Goal: Task Accomplishment & Management: Manage account settings

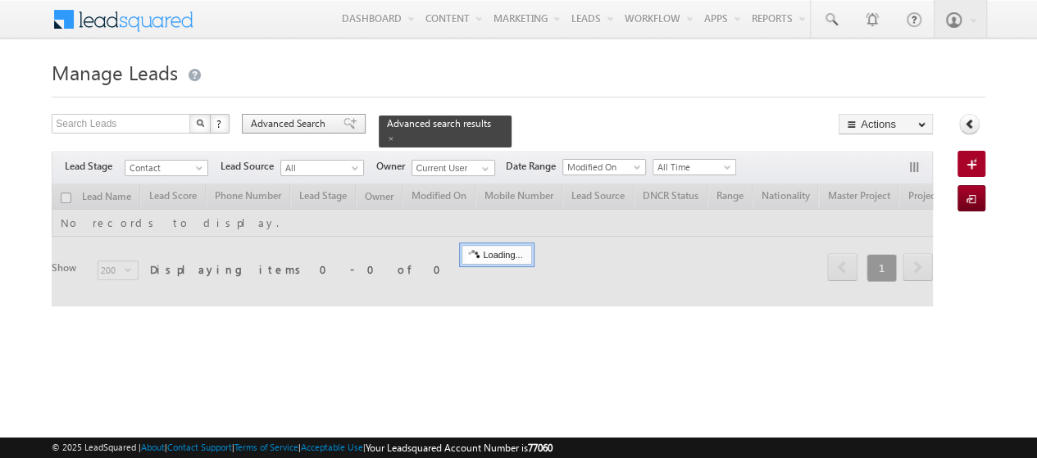
click at [329, 125] on span "Advanced Search" at bounding box center [291, 123] width 80 height 15
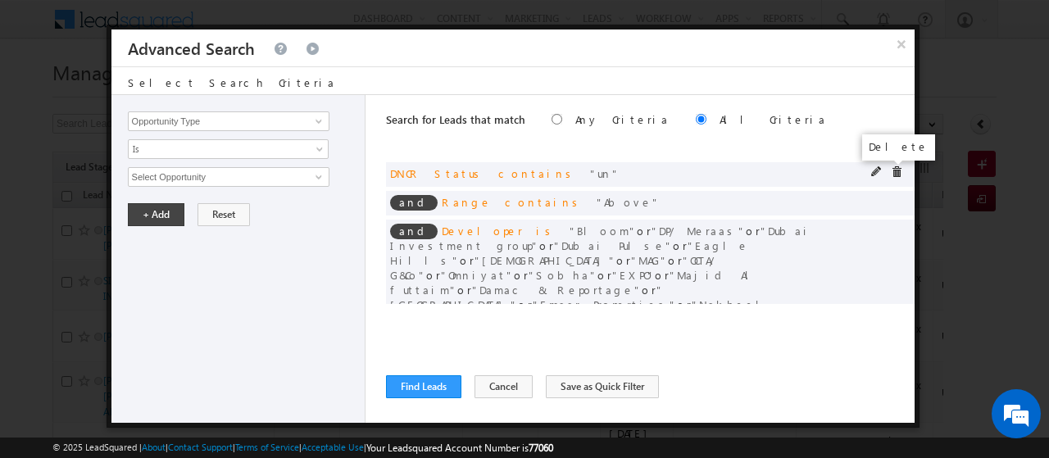
click at [891, 174] on span at bounding box center [896, 171] width 11 height 11
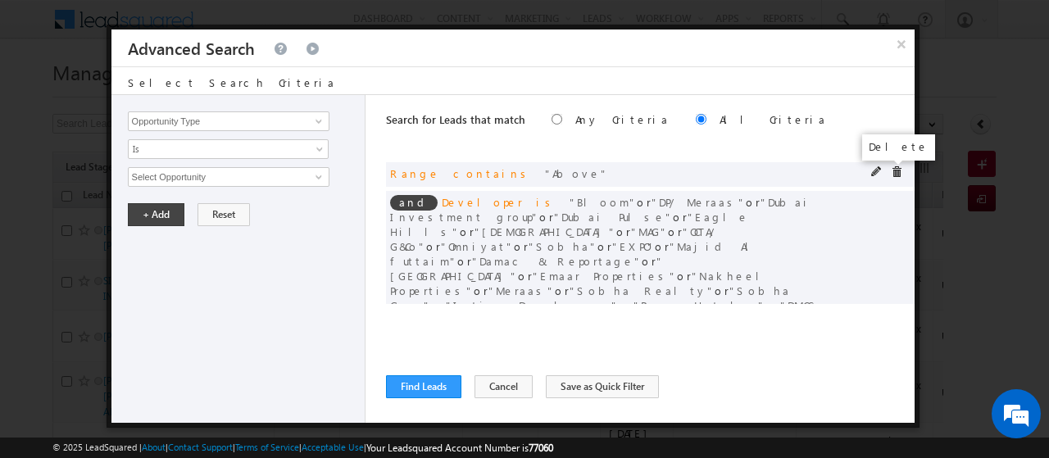
click at [891, 172] on span at bounding box center [896, 171] width 11 height 11
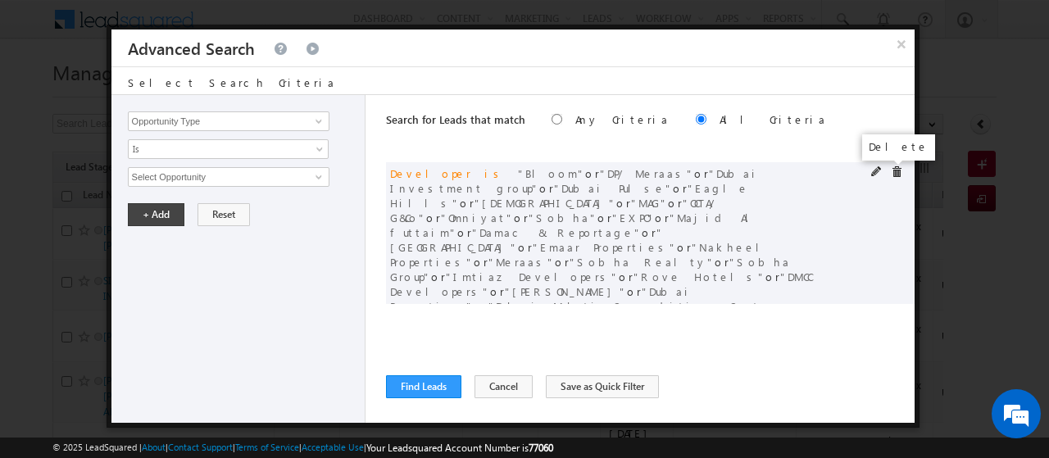
click at [891, 171] on span at bounding box center [896, 171] width 11 height 11
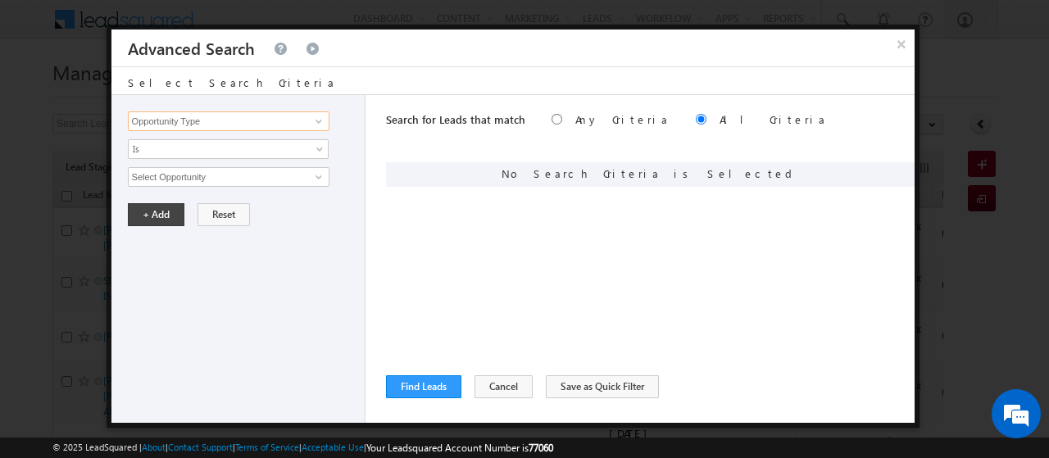
click at [198, 125] on input "Opportunity Type" at bounding box center [229, 122] width 202 height 20
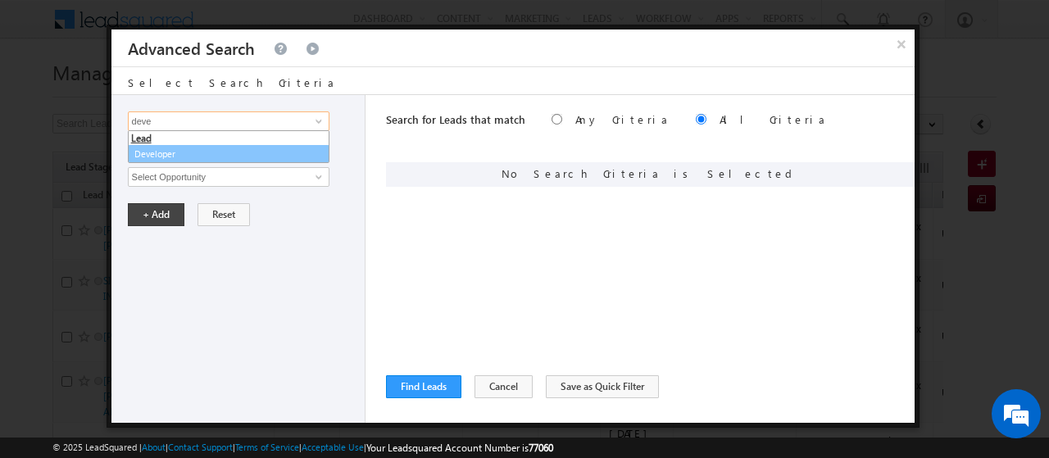
click at [157, 154] on link "Developer" at bounding box center [229, 154] width 202 height 19
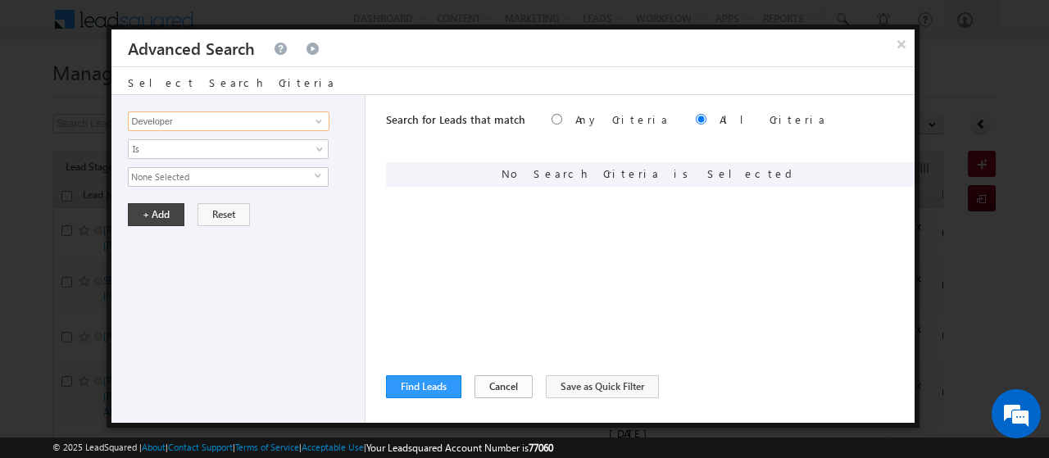
type input "Developer"
click at [498, 388] on button "Cancel" at bounding box center [504, 386] width 58 height 23
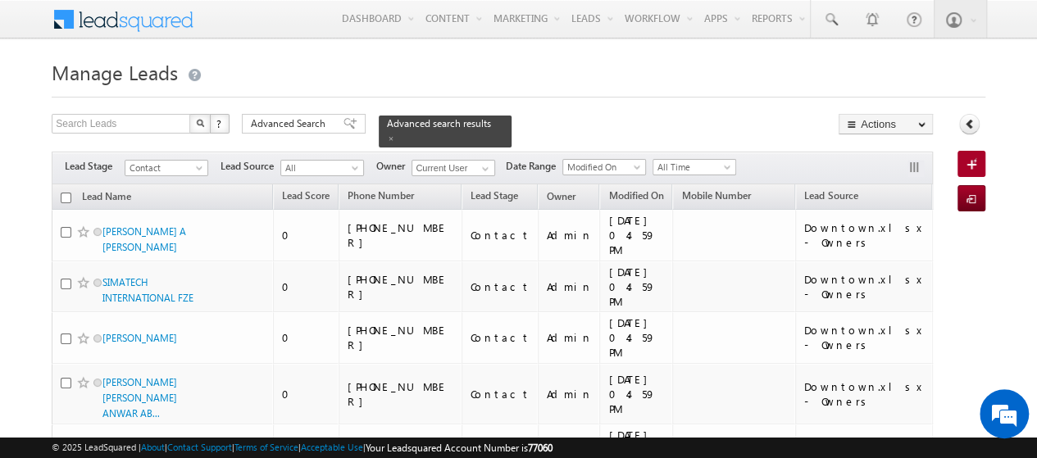
click at [63, 15] on span at bounding box center [63, 15] width 23 height 25
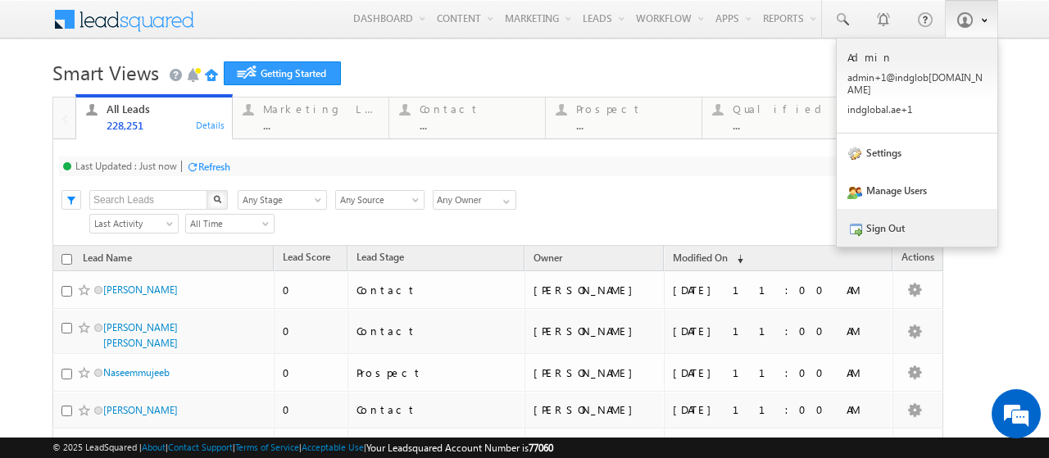
click at [862, 221] on link "Sign Out" at bounding box center [917, 228] width 161 height 38
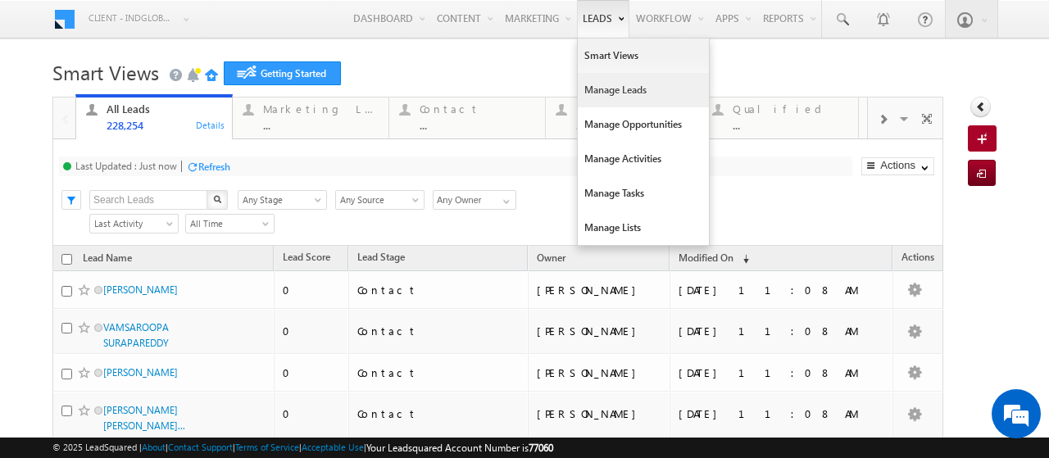
click at [596, 99] on link "Manage Leads" at bounding box center [643, 90] width 131 height 34
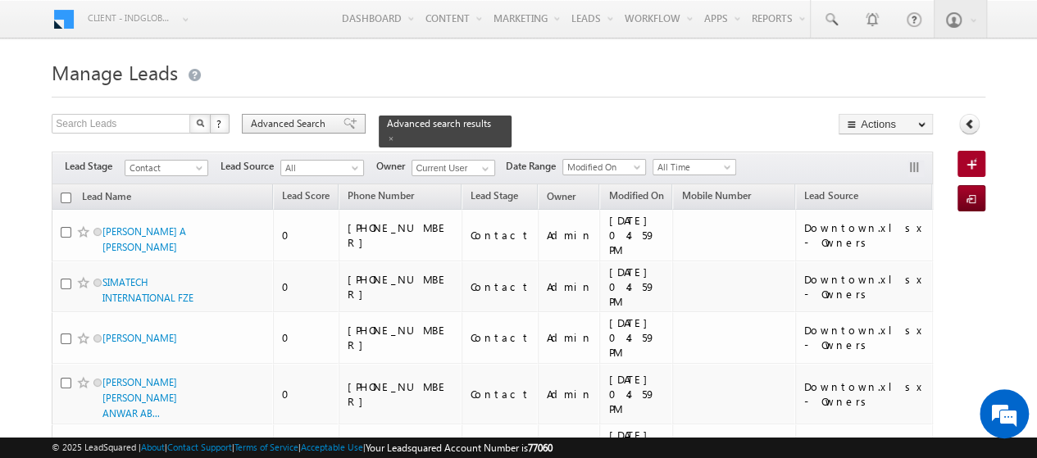
click at [316, 127] on span "Advanced Search" at bounding box center [291, 123] width 80 height 15
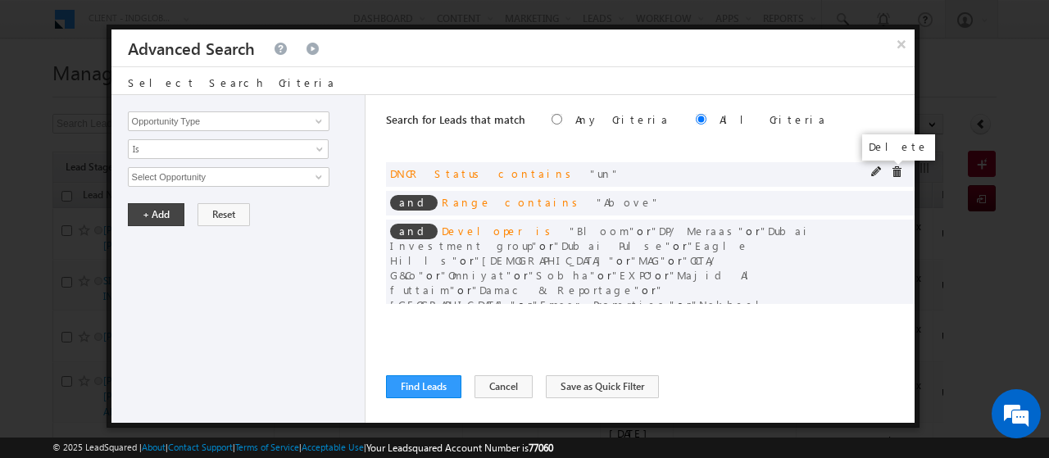
click at [891, 169] on span at bounding box center [896, 171] width 11 height 11
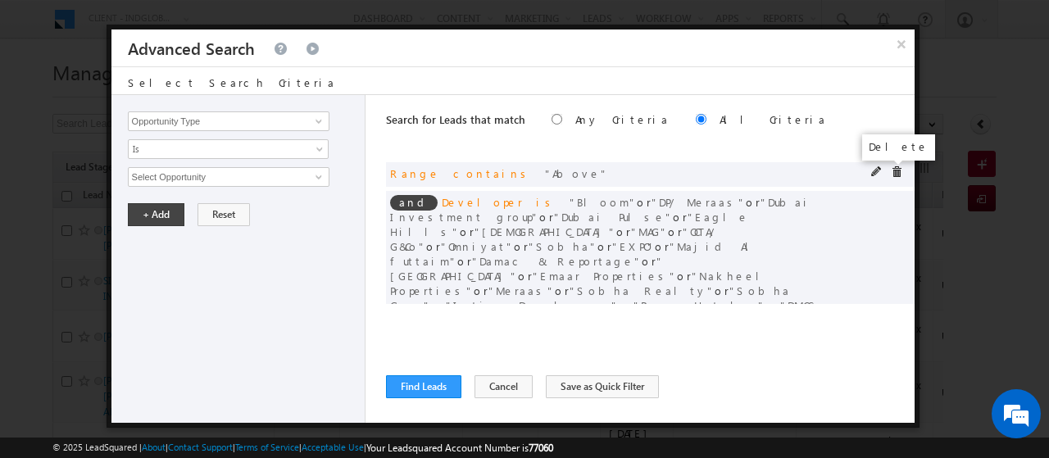
click at [891, 168] on span at bounding box center [896, 171] width 11 height 11
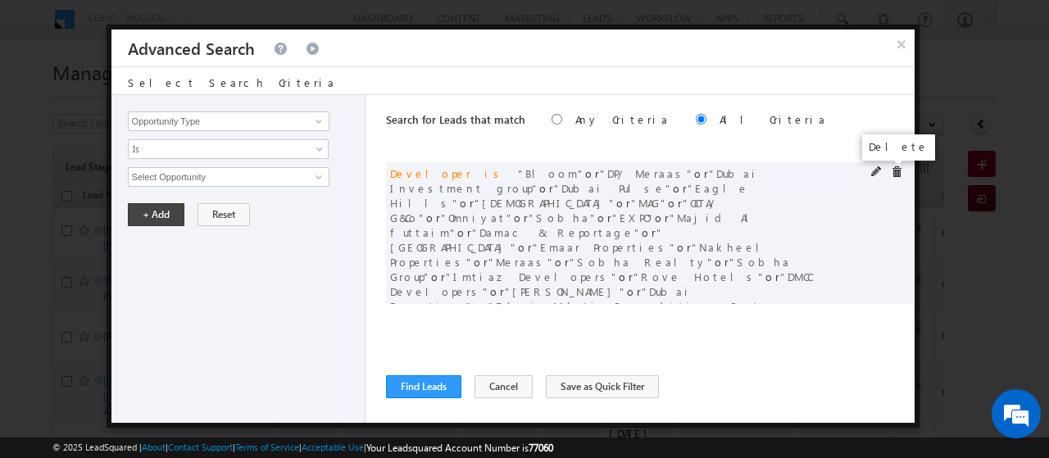
click at [891, 168] on span at bounding box center [896, 171] width 11 height 11
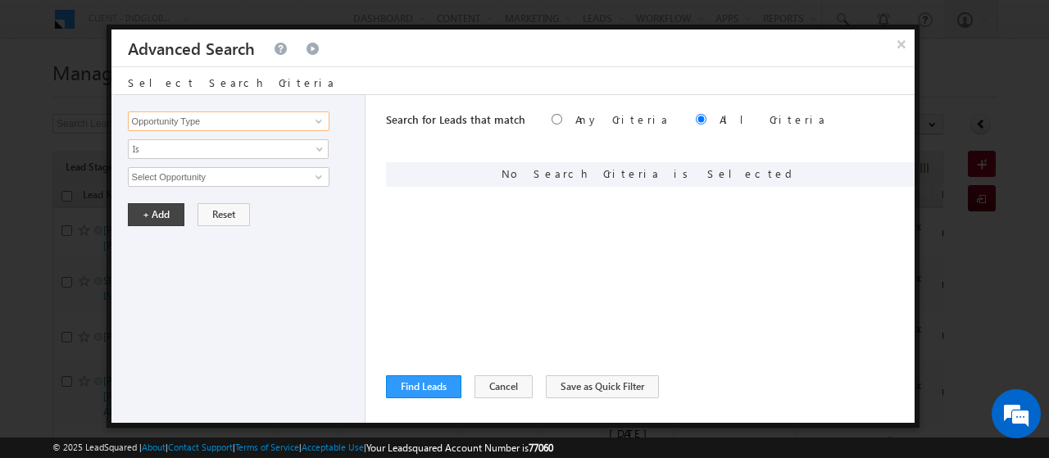
click at [182, 119] on input "Opportunity Type" at bounding box center [229, 122] width 202 height 20
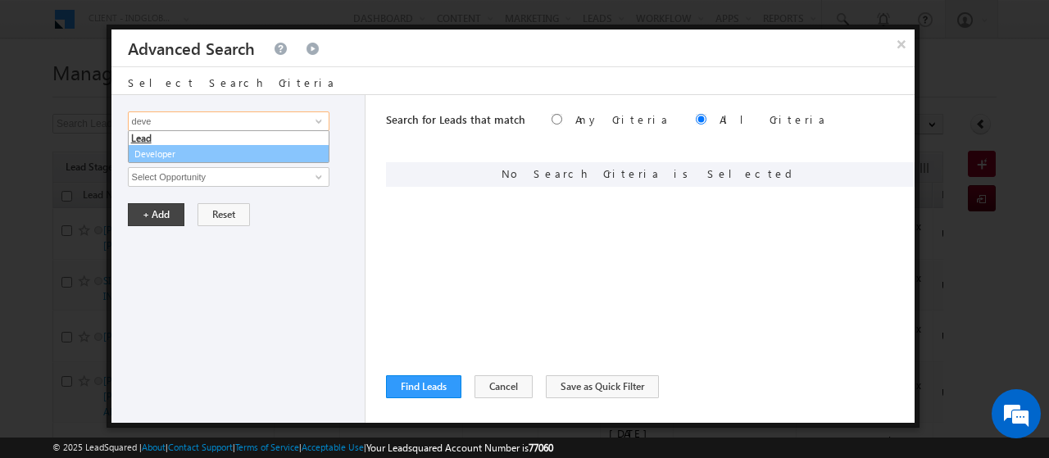
click at [182, 153] on link "Developer" at bounding box center [229, 154] width 202 height 19
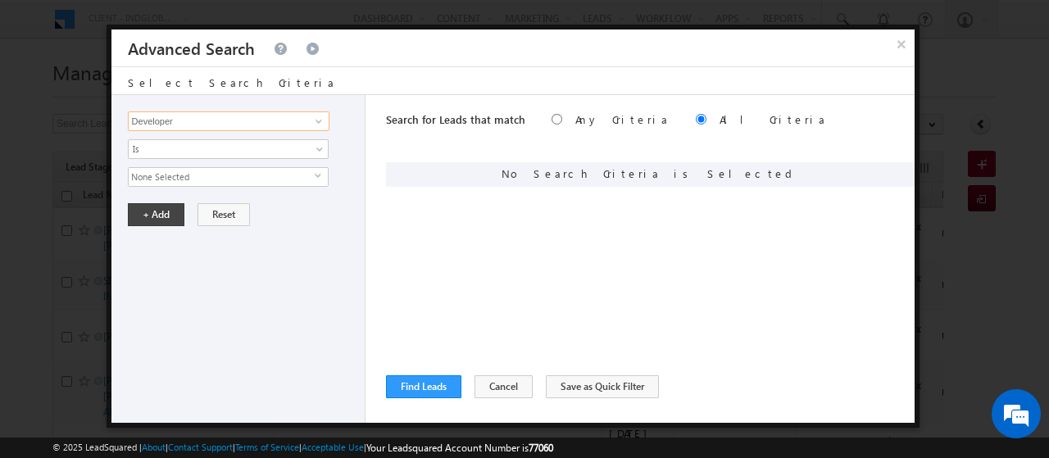
drag, startPoint x: 179, startPoint y: 119, endPoint x: 139, endPoint y: 119, distance: 39.4
click at [139, 119] on input "Developer" at bounding box center [229, 122] width 202 height 20
type input "Developer"
click at [159, 171] on span "None Selected" at bounding box center [222, 177] width 186 height 18
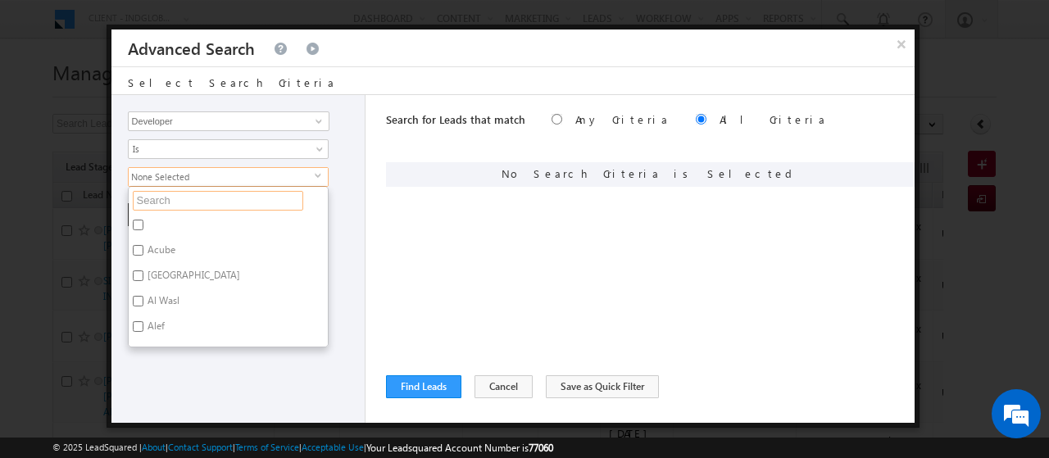
click at [161, 197] on input "text" at bounding box center [218, 201] width 171 height 20
type input "ema"
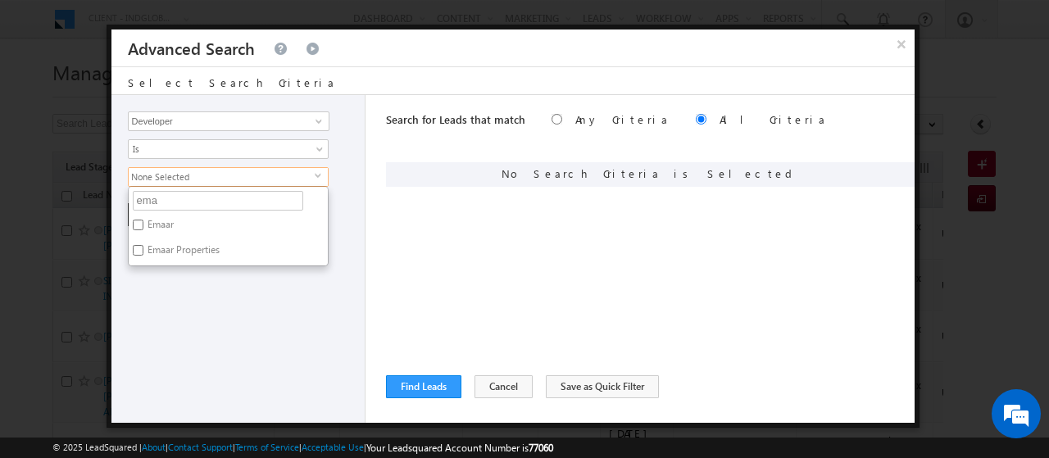
click at [153, 224] on label "Emaar" at bounding box center [159, 227] width 61 height 25
click at [143, 224] on input "Emaar" at bounding box center [138, 225] width 11 height 11
checkbox input "true"
click at [161, 245] on label "Emaar Properties" at bounding box center [182, 252] width 107 height 25
click at [143, 245] on input "Emaar Properties" at bounding box center [138, 250] width 11 height 11
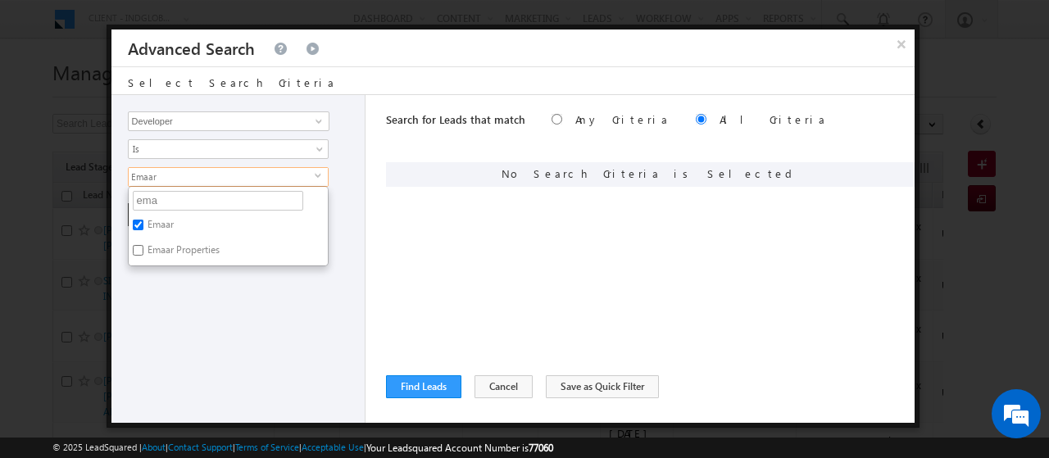
checkbox input "true"
drag, startPoint x: 158, startPoint y: 199, endPoint x: 126, endPoint y: 198, distance: 32.0
click at [126, 198] on div "Opportunity Type Lead Activity Task Sales Group Prospect Id Address 1 Address 2…" at bounding box center [239, 259] width 254 height 328
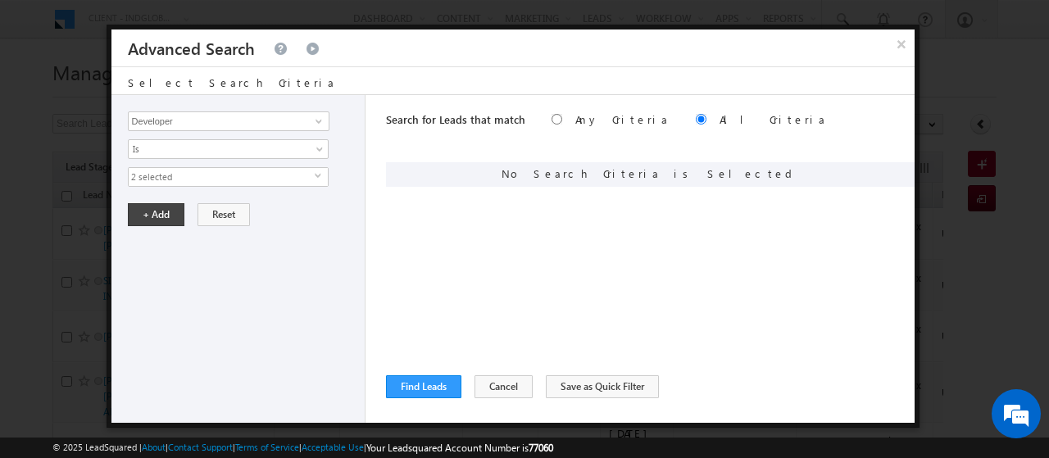
click at [185, 180] on span "2 selected" at bounding box center [222, 177] width 186 height 18
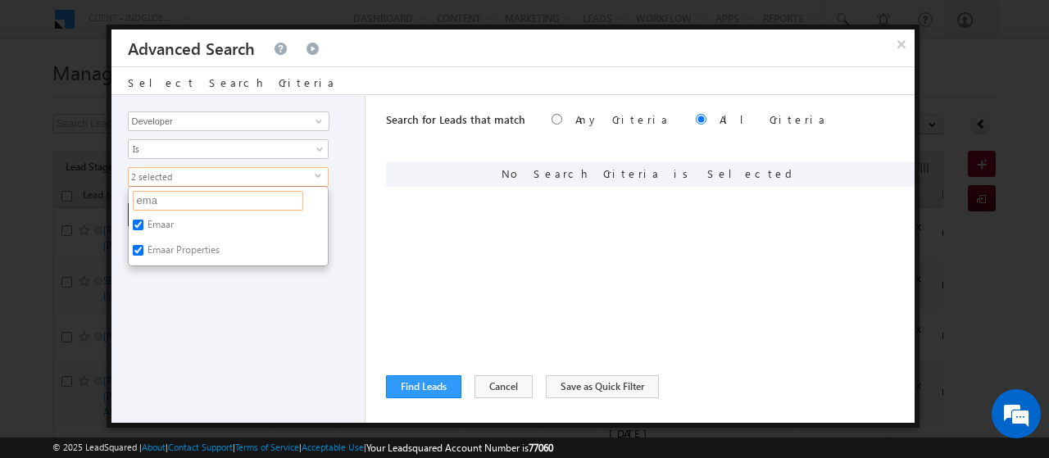
click at [187, 198] on input "ema" at bounding box center [218, 201] width 171 height 20
type input "e"
type input "dama"
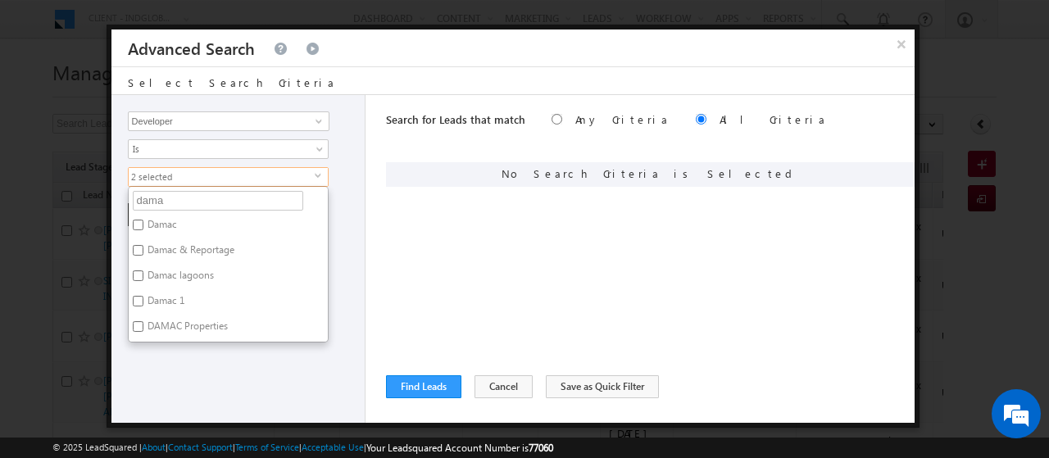
click at [166, 221] on label "Damac" at bounding box center [161, 227] width 65 height 25
click at [143, 221] on input "Damac" at bounding box center [138, 225] width 11 height 11
checkbox input "true"
click at [169, 249] on label "Damac & Reportage" at bounding box center [190, 252] width 122 height 25
click at [143, 249] on input "Damac & Reportage" at bounding box center [138, 250] width 11 height 11
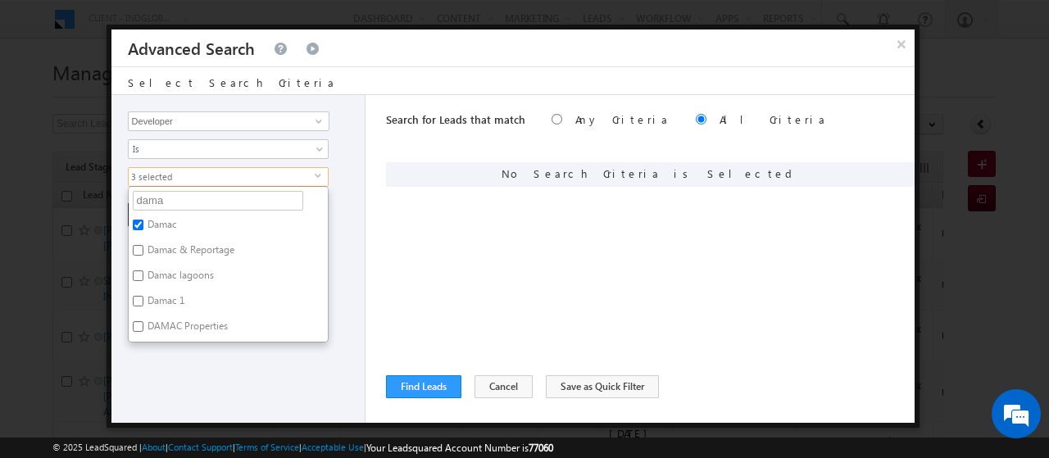
checkbox input "true"
click at [169, 271] on label "Damac lagoons" at bounding box center [180, 278] width 102 height 25
click at [143, 271] on input "Damac lagoons" at bounding box center [138, 276] width 11 height 11
checkbox input "true"
click at [169, 294] on label "Damac 1" at bounding box center [165, 303] width 72 height 25
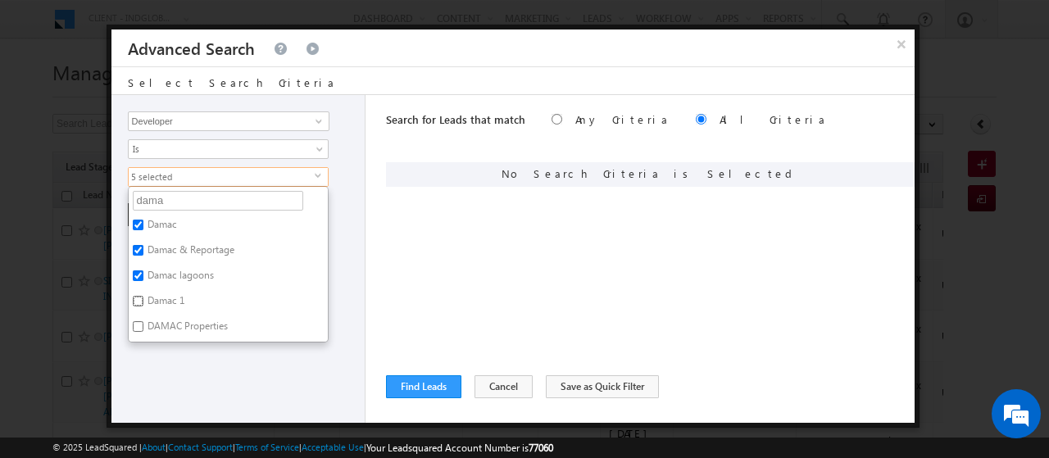
click at [143, 296] on input "Damac 1" at bounding box center [138, 301] width 11 height 11
checkbox input "true"
click at [175, 325] on label "DAMAC Properties" at bounding box center [187, 328] width 116 height 25
click at [143, 325] on input "DAMAC Properties" at bounding box center [138, 326] width 11 height 11
checkbox input "true"
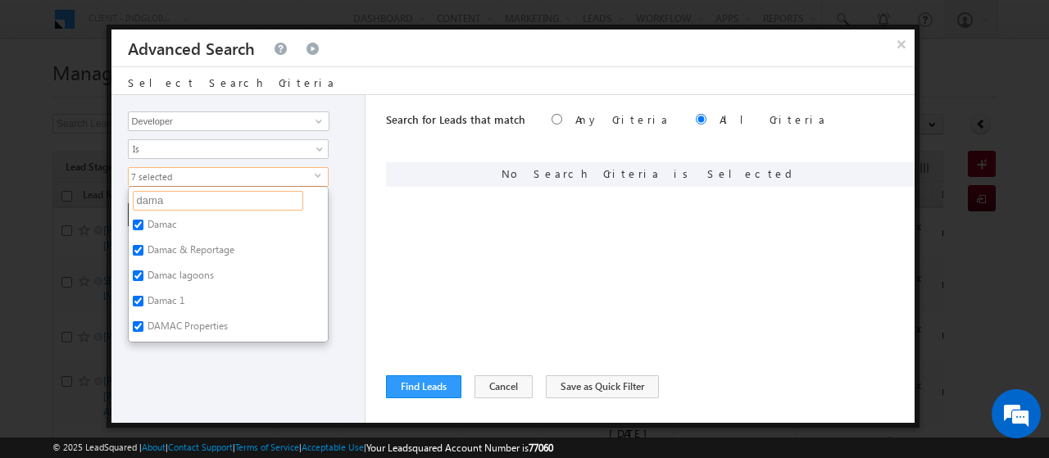
click at [176, 202] on input "dama" at bounding box center [218, 201] width 171 height 20
type input "d"
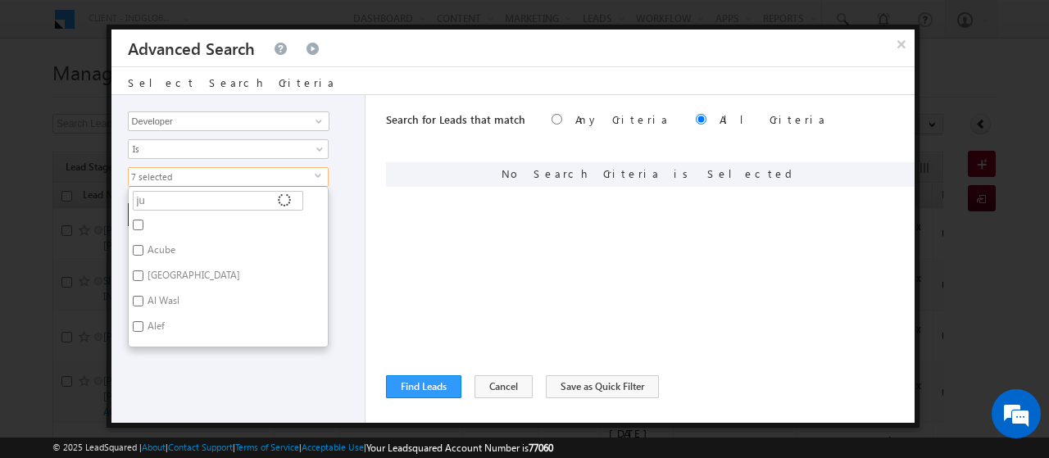
type input "jum"
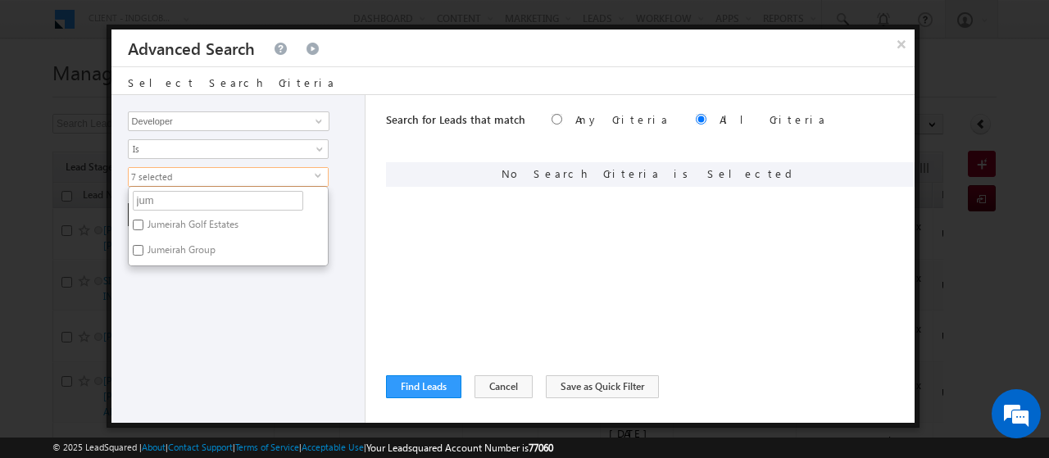
click at [146, 221] on label "Jumeirah Golf Estates" at bounding box center [192, 227] width 126 height 25
click at [143, 221] on input "Jumeirah Golf Estates" at bounding box center [138, 225] width 11 height 11
checkbox input "true"
click at [161, 251] on label "Jumeirah Group" at bounding box center [180, 252] width 103 height 25
click at [143, 251] on input "Jumeirah Group" at bounding box center [138, 250] width 11 height 11
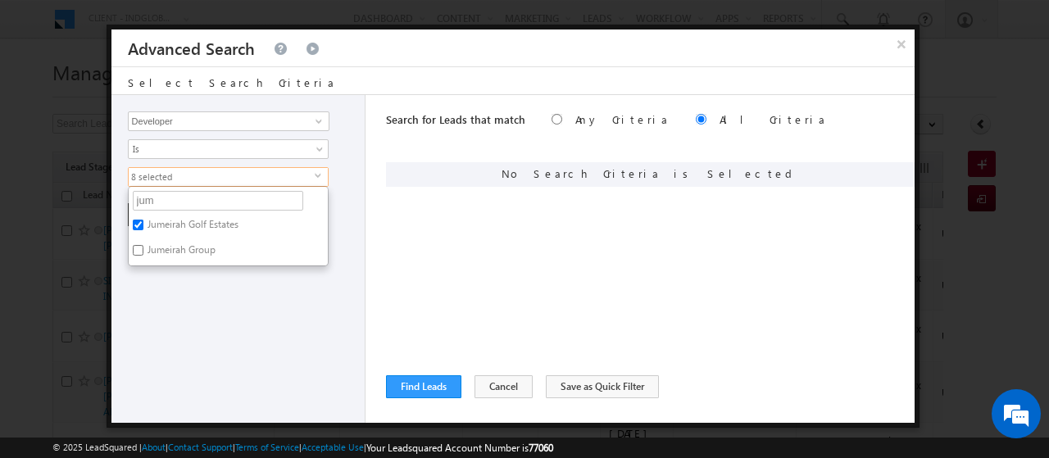
checkbox input "true"
click at [159, 198] on input "jum" at bounding box center [218, 201] width 171 height 20
type input "j"
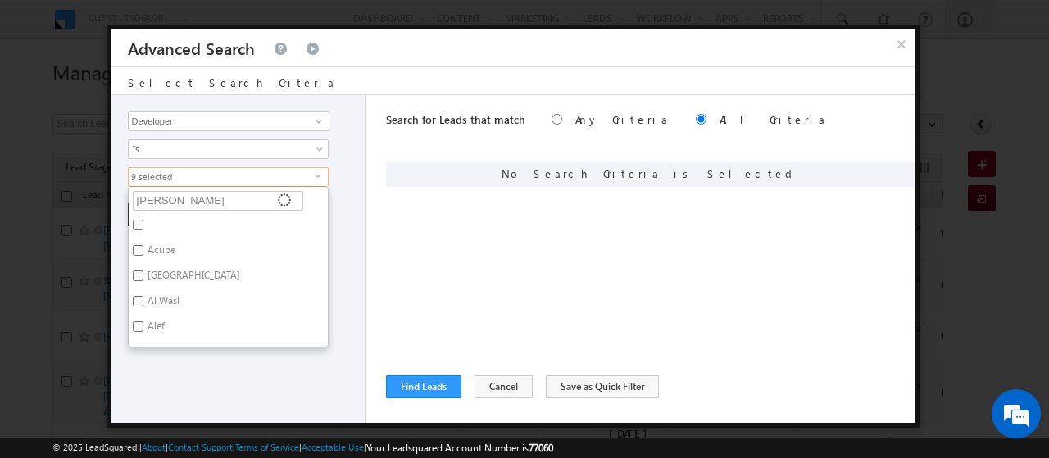
type input "majid"
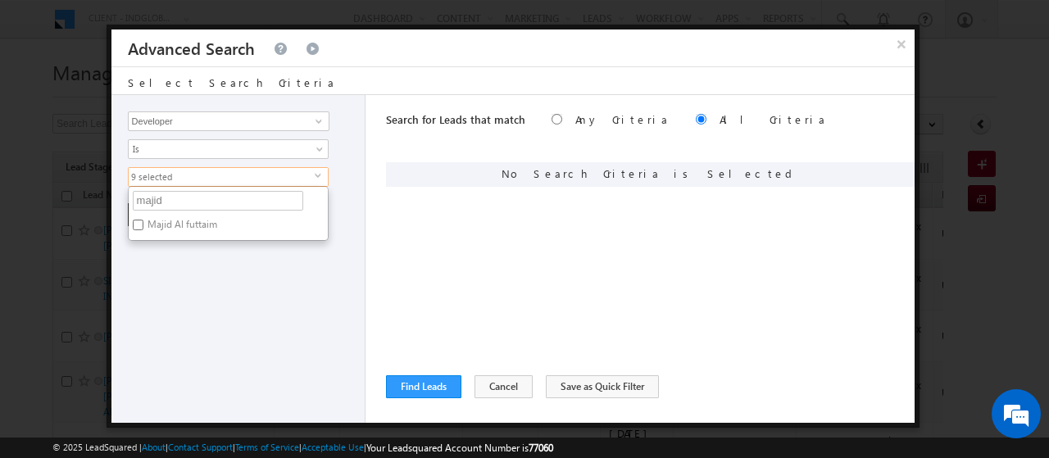
click at [167, 233] on label "Majid Al futtaim" at bounding box center [181, 227] width 105 height 25
click at [143, 230] on input "Majid Al futtaim" at bounding box center [138, 225] width 11 height 11
checkbox input "true"
click at [191, 199] on input "majid" at bounding box center [218, 201] width 171 height 20
type input "m"
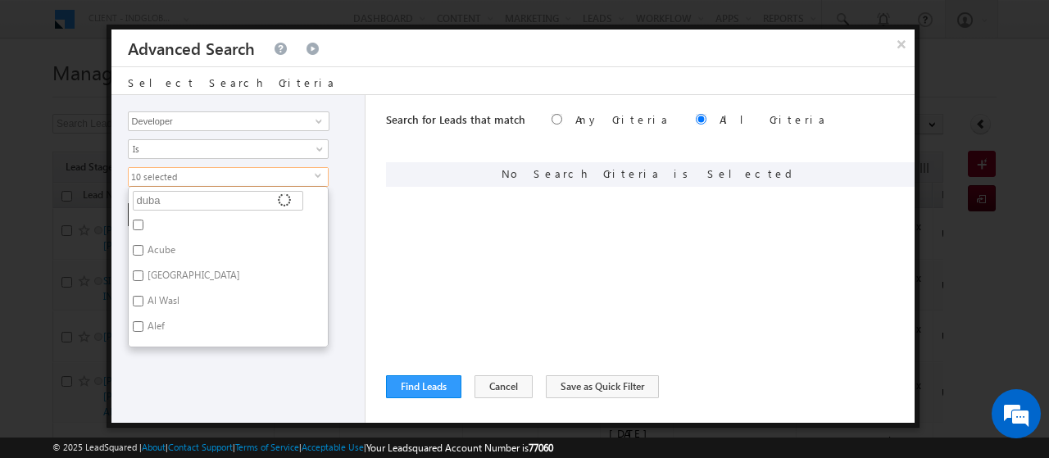
type input "dubai"
click at [193, 296] on label "Dubai Properties" at bounding box center [182, 303] width 107 height 25
click at [143, 296] on input "Dubai Properties" at bounding box center [138, 301] width 11 height 11
checkbox input "true"
click at [177, 199] on input "dubai" at bounding box center [218, 201] width 171 height 20
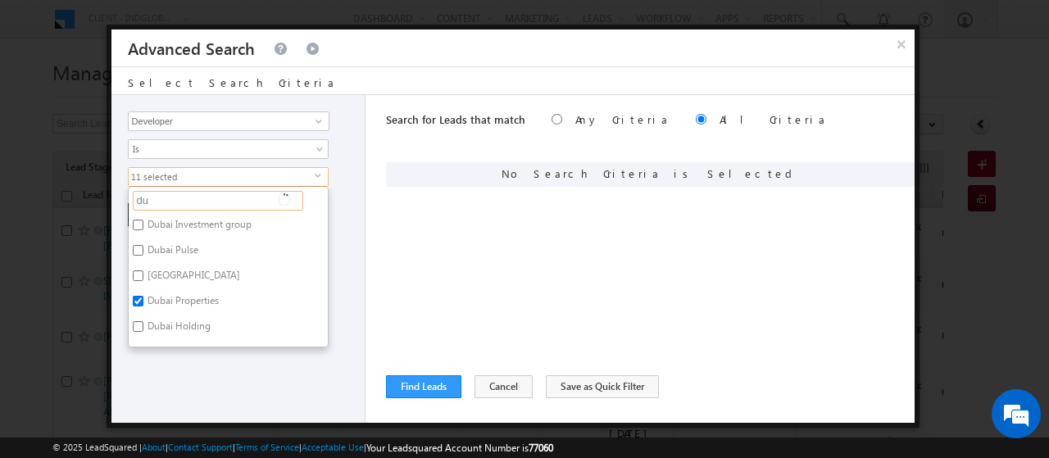
type input "d"
type input "meraa"
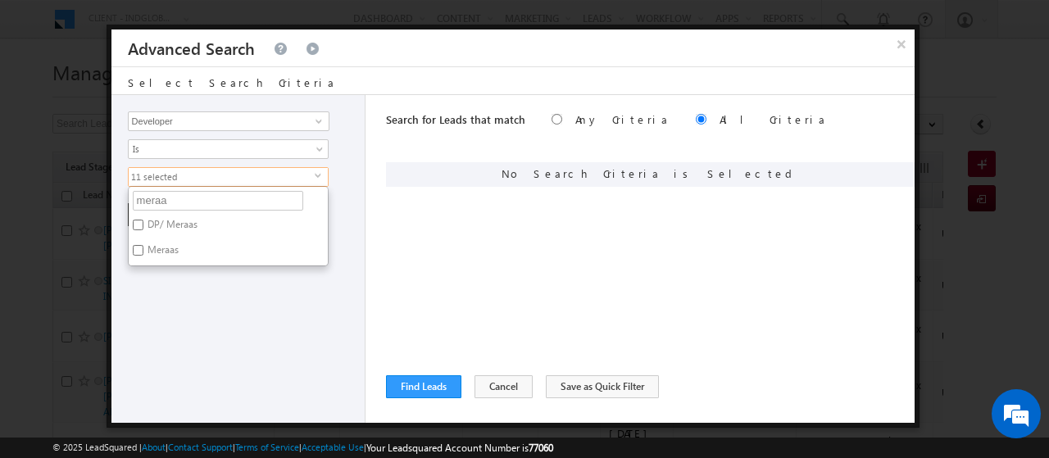
click at [154, 228] on label "DP/ Meraas" at bounding box center [171, 227] width 85 height 25
click at [143, 228] on input "DP/ Meraas" at bounding box center [138, 225] width 11 height 11
checkbox input "true"
click at [161, 253] on label "Meraas" at bounding box center [162, 252] width 66 height 25
click at [143, 253] on input "Meraas" at bounding box center [138, 250] width 11 height 11
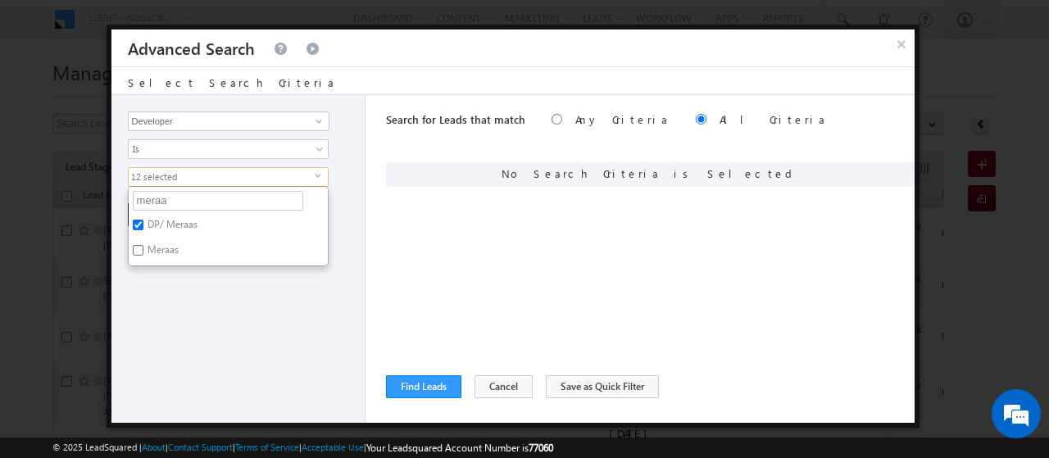
checkbox input "true"
click at [206, 200] on input "meraa" at bounding box center [218, 201] width 171 height 20
type input "m"
type input "nakh"
click at [169, 218] on label "Nakheel" at bounding box center [164, 227] width 71 height 25
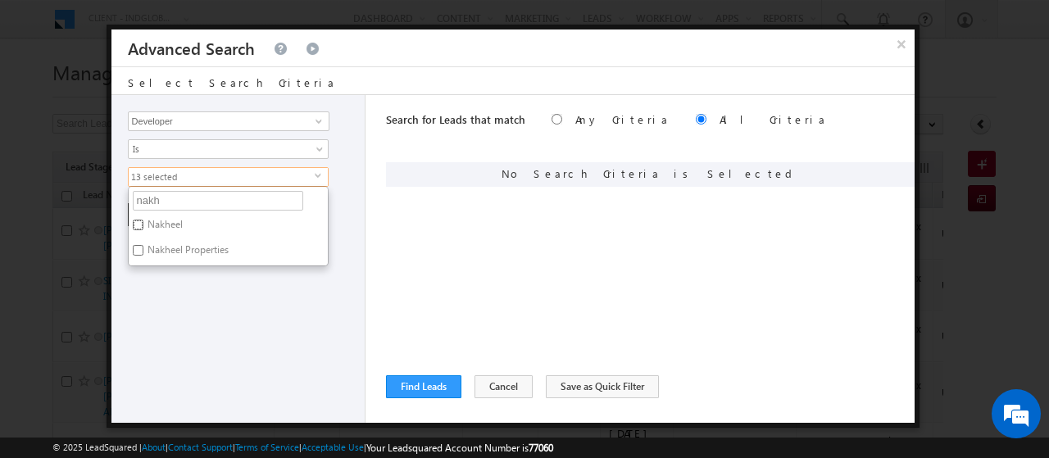
click at [143, 220] on input "Nakheel" at bounding box center [138, 225] width 11 height 11
checkbox input "true"
click at [171, 251] on label "Nakheel Properties" at bounding box center [187, 252] width 116 height 25
click at [143, 251] on input "Nakheel Properties" at bounding box center [138, 250] width 11 height 11
checkbox input "true"
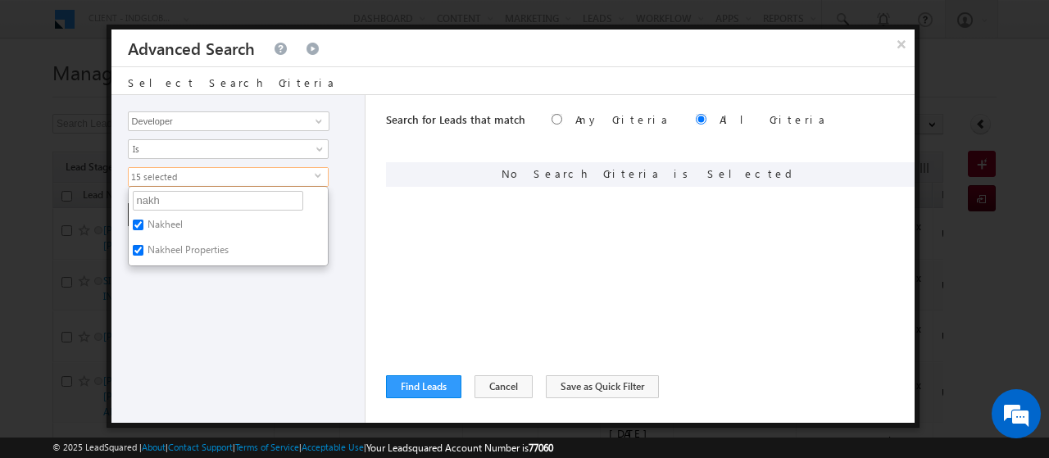
click at [211, 307] on div "Opportunity Type Lead Activity Task Sales Group Prospect Id Address 1 Address 2…" at bounding box center [239, 259] width 254 height 328
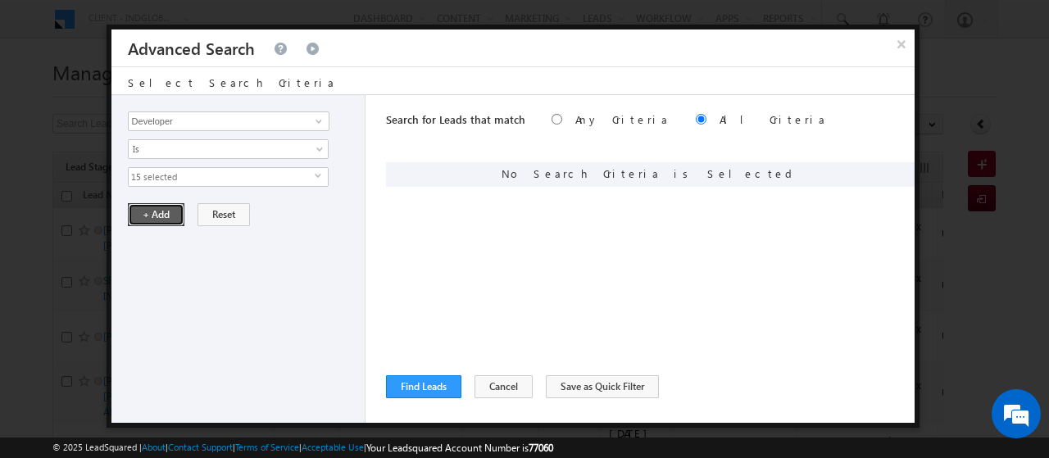
click at [148, 219] on button "+ Add" at bounding box center [156, 214] width 57 height 23
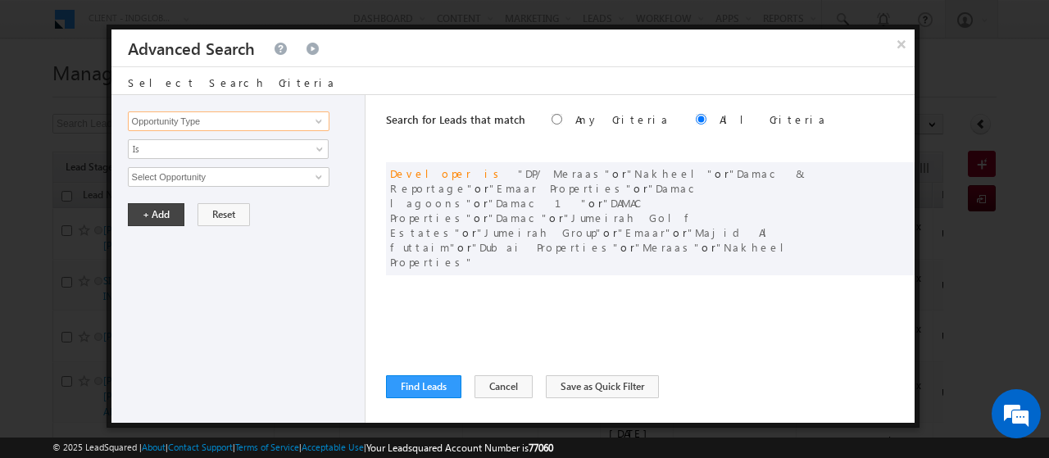
click at [182, 121] on input "Opportunity Type" at bounding box center [229, 122] width 202 height 20
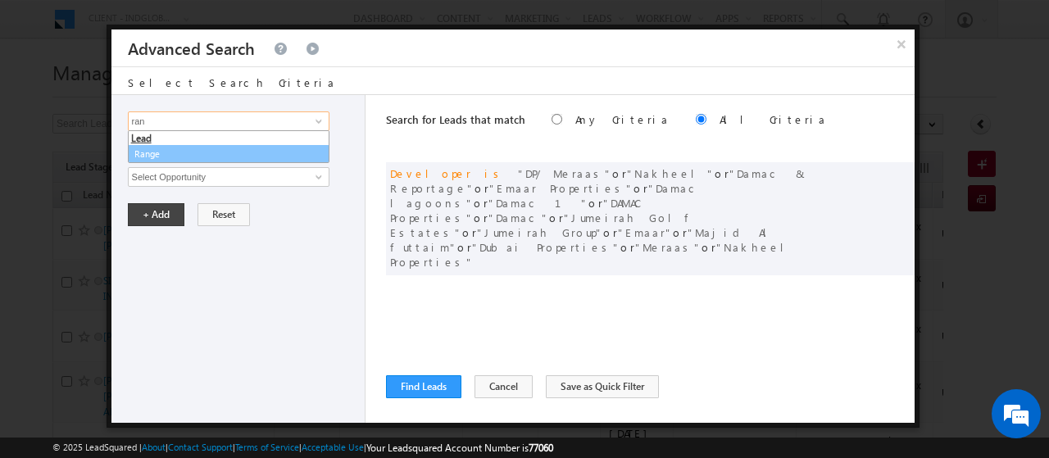
click at [167, 152] on link "Range" at bounding box center [229, 154] width 202 height 19
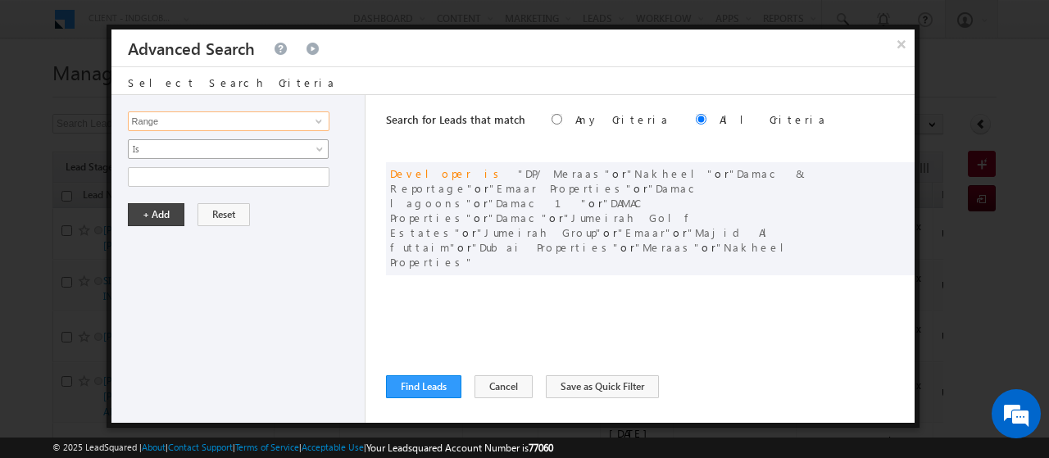
type input "Range"
click at [167, 152] on span "Is" at bounding box center [218, 149] width 178 height 15
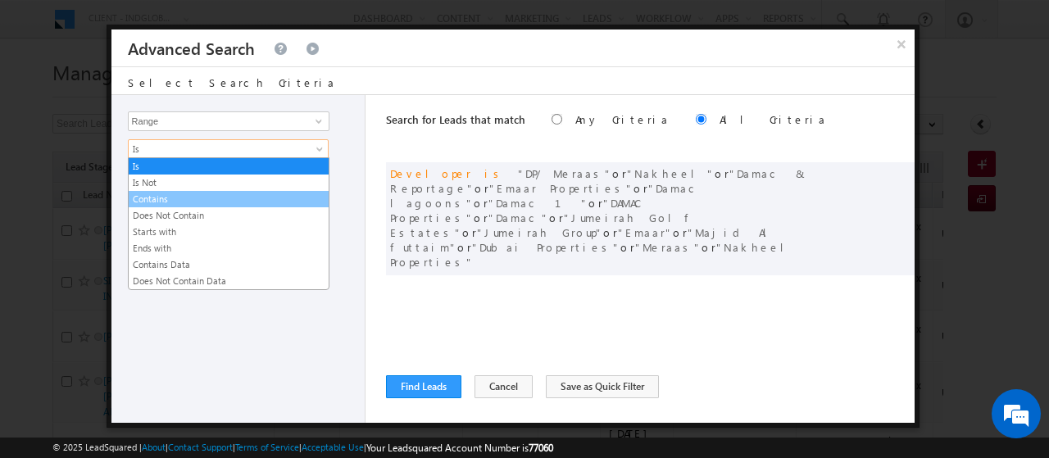
click at [162, 193] on link "Contains" at bounding box center [229, 199] width 200 height 15
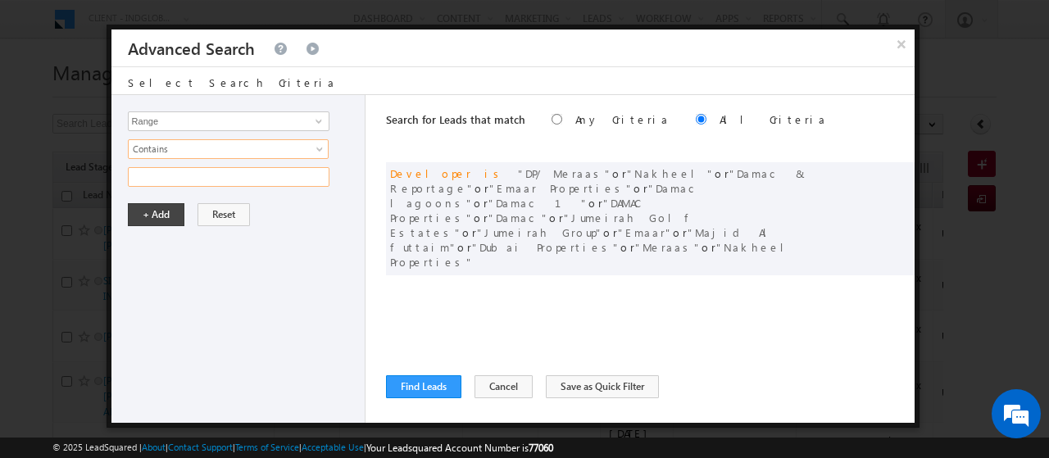
click at [156, 179] on input "text" at bounding box center [229, 177] width 202 height 20
type input "above"
click at [154, 213] on button "+ Add" at bounding box center [156, 214] width 57 height 23
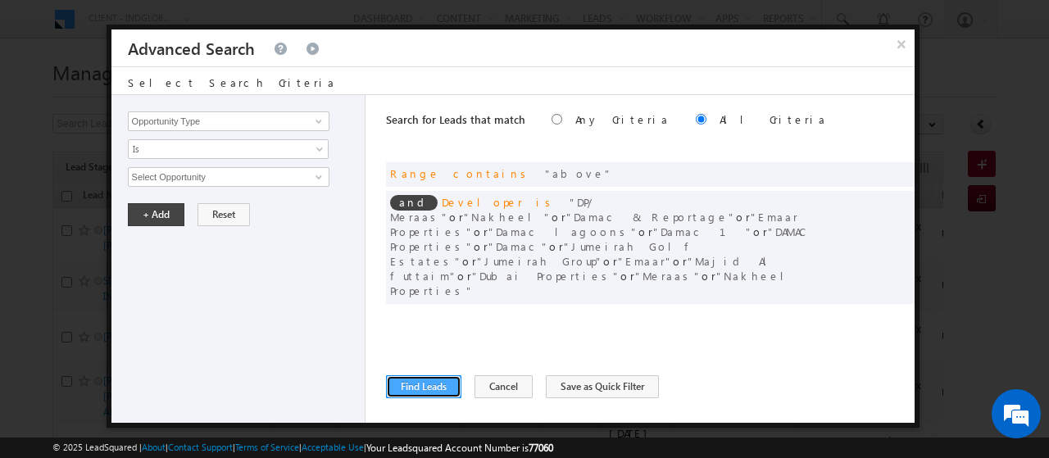
click at [412, 382] on button "Find Leads" at bounding box center [423, 386] width 75 height 23
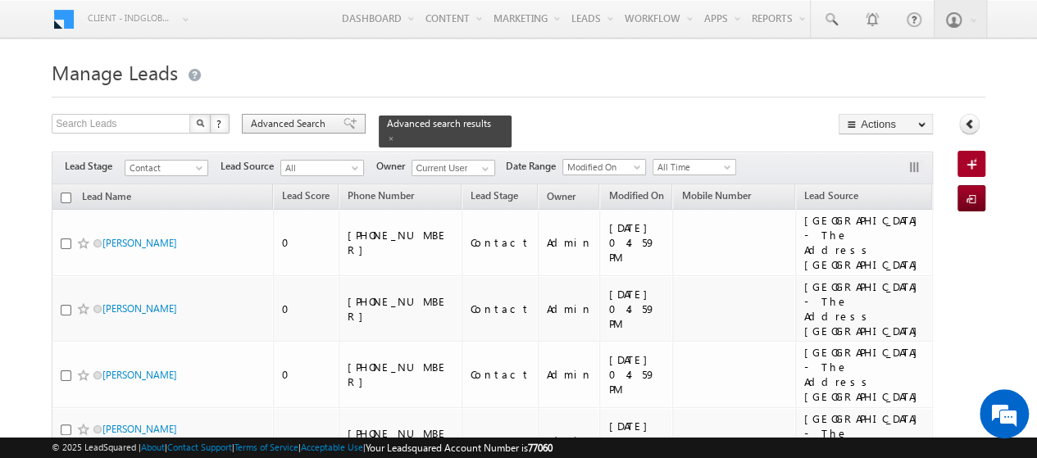
click at [289, 125] on span "Advanced Search" at bounding box center [291, 123] width 80 height 15
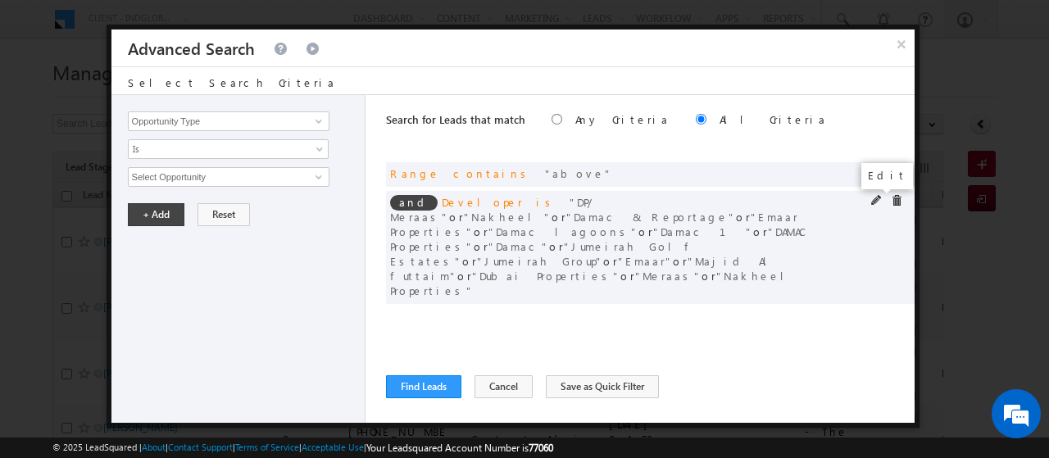
click at [876, 201] on span at bounding box center [877, 200] width 11 height 11
click at [177, 171] on span "15 selected" at bounding box center [222, 177] width 186 height 18
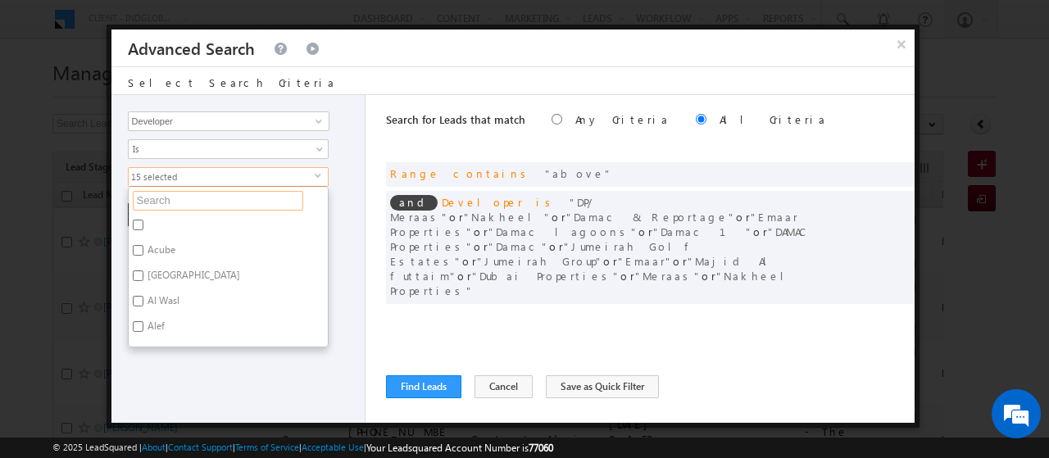
click at [177, 196] on input "text" at bounding box center [218, 201] width 171 height 20
type input "elli"
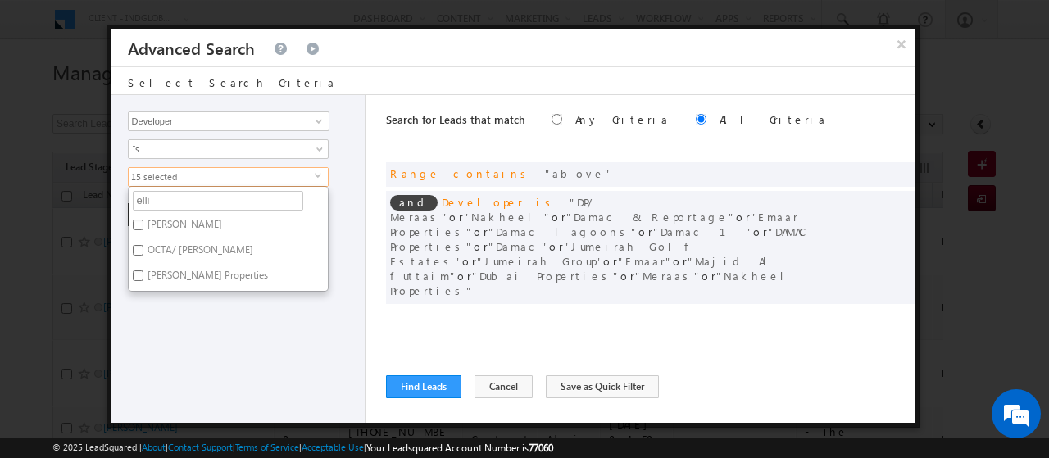
click at [166, 220] on label "Ellington" at bounding box center [184, 227] width 110 height 25
click at [143, 220] on input "Ellington" at bounding box center [138, 225] width 11 height 11
checkbox input "true"
click at [166, 274] on label "Ellington Properties" at bounding box center [207, 278] width 156 height 25
click at [143, 274] on input "Ellington Properties" at bounding box center [138, 276] width 11 height 11
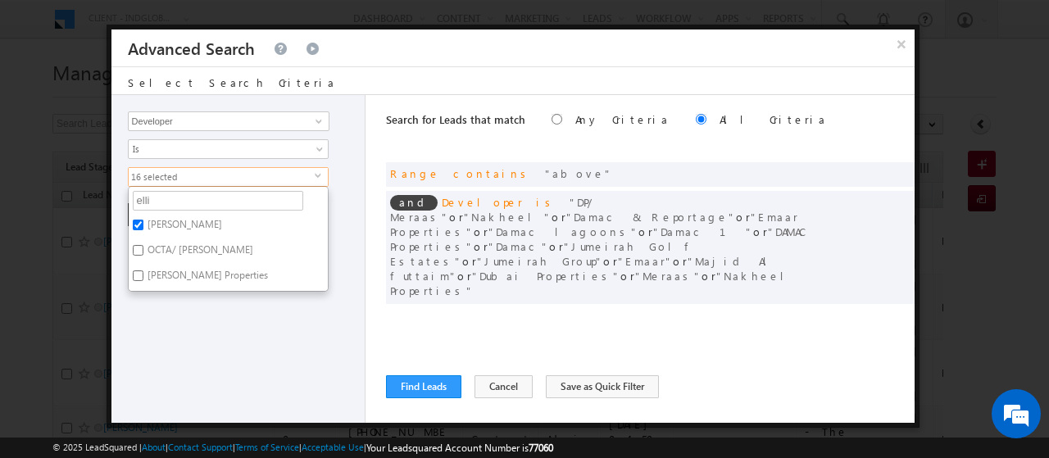
checkbox input "true"
drag, startPoint x: 157, startPoint y: 196, endPoint x: 130, endPoint y: 191, distance: 28.3
click at [130, 191] on li "elli" at bounding box center [228, 201] width 199 height 20
type input "j"
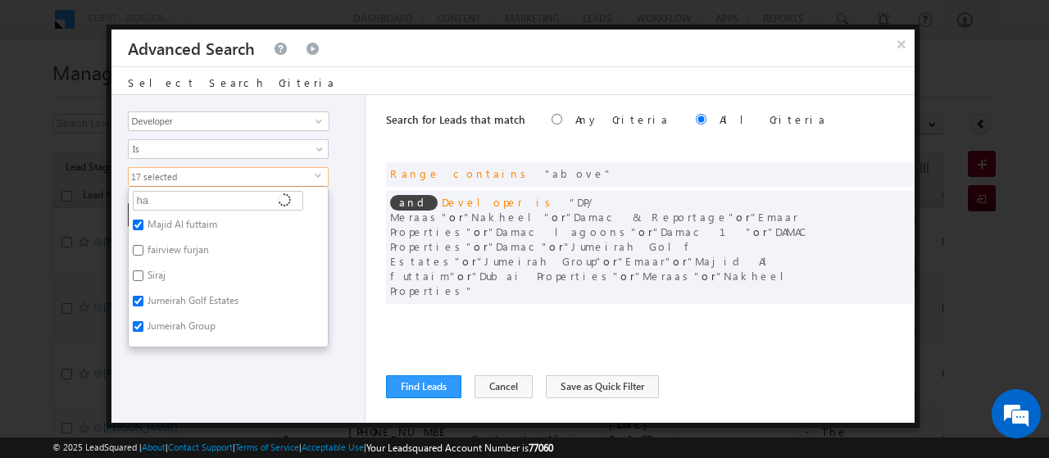
type input "hab"
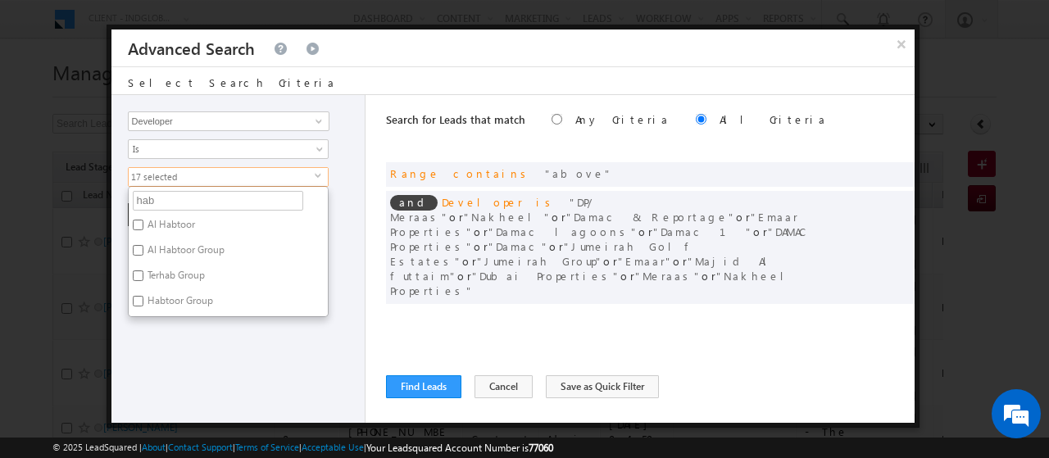
click at [163, 225] on label "Al Habtoor" at bounding box center [170, 227] width 83 height 25
click at [143, 225] on input "Al Habtoor" at bounding box center [138, 225] width 11 height 11
checkbox input "true"
click at [177, 248] on label "Al Habtoor Group" at bounding box center [185, 252] width 112 height 25
click at [143, 248] on input "Al Habtoor Group" at bounding box center [138, 250] width 11 height 11
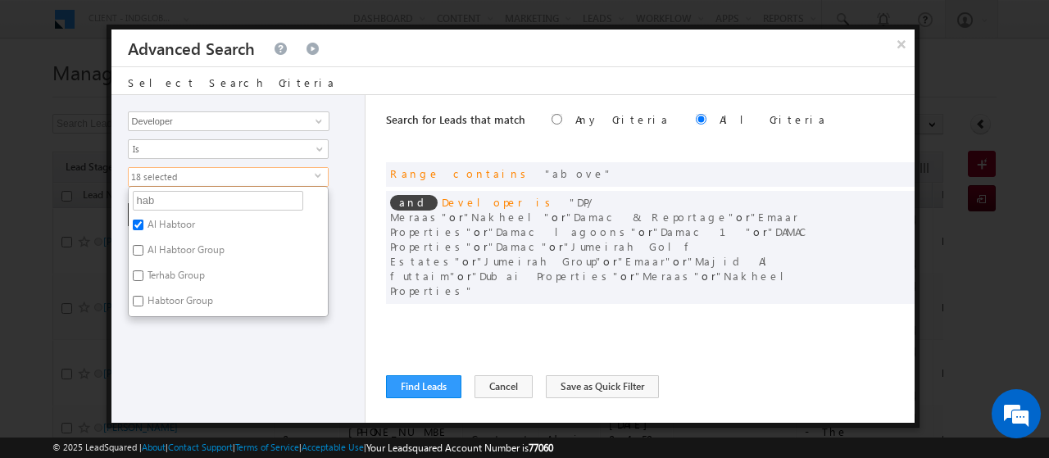
checkbox input "true"
click at [182, 296] on label "Habtoor Group" at bounding box center [179, 303] width 101 height 25
click at [143, 296] on input "Habtoor Group" at bounding box center [138, 301] width 11 height 11
checkbox input "true"
click at [193, 339] on div "Opportunity Type Lead Activity Task Sales Group Prospect Id Address 1 Address 2…" at bounding box center [239, 259] width 254 height 328
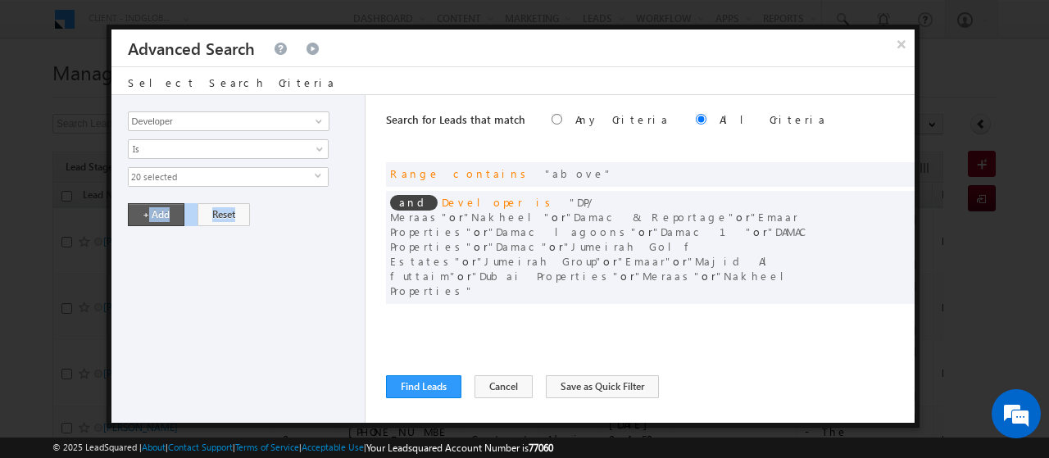
drag, startPoint x: 193, startPoint y: 339, endPoint x: 148, endPoint y: 211, distance: 135.9
click at [148, 211] on div "Opportunity Type Lead Activity Task Sales Group Prospect Id Address 1 Address 2…" at bounding box center [239, 259] width 254 height 328
click at [566, 317] on div "Search for Leads that match Any Criteria All Criteria Note that the current tri…" at bounding box center [650, 259] width 529 height 328
click at [162, 212] on button "+ Add" at bounding box center [156, 214] width 57 height 23
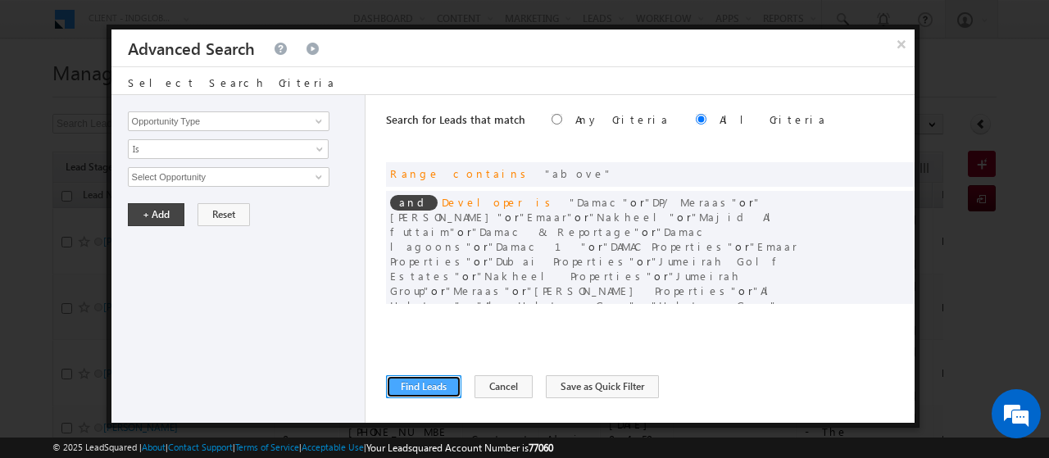
click at [430, 385] on button "Find Leads" at bounding box center [423, 386] width 75 height 23
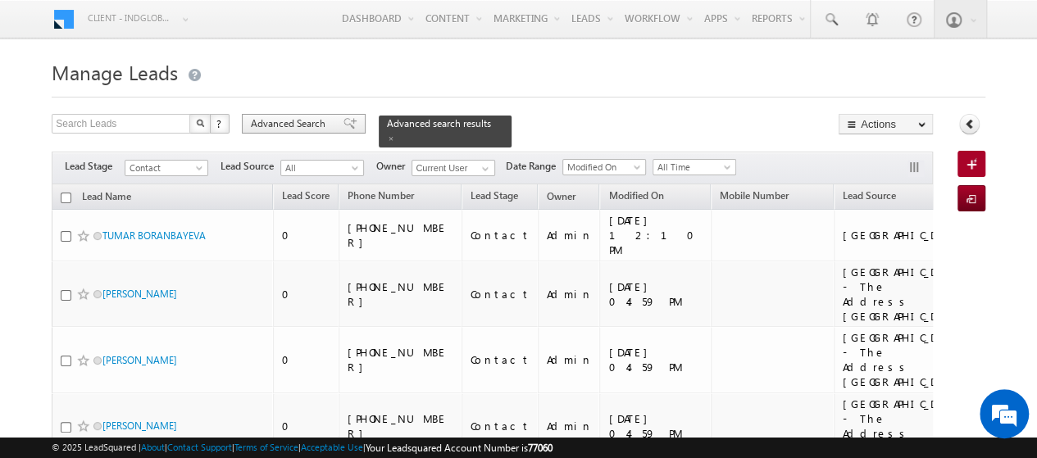
click at [323, 116] on div "Advanced Search" at bounding box center [304, 124] width 124 height 20
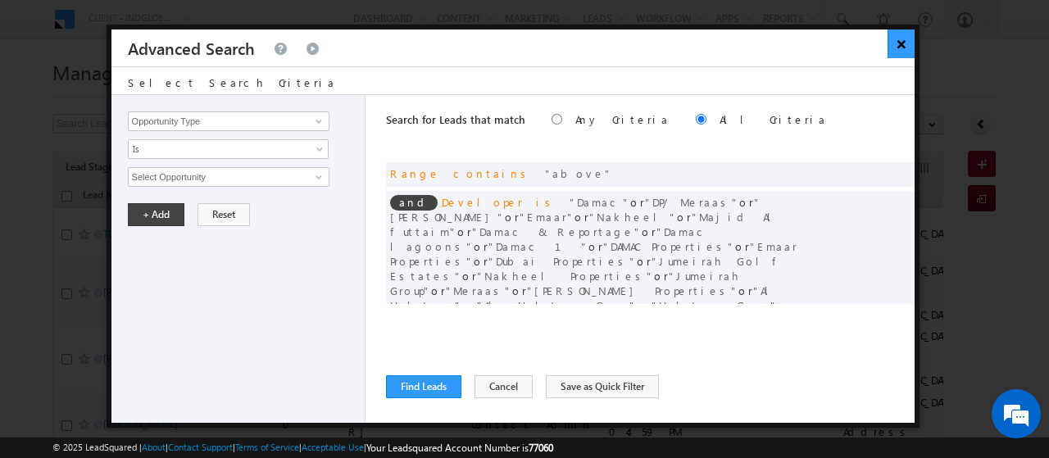
click at [899, 43] on button "×" at bounding box center [901, 44] width 27 height 29
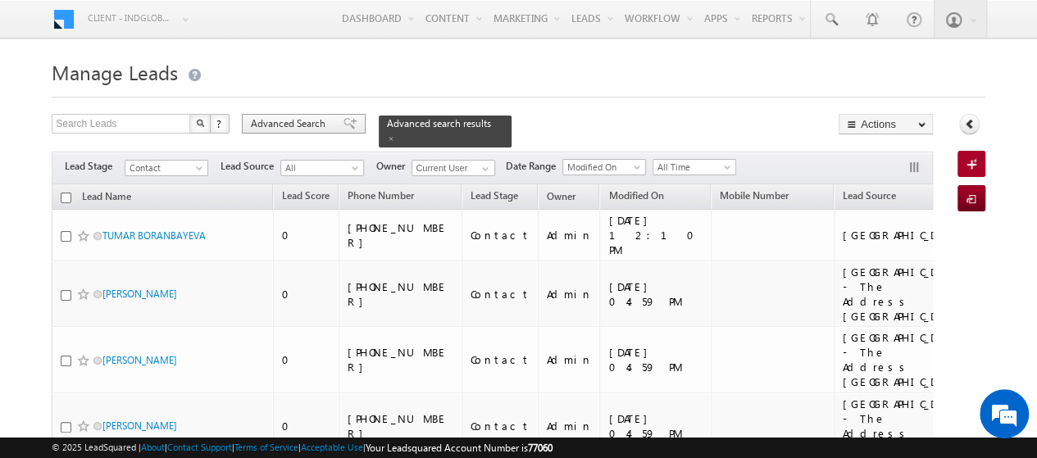
click at [300, 121] on span "Advanced Search" at bounding box center [291, 123] width 80 height 15
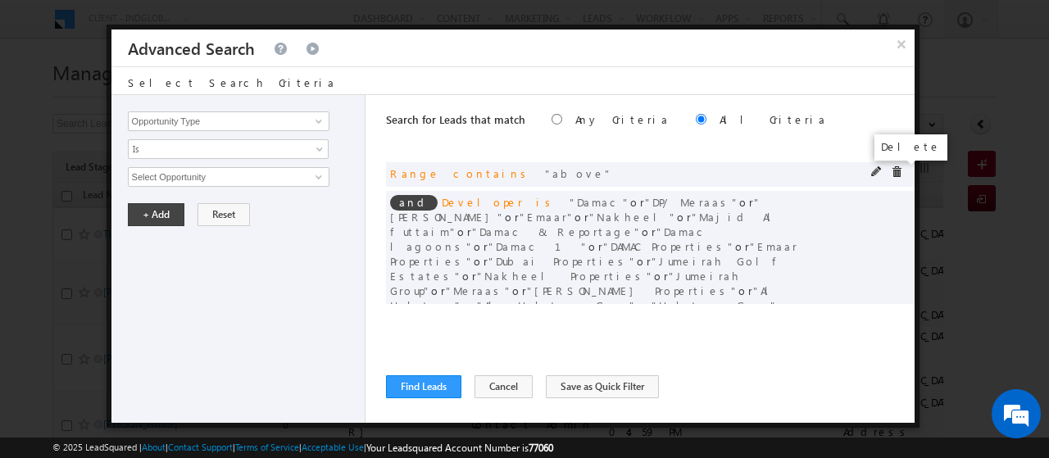
click at [902, 176] on span at bounding box center [896, 171] width 11 height 11
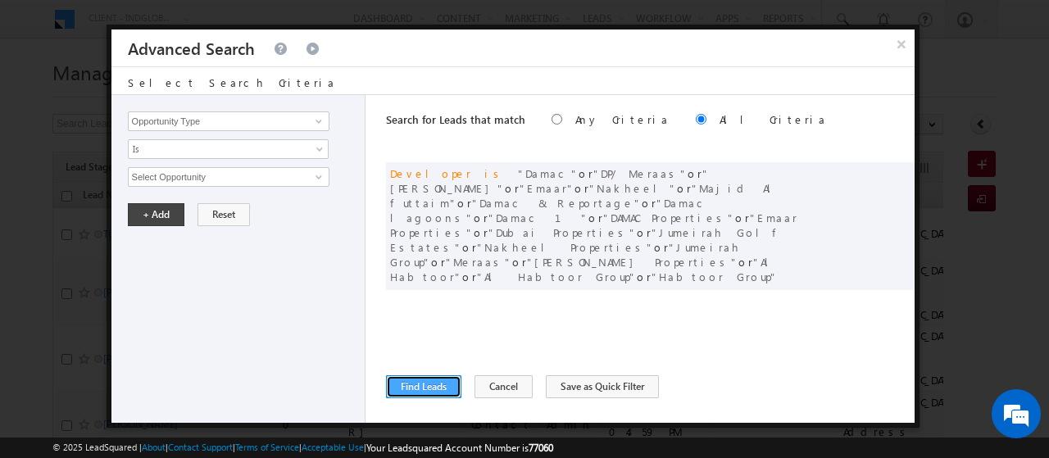
click at [426, 386] on button "Find Leads" at bounding box center [423, 386] width 75 height 23
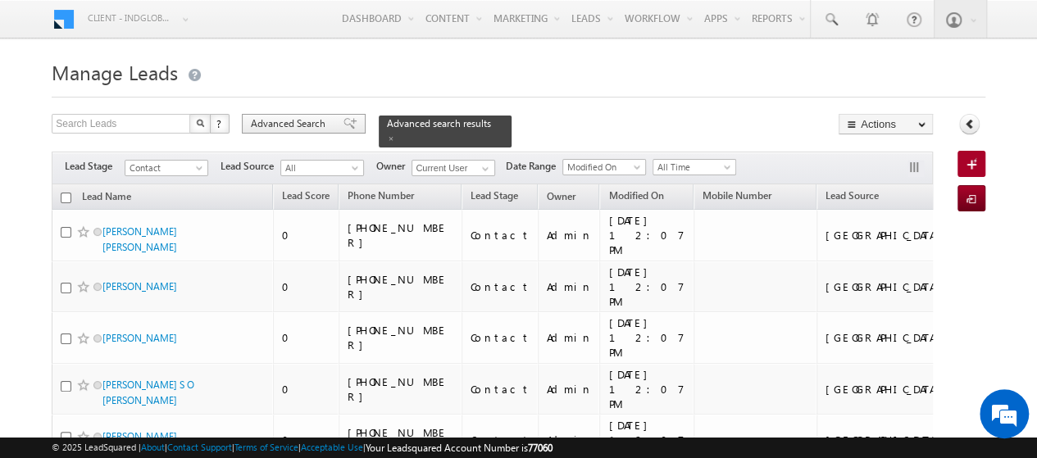
click at [294, 121] on span "Advanced Search" at bounding box center [291, 123] width 80 height 15
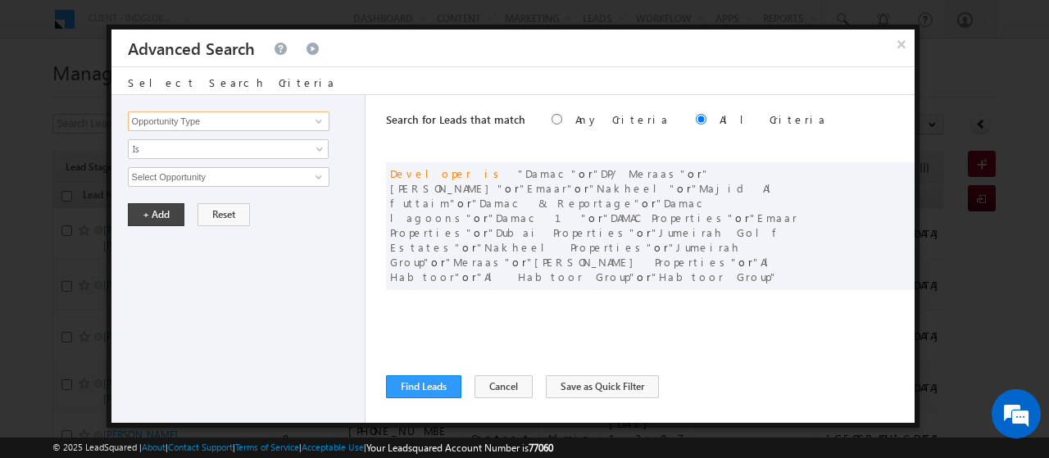
click at [264, 121] on input "Opportunity Type" at bounding box center [229, 122] width 202 height 20
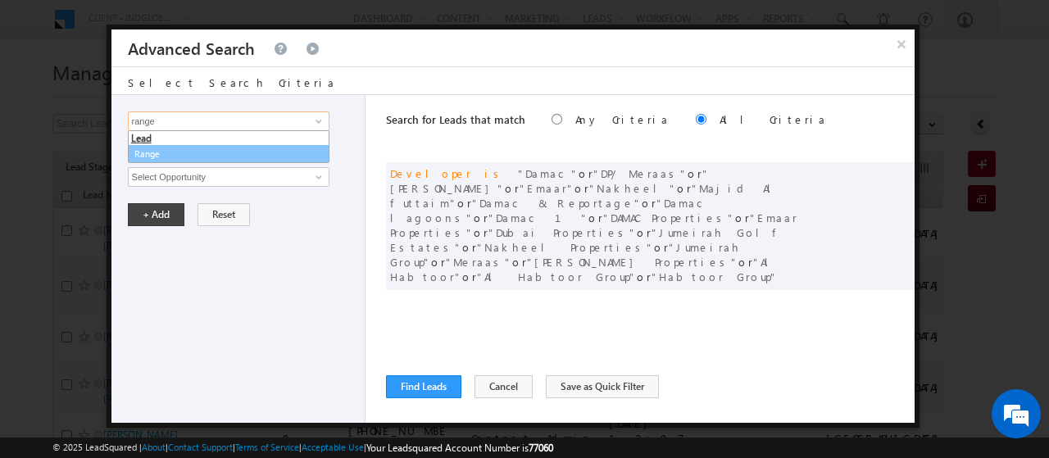
click at [240, 152] on link "Range" at bounding box center [229, 154] width 202 height 19
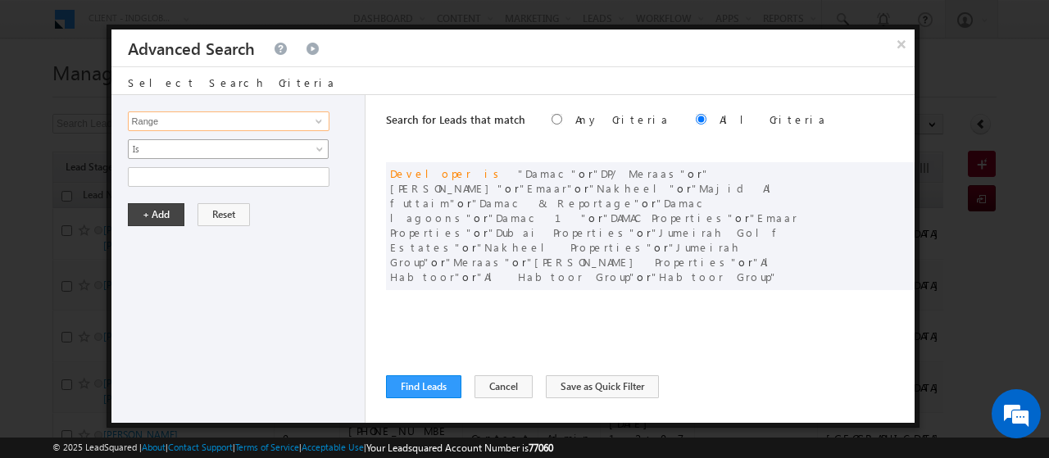
type input "Range"
click at [239, 148] on span "Is" at bounding box center [218, 149] width 178 height 15
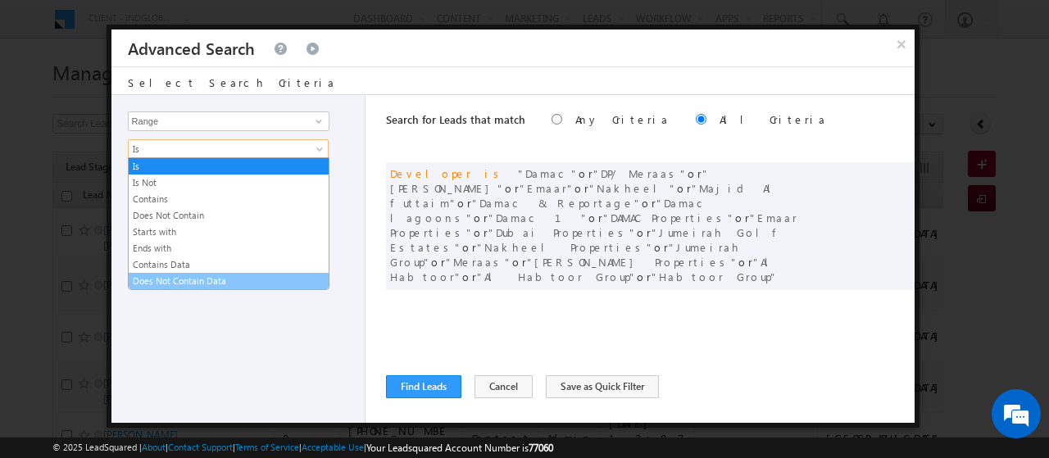
click at [198, 277] on link "Does Not Contain Data" at bounding box center [229, 281] width 200 height 15
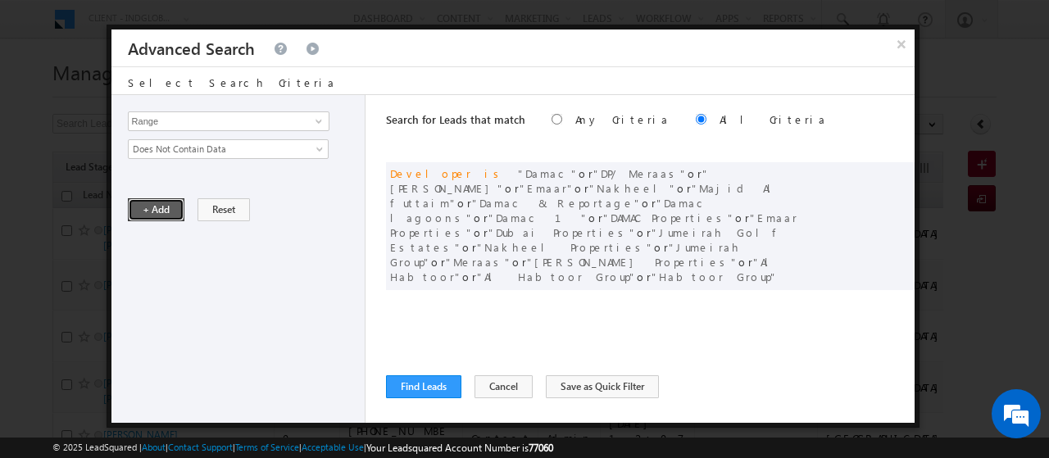
click at [162, 204] on button "+ Add" at bounding box center [156, 209] width 57 height 23
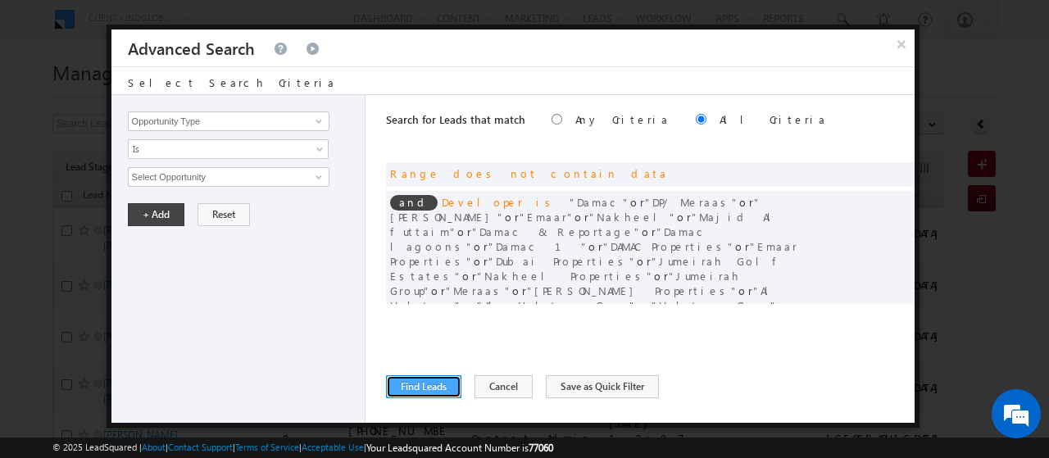
click at [432, 388] on button "Find Leads" at bounding box center [423, 386] width 75 height 23
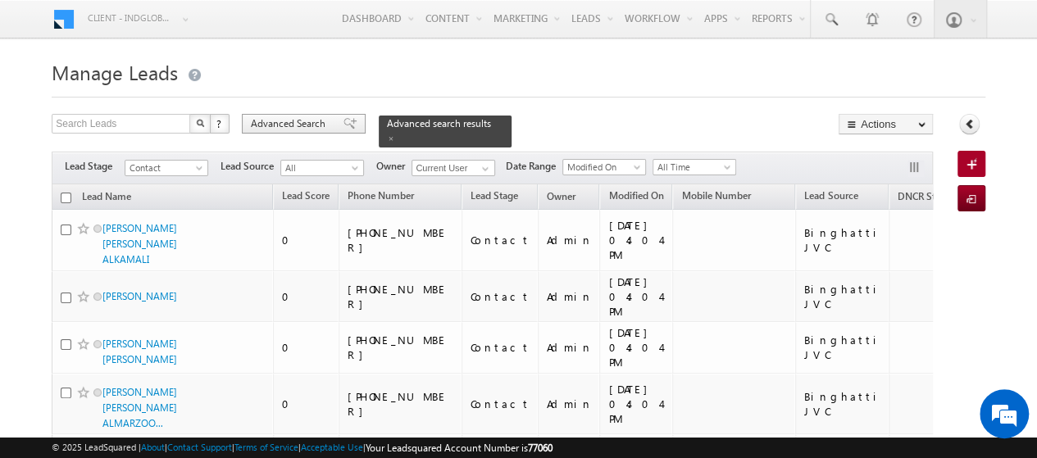
click at [274, 129] on span "Advanced Search" at bounding box center [291, 123] width 80 height 15
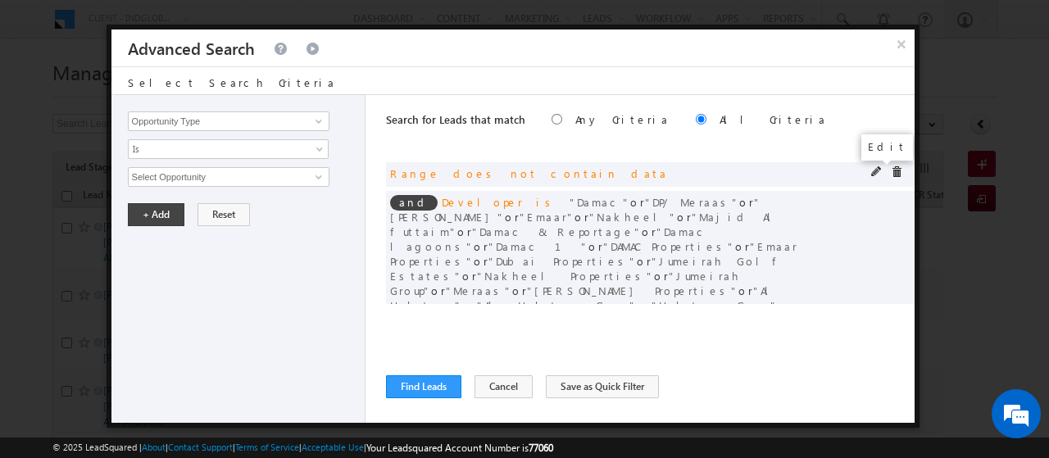
click at [875, 168] on span at bounding box center [877, 171] width 11 height 11
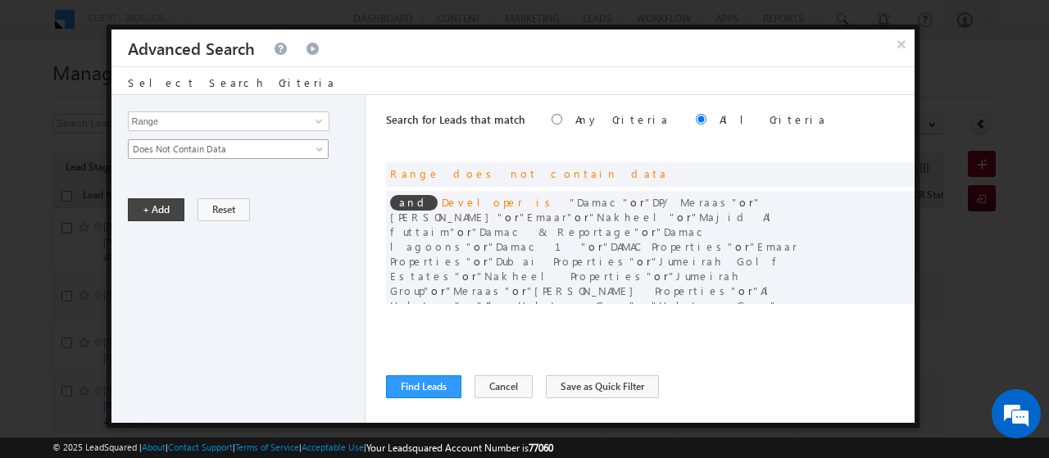
click at [189, 145] on span "Does Not Contain Data" at bounding box center [218, 149] width 178 height 15
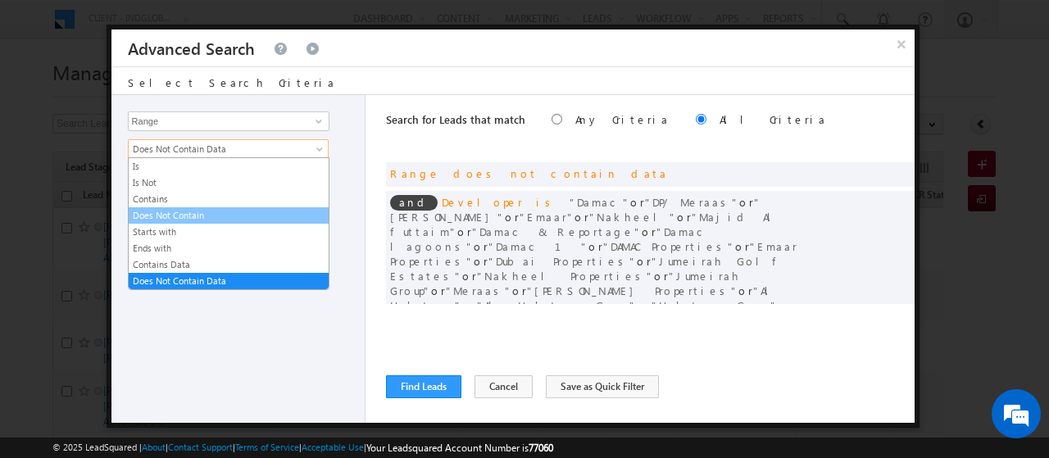
click at [187, 214] on link "Does Not Contain" at bounding box center [229, 215] width 200 height 15
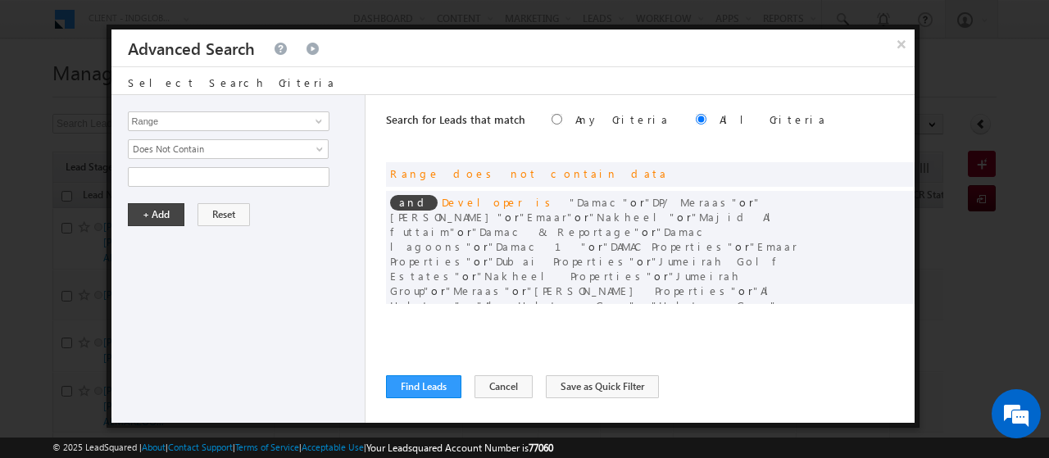
click at [151, 165] on div "Opportunity Type Lead Activity Task Sales Group Prospect Id Address 1 Address 2…" at bounding box center [239, 259] width 254 height 328
click at [154, 175] on input "text" at bounding box center [229, 177] width 202 height 20
type input "2"
click at [159, 215] on button "+ Add" at bounding box center [156, 214] width 57 height 23
click at [426, 383] on button "Find Leads" at bounding box center [423, 386] width 75 height 23
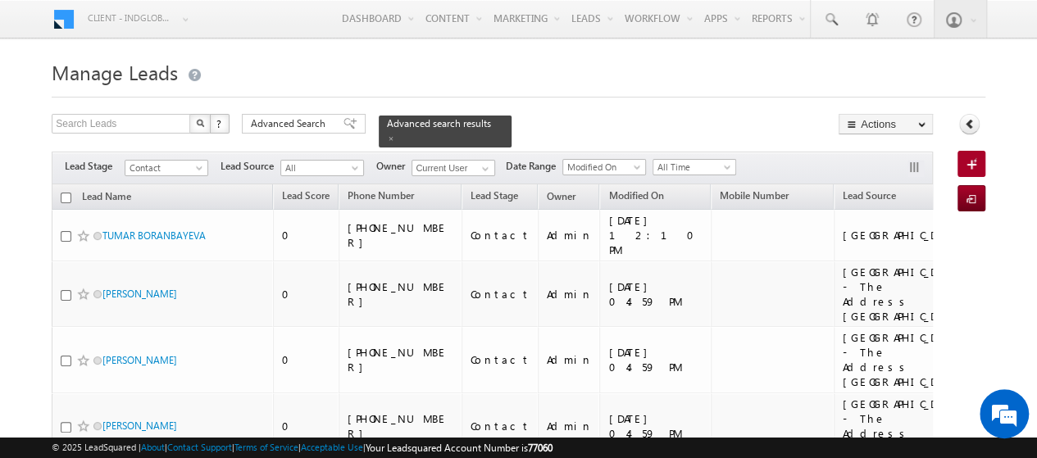
click at [67, 193] on input "checkbox" at bounding box center [66, 198] width 11 height 11
checkbox input "true"
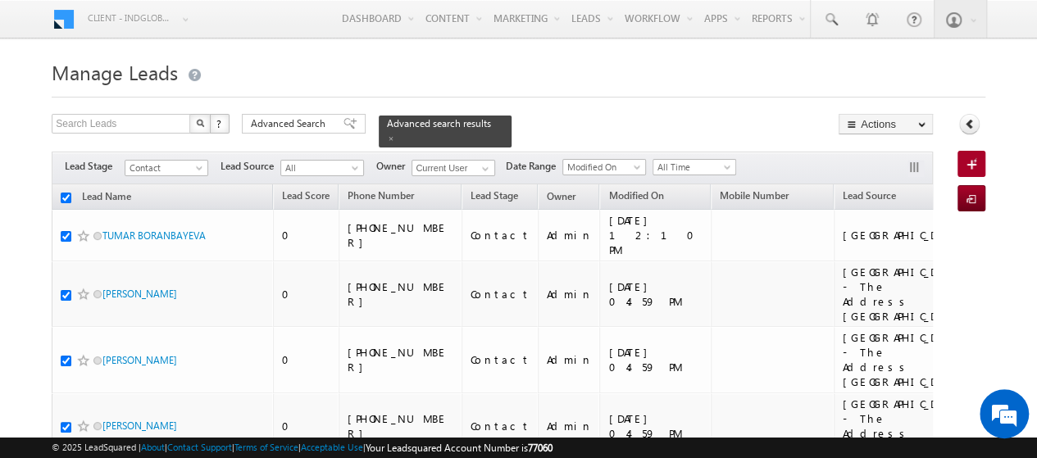
checkbox input "true"
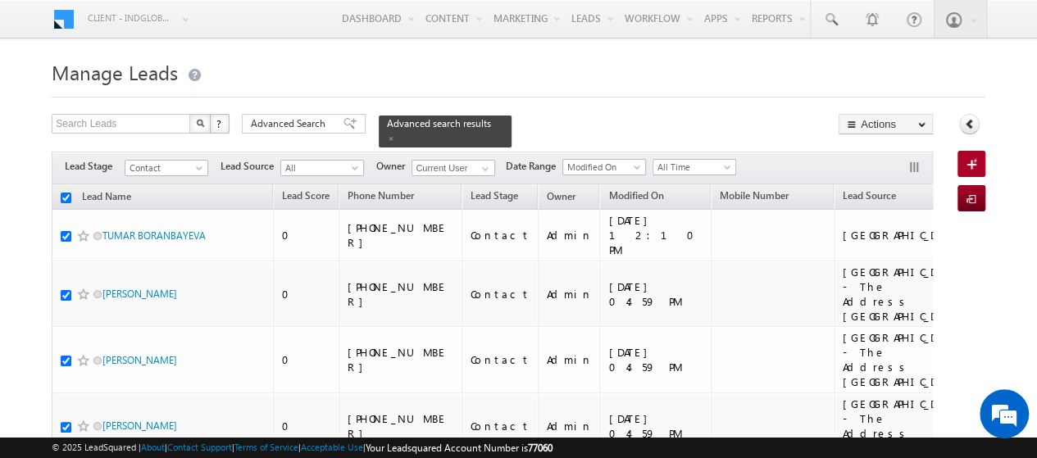
checkbox input "true"
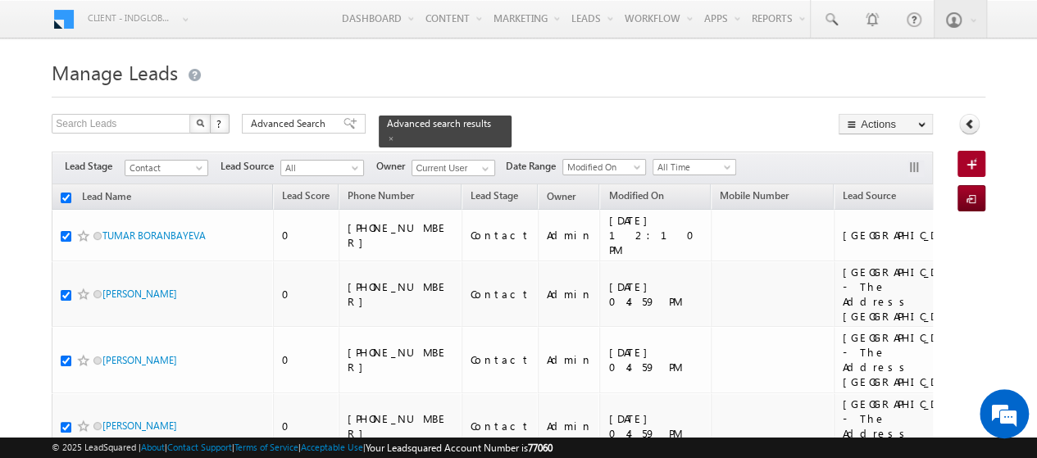
checkbox input "true"
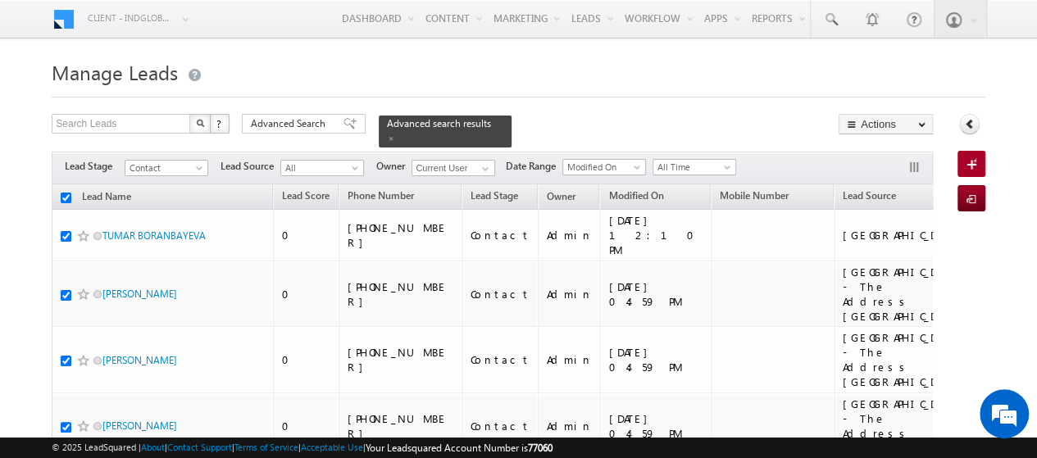
checkbox input "true"
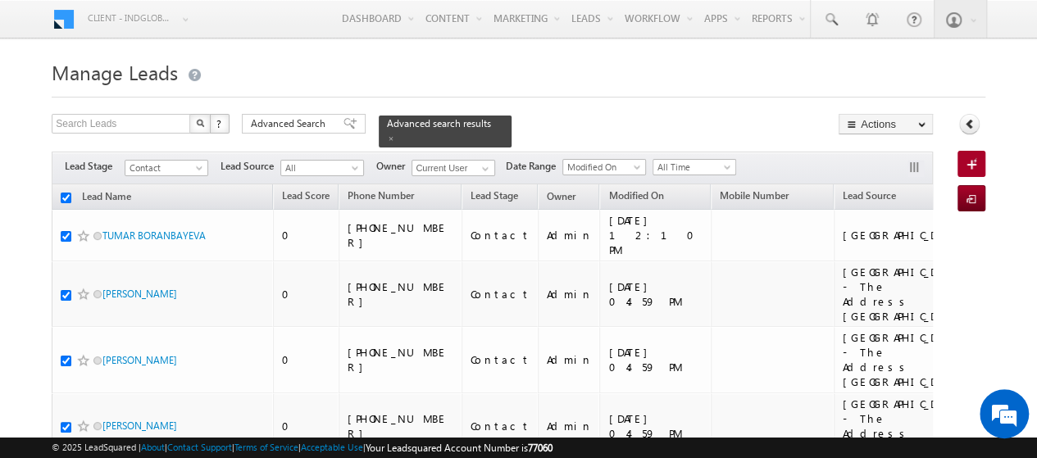
checkbox input "true"
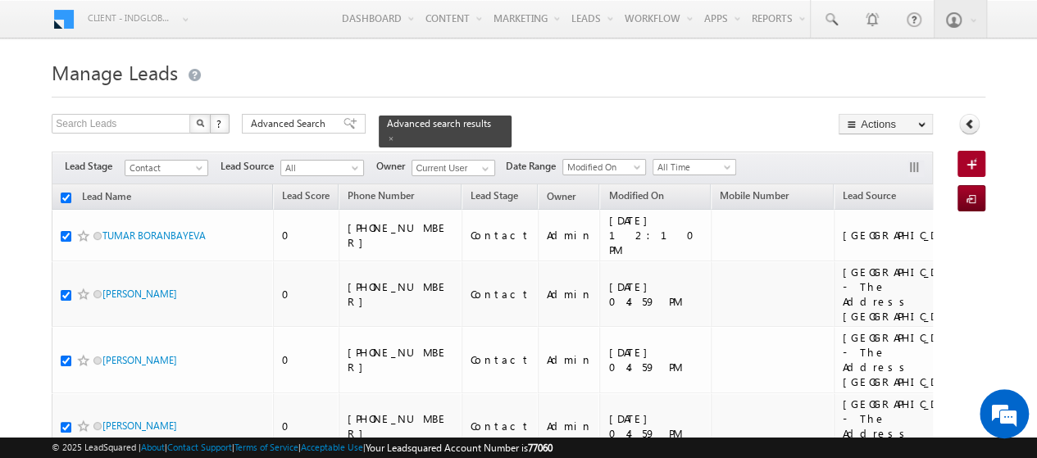
checkbox input "true"
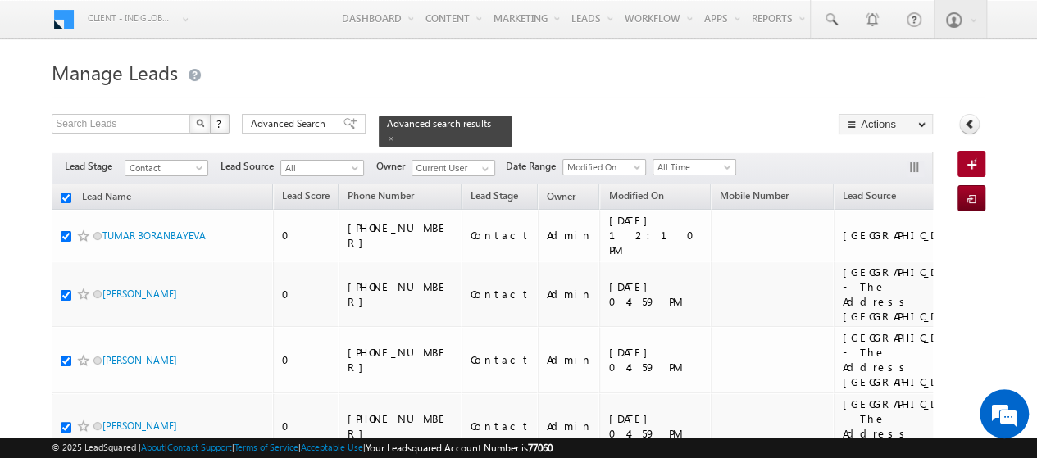
checkbox input "true"
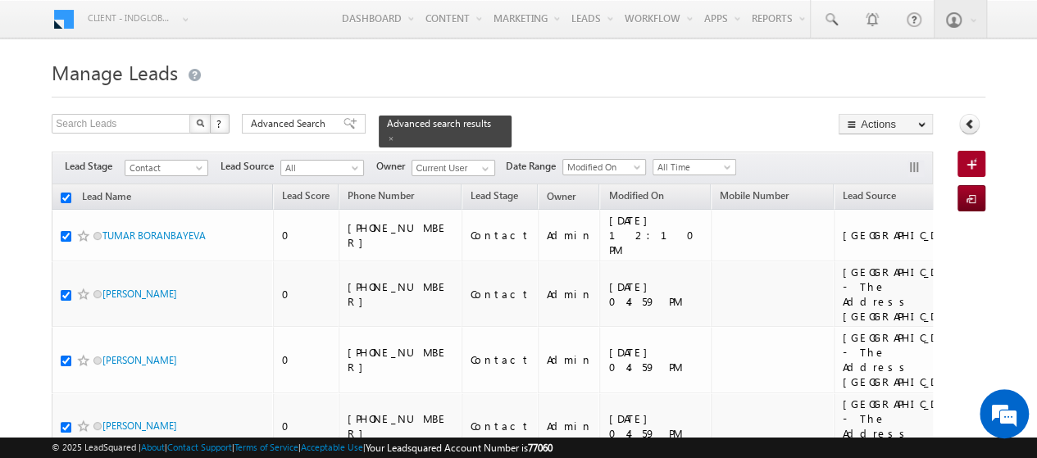
checkbox input "true"
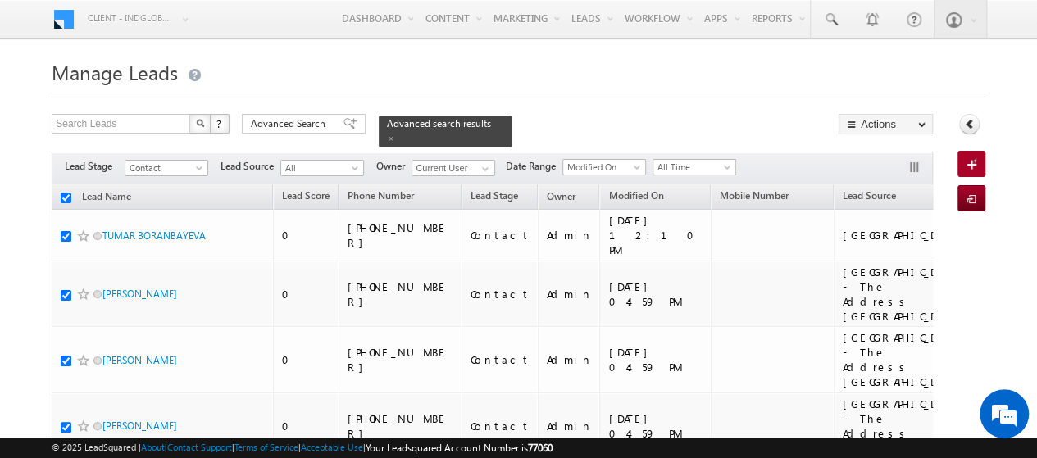
checkbox input "true"
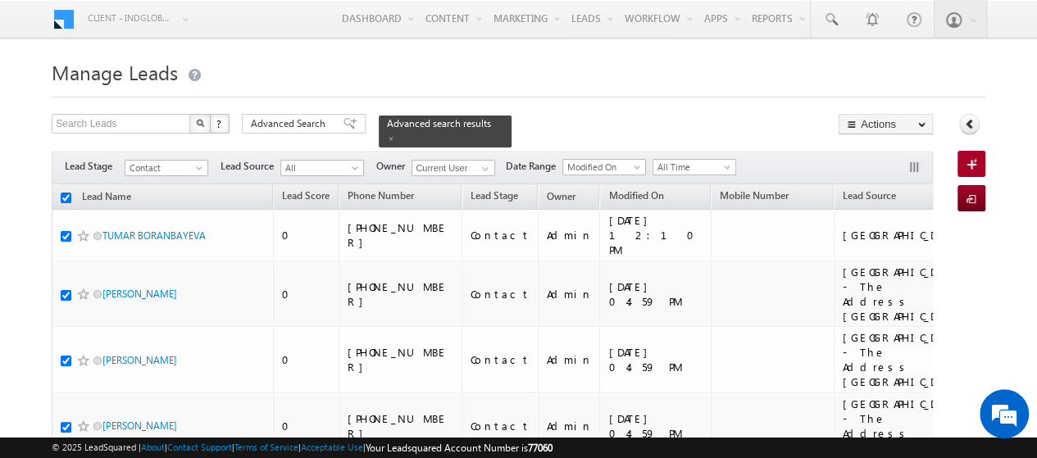
checkbox input "true"
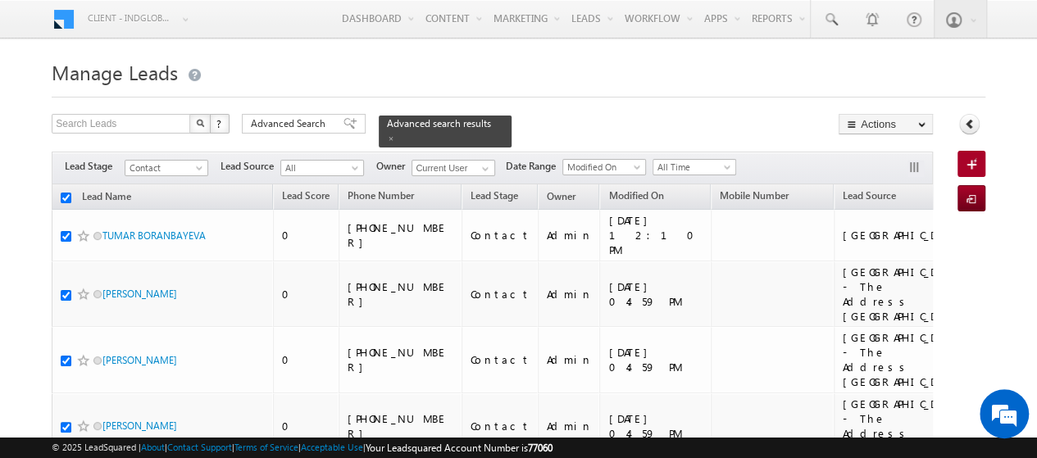
checkbox input "true"
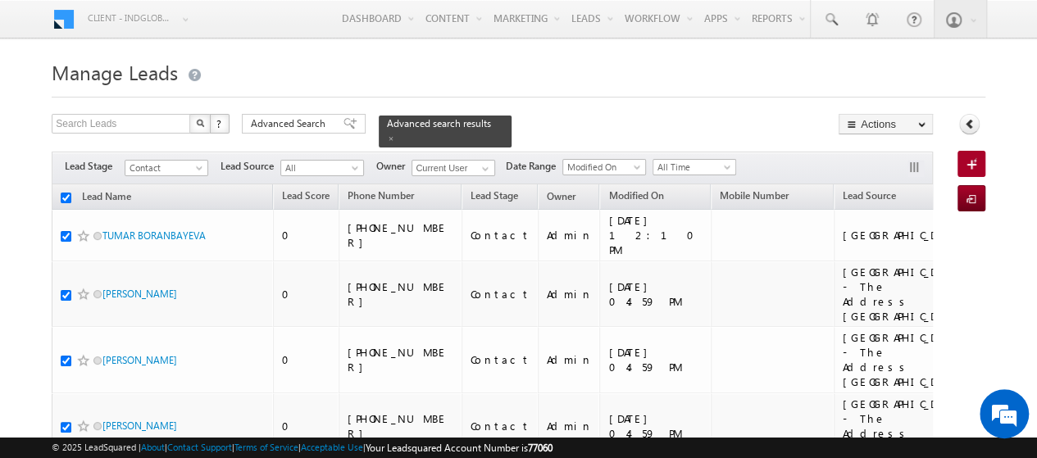
checkbox input "true"
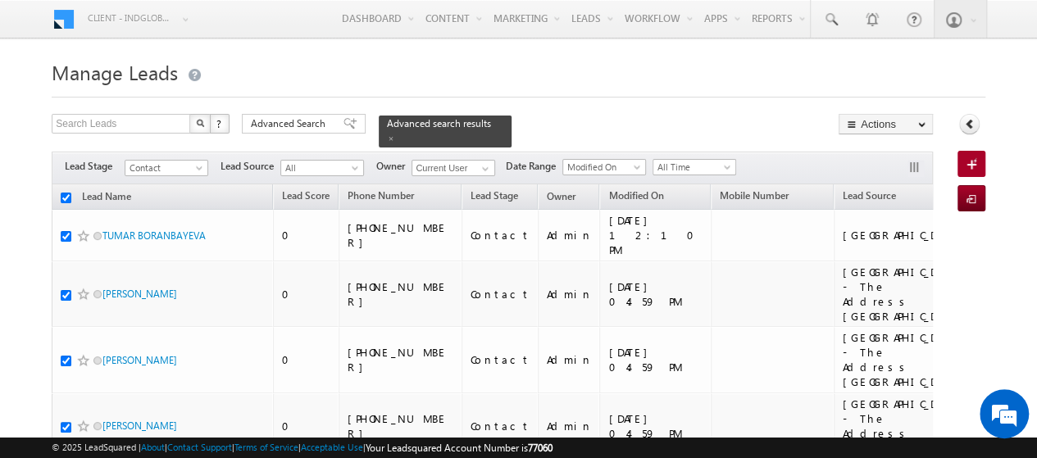
checkbox input "true"
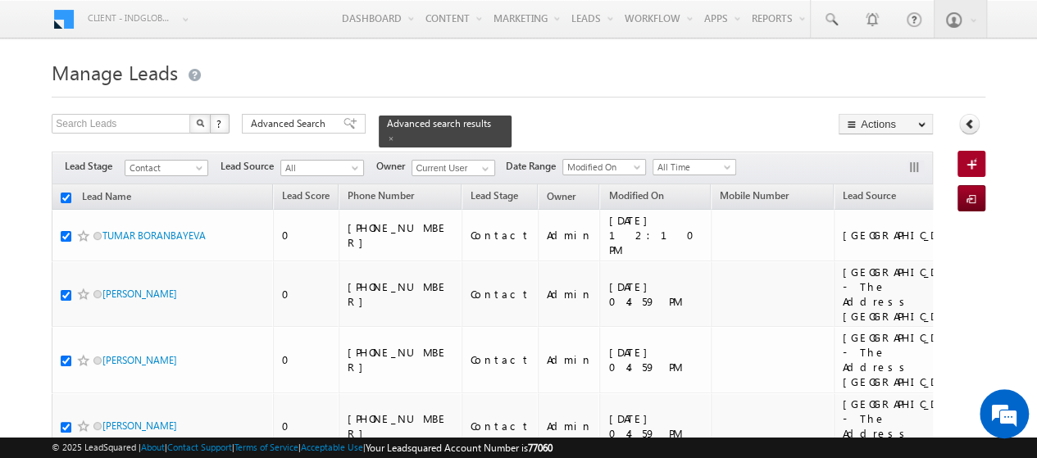
checkbox input "true"
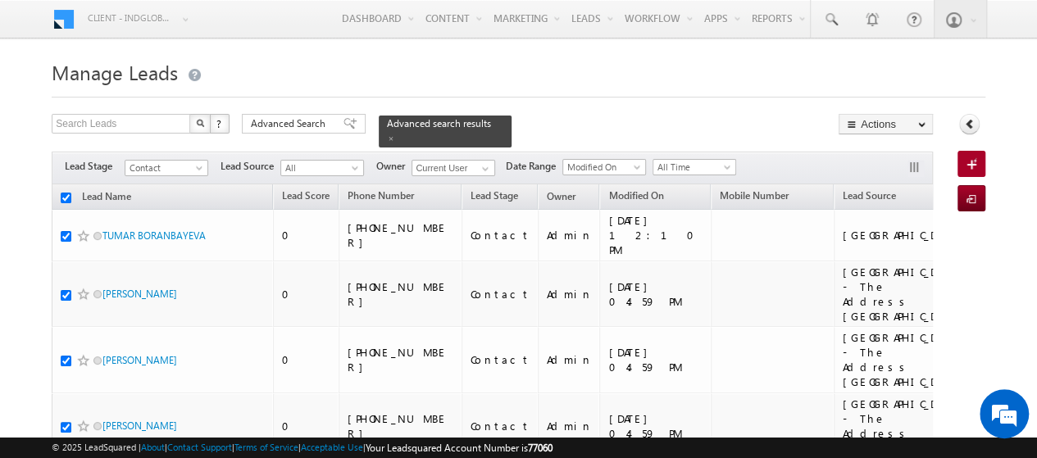
checkbox input "true"
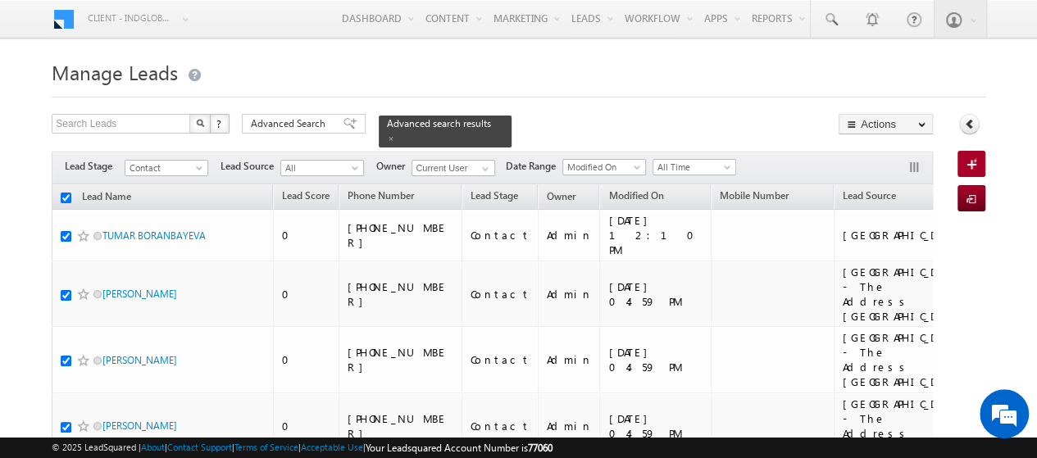
checkbox input "true"
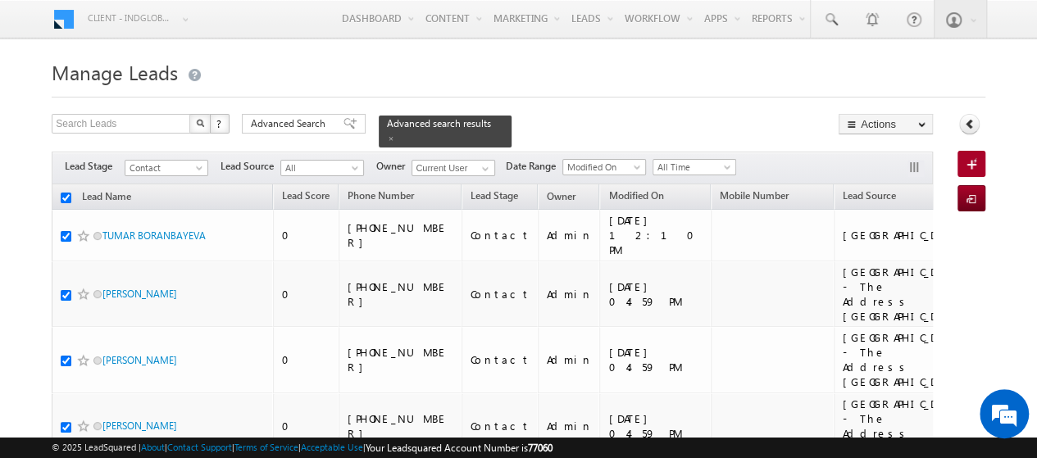
checkbox input "true"
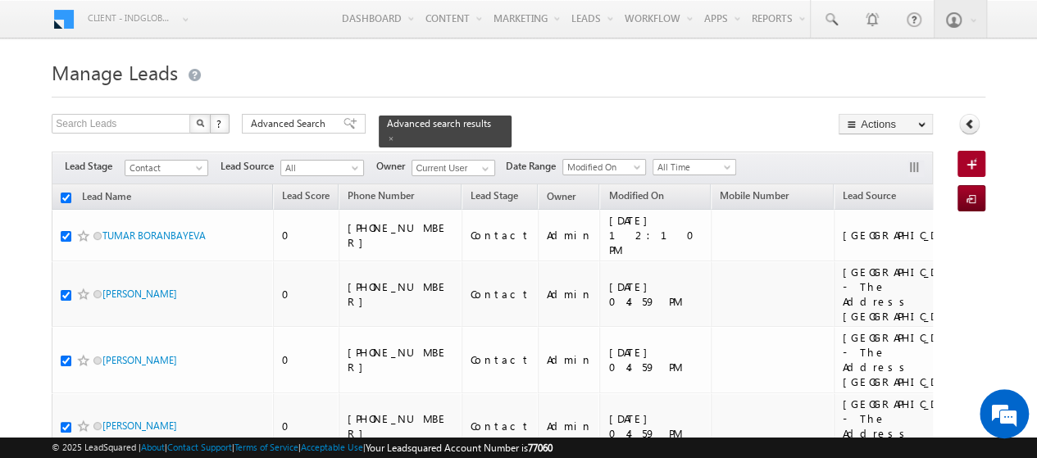
checkbox input "true"
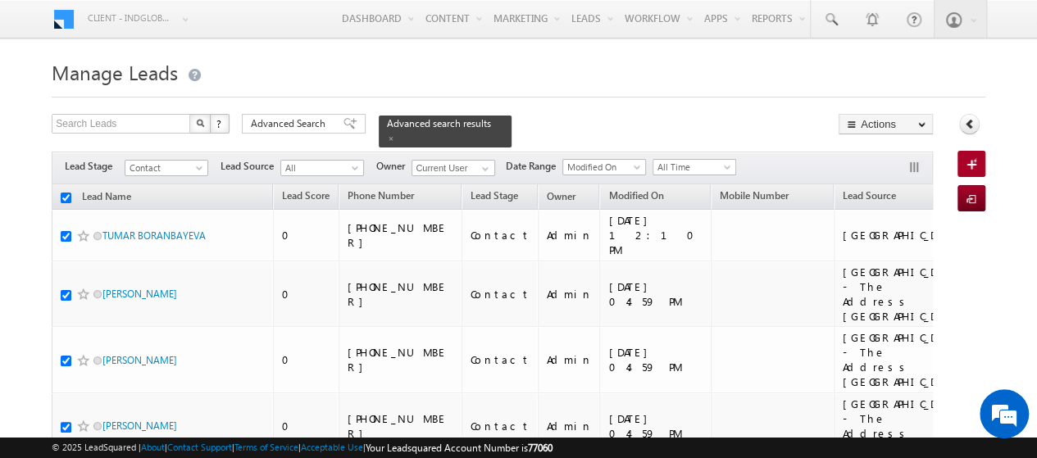
checkbox input "true"
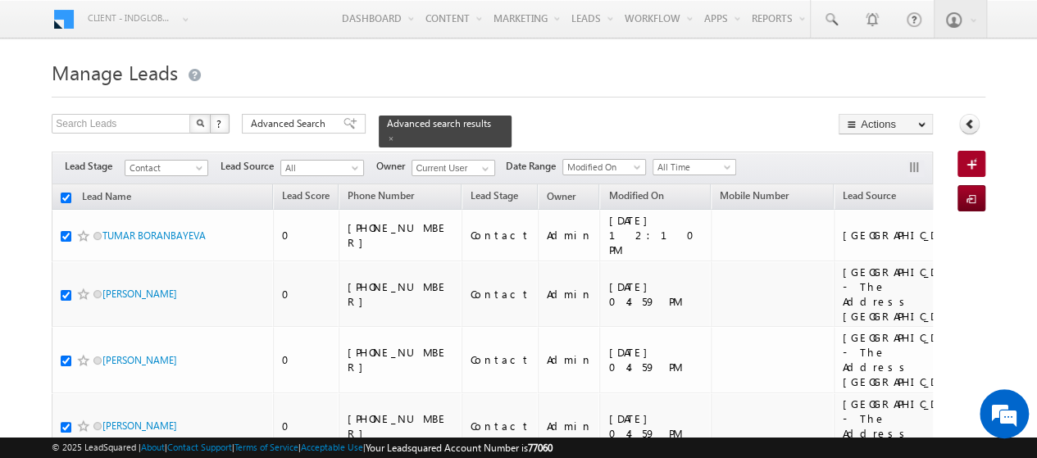
checkbox input "true"
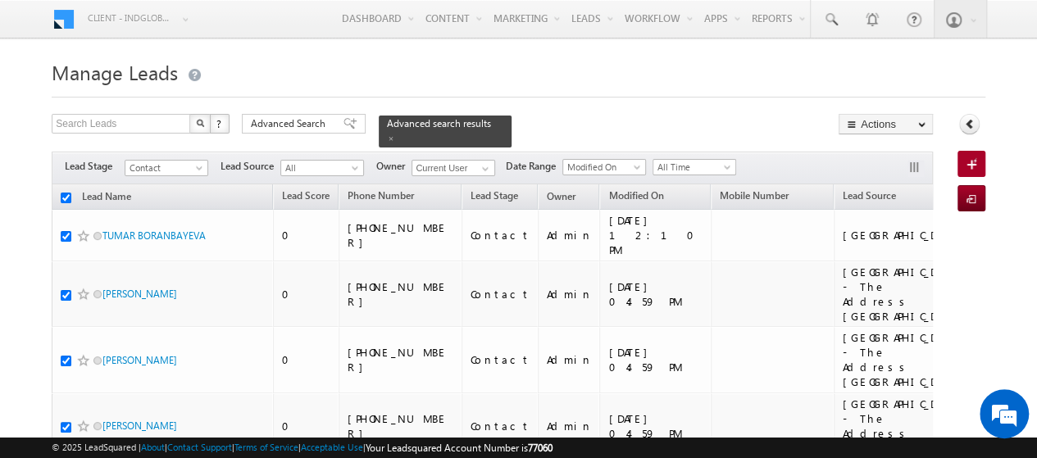
checkbox input "true"
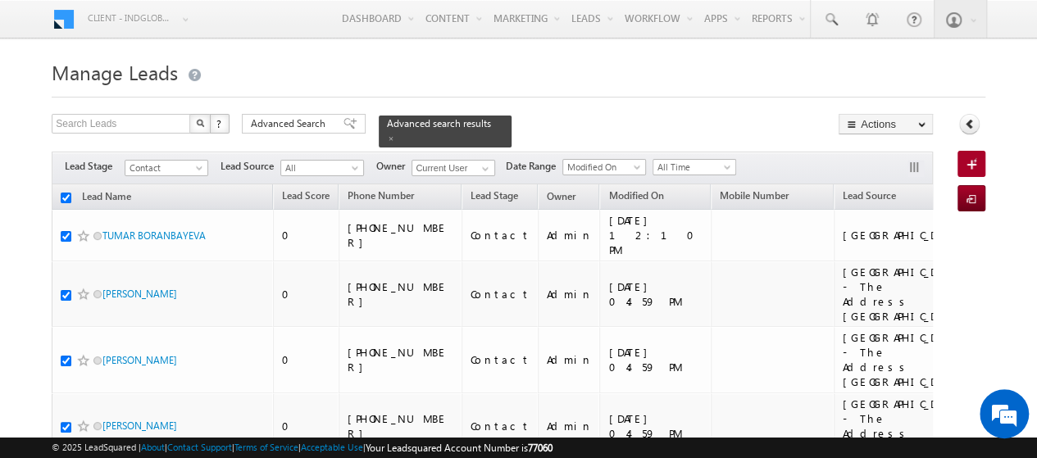
checkbox input "true"
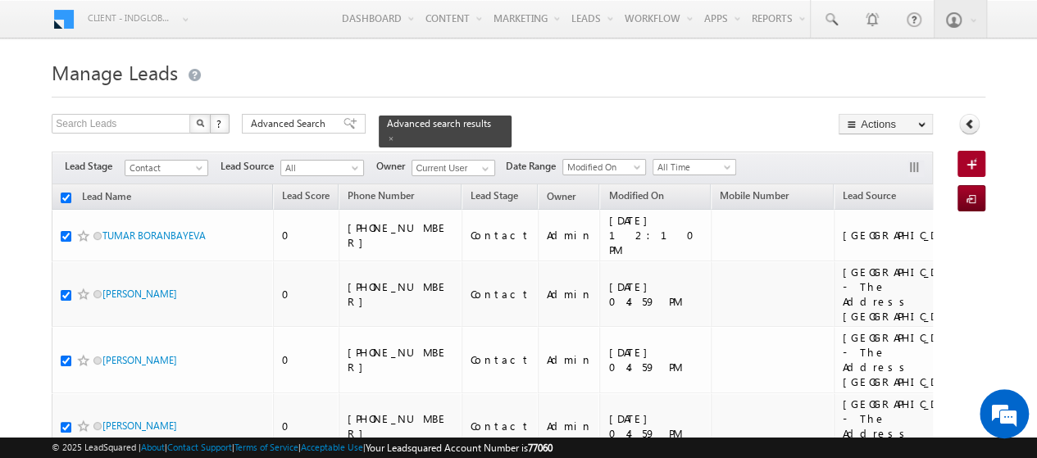
checkbox input "true"
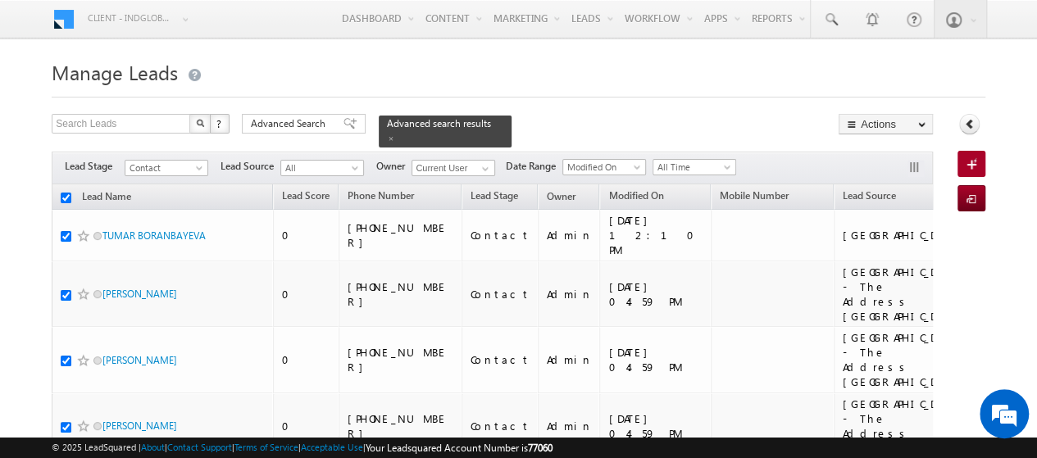
checkbox input "true"
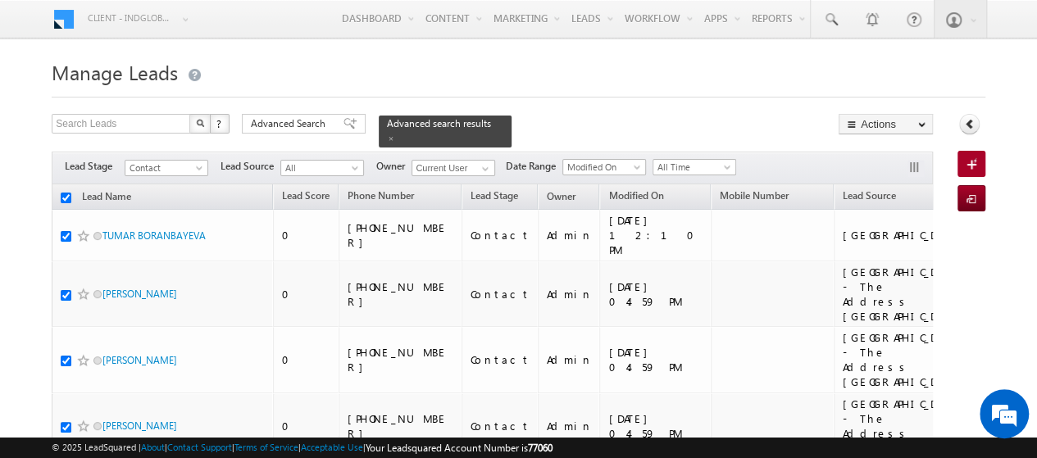
checkbox input "true"
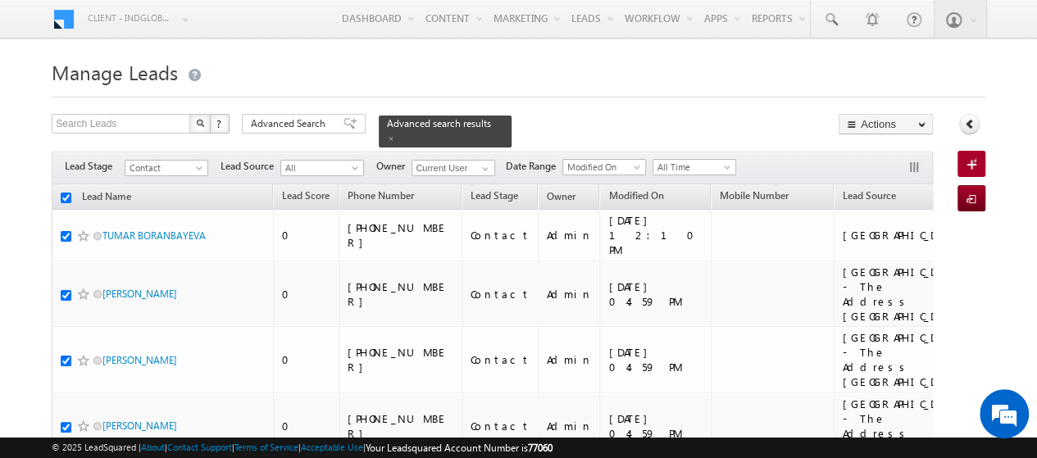
checkbox input "true"
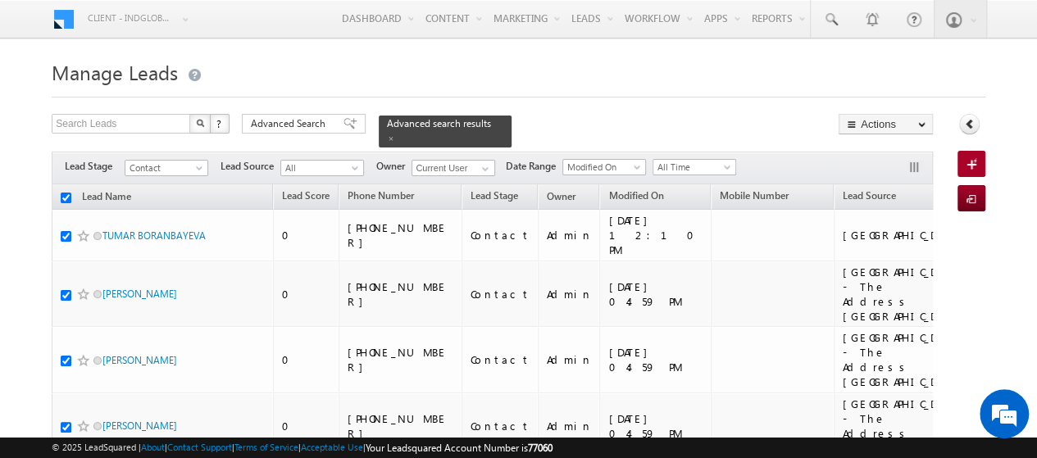
checkbox input "true"
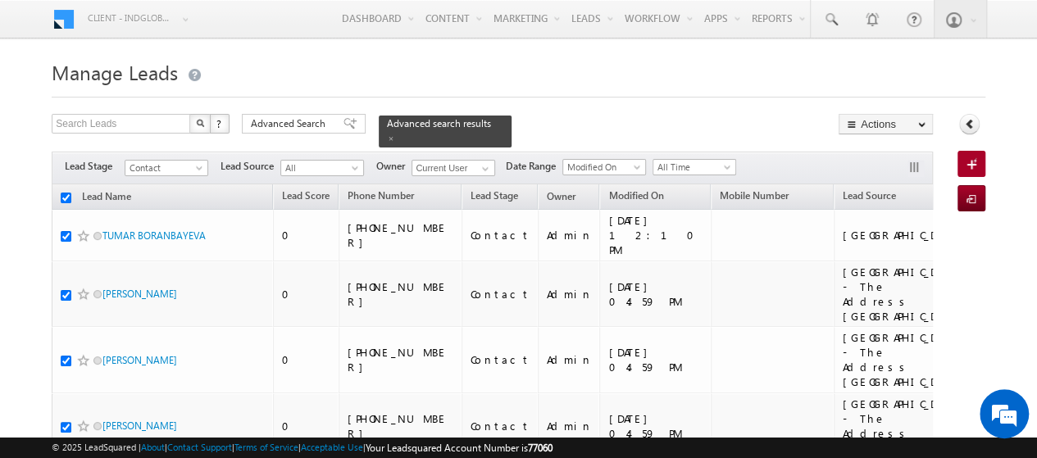
checkbox input "true"
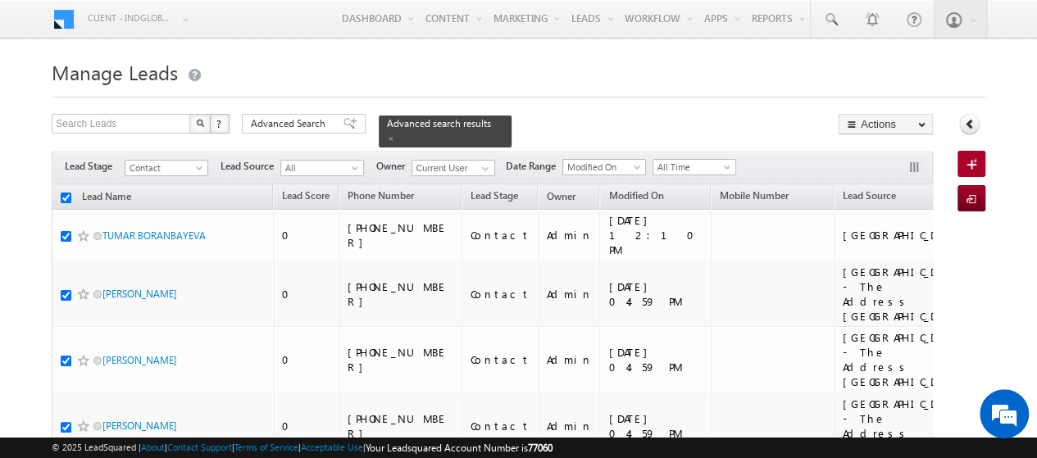
checkbox input "true"
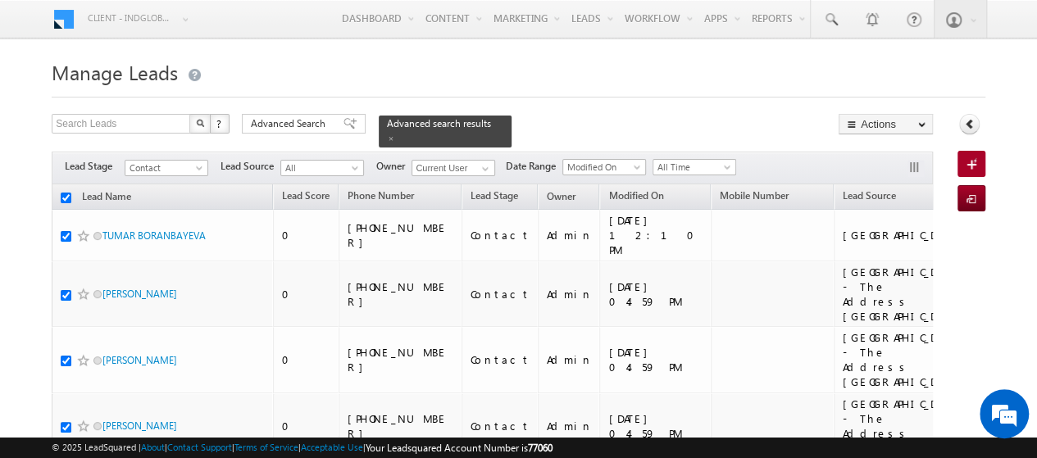
checkbox input "true"
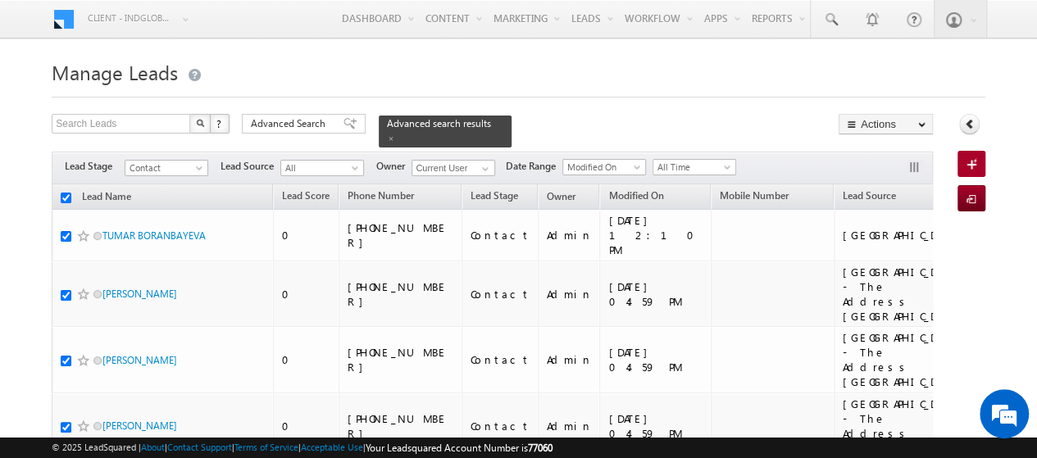
checkbox input "true"
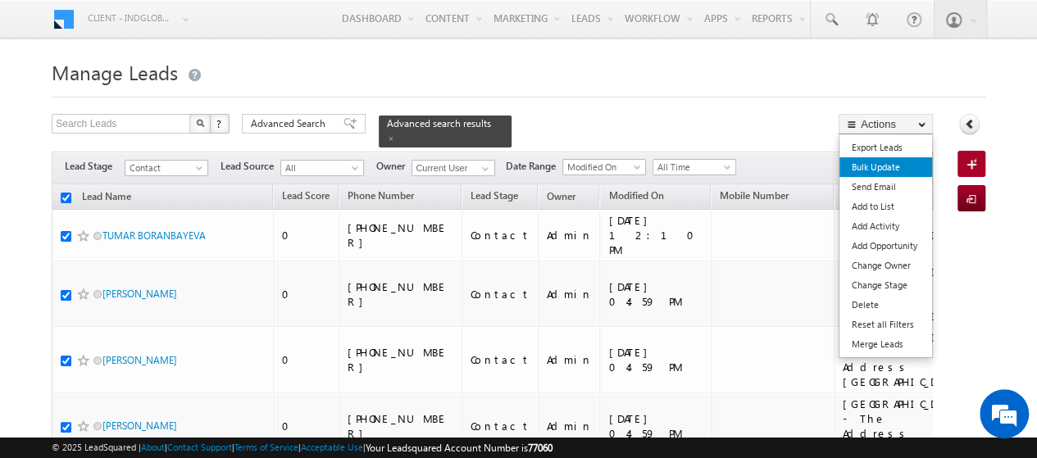
click at [891, 164] on link "Bulk Update" at bounding box center [886, 167] width 93 height 20
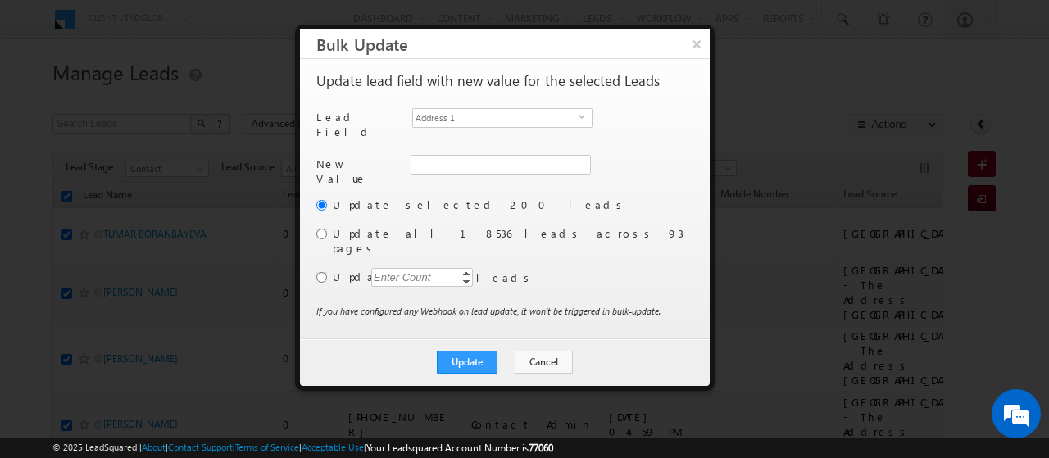
click at [464, 104] on div "Another user is the owner of this account. Update lead field with new value for…" at bounding box center [503, 200] width 374 height 253
click at [464, 112] on span "Address 1" at bounding box center [496, 118] width 166 height 18
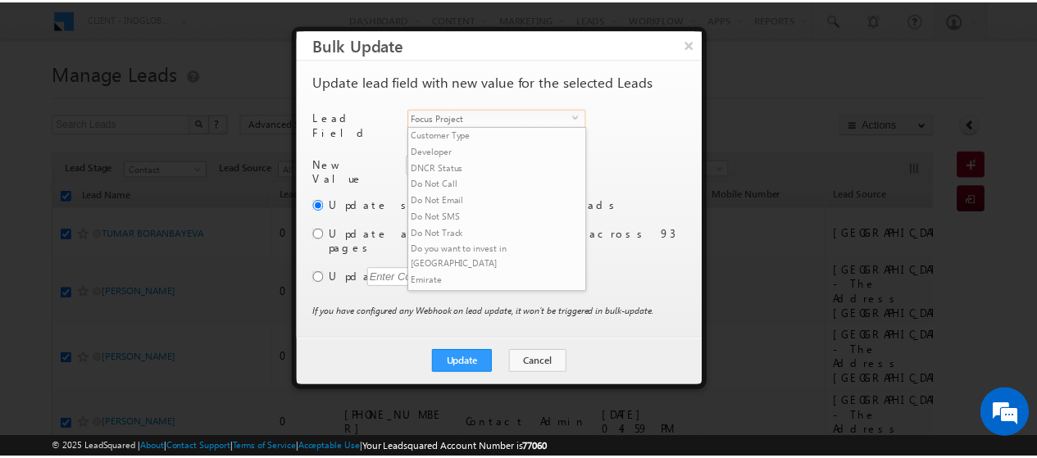
scroll to position [247, 0]
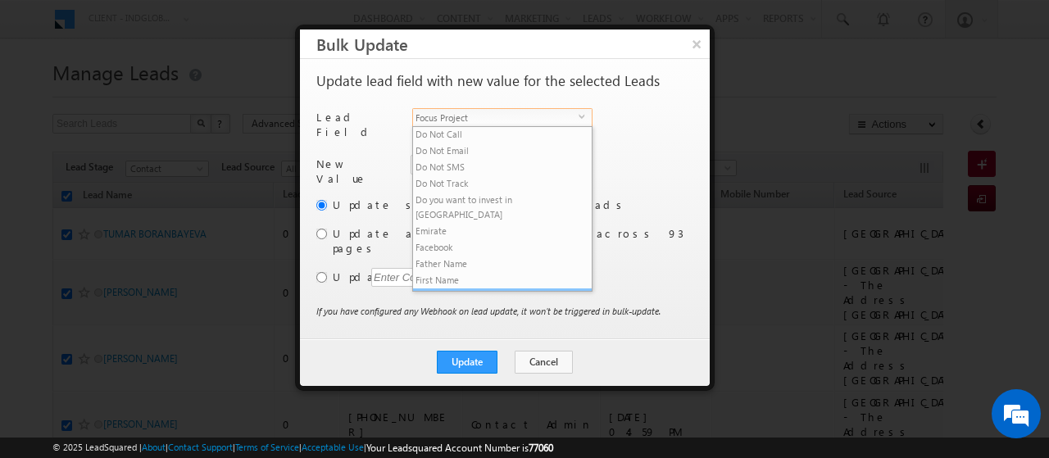
click at [476, 289] on li "Focus Project" at bounding box center [502, 297] width 179 height 16
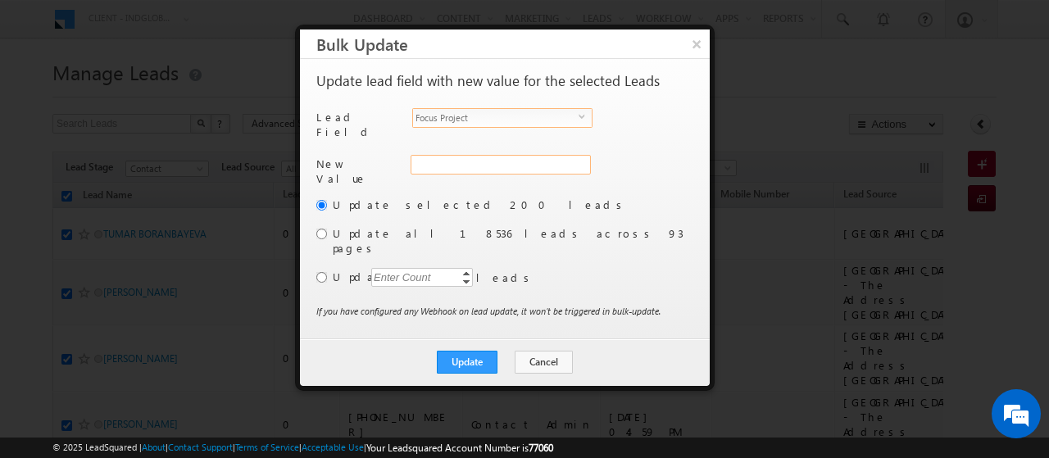
click at [433, 160] on input "Focus Project" at bounding box center [501, 165] width 180 height 20
click at [318, 229] on input "radio" at bounding box center [321, 234] width 11 height 11
click at [475, 351] on button "Update" at bounding box center [467, 362] width 61 height 23
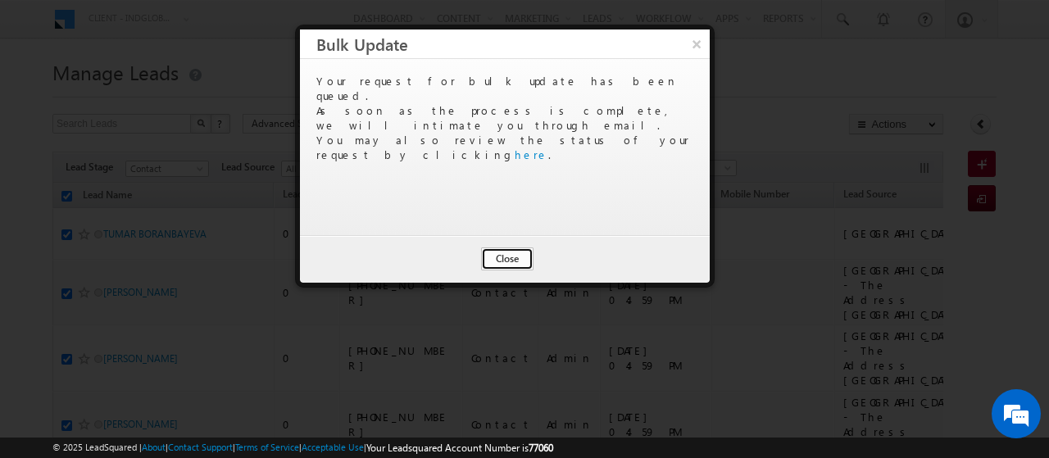
click at [500, 252] on button "Close" at bounding box center [507, 259] width 52 height 23
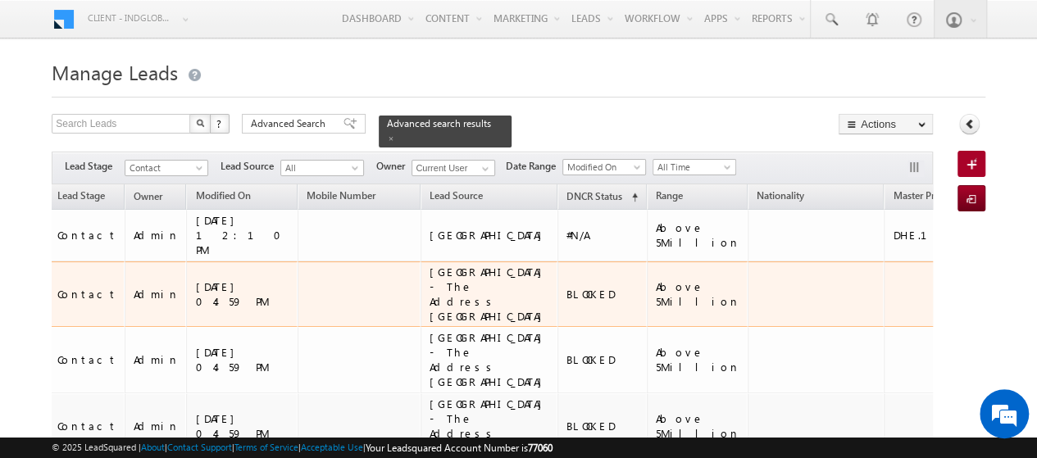
scroll to position [0, 0]
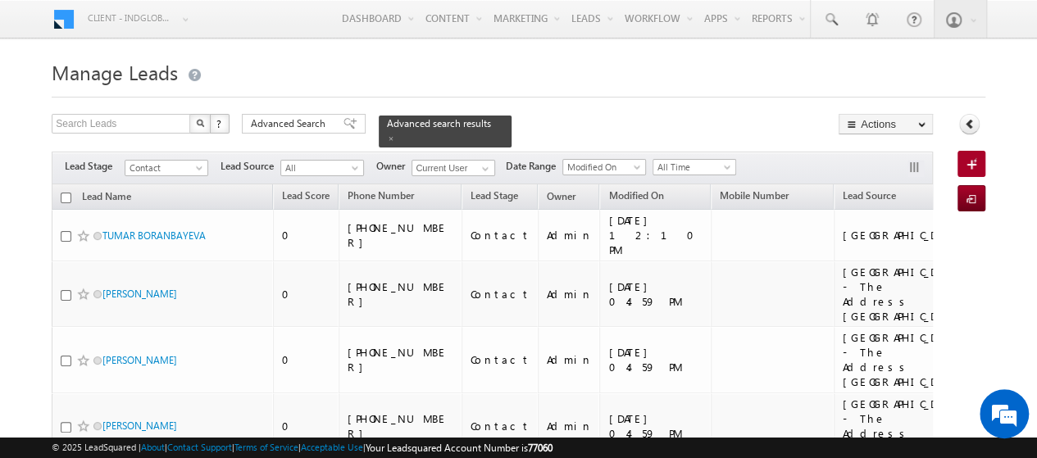
click at [767, 58] on h1 "Manage Leads" at bounding box center [519, 71] width 934 height 32
click at [298, 116] on span "Advanced Search" at bounding box center [291, 123] width 80 height 15
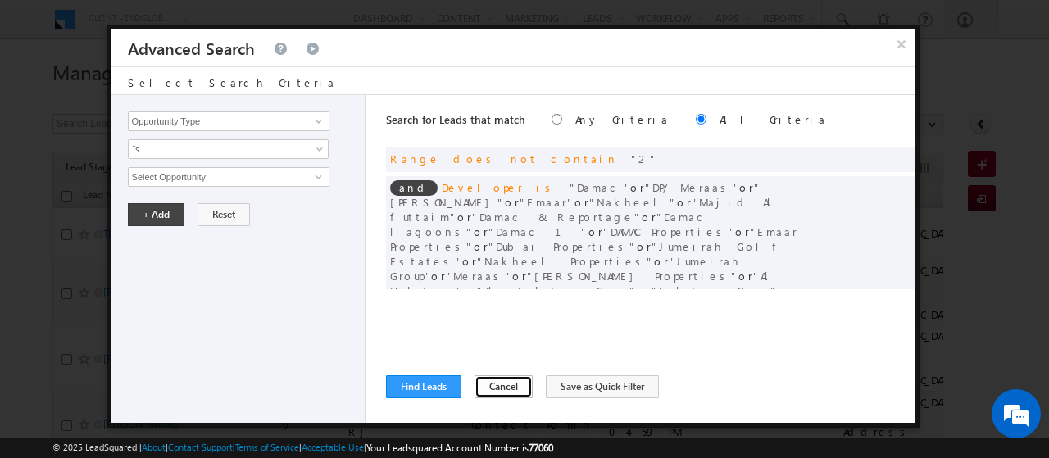
click at [497, 381] on button "Cancel" at bounding box center [504, 386] width 58 height 23
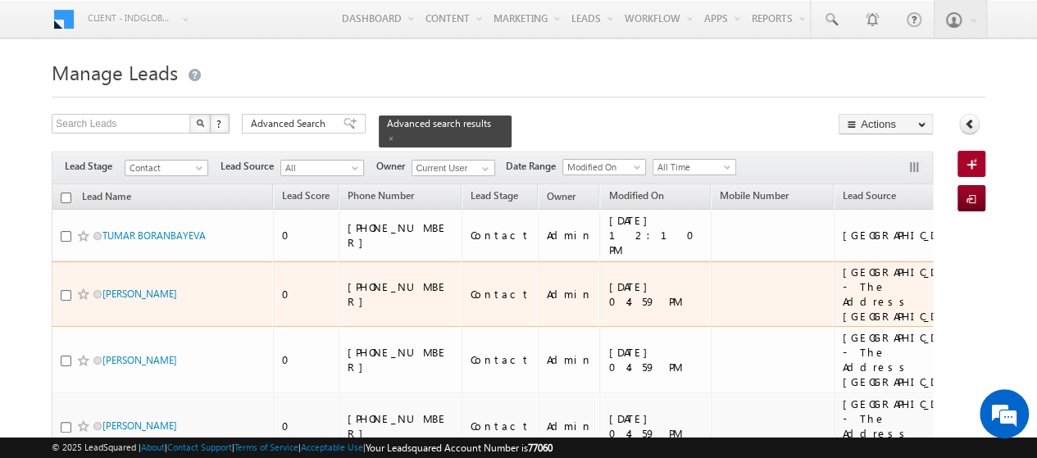
scroll to position [0, 413]
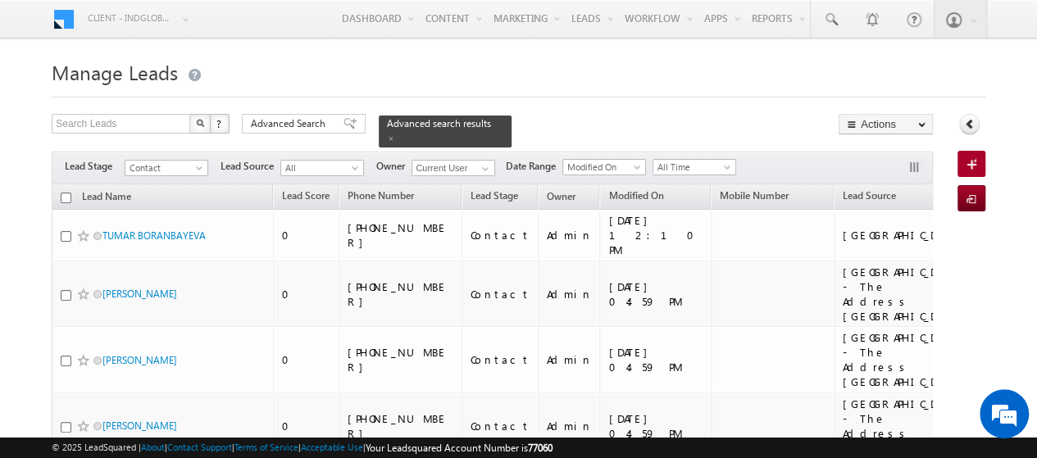
click at [64, 193] on input "checkbox" at bounding box center [66, 198] width 11 height 11
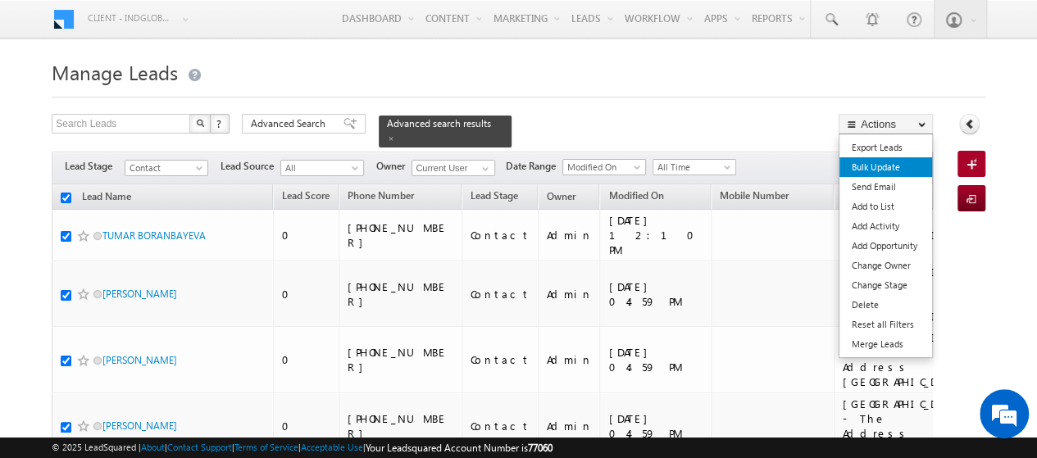
click at [879, 166] on link "Bulk Update" at bounding box center [886, 167] width 93 height 20
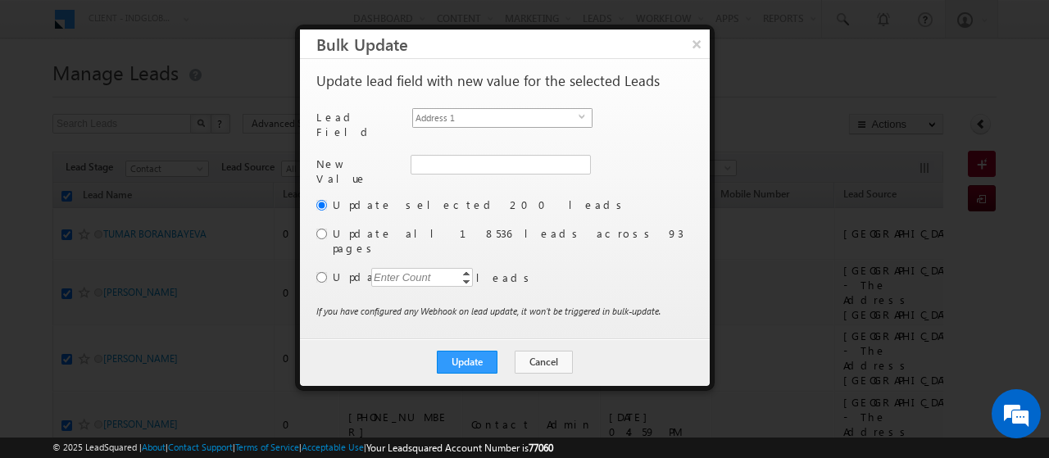
click at [524, 117] on span "Address 1" at bounding box center [496, 118] width 166 height 18
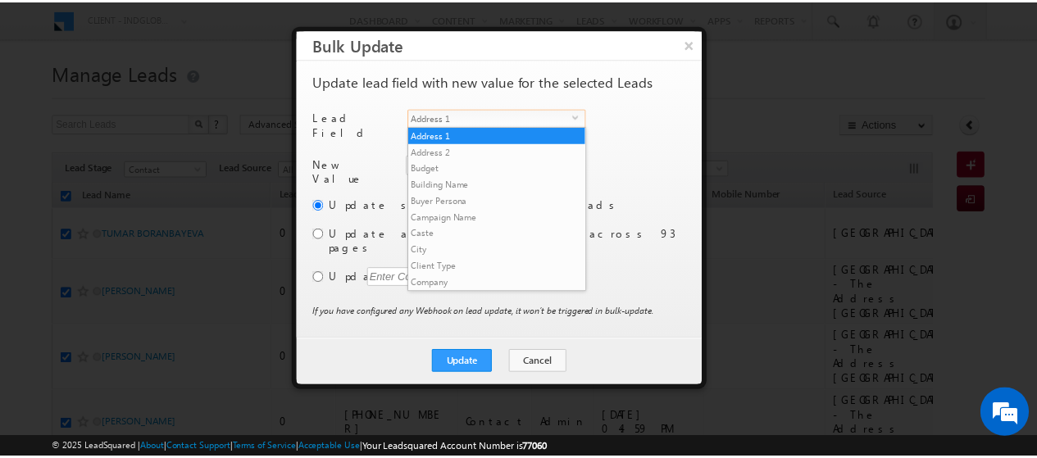
scroll to position [624, 0]
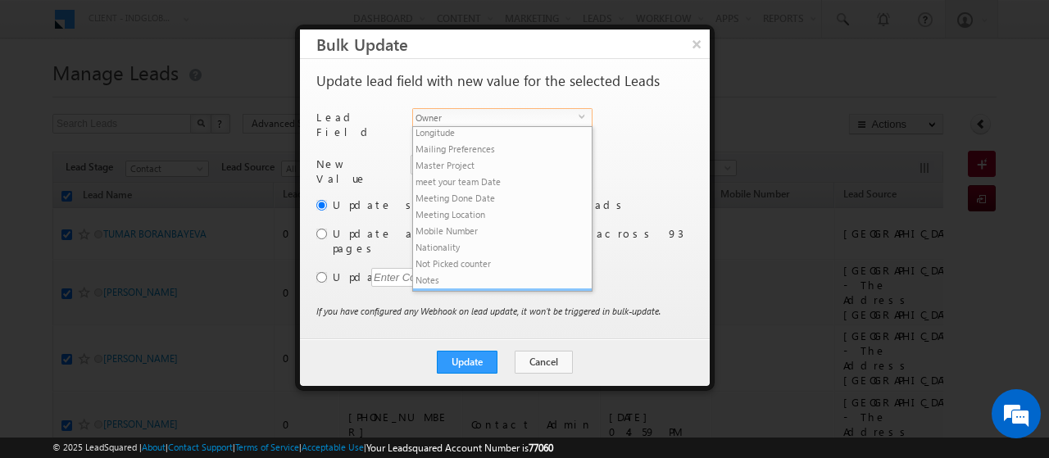
click at [505, 289] on li "Owner" at bounding box center [502, 297] width 179 height 16
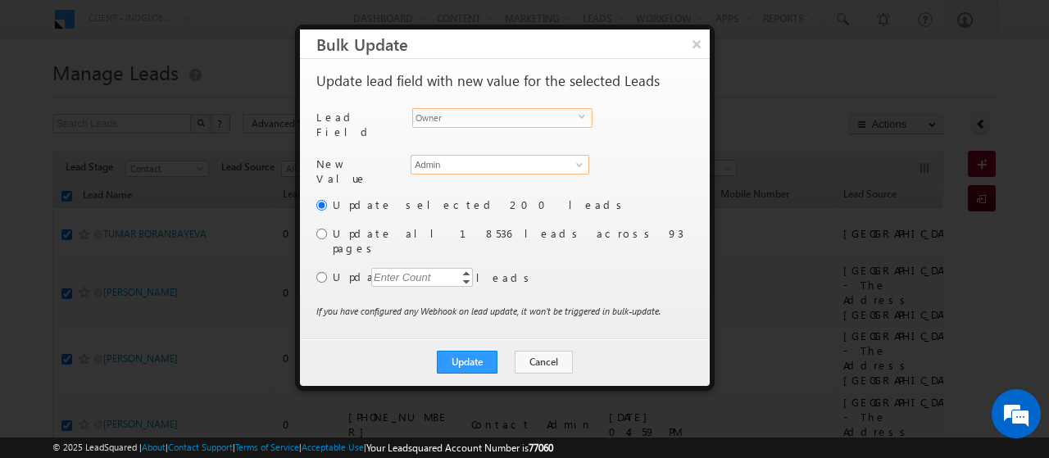
click at [442, 162] on input "Admin" at bounding box center [500, 165] width 179 height 20
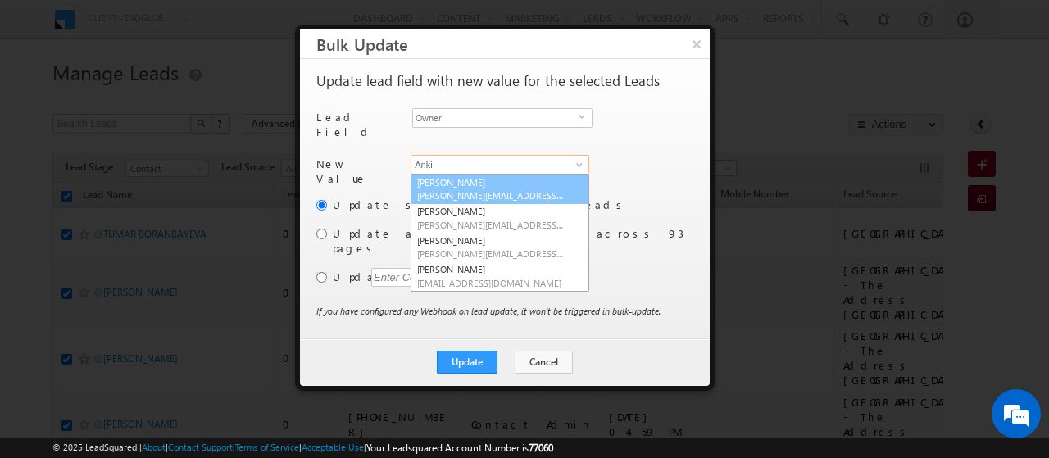
click at [456, 191] on span "[PERSON_NAME][EMAIL_ADDRESS][PERSON_NAME][DOMAIN_NAME]" at bounding box center [491, 195] width 148 height 12
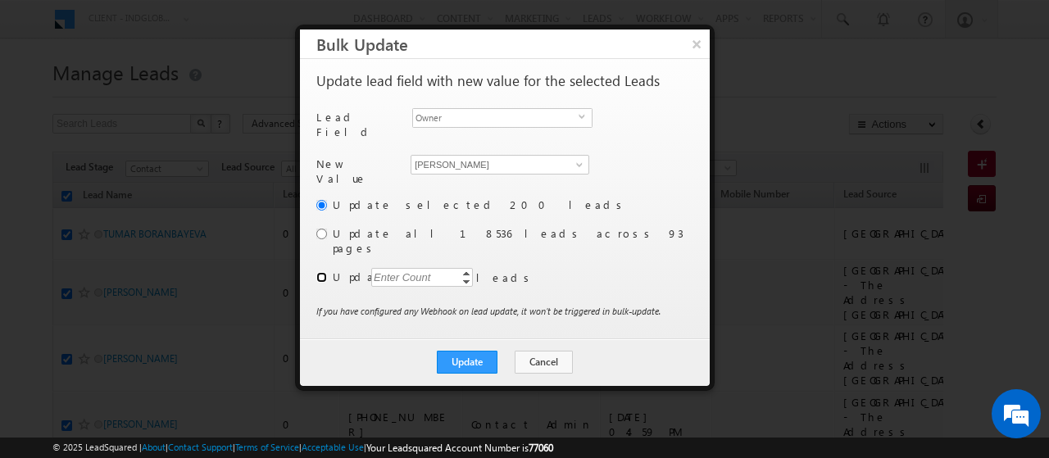
click at [317, 272] on input "radio" at bounding box center [321, 277] width 11 height 11
click at [401, 246] on div "Update selected 200 leads Update all 18536 leads across 93 pages Update Enter C…" at bounding box center [503, 250] width 374 height 107
click at [401, 268] on div "Enter Count" at bounding box center [402, 277] width 62 height 19
click at [489, 351] on button "Update" at bounding box center [467, 362] width 61 height 23
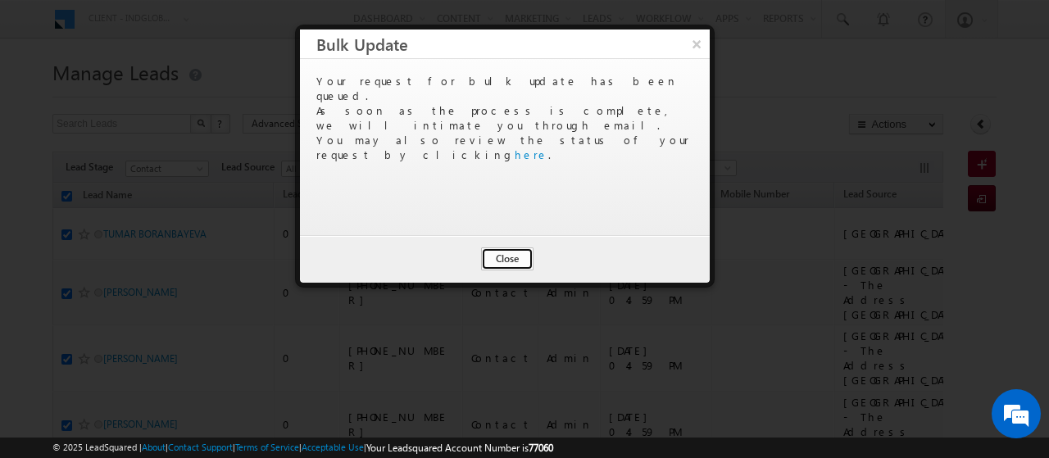
click at [504, 251] on button "Close" at bounding box center [507, 259] width 52 height 23
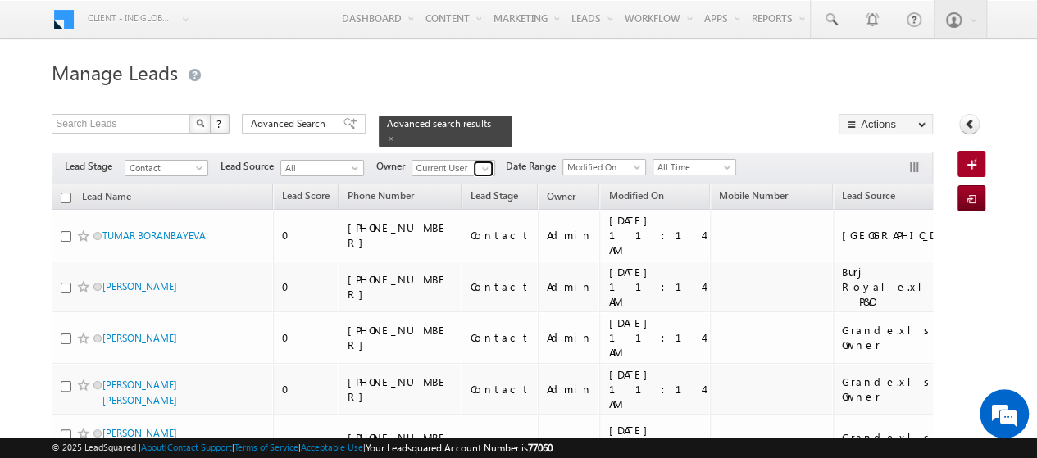
click at [482, 162] on span at bounding box center [485, 168] width 13 height 13
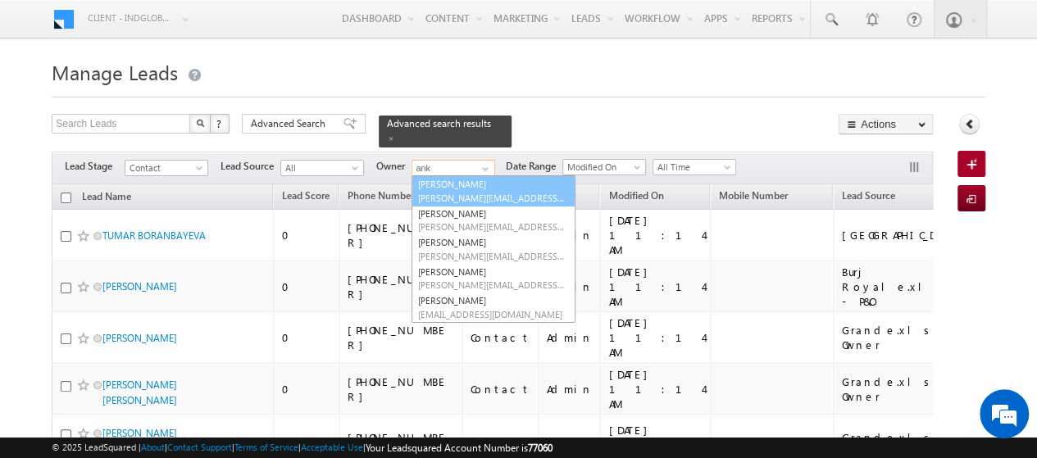
click at [485, 192] on span "[PERSON_NAME][EMAIL_ADDRESS][PERSON_NAME][DOMAIN_NAME]" at bounding box center [492, 198] width 148 height 12
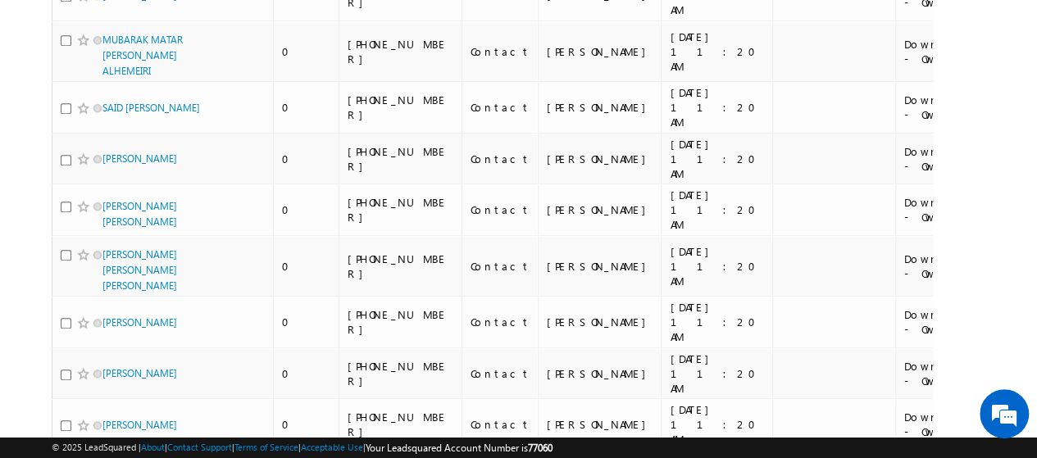
scroll to position [0, 0]
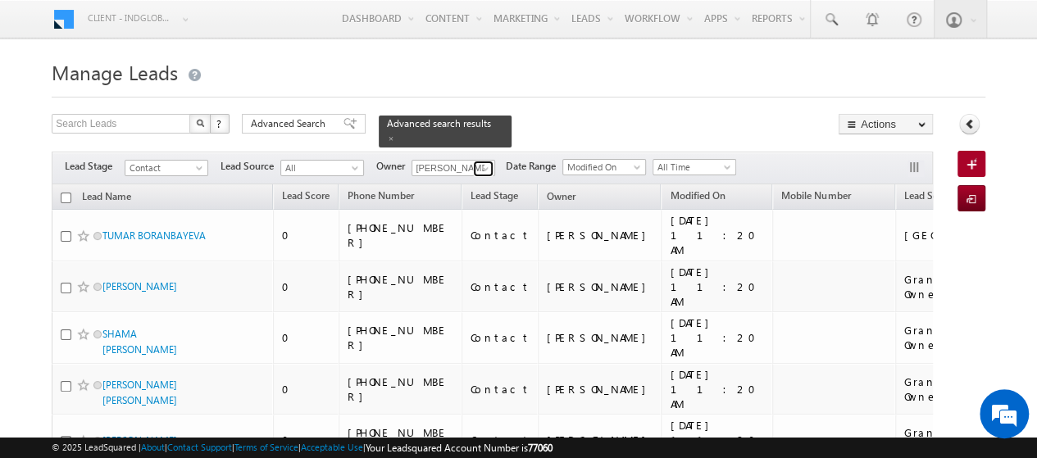
click at [484, 162] on span at bounding box center [485, 168] width 13 height 13
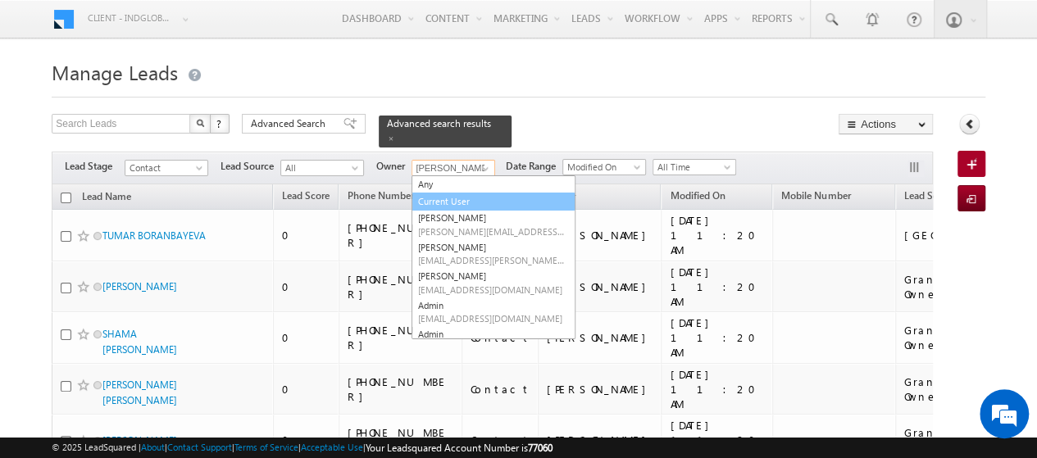
click at [444, 193] on link "Current User" at bounding box center [494, 202] width 164 height 19
type input "Current User"
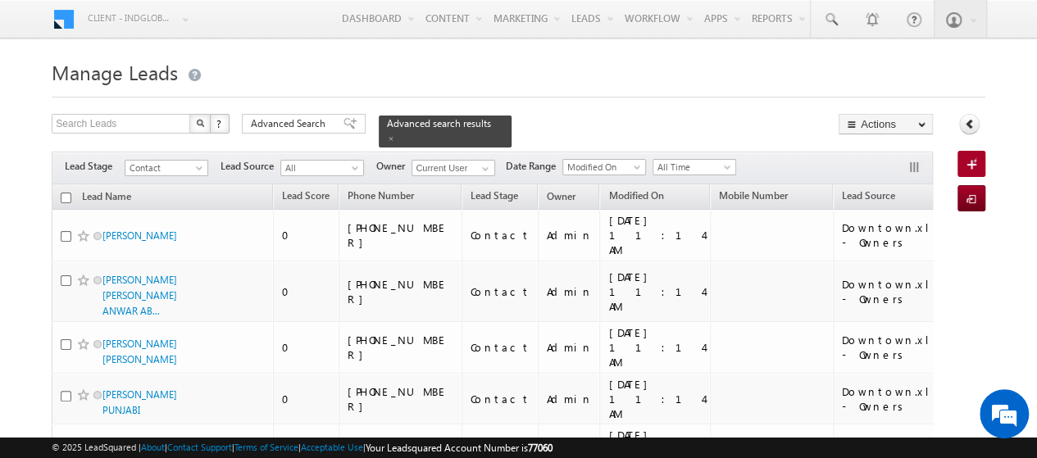
click at [705, 94] on div at bounding box center [519, 92] width 934 height 11
click at [66, 193] on input "checkbox" at bounding box center [66, 198] width 11 height 11
checkbox input "true"
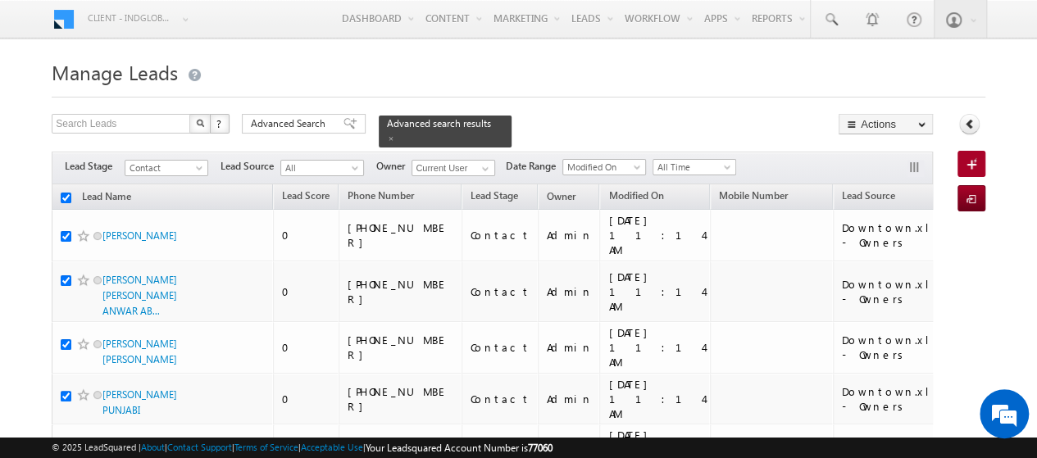
checkbox input "true"
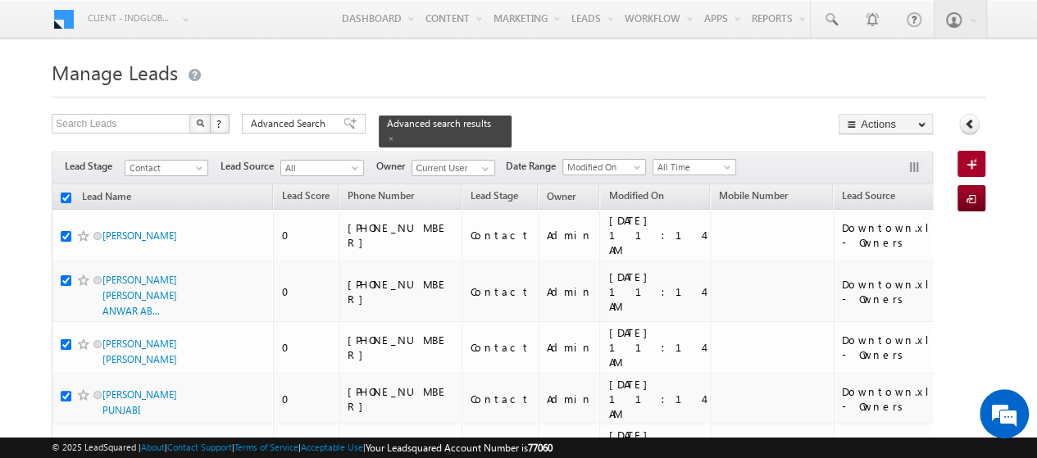
checkbox input "true"
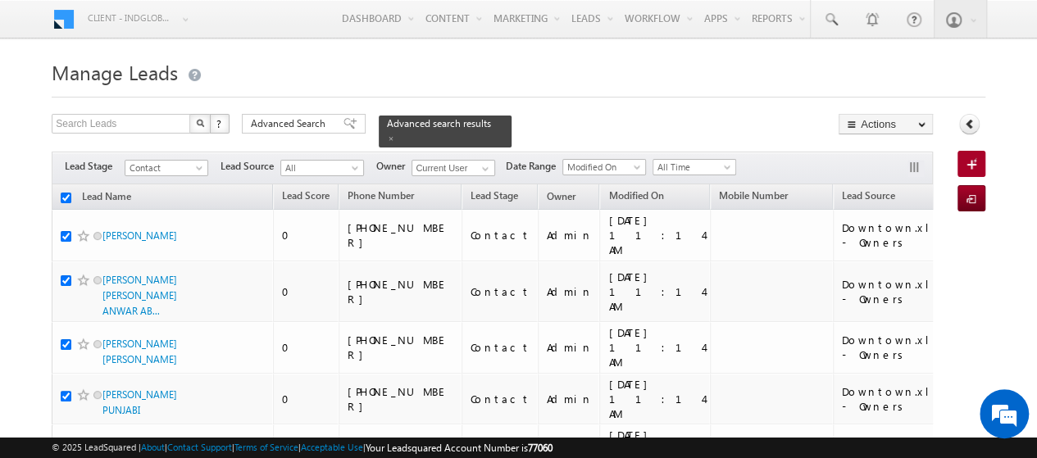
checkbox input "true"
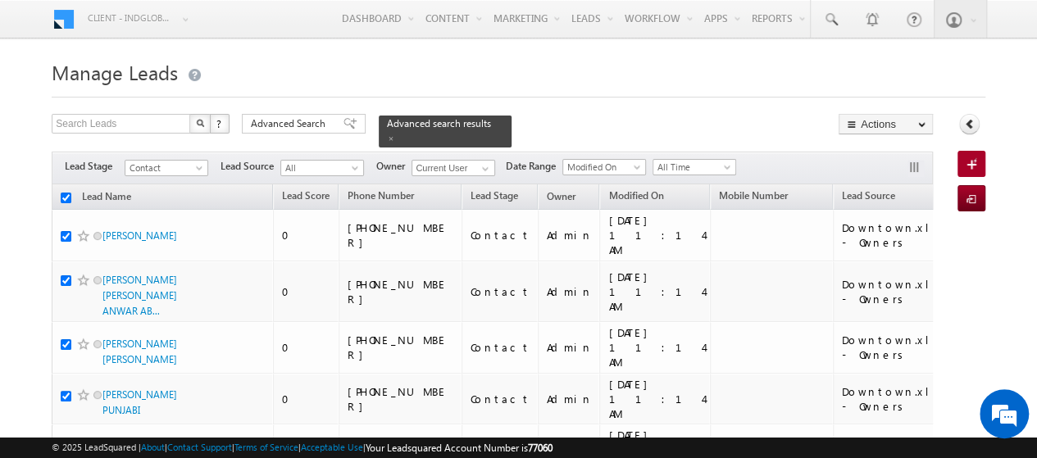
checkbox input "true"
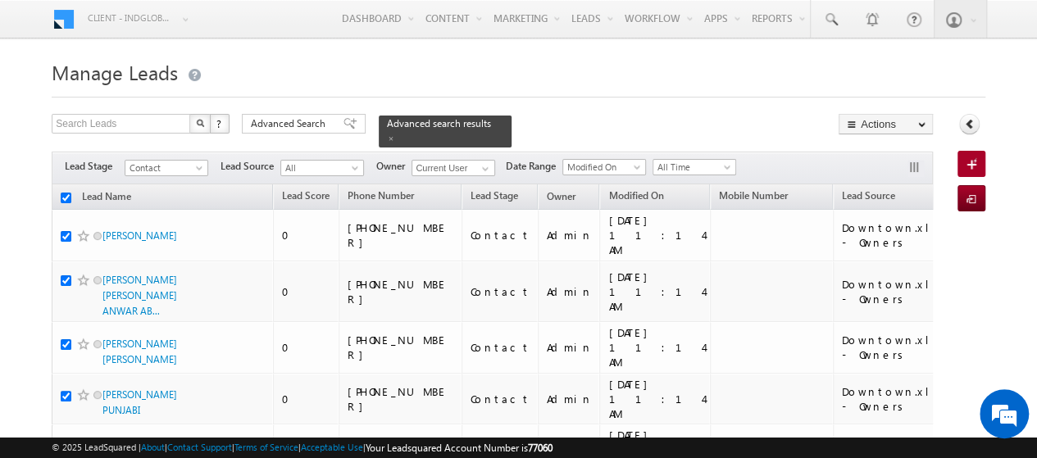
checkbox input "true"
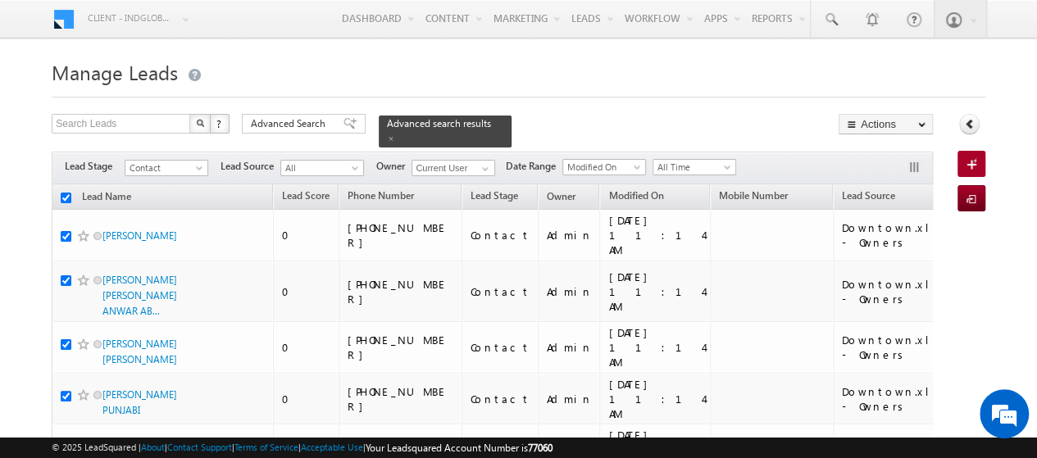
checkbox input "true"
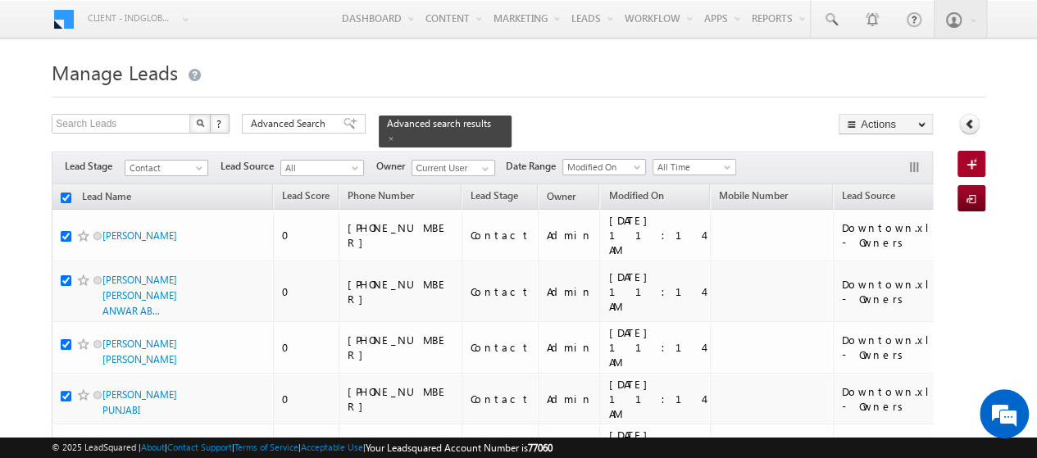
checkbox input "true"
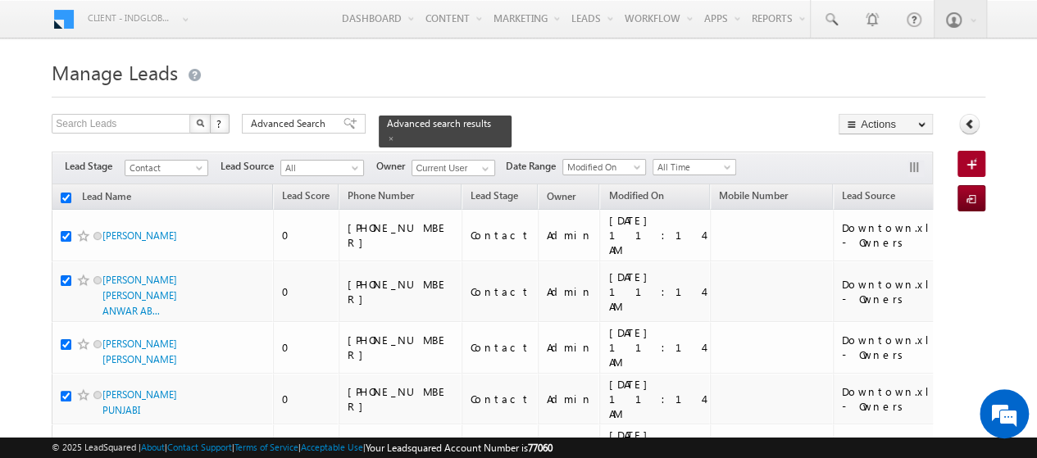
checkbox input "true"
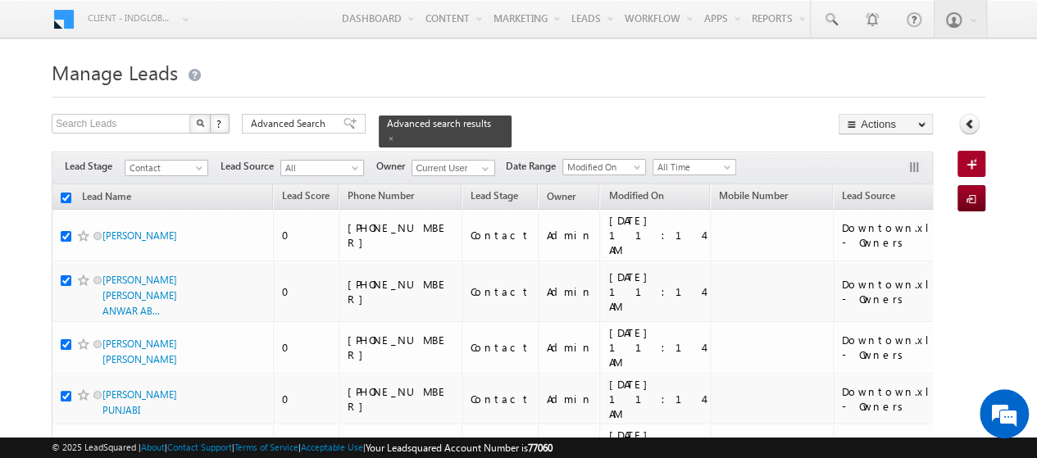
checkbox input "true"
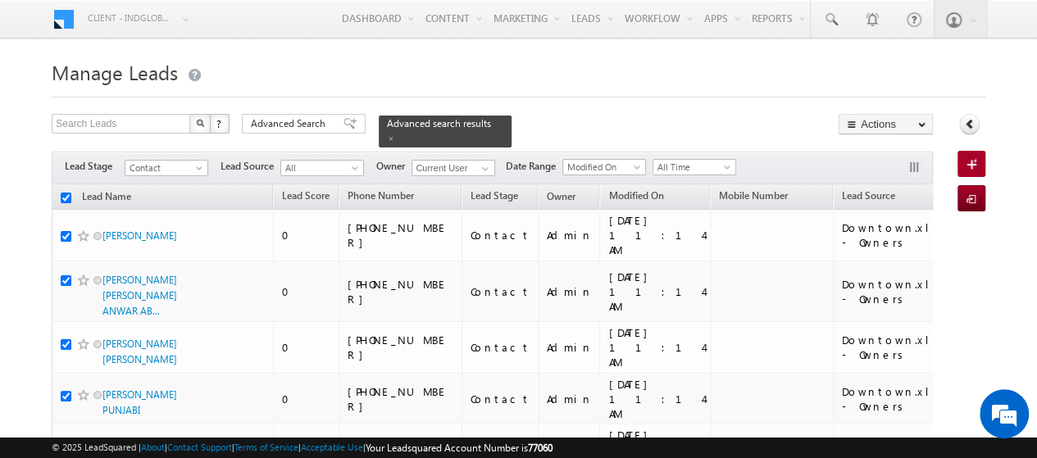
checkbox input "true"
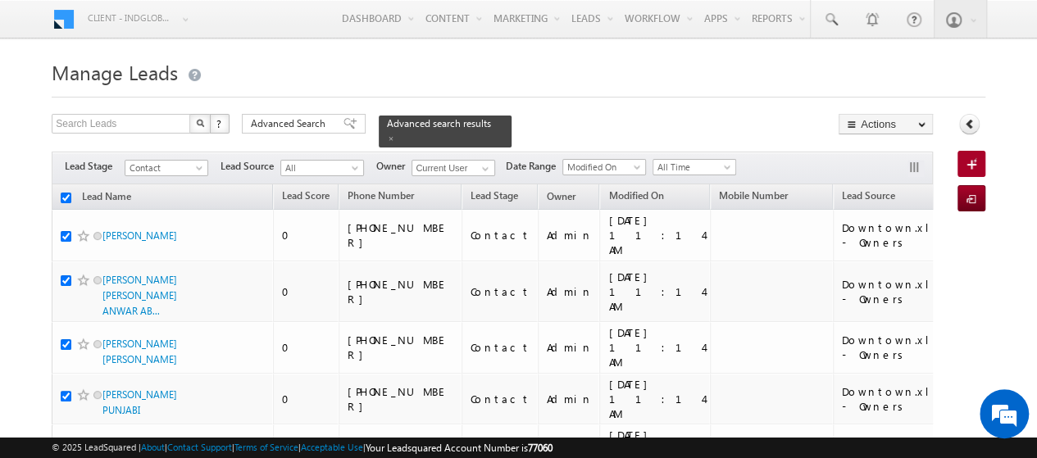
checkbox input "true"
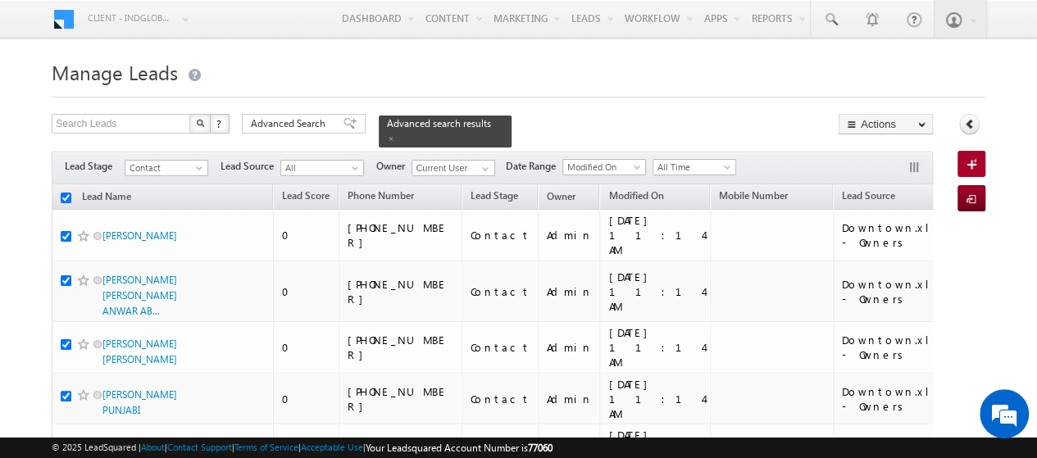
checkbox input "true"
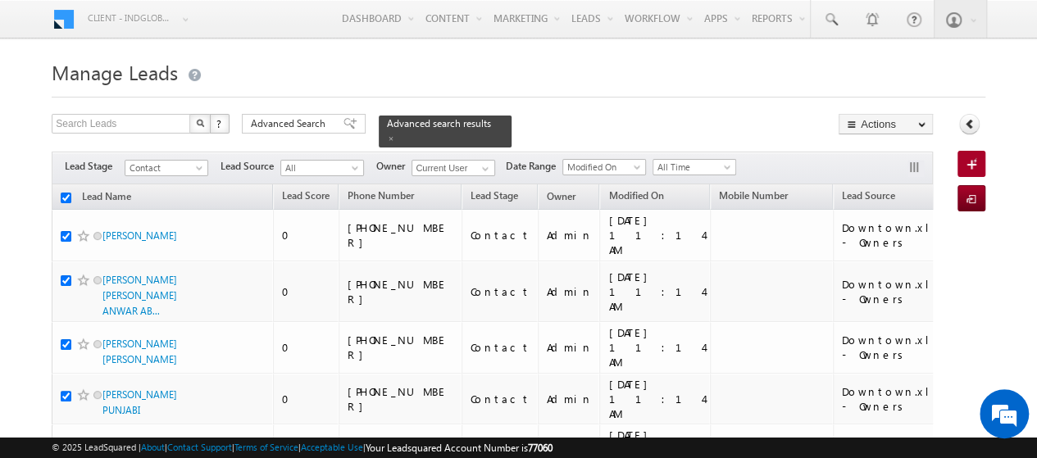
checkbox input "true"
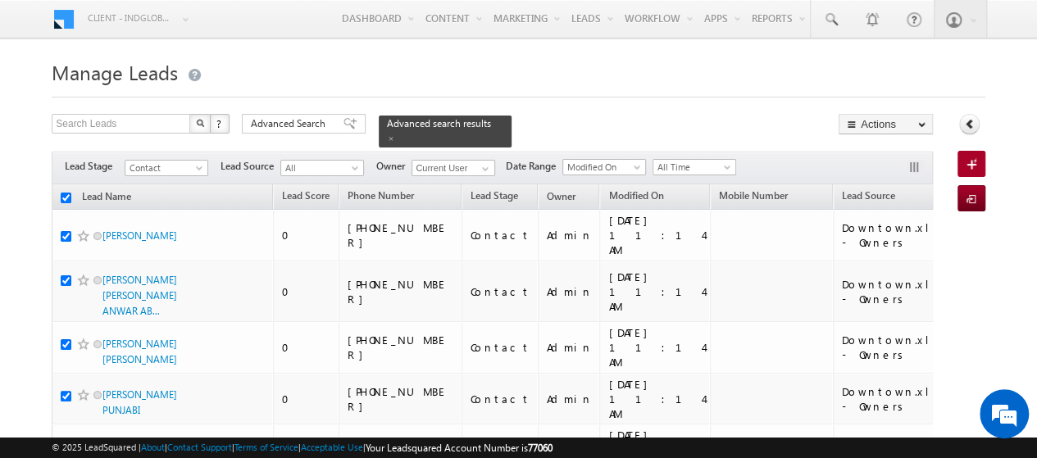
checkbox input "true"
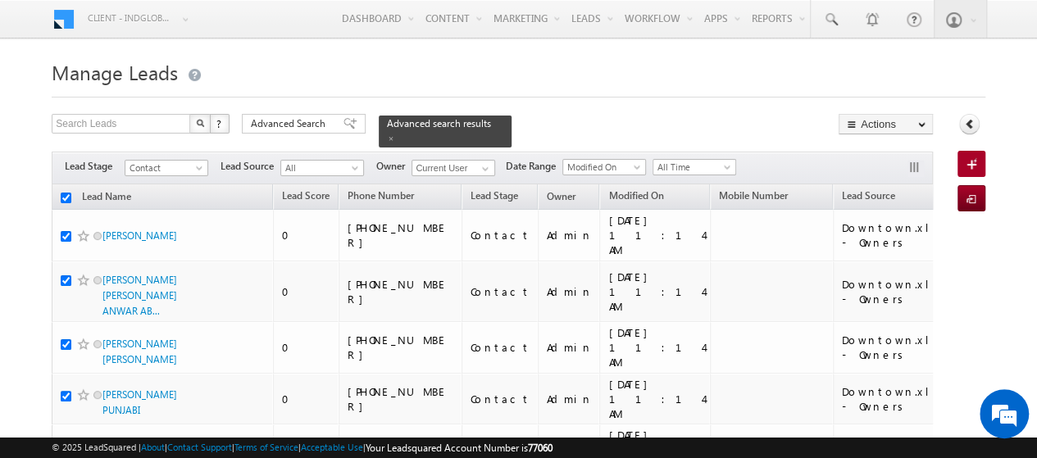
checkbox input "true"
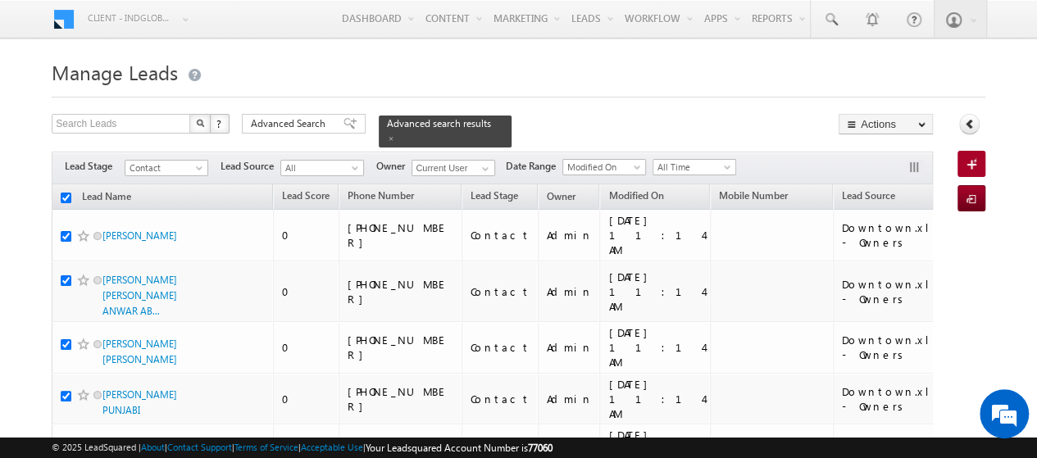
checkbox input "true"
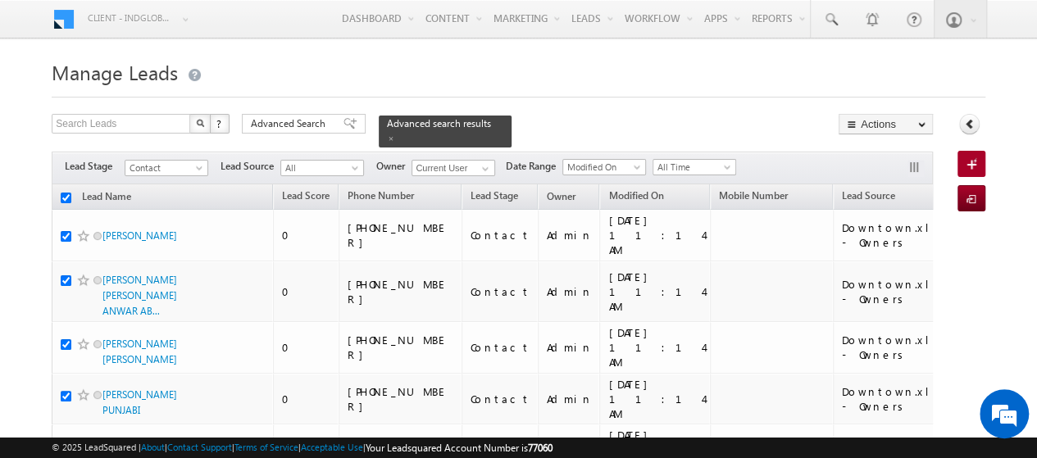
checkbox input "true"
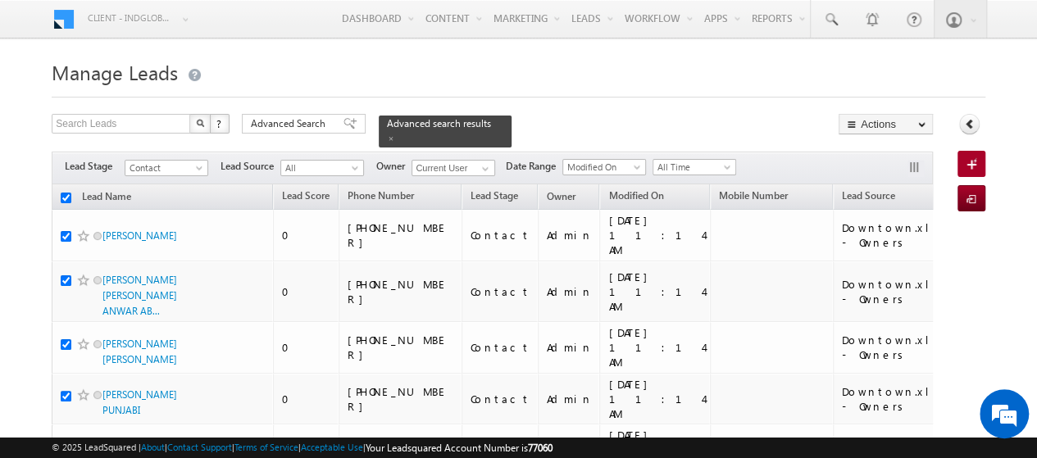
checkbox input "true"
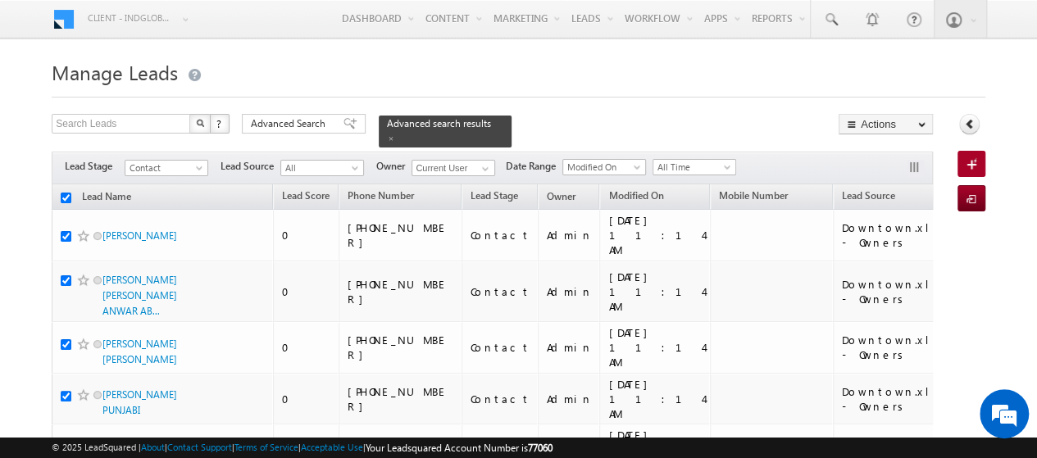
checkbox input "true"
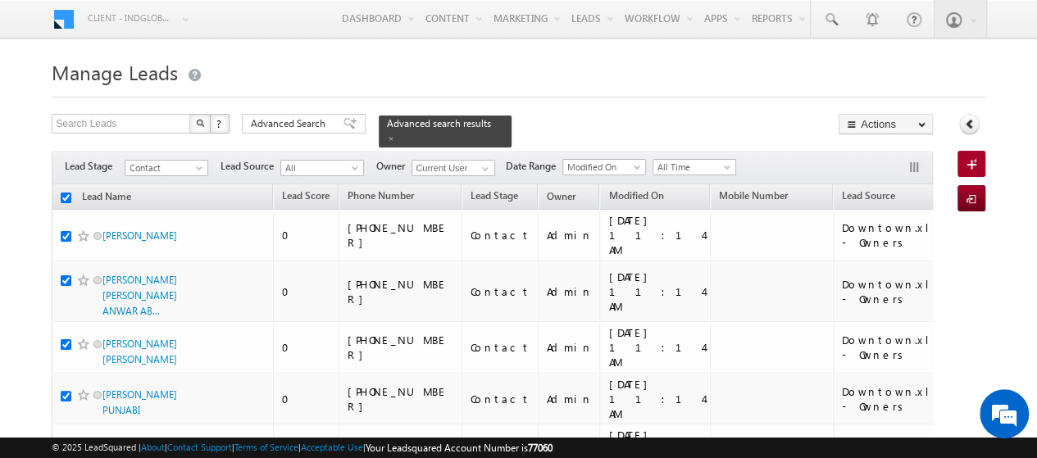
checkbox input "true"
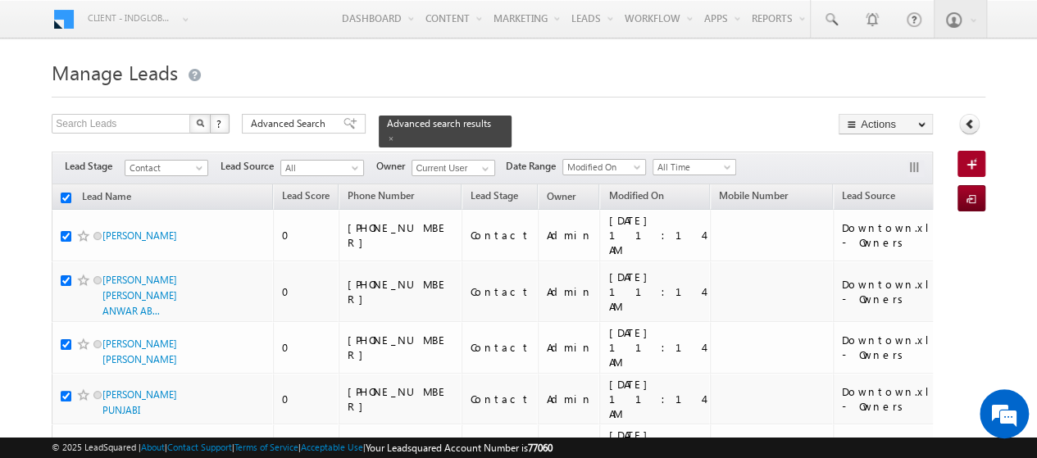
checkbox input "true"
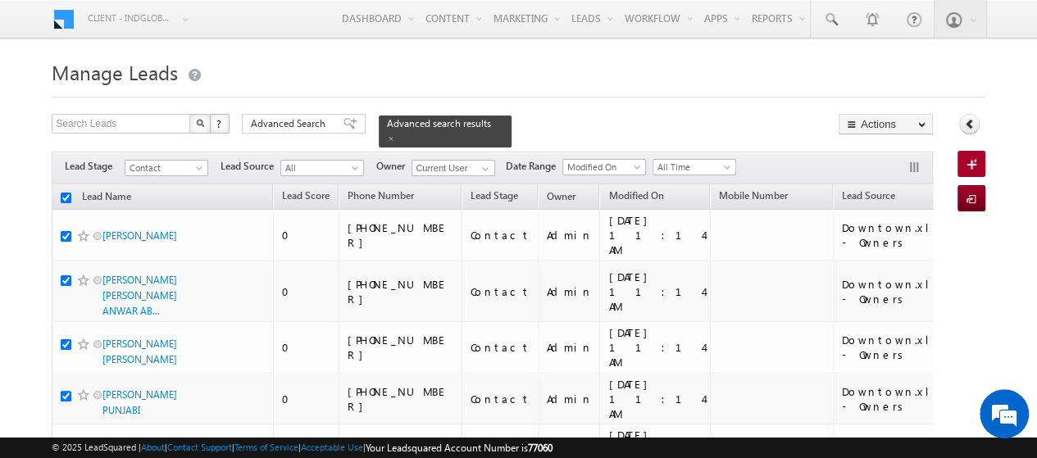
checkbox input "true"
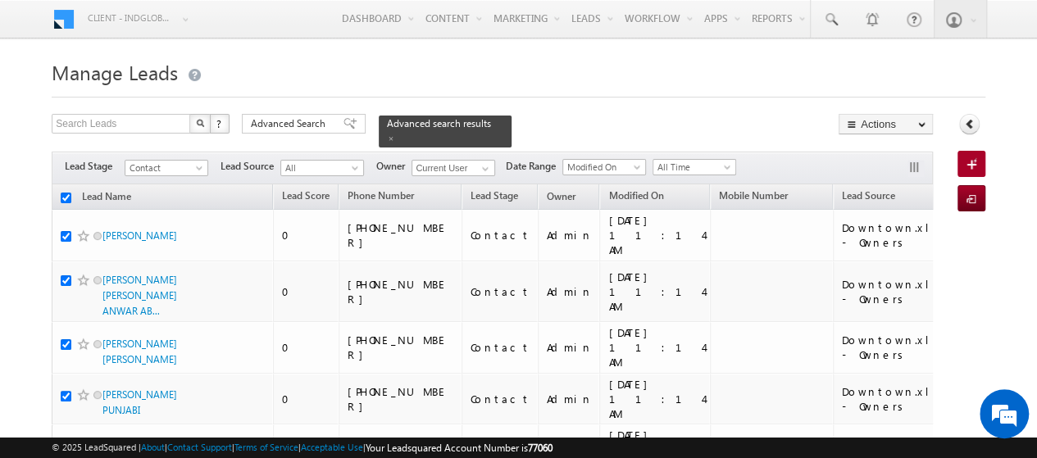
checkbox input "true"
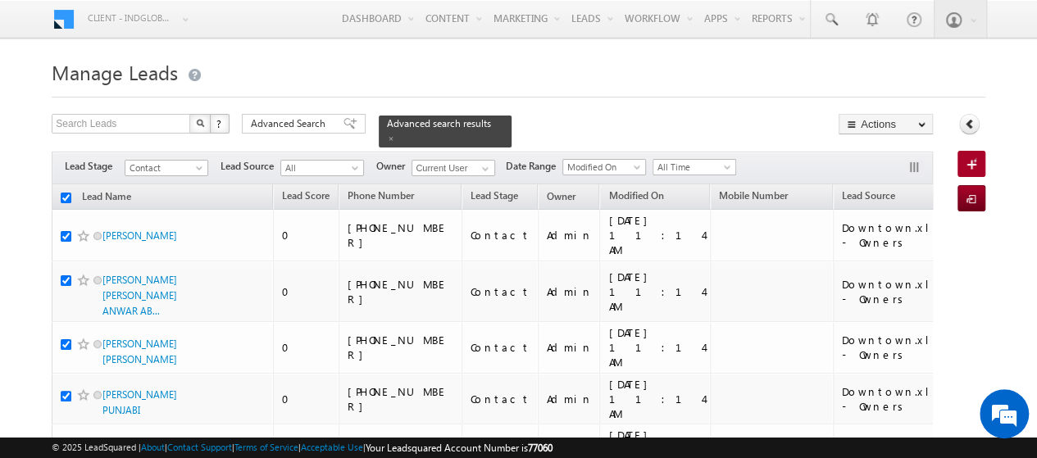
checkbox input "true"
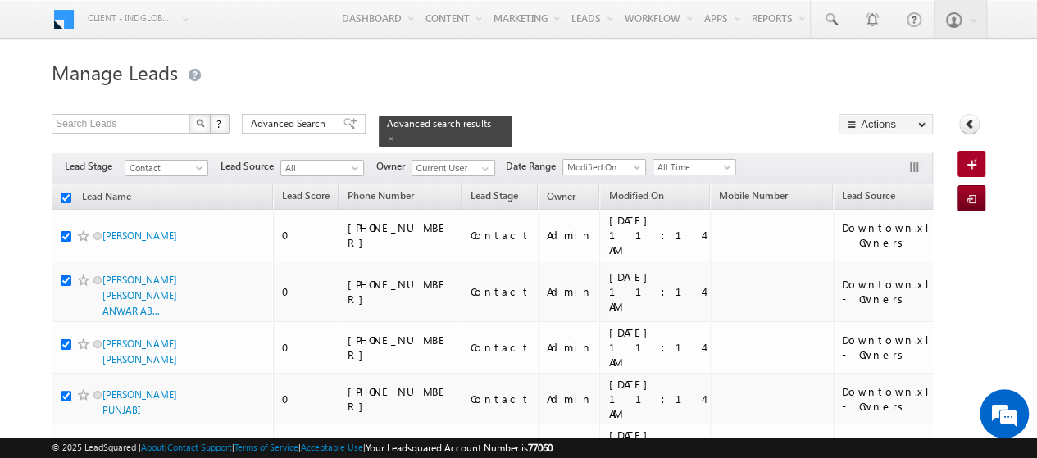
checkbox input "true"
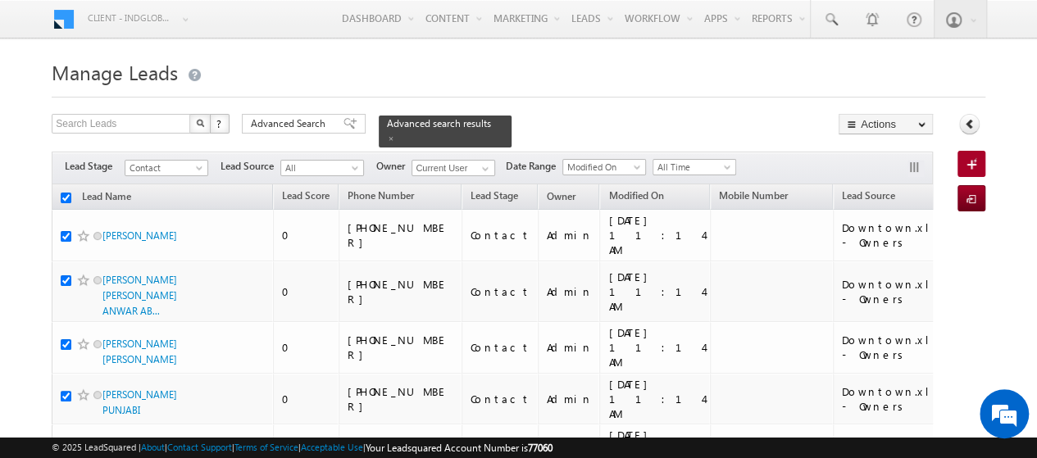
checkbox input "true"
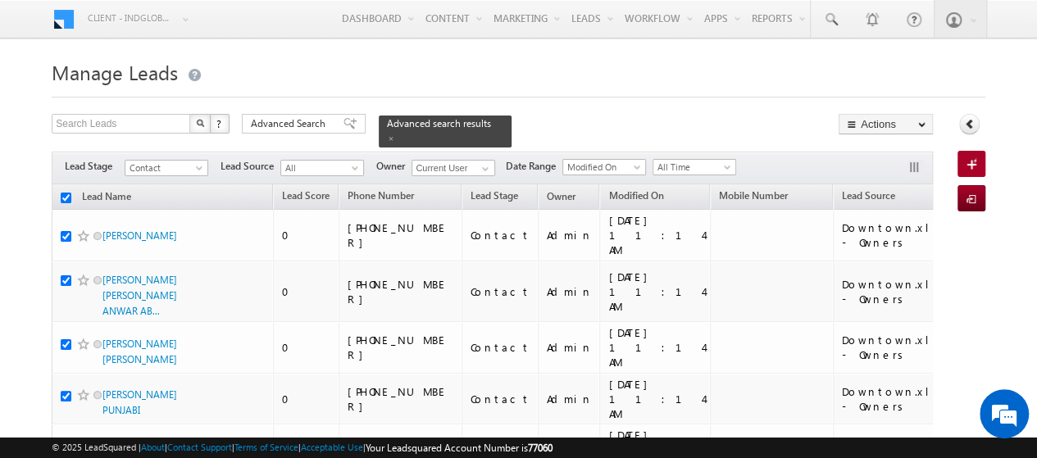
checkbox input "true"
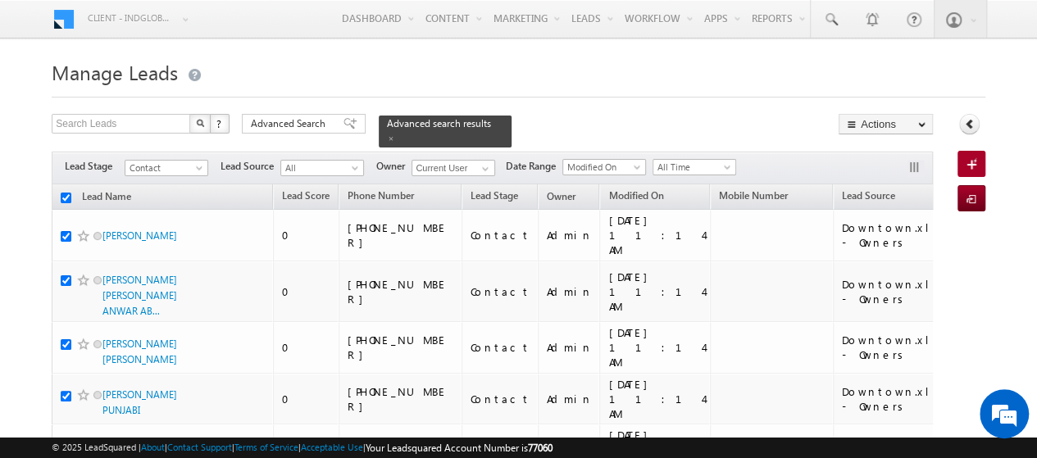
checkbox input "true"
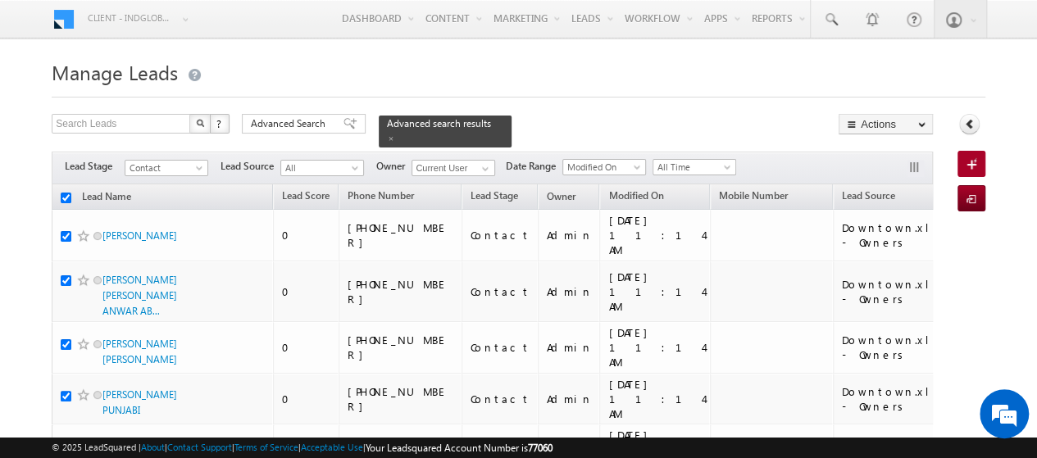
checkbox input "true"
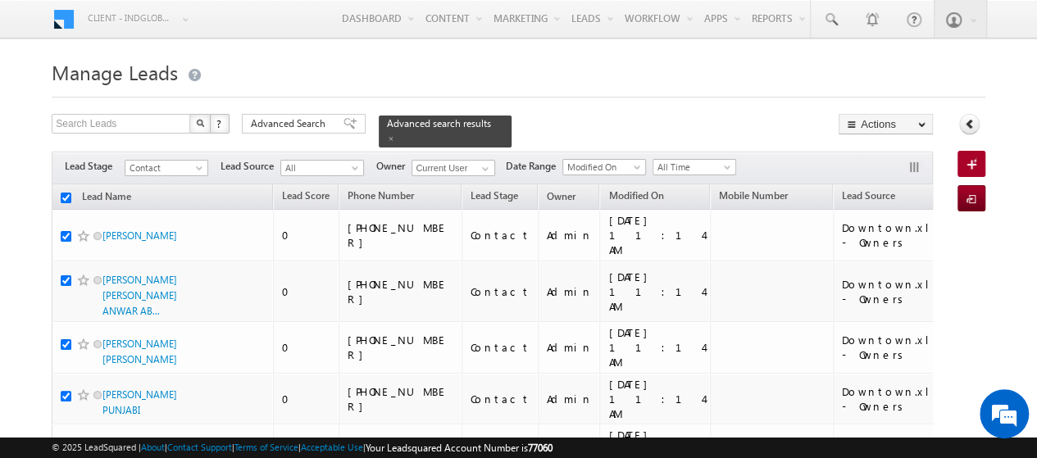
checkbox input "true"
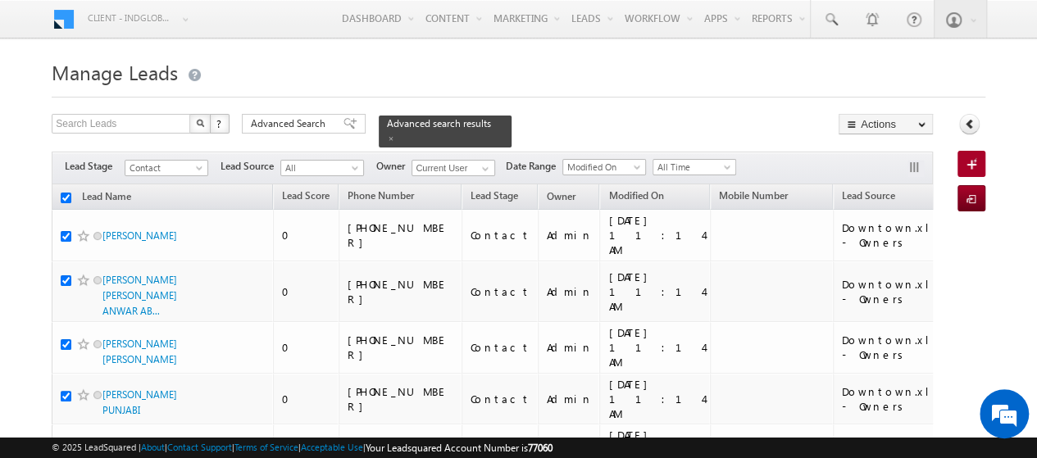
checkbox input "true"
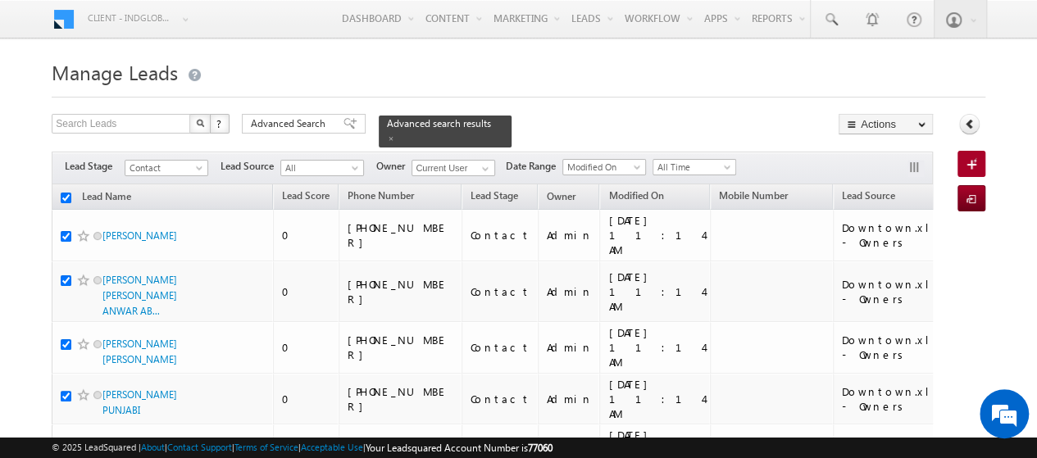
checkbox input "true"
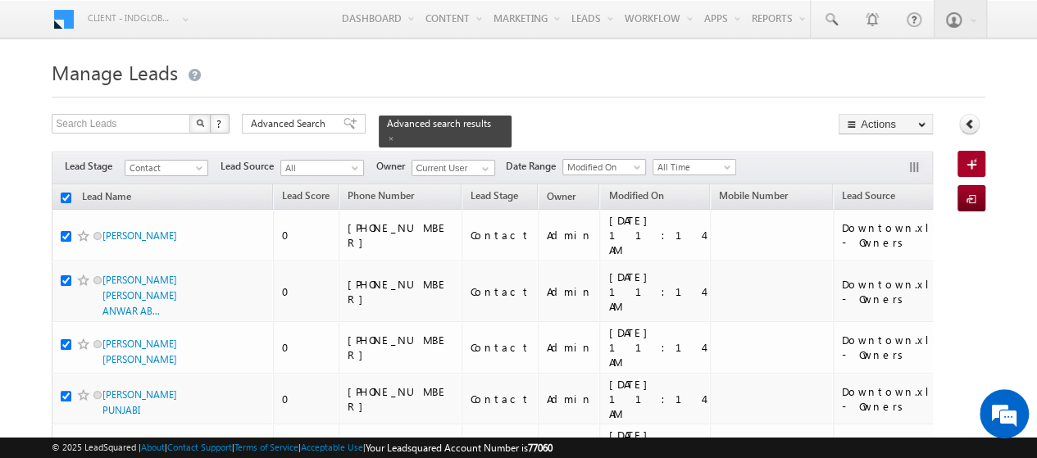
checkbox input "true"
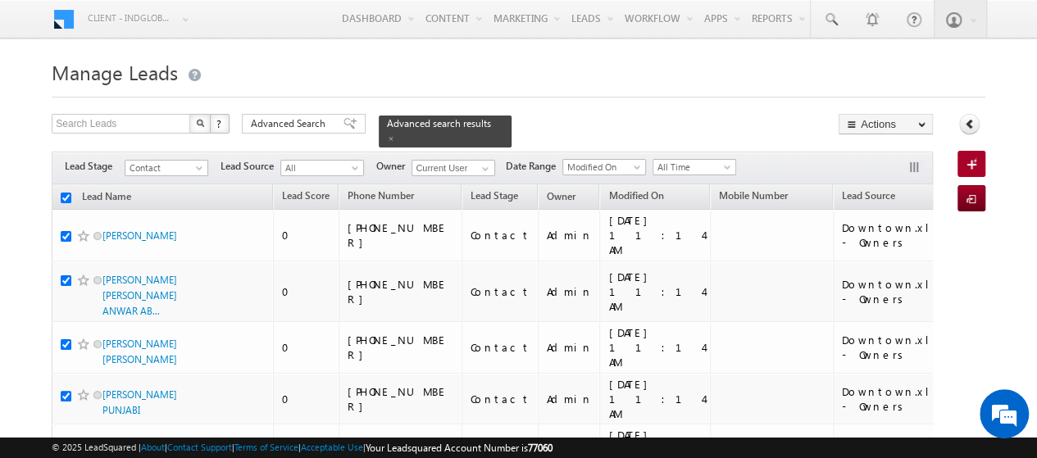
checkbox input "true"
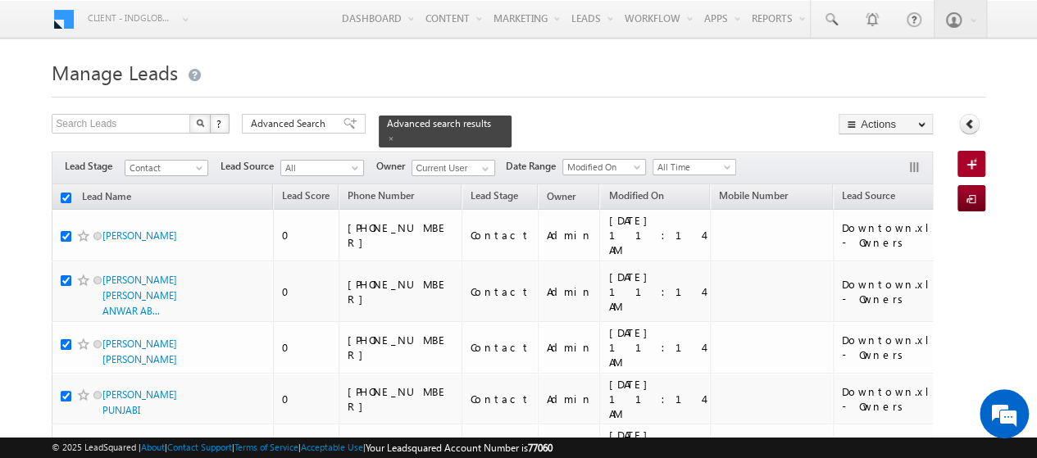
checkbox input "true"
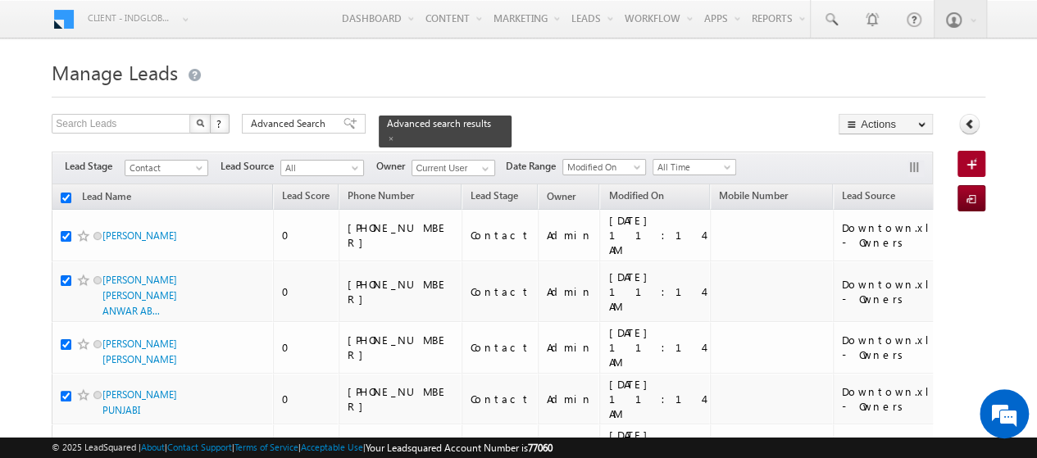
checkbox input "true"
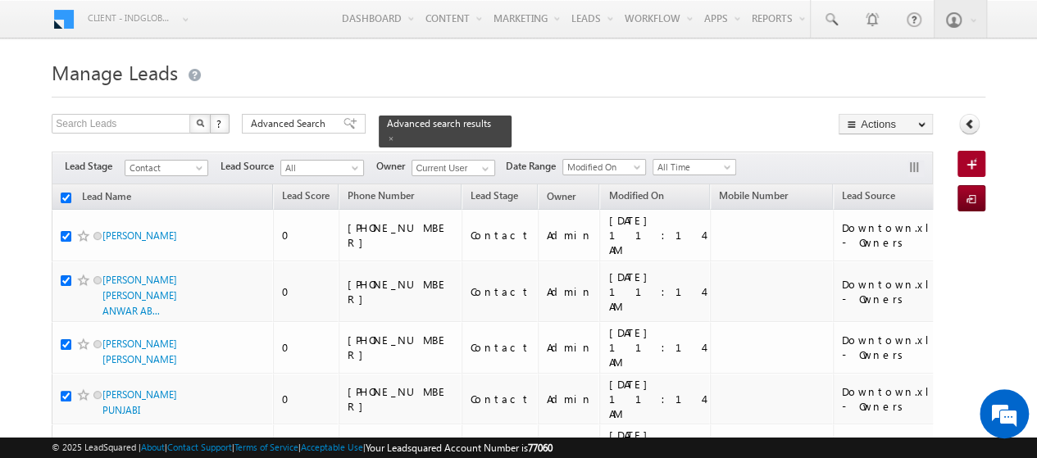
checkbox input "true"
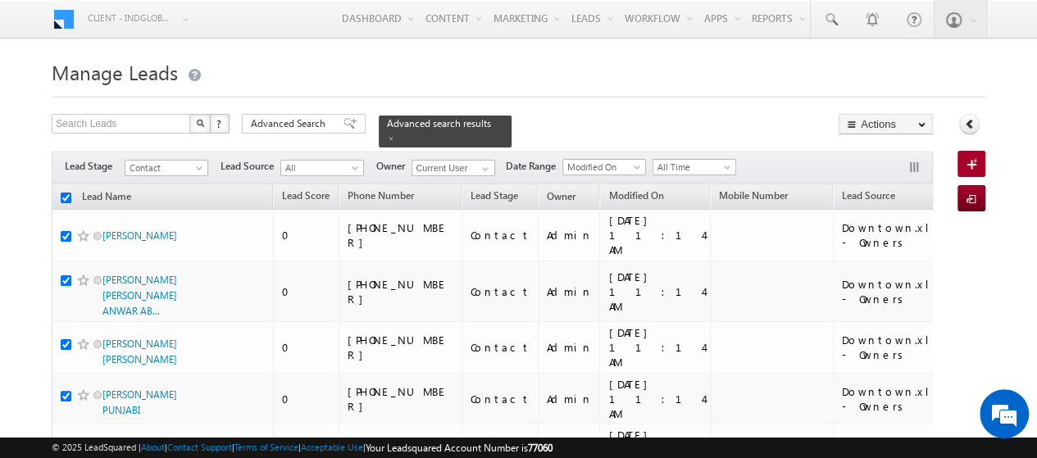
checkbox input "true"
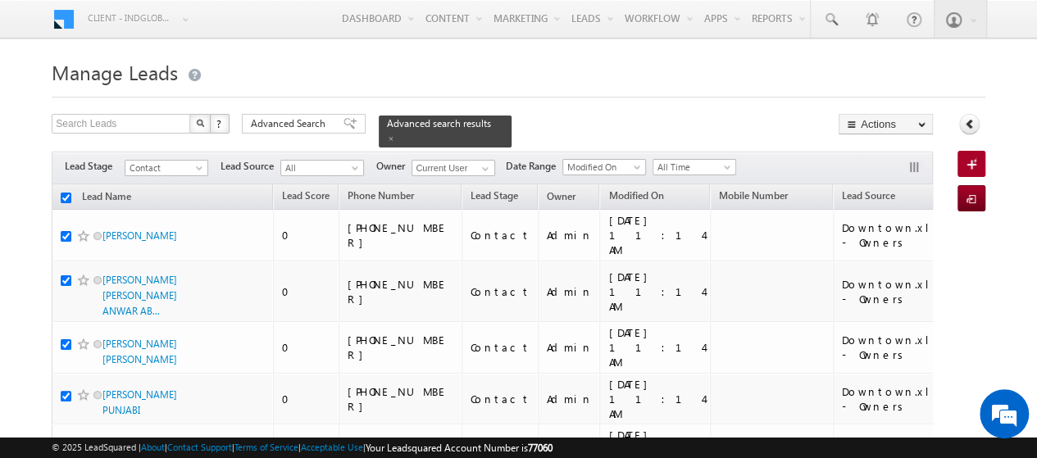
checkbox input "true"
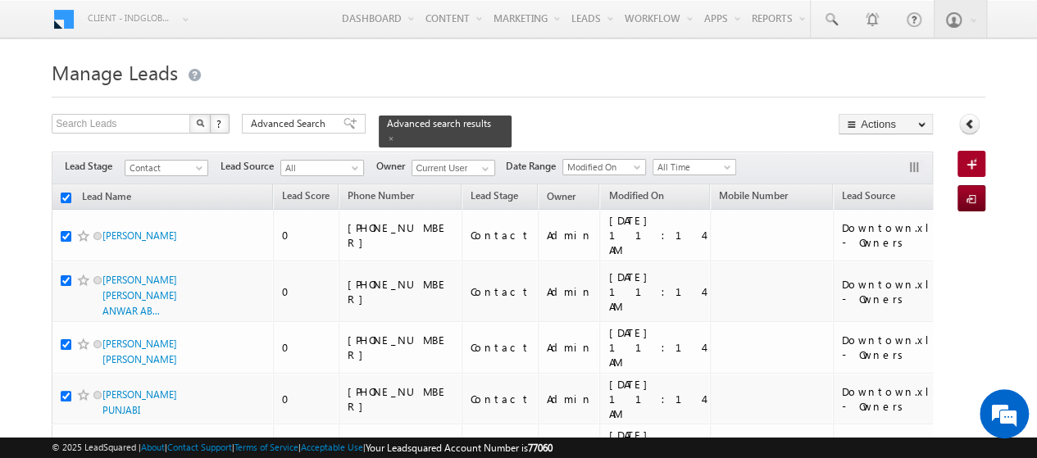
checkbox input "true"
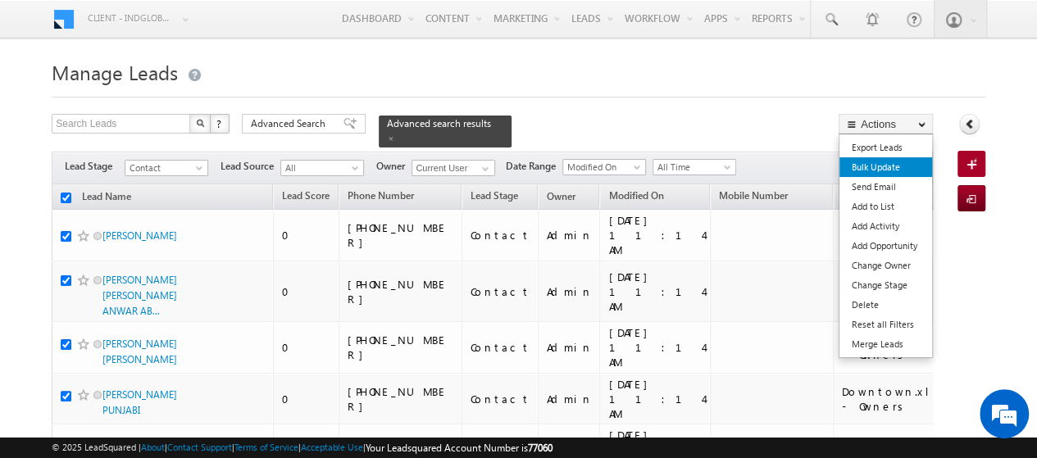
click at [866, 161] on link "Bulk Update" at bounding box center [886, 167] width 93 height 20
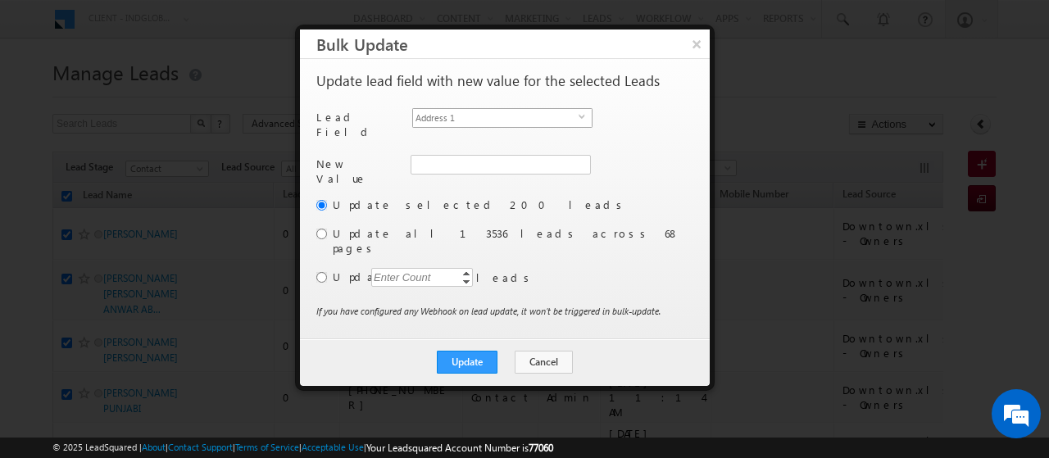
click at [476, 112] on span "Address 1" at bounding box center [496, 118] width 166 height 18
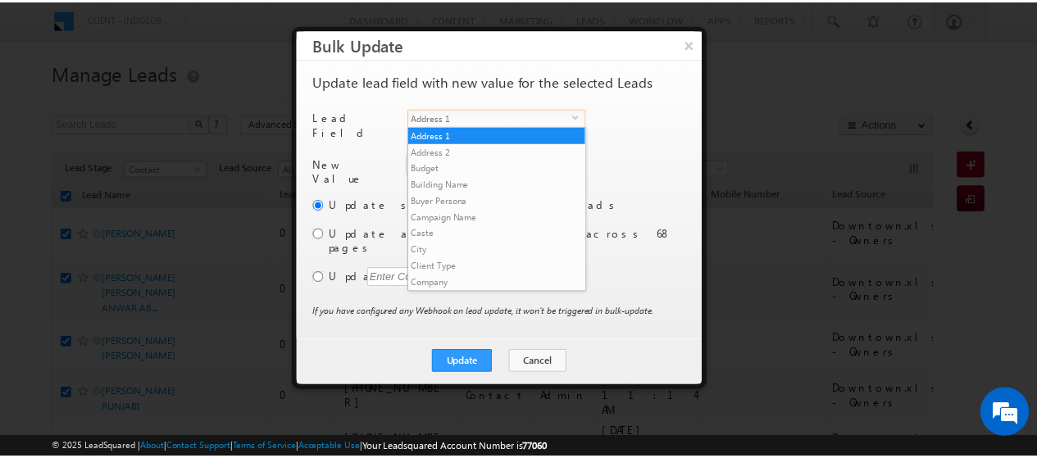
scroll to position [624, 0]
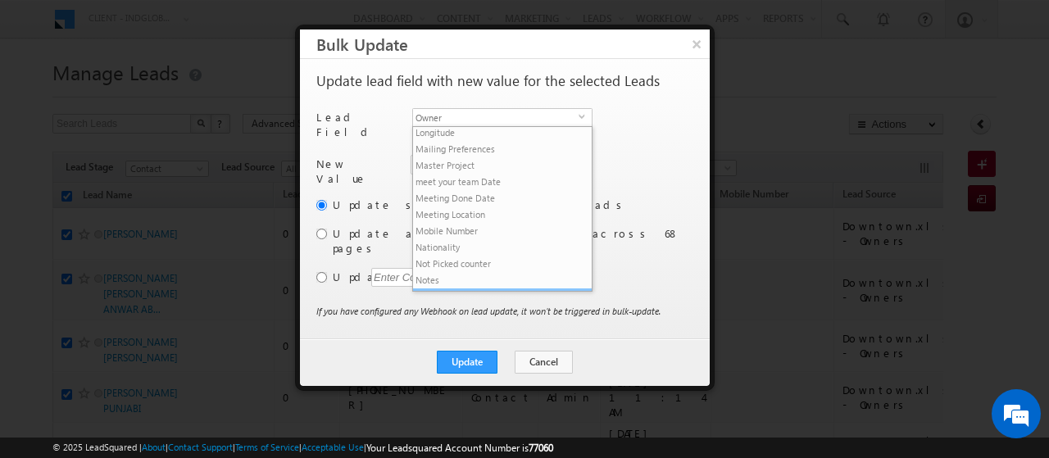
click at [455, 289] on li "Owner" at bounding box center [502, 297] width 179 height 16
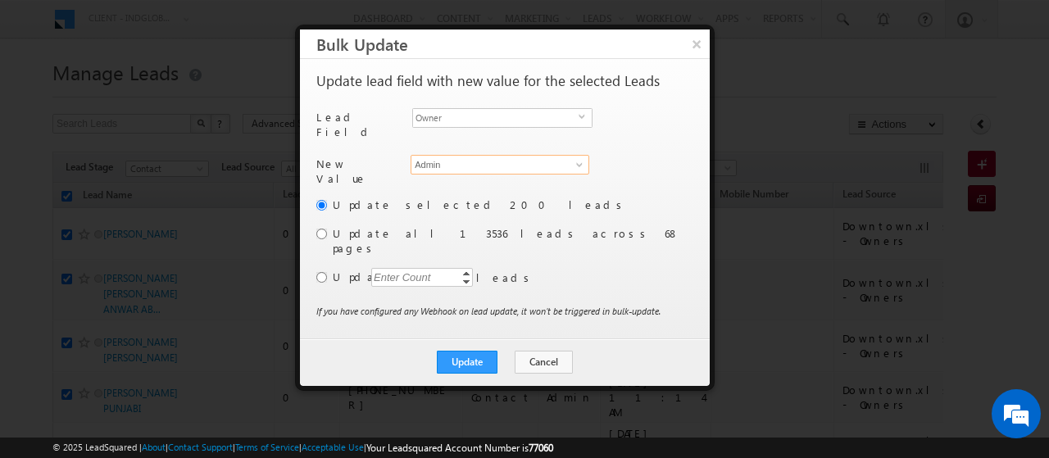
click at [428, 159] on input "Admin" at bounding box center [500, 165] width 179 height 20
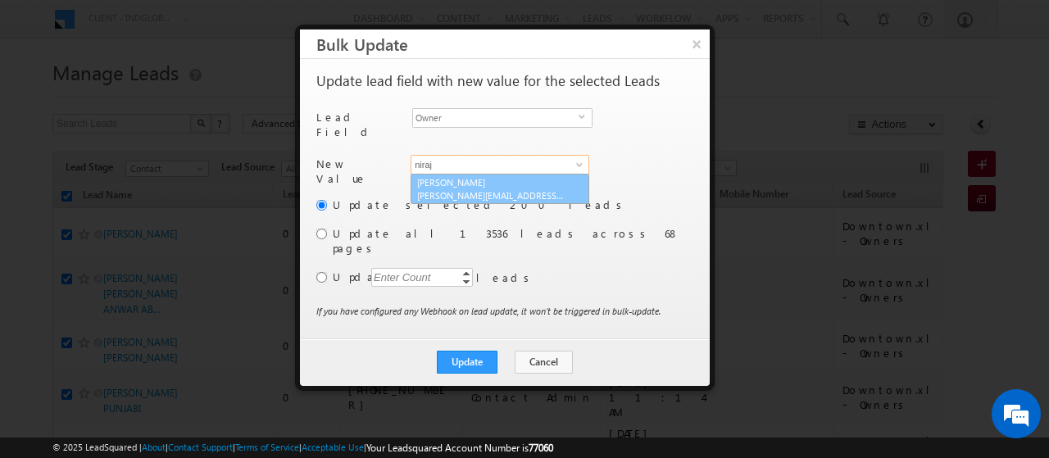
click at [441, 189] on span "[PERSON_NAME][EMAIL_ADDRESS][PERSON_NAME][DOMAIN_NAME]" at bounding box center [491, 195] width 148 height 12
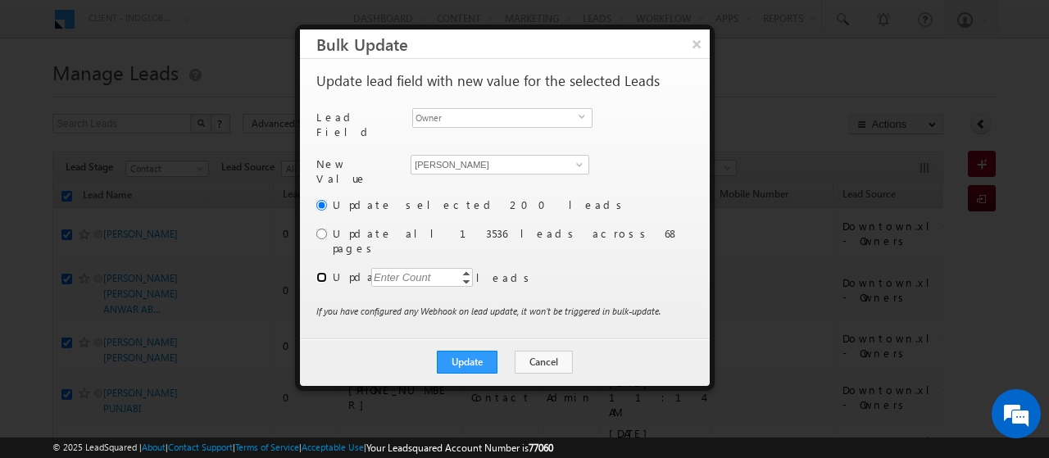
click at [321, 272] on input "radio" at bounding box center [321, 277] width 11 height 11
click at [413, 268] on div "Enter Count" at bounding box center [402, 277] width 62 height 19
click at [462, 351] on button "Update" at bounding box center [467, 362] width 61 height 23
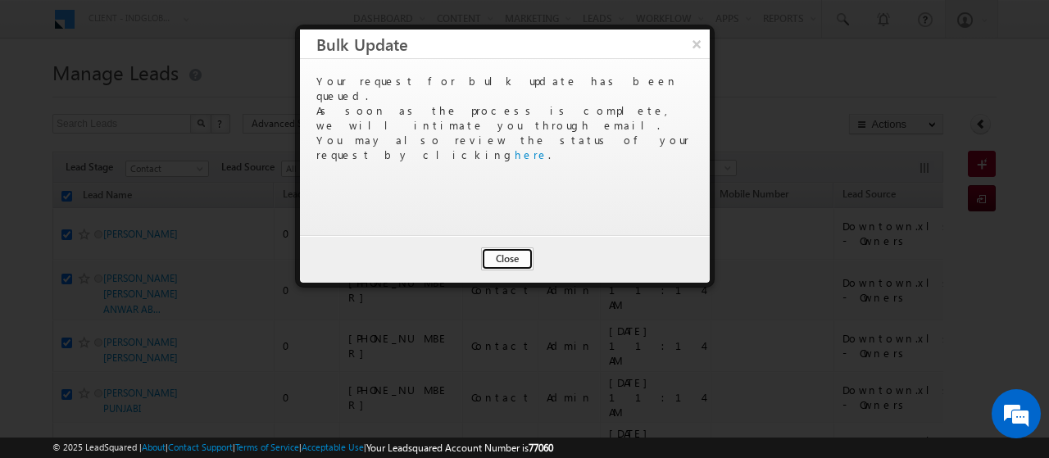
click at [503, 251] on button "Close" at bounding box center [507, 259] width 52 height 23
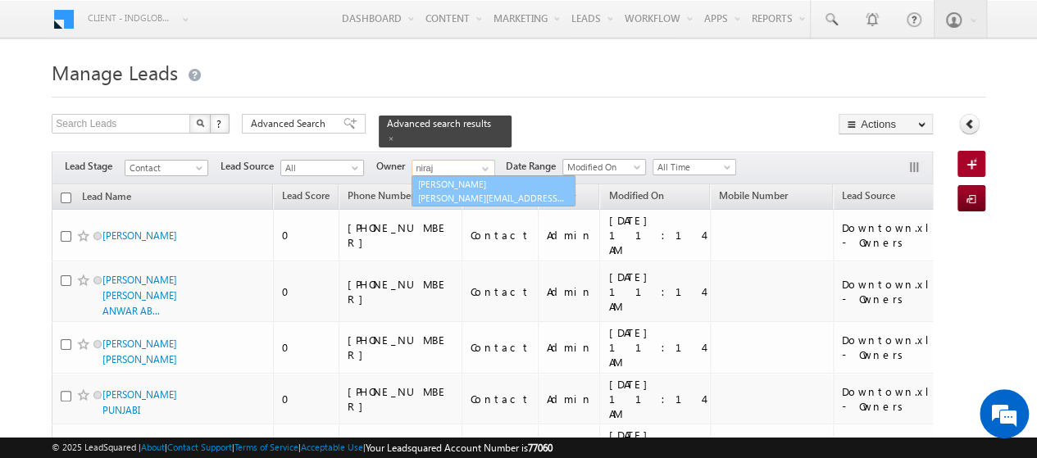
click at [467, 176] on link "Niraj Upadhyay niraj.upadhyay@indglobal.ae" at bounding box center [494, 190] width 164 height 31
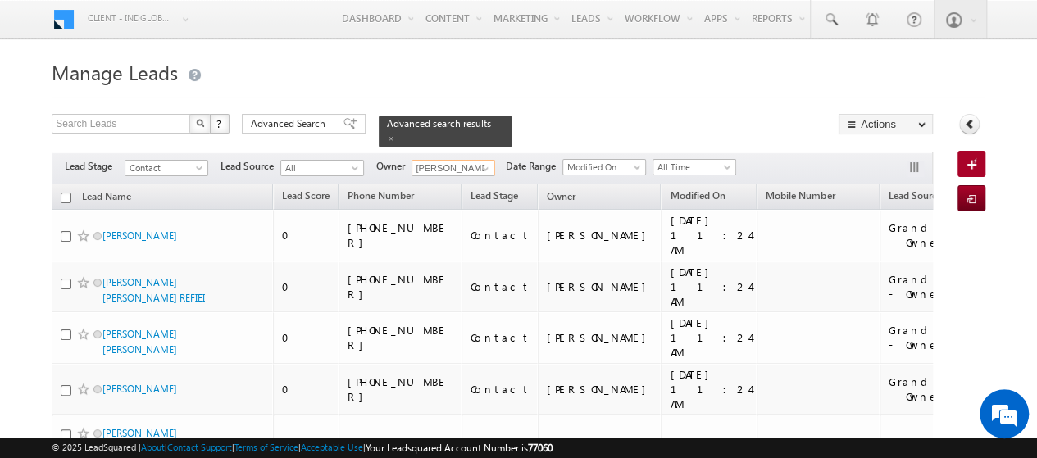
click at [453, 160] on input "[PERSON_NAME]" at bounding box center [454, 168] width 84 height 16
click at [484, 162] on span at bounding box center [485, 168] width 13 height 13
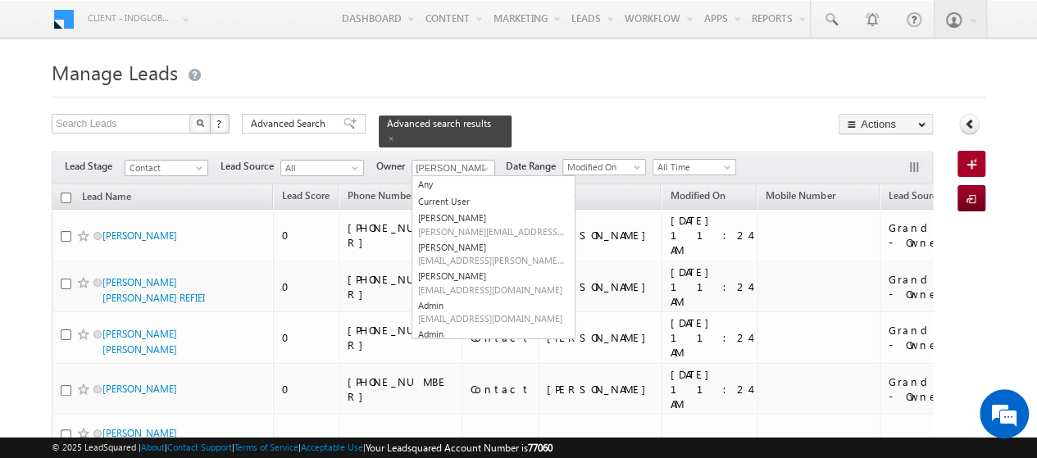
click at [625, 83] on h1 "Manage Leads" at bounding box center [519, 71] width 934 height 32
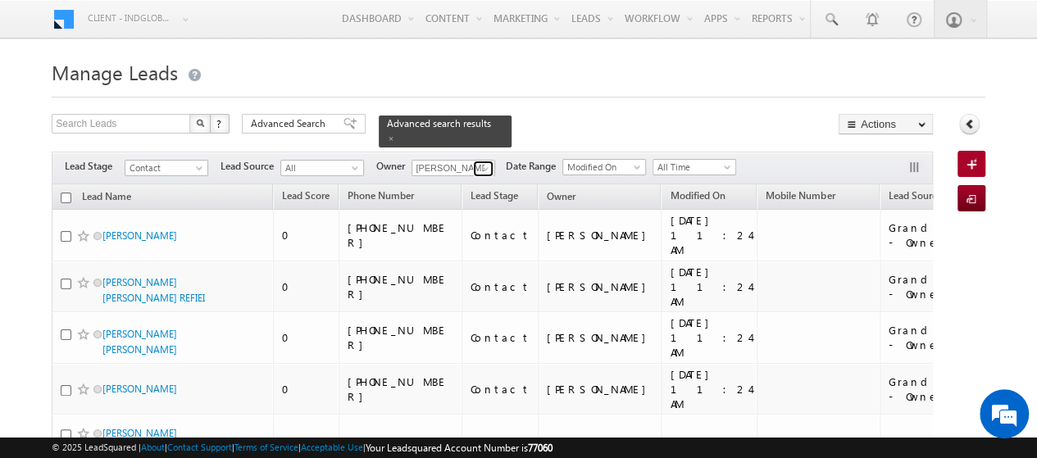
click at [482, 162] on span at bounding box center [485, 168] width 13 height 13
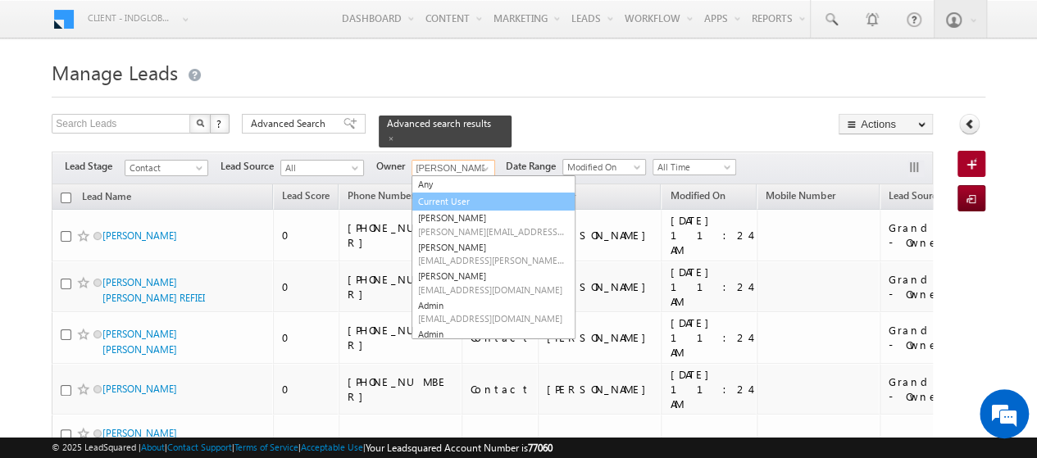
click at [454, 193] on link "Current User" at bounding box center [494, 202] width 164 height 19
type input "Current User"
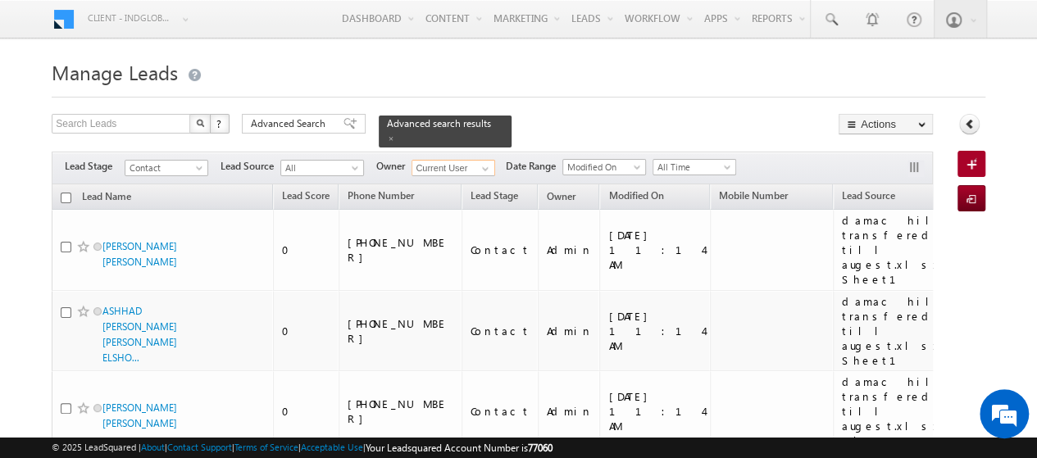
click at [61, 193] on input "checkbox" at bounding box center [66, 198] width 11 height 11
checkbox input "true"
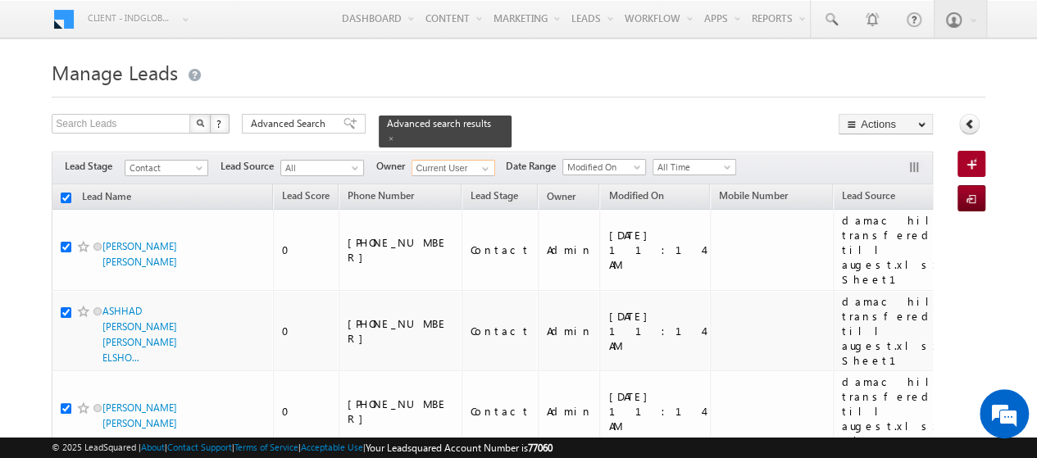
checkbox input "true"
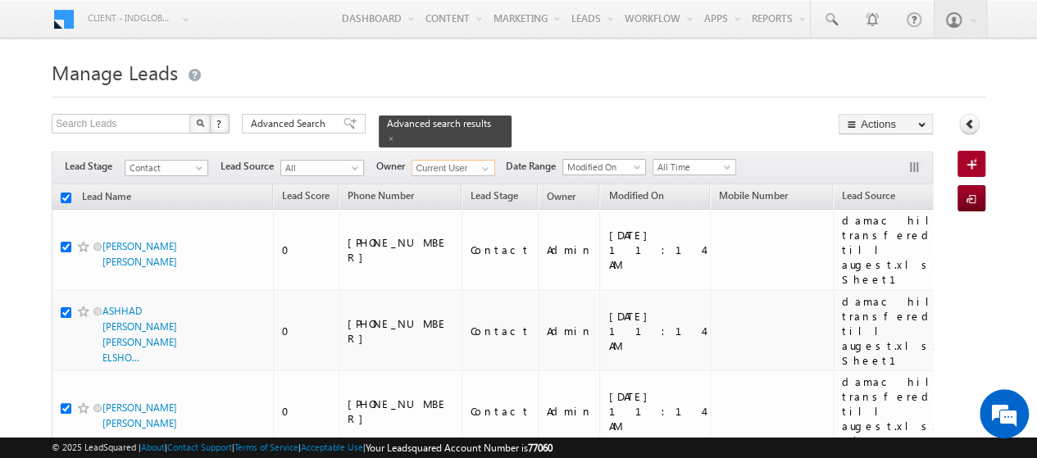
checkbox input "true"
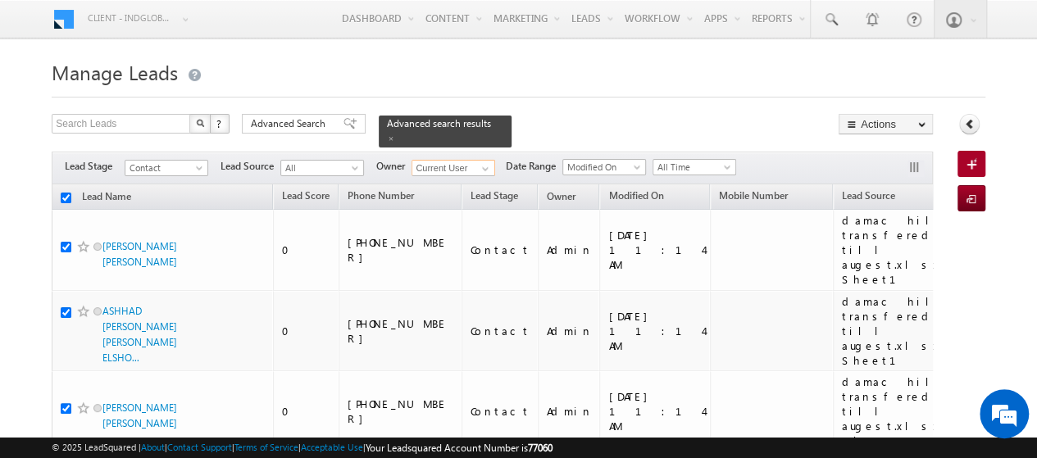
checkbox input "true"
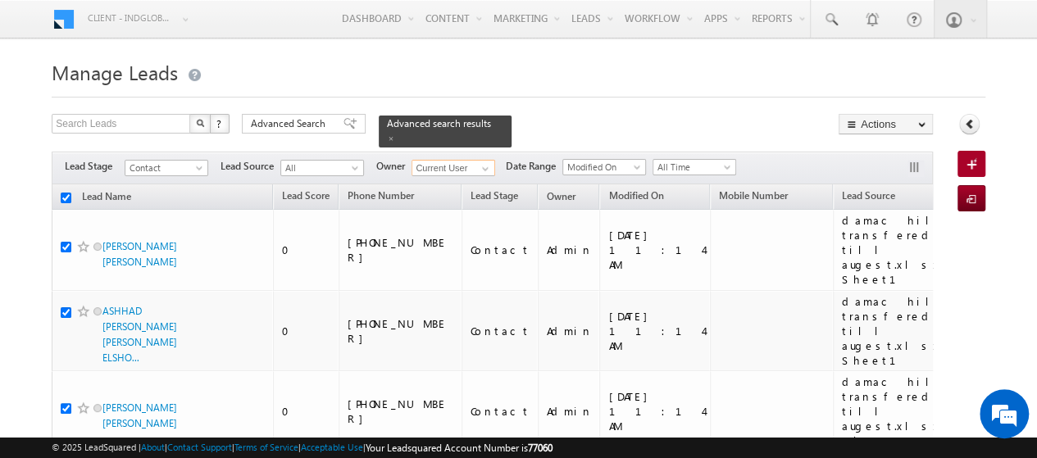
checkbox input "true"
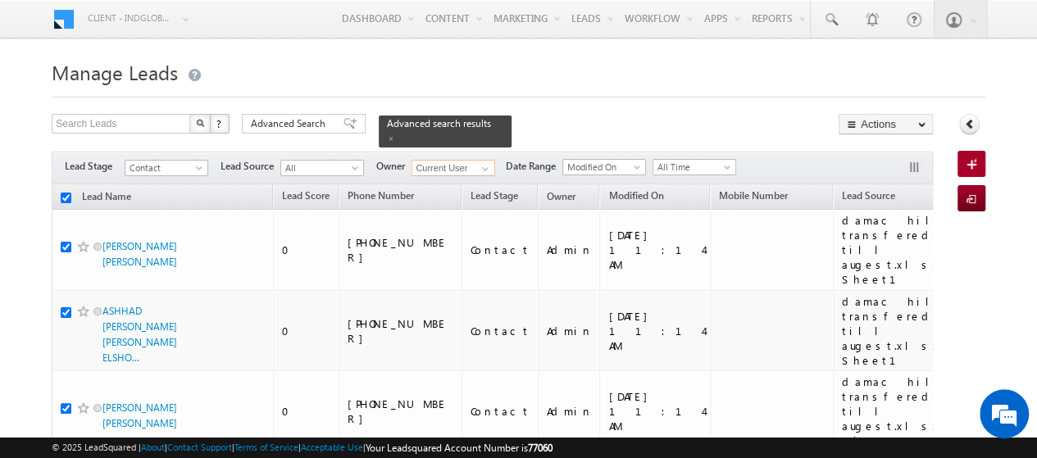
checkbox input "true"
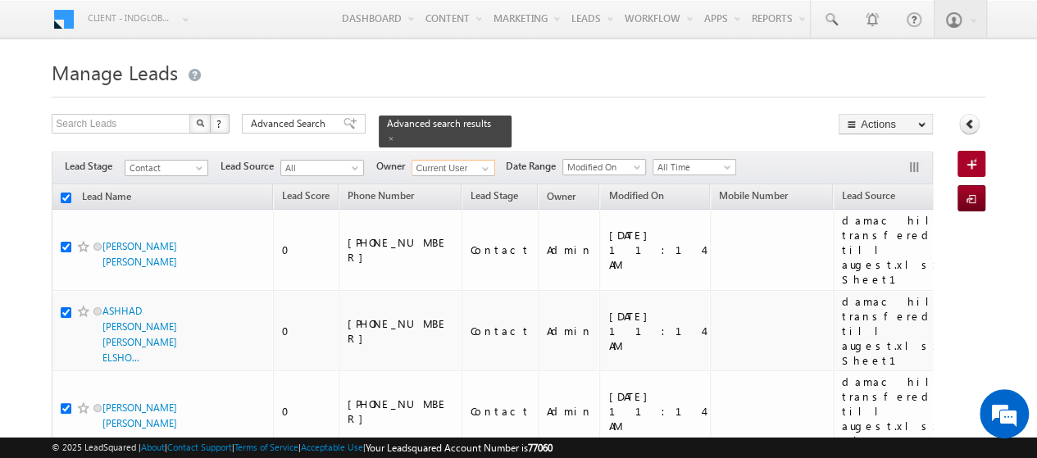
checkbox input "true"
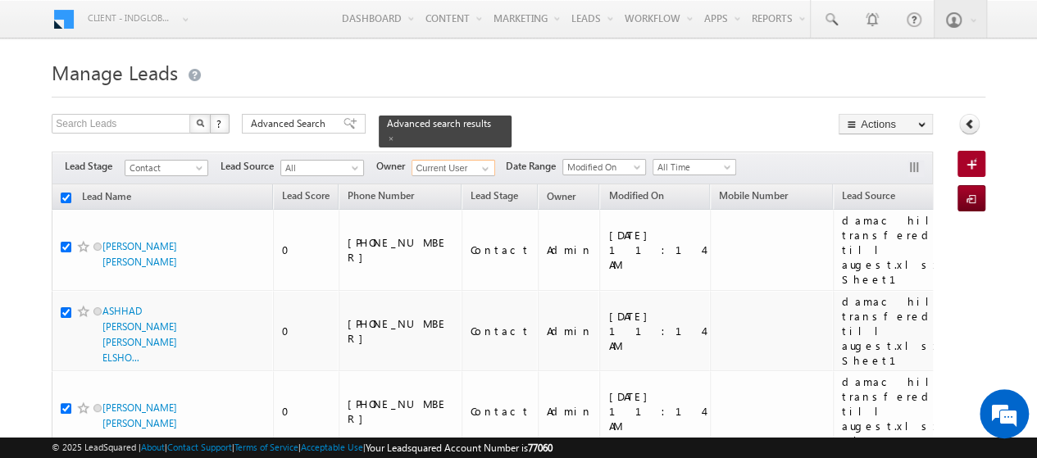
checkbox input "true"
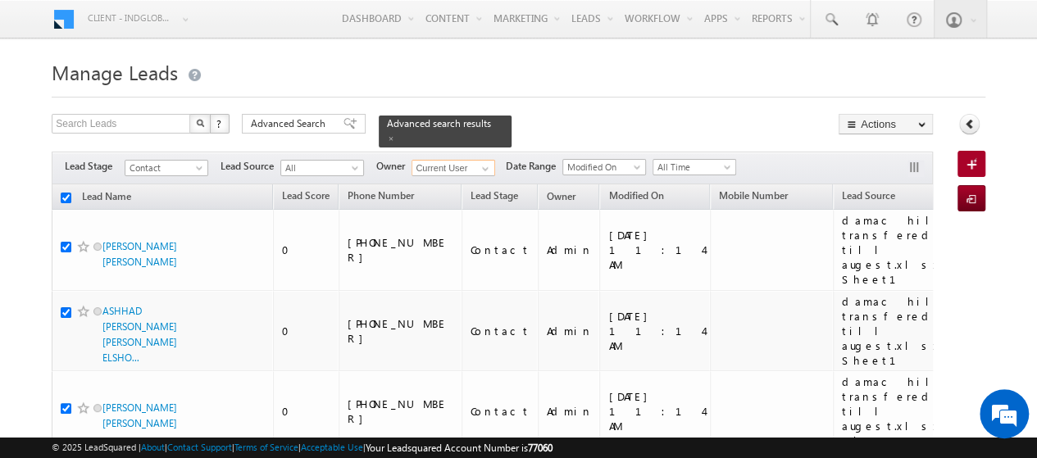
checkbox input "true"
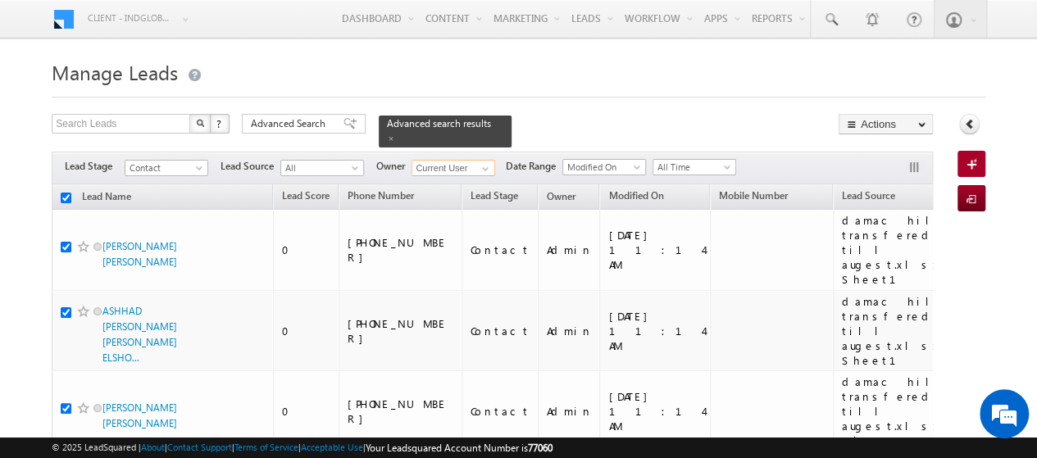
checkbox input "true"
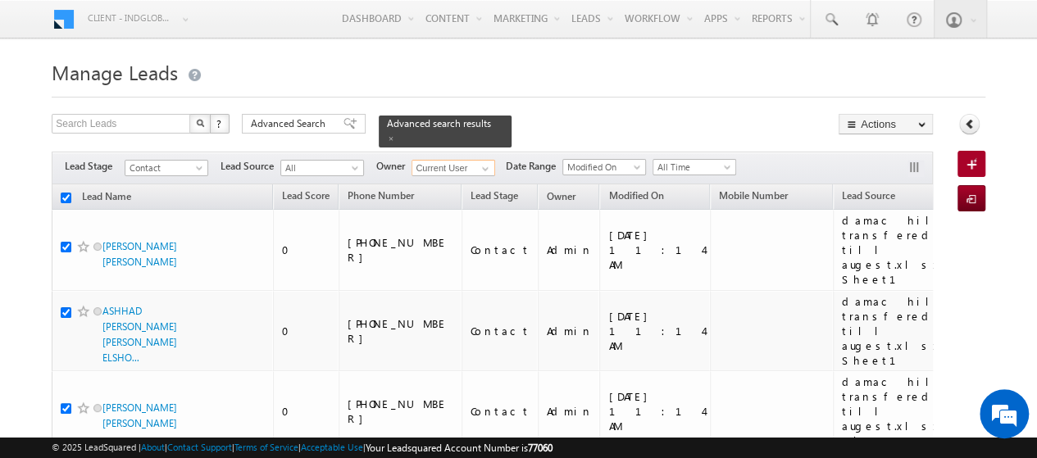
checkbox input "true"
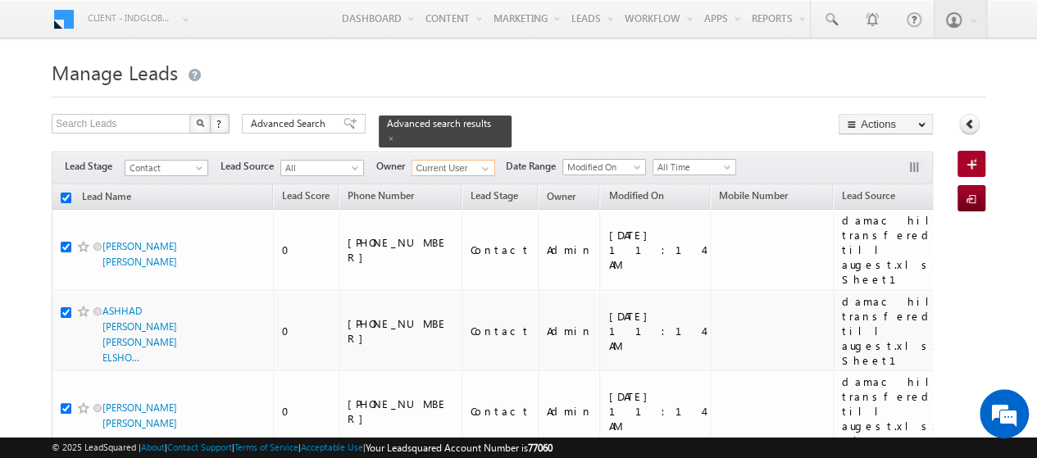
checkbox input "true"
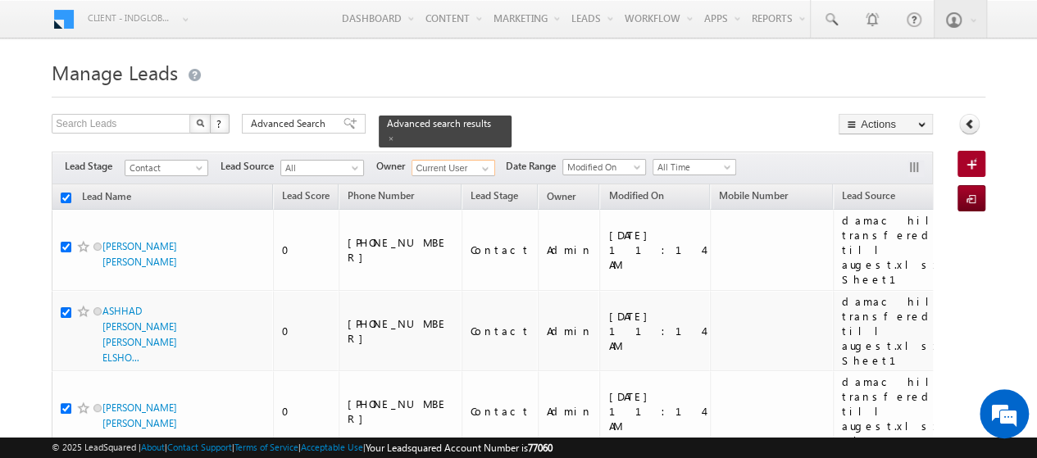
checkbox input "true"
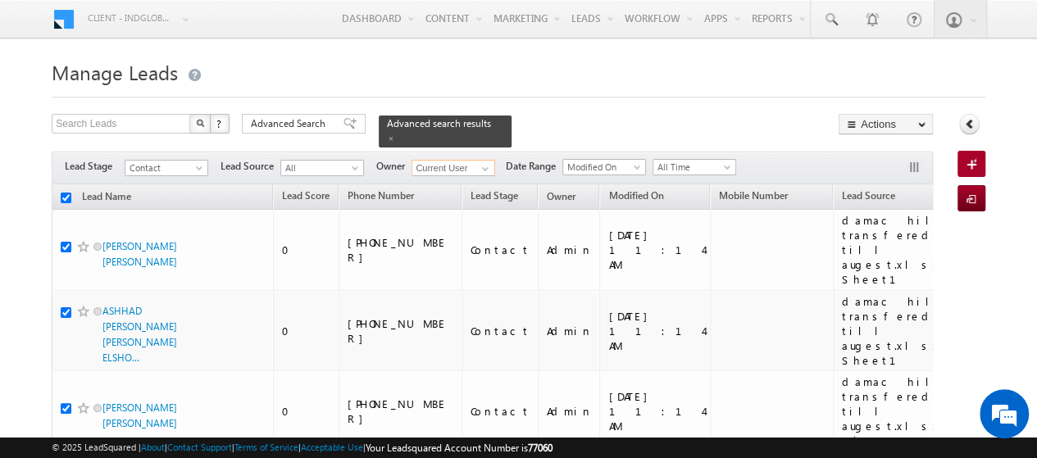
checkbox input "true"
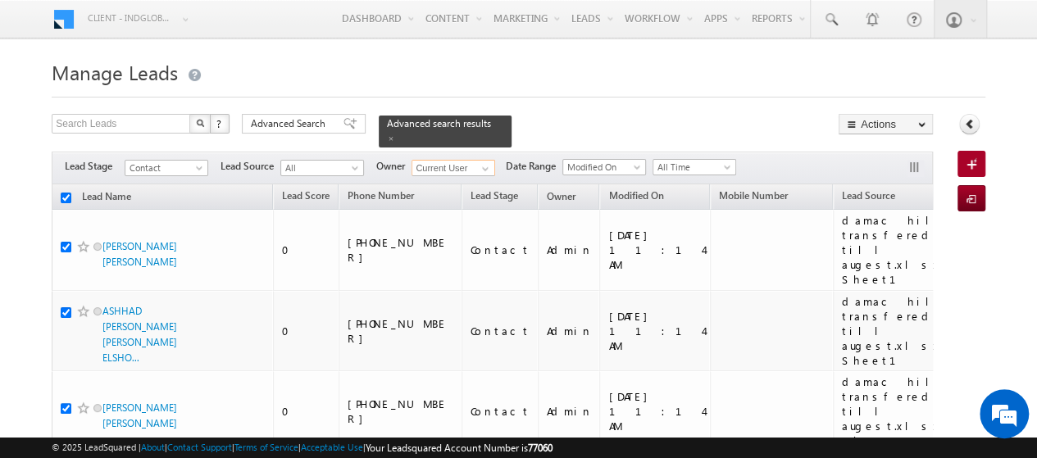
checkbox input "true"
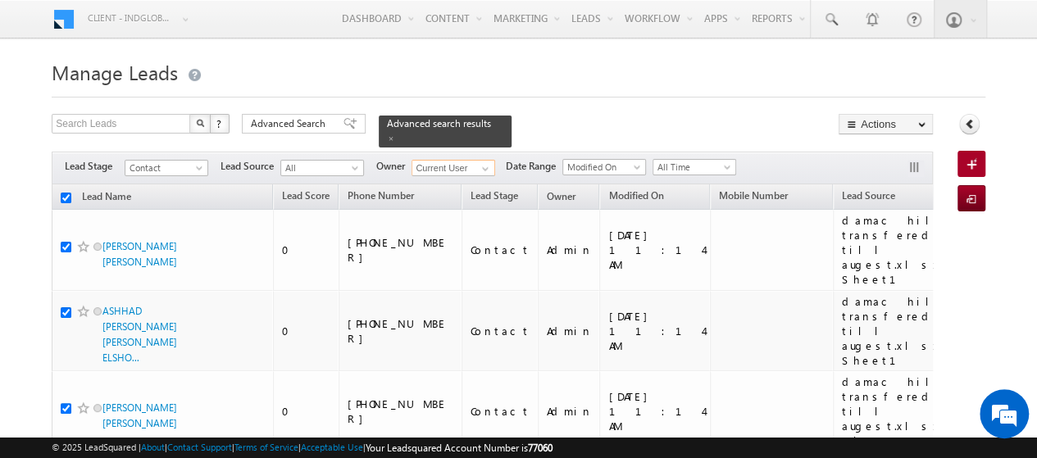
checkbox input "true"
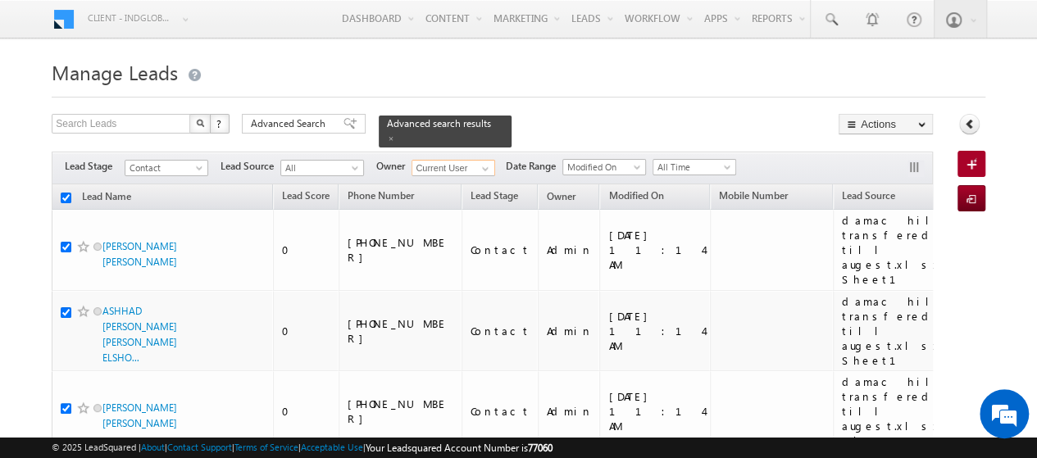
checkbox input "true"
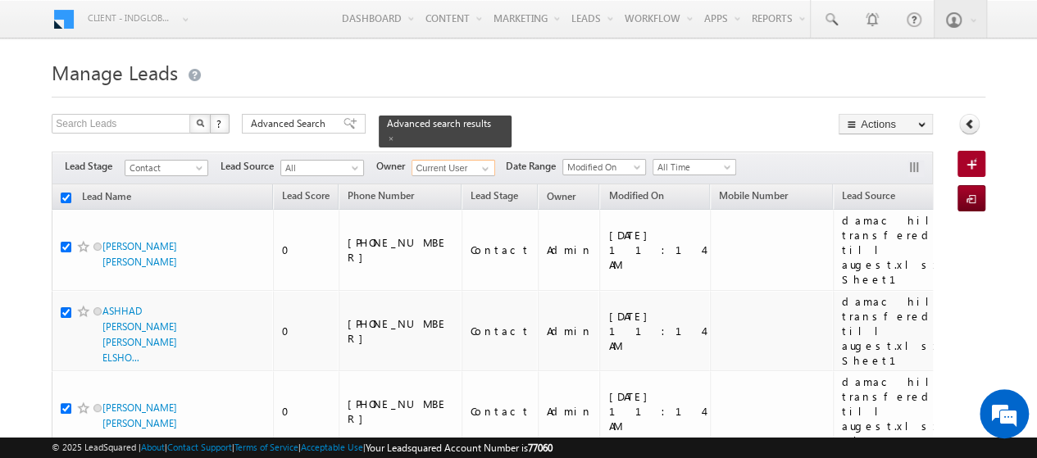
checkbox input "true"
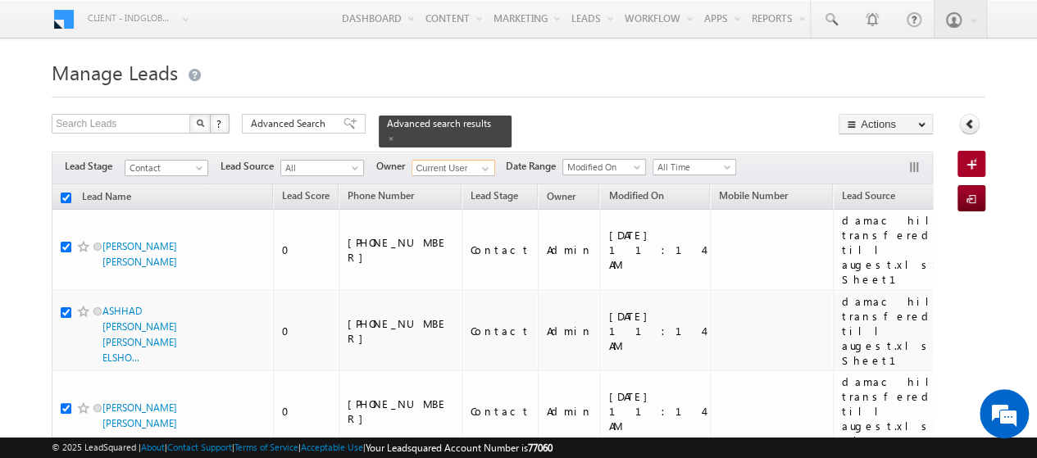
checkbox input "true"
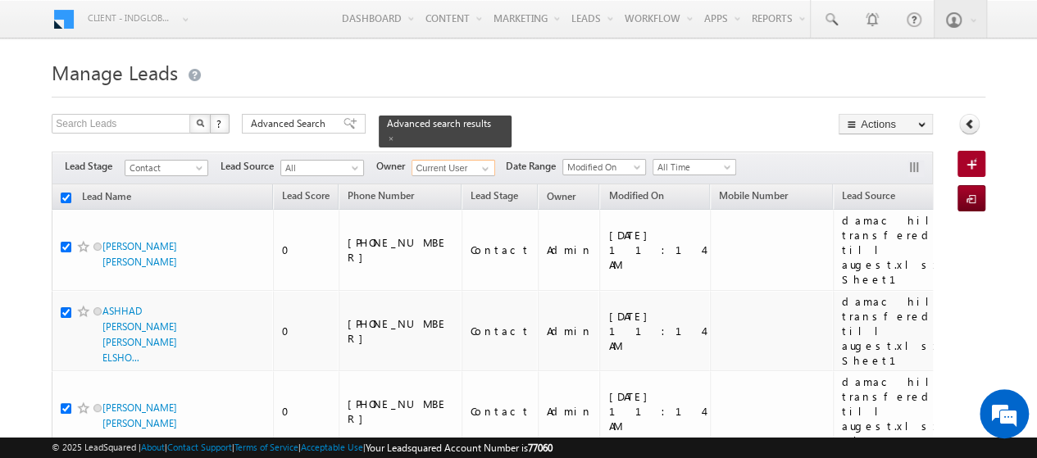
checkbox input "true"
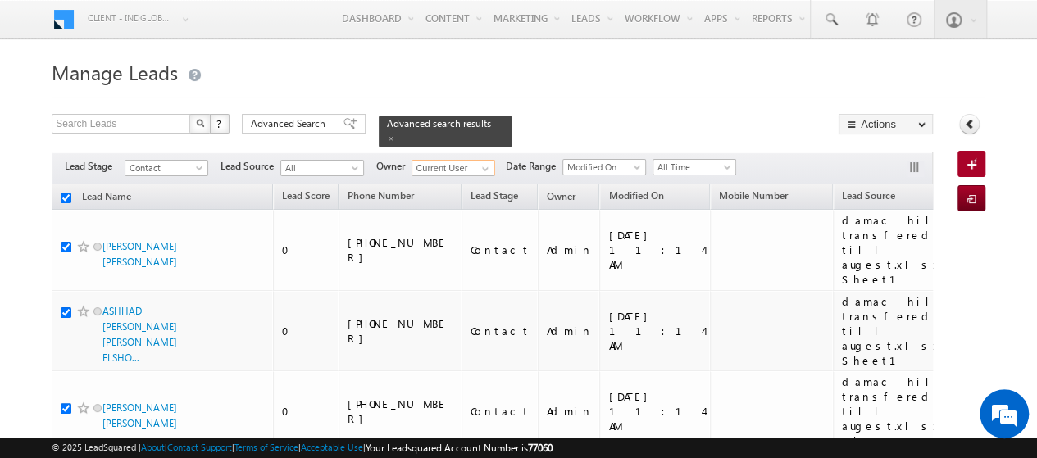
checkbox input "true"
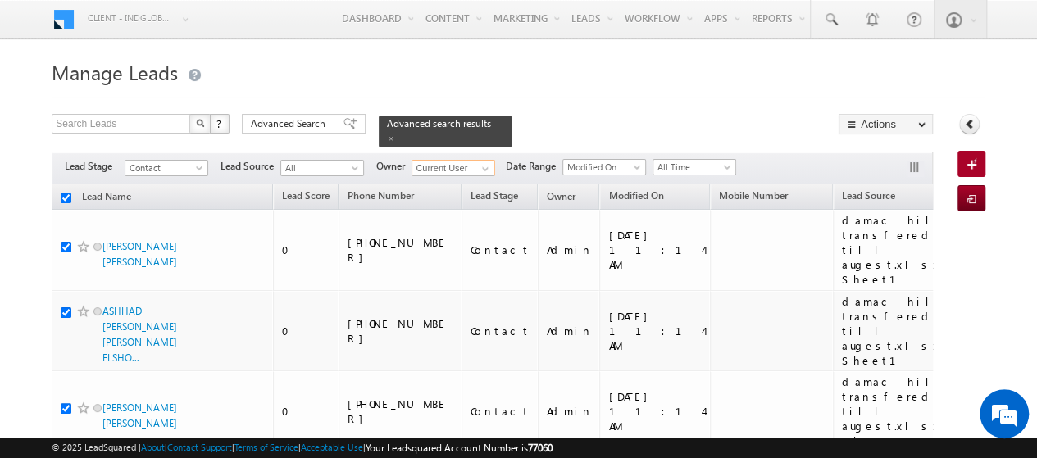
checkbox input "true"
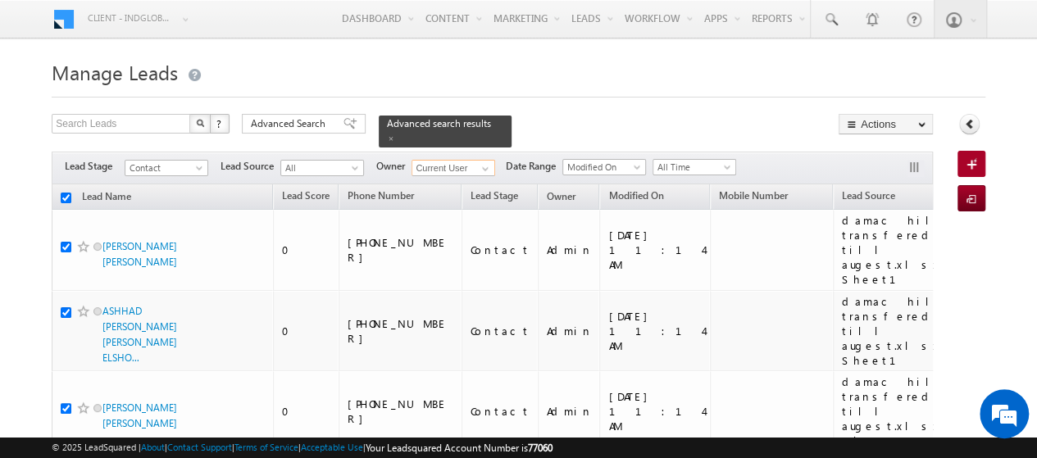
checkbox input "true"
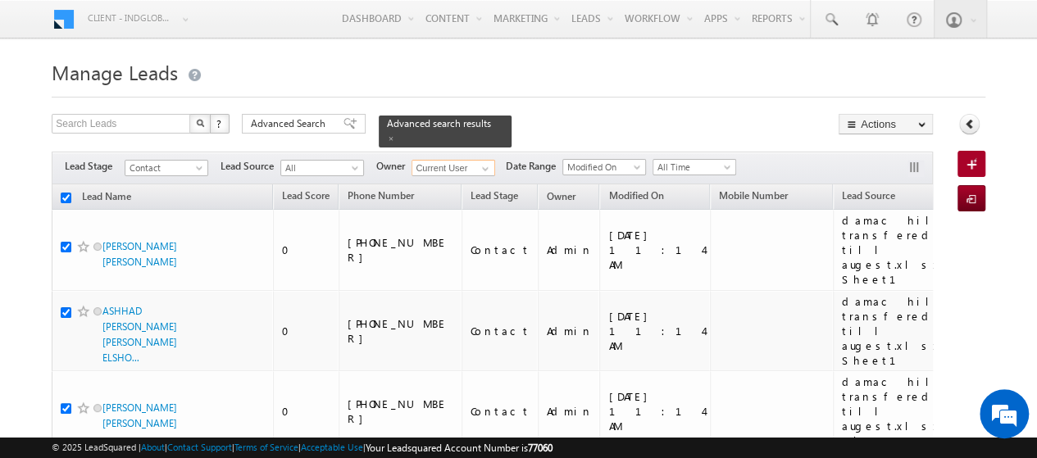
checkbox input "true"
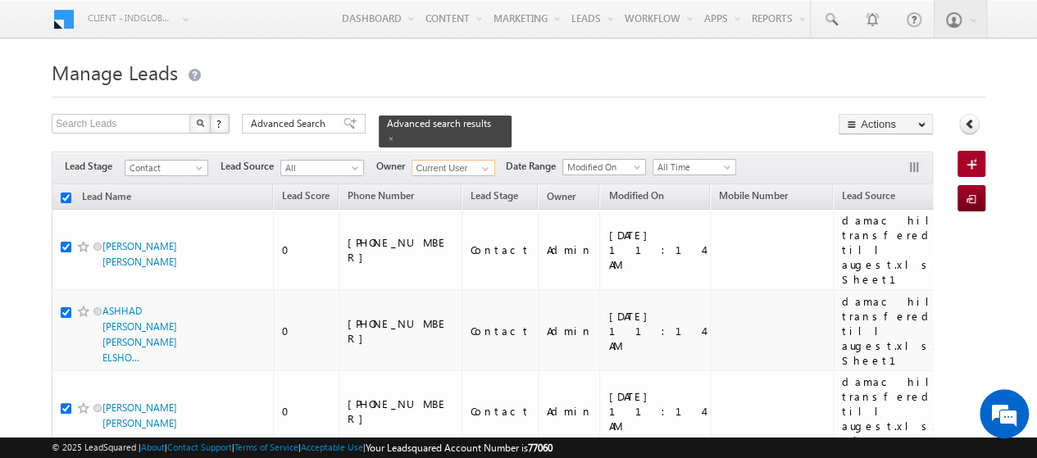
checkbox input "true"
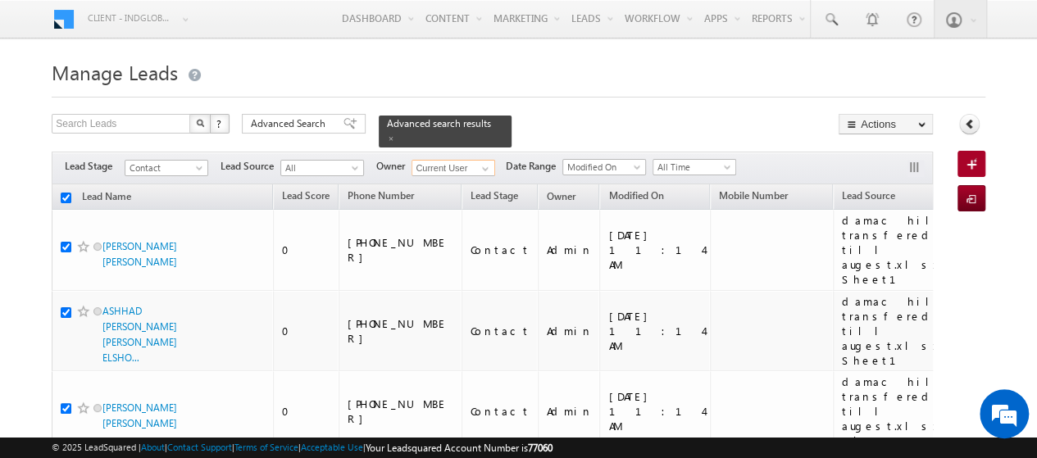
checkbox input "true"
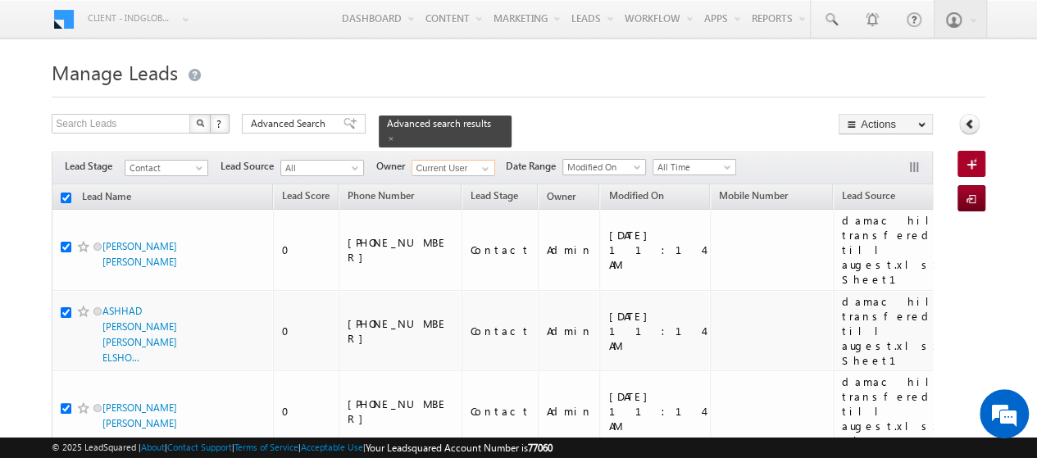
checkbox input "true"
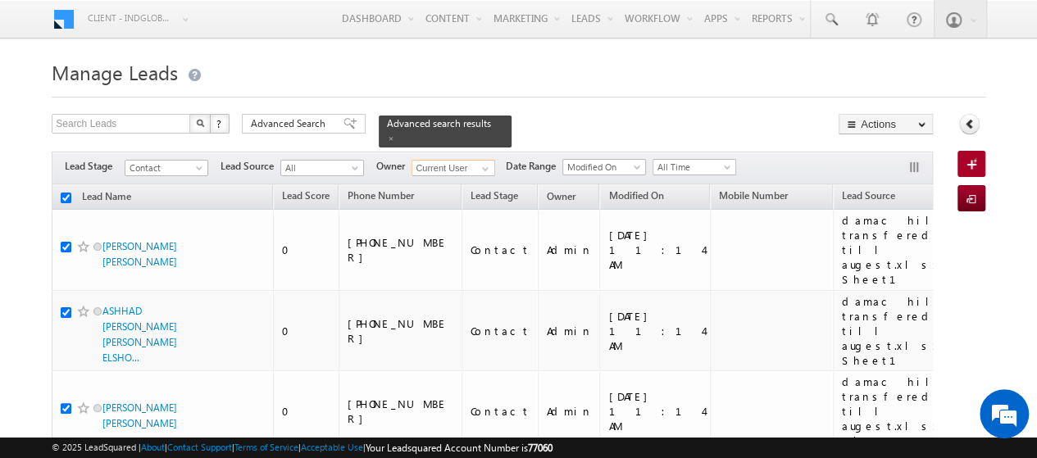
checkbox input "true"
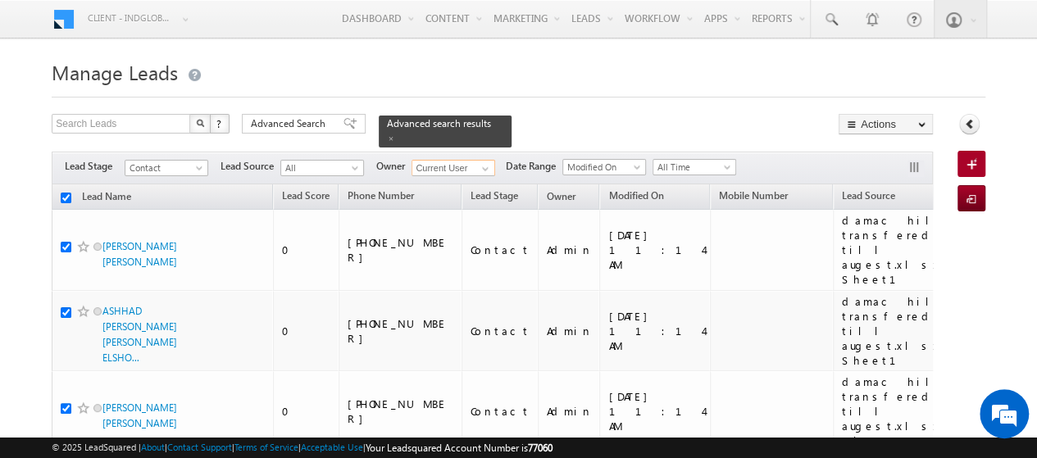
checkbox input "true"
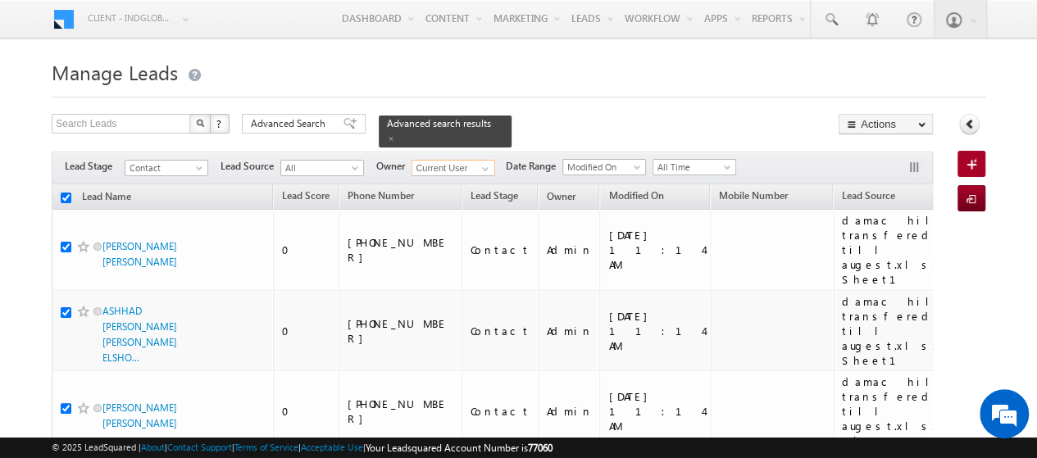
checkbox input "true"
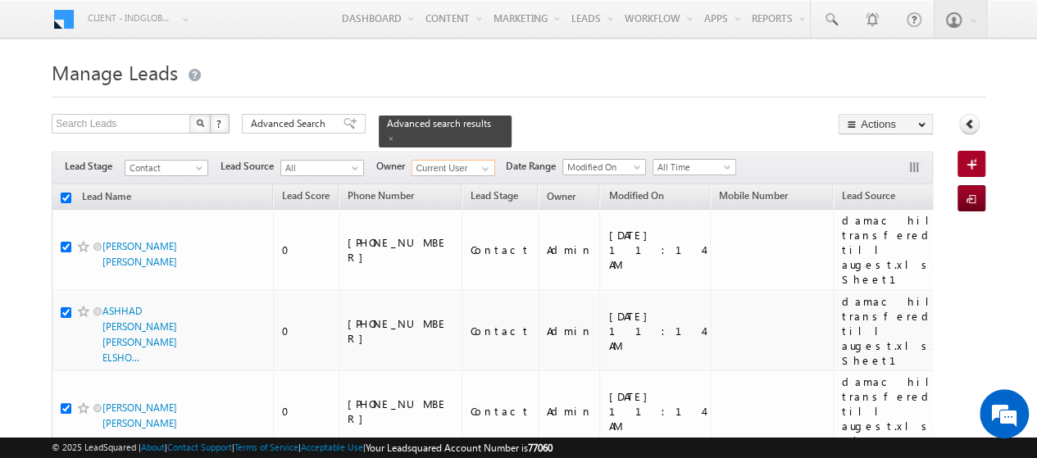
checkbox input "true"
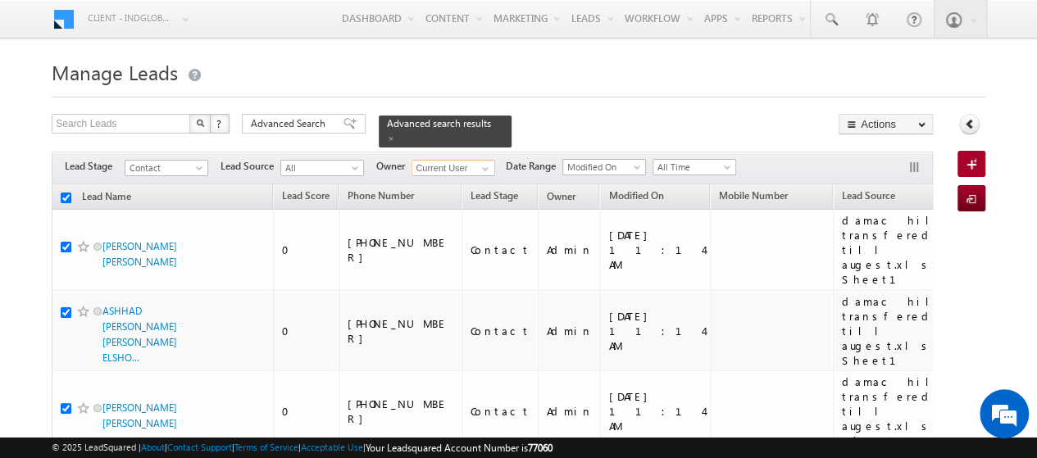
checkbox input "true"
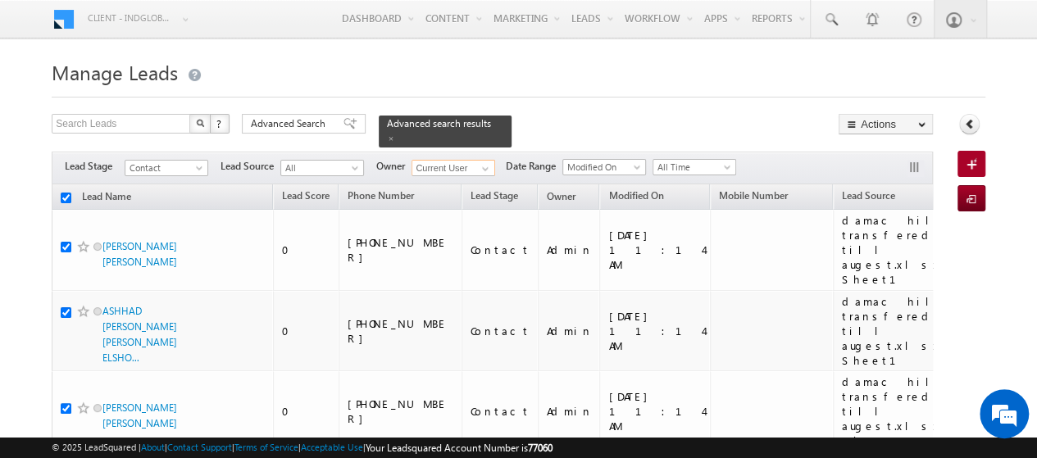
checkbox input "true"
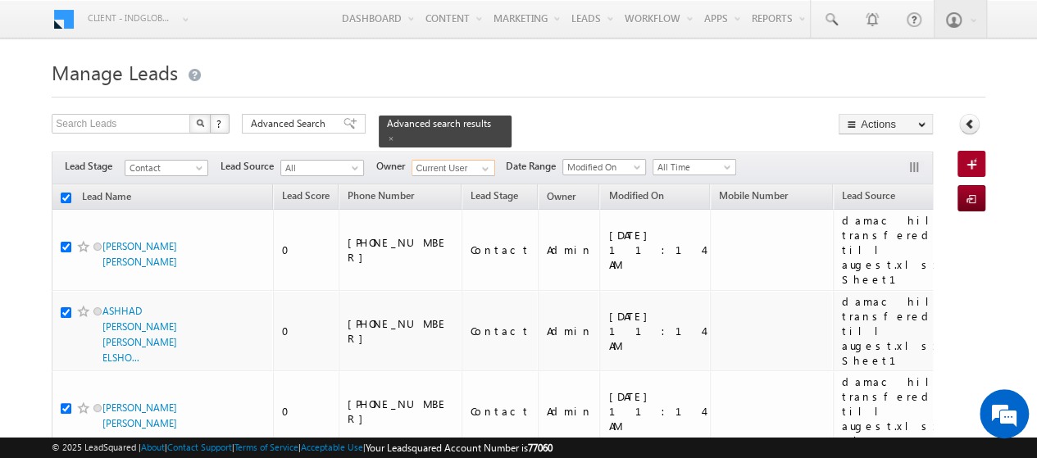
checkbox input "true"
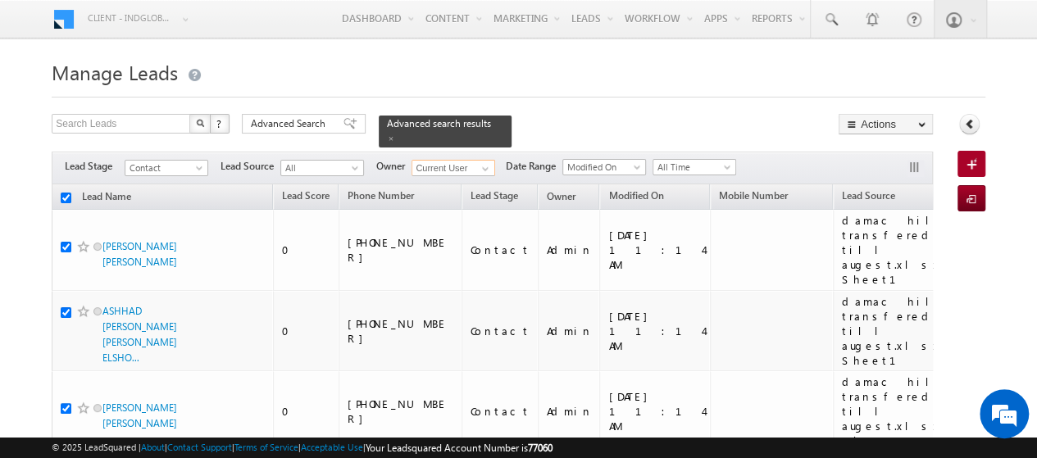
checkbox input "true"
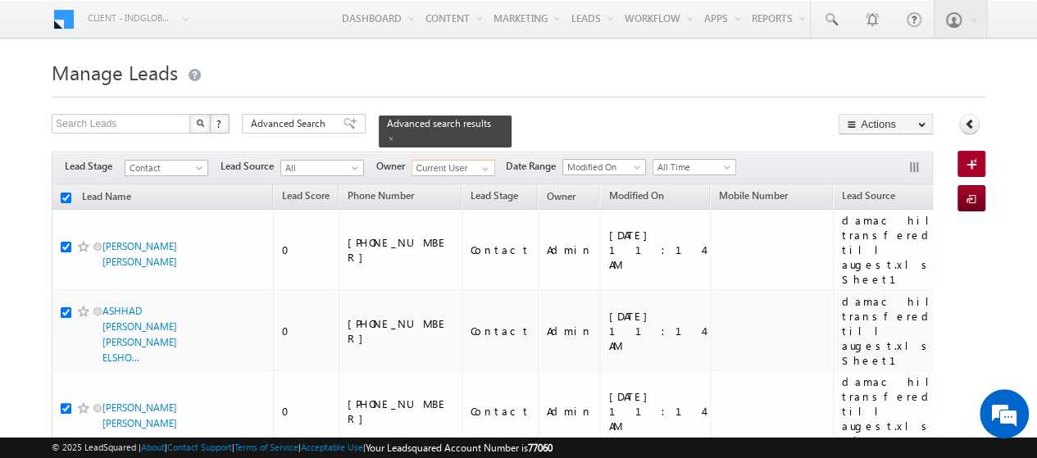
checkbox input "true"
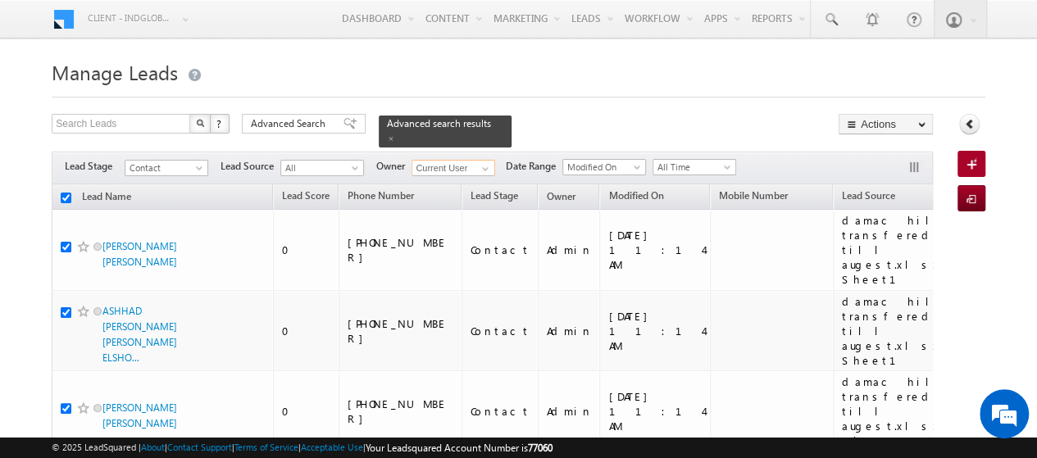
checkbox input "true"
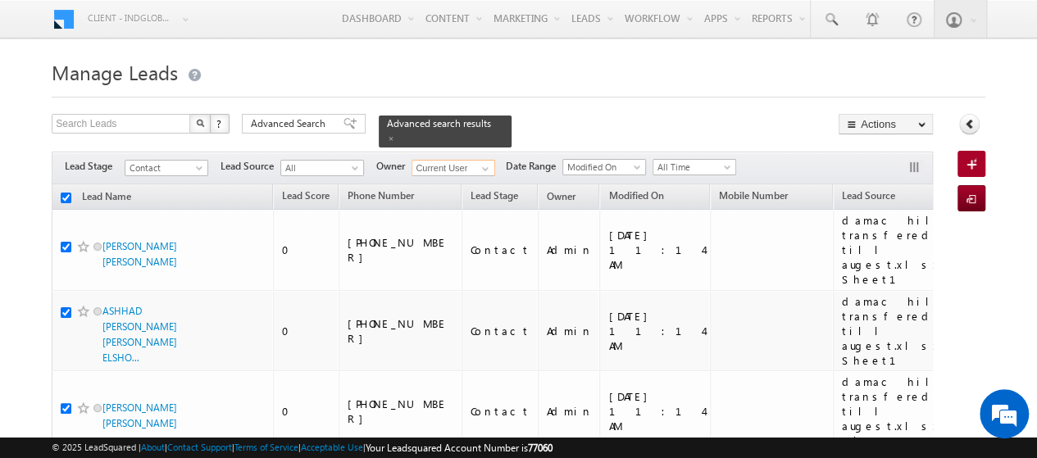
checkbox input "true"
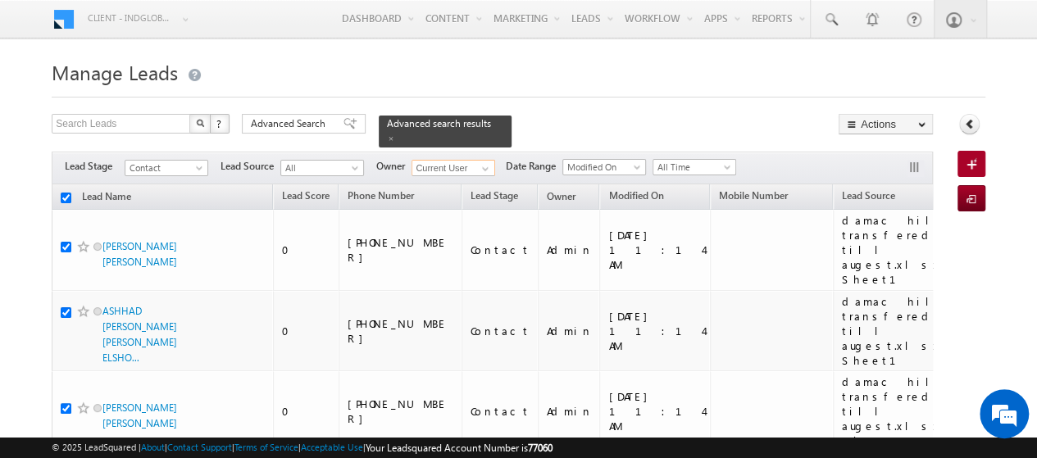
checkbox input "true"
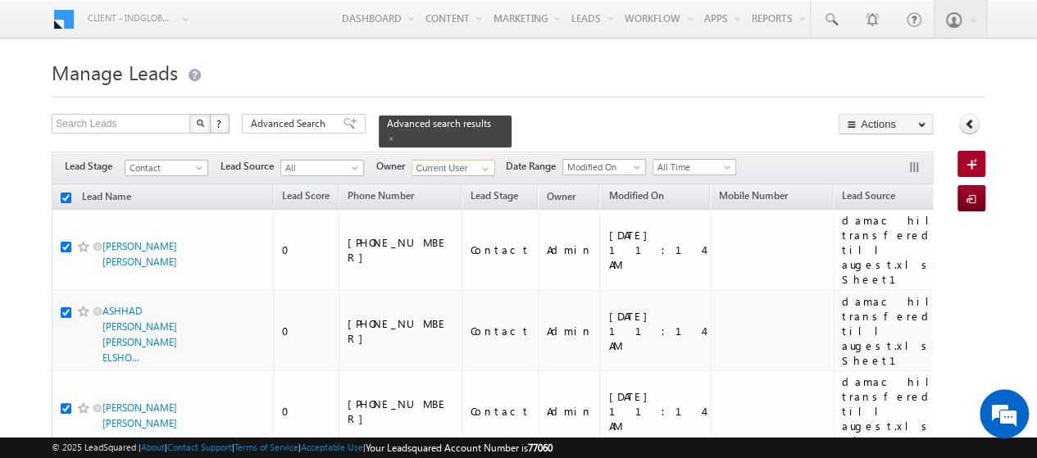
checkbox input "true"
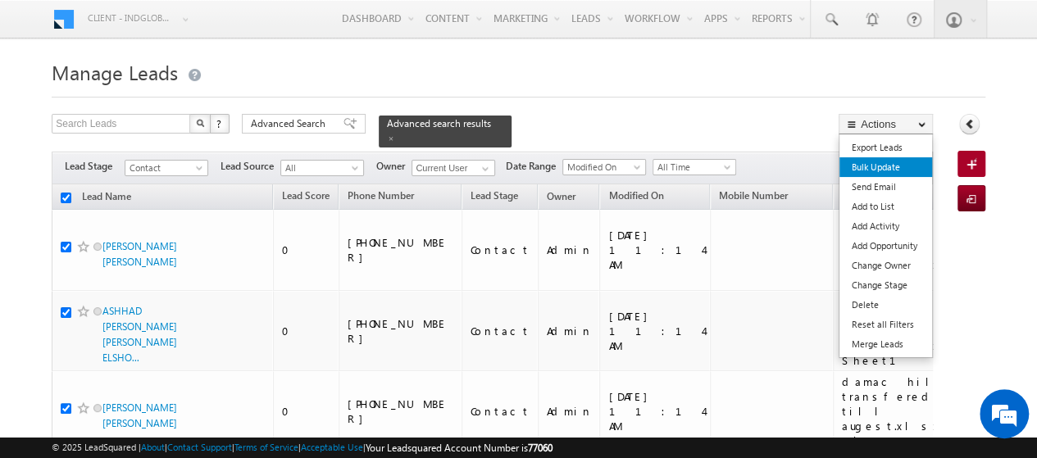
click at [889, 167] on link "Bulk Update" at bounding box center [886, 167] width 93 height 20
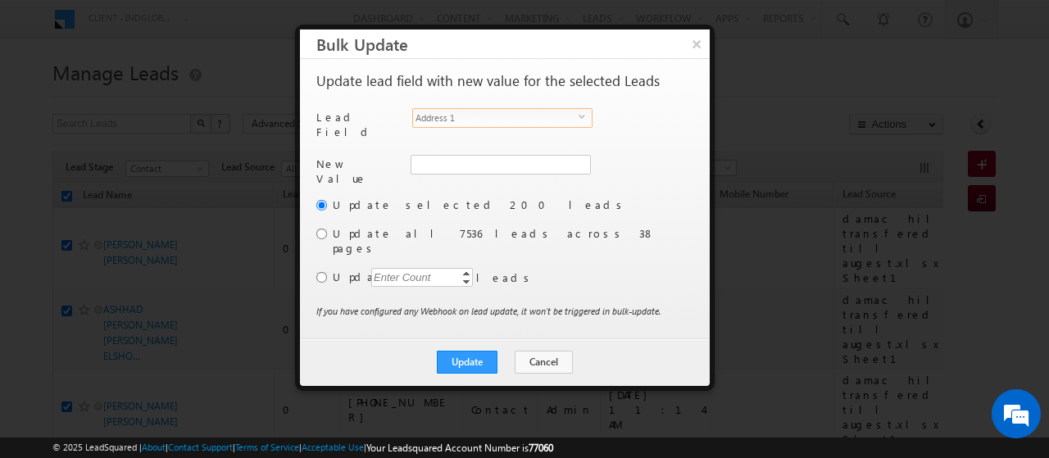
click at [464, 114] on span "Address 1" at bounding box center [496, 118] width 166 height 18
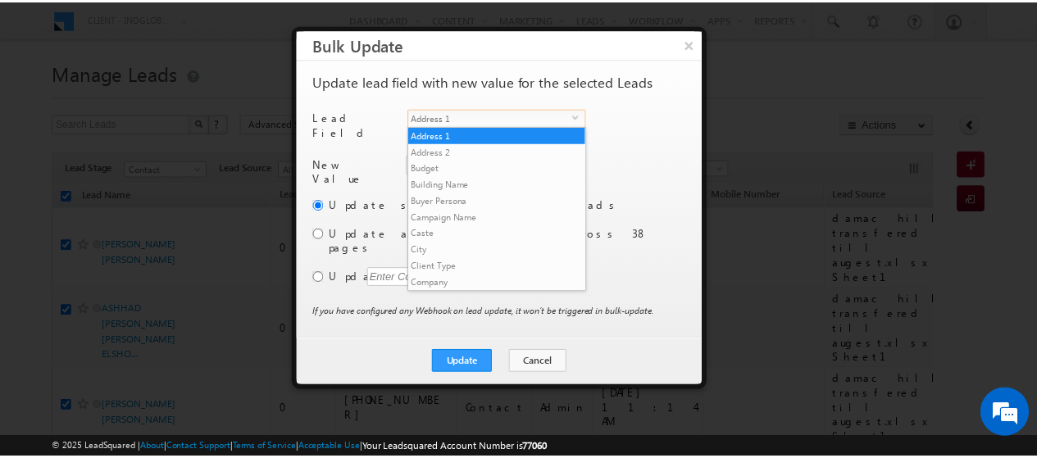
scroll to position [624, 0]
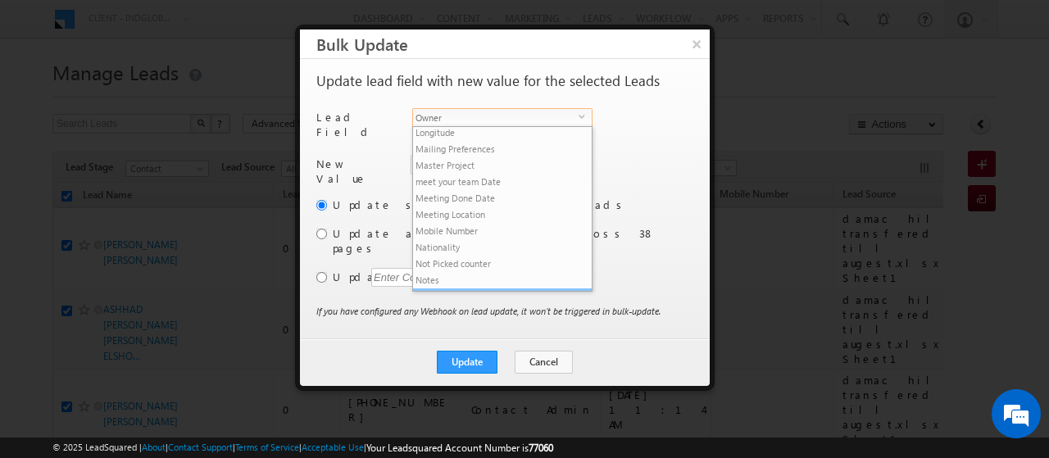
click at [453, 289] on li "Owner" at bounding box center [502, 297] width 179 height 16
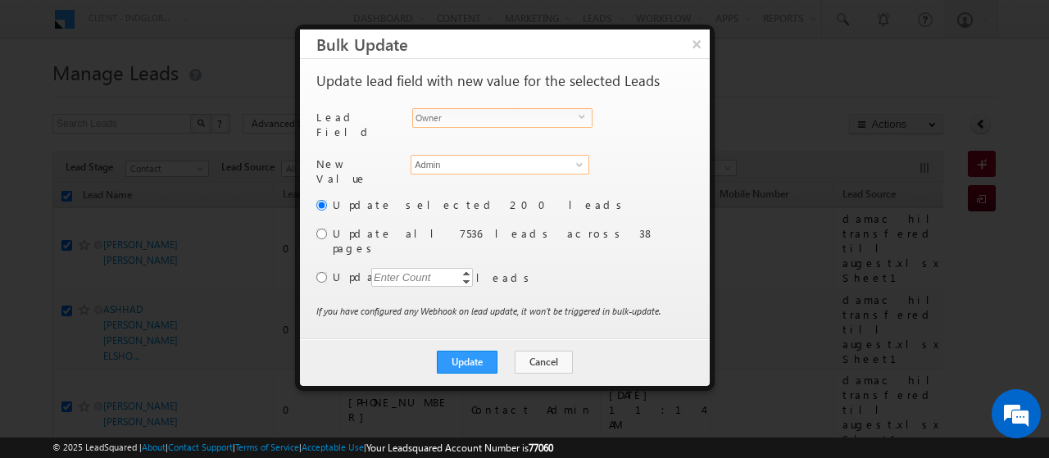
click at [455, 162] on input "Admin" at bounding box center [500, 165] width 179 height 20
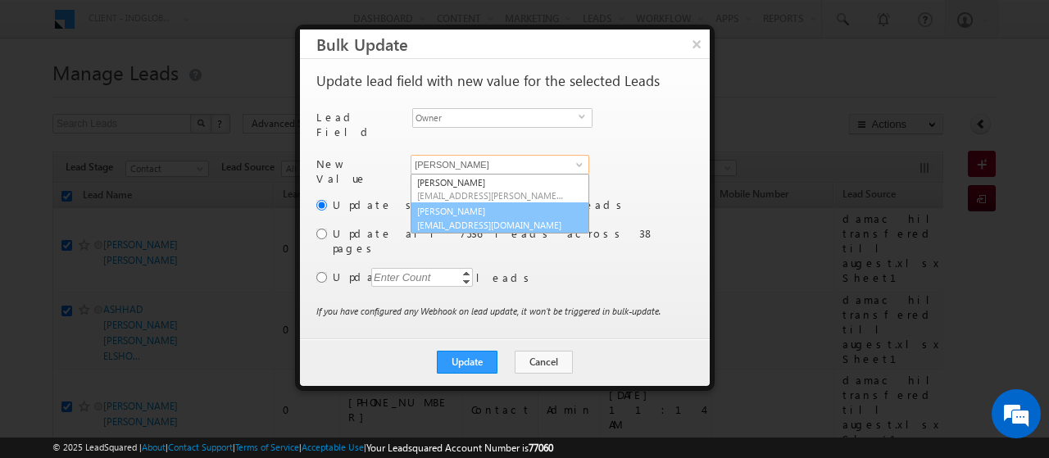
click at [520, 219] on span "[EMAIL_ADDRESS][DOMAIN_NAME]" at bounding box center [491, 225] width 148 height 12
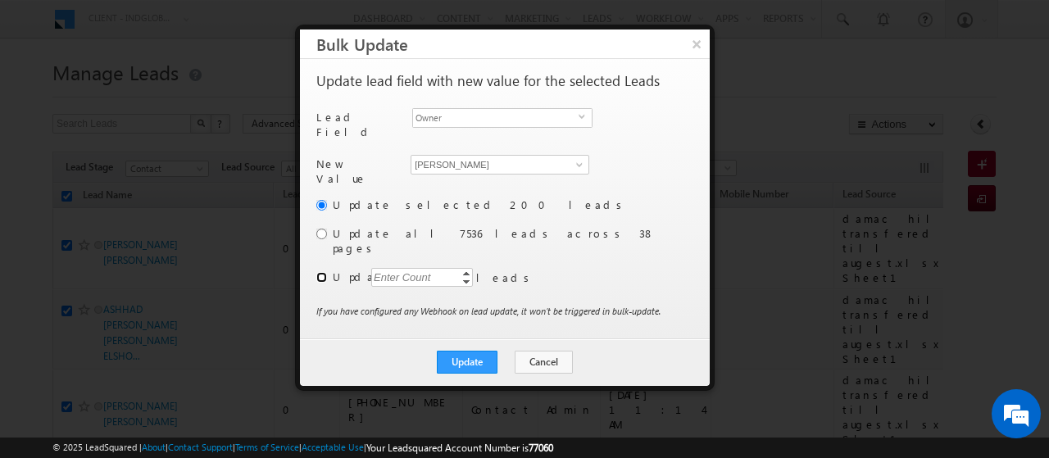
click at [321, 272] on input "radio" at bounding box center [321, 277] width 11 height 11
click at [430, 268] on div "Enter Count" at bounding box center [402, 277] width 62 height 19
click at [467, 351] on button "Update" at bounding box center [467, 362] width 61 height 23
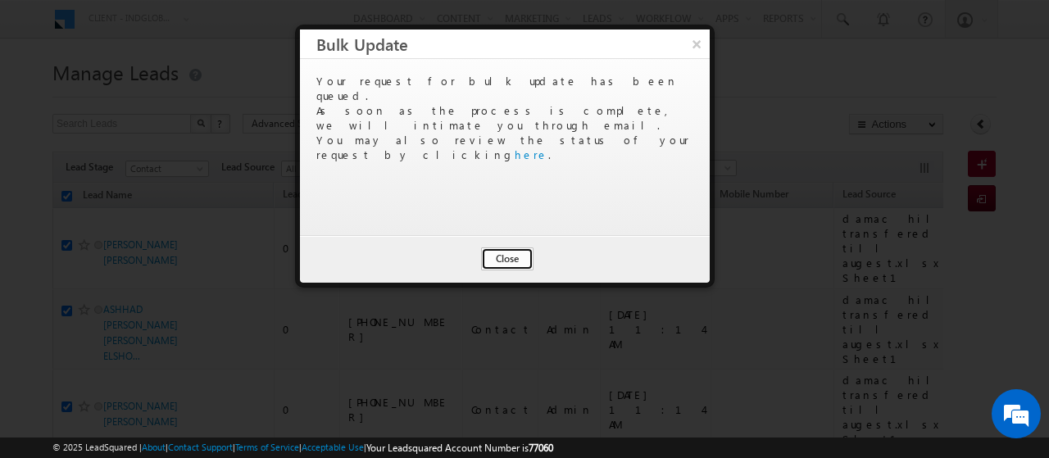
click at [507, 253] on button "Close" at bounding box center [507, 259] width 52 height 23
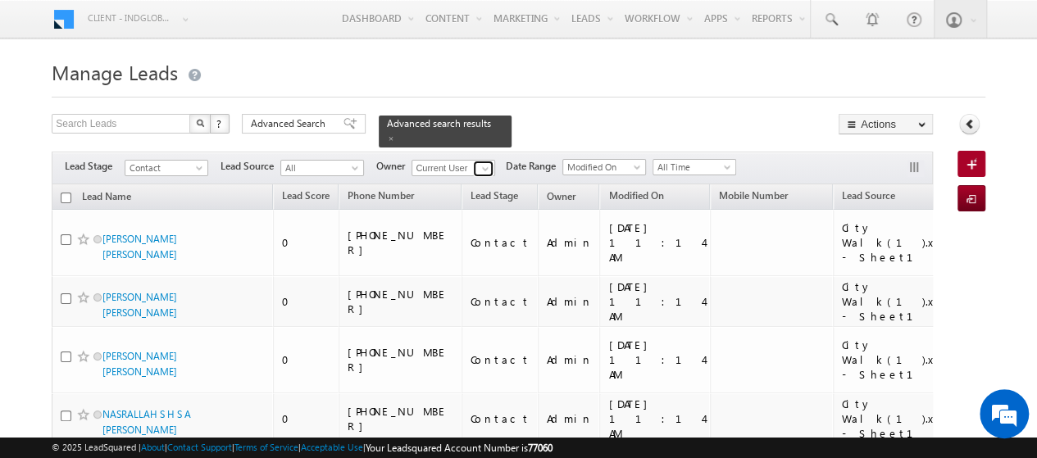
click at [485, 162] on span at bounding box center [485, 168] width 13 height 13
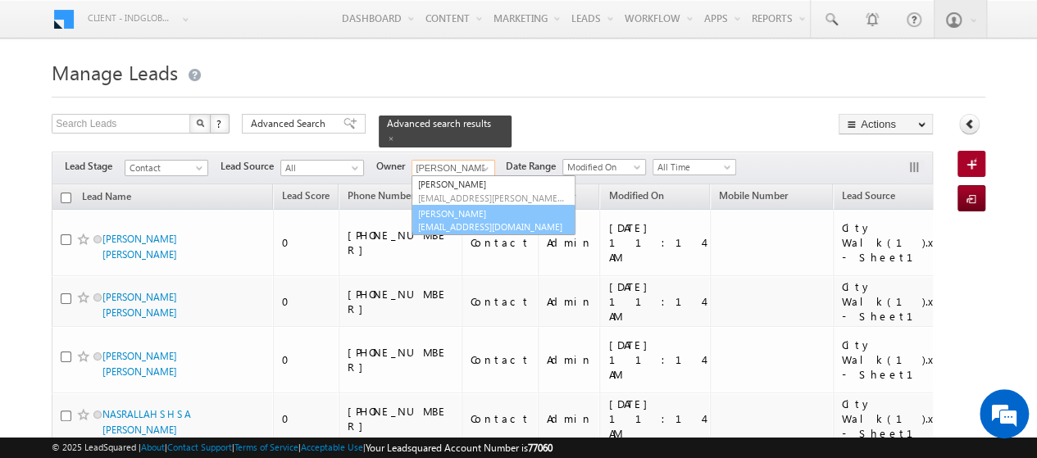
click at [508, 221] on span "[EMAIL_ADDRESS][DOMAIN_NAME]" at bounding box center [492, 227] width 148 height 12
type input "[PERSON_NAME]"
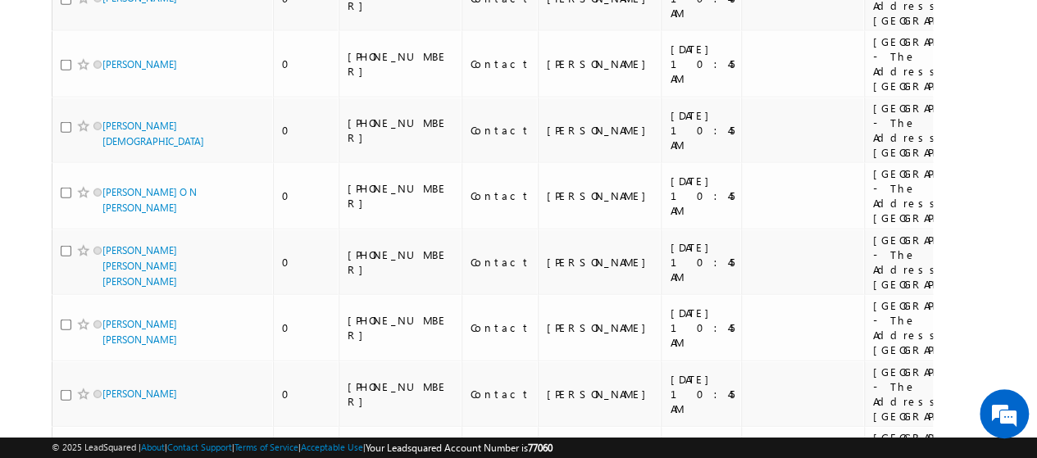
scroll to position [14947, 0]
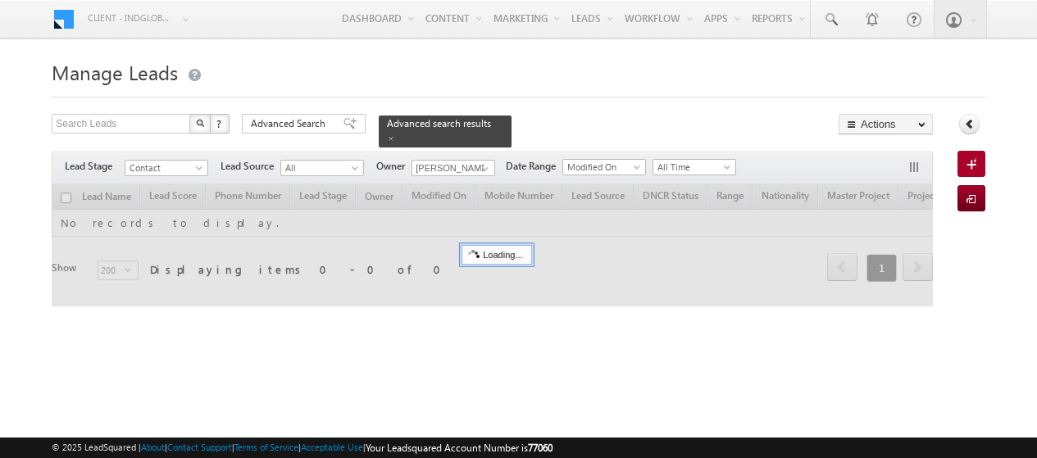
scroll to position [48, 0]
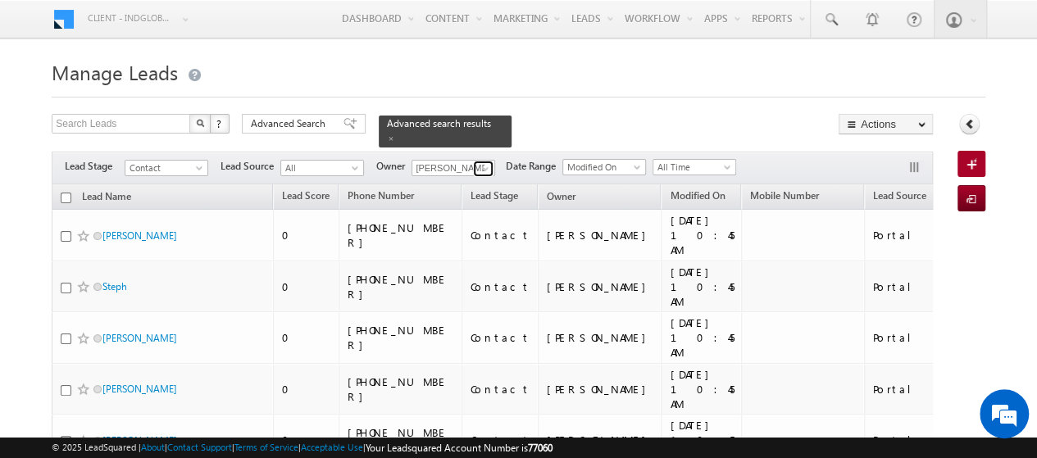
click at [485, 162] on span at bounding box center [485, 168] width 13 height 13
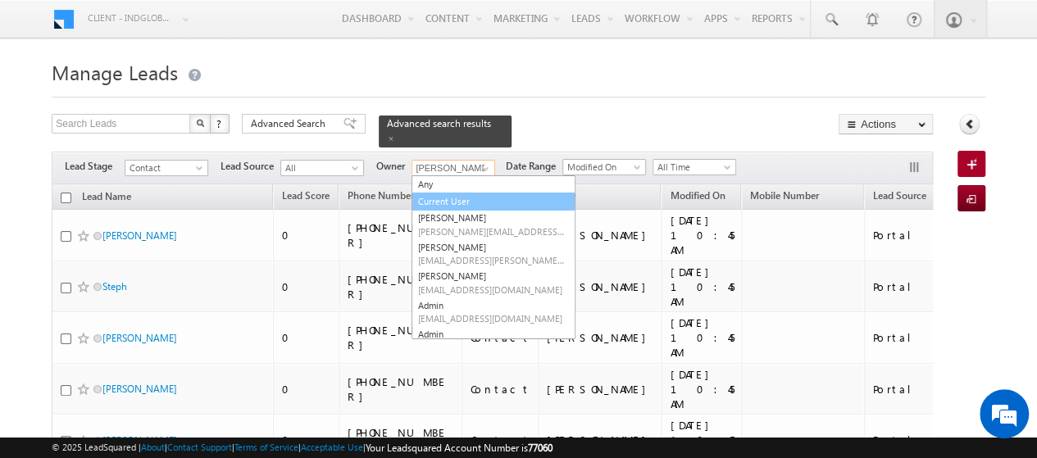
click at [463, 193] on link "Current User" at bounding box center [494, 202] width 164 height 19
type input "Current User"
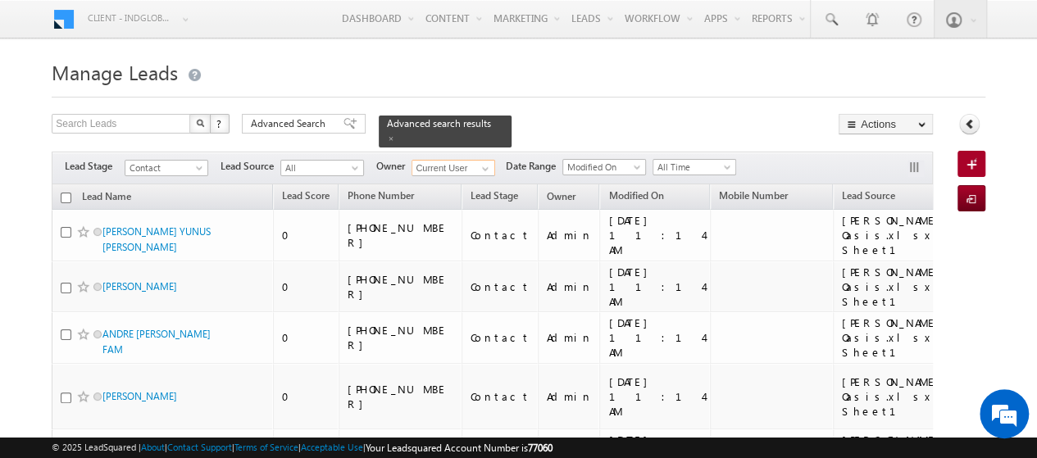
click at [67, 193] on input "checkbox" at bounding box center [66, 198] width 11 height 11
checkbox input "true"
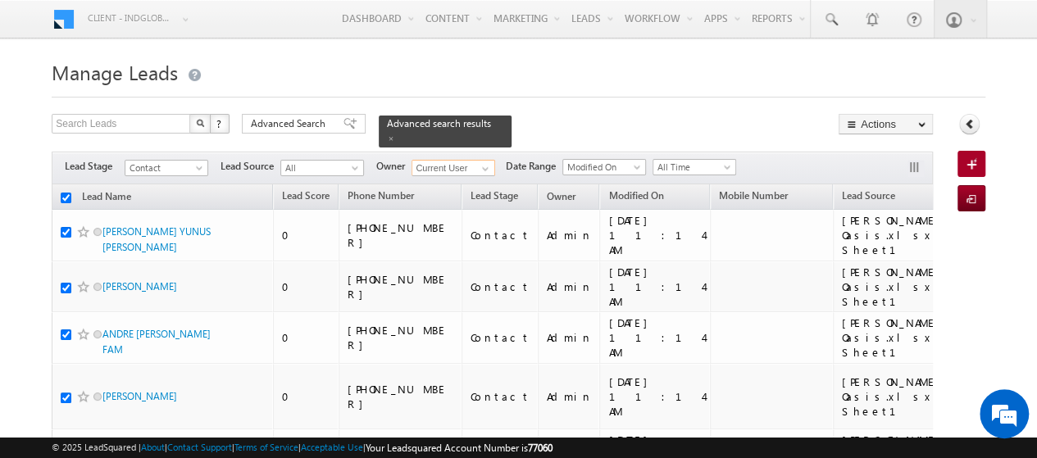
checkbox input "true"
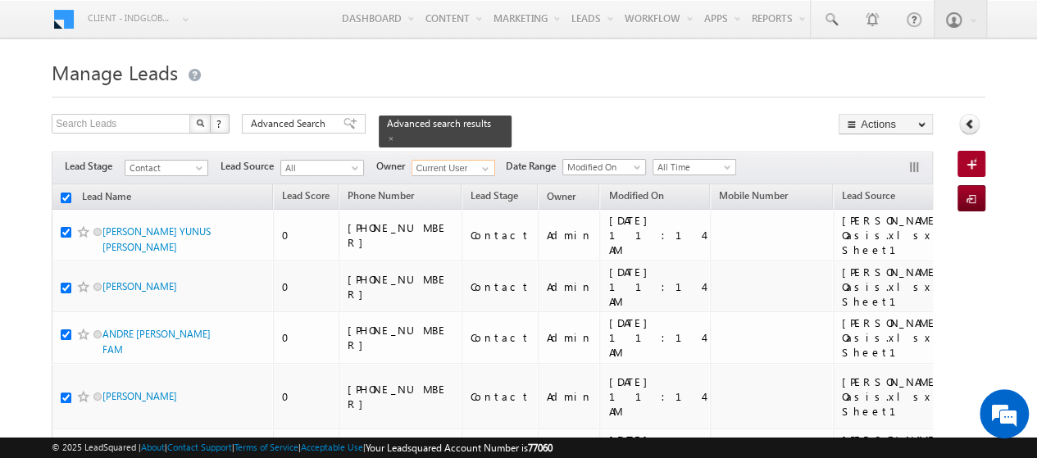
checkbox input "true"
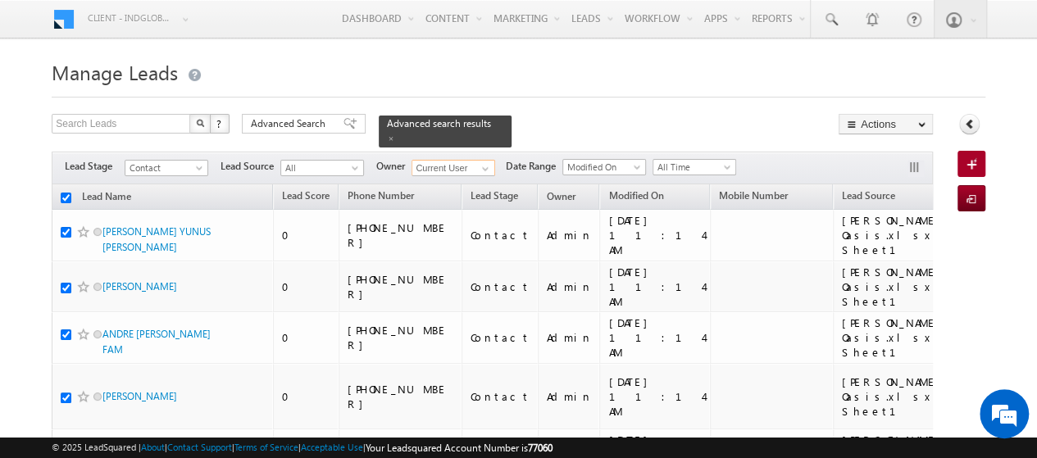
checkbox input "true"
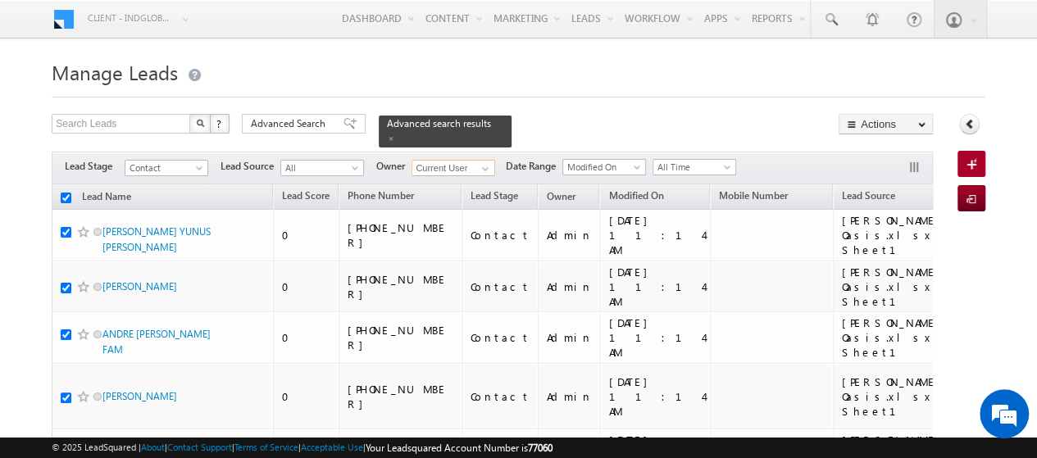
checkbox input "true"
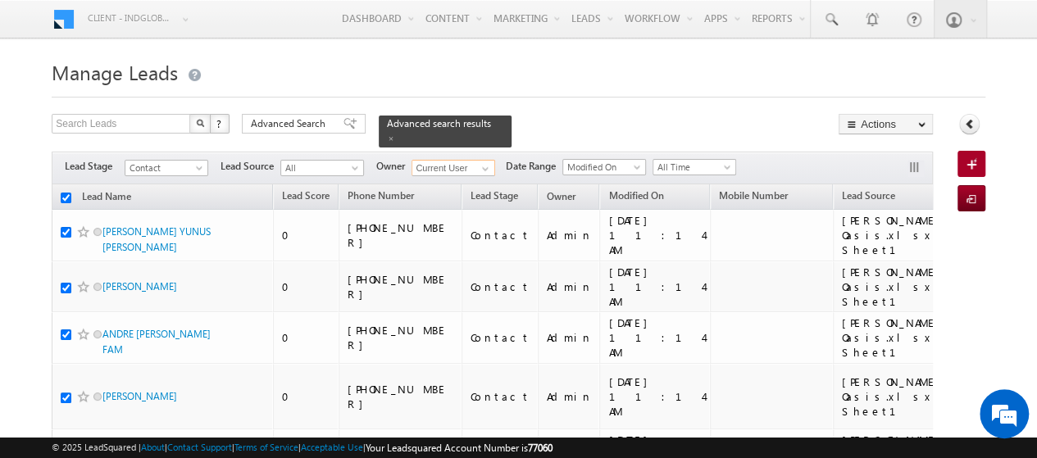
checkbox input "true"
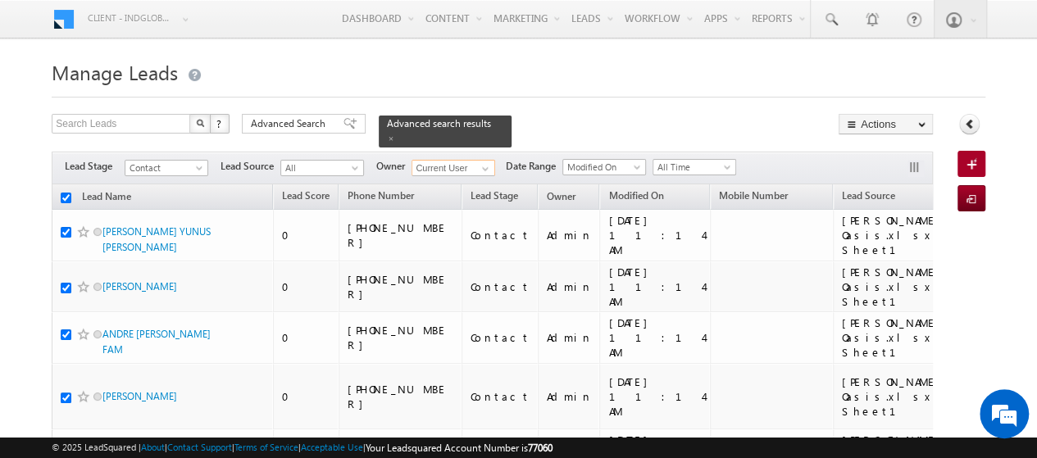
checkbox input "true"
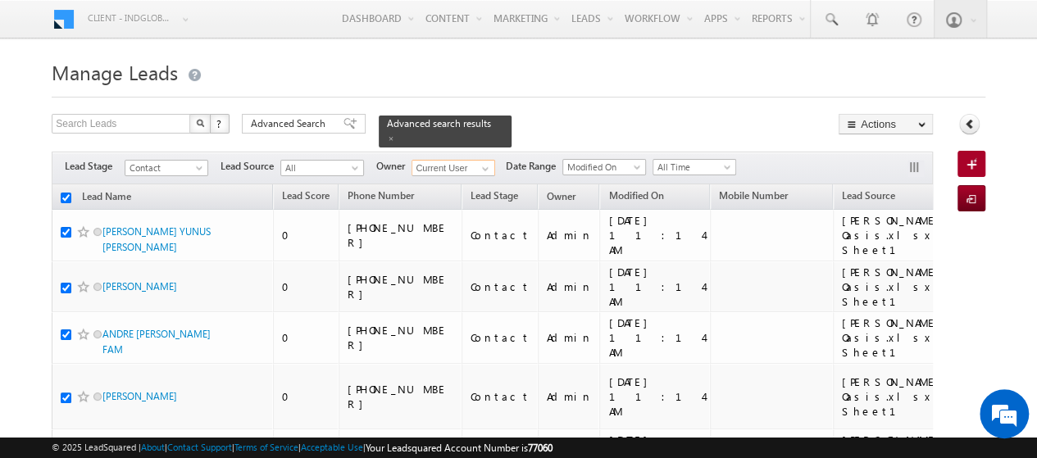
checkbox input "true"
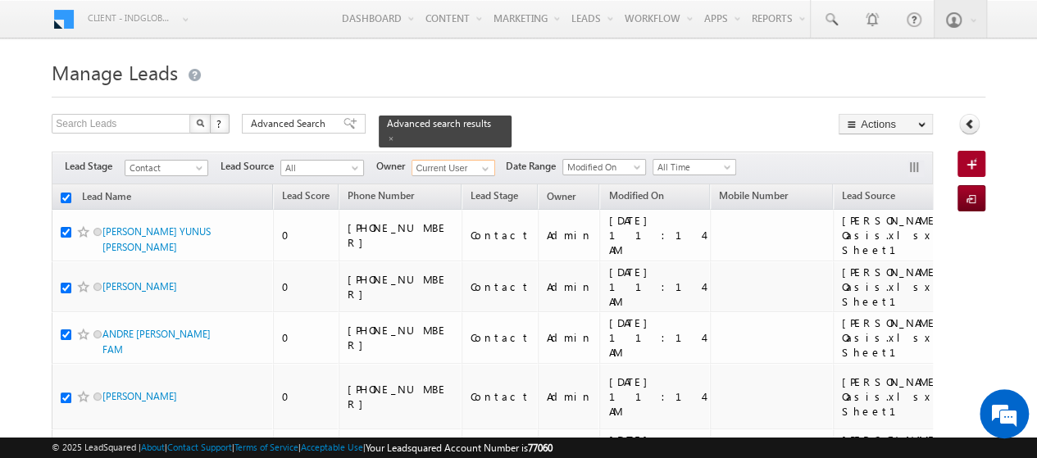
checkbox input "true"
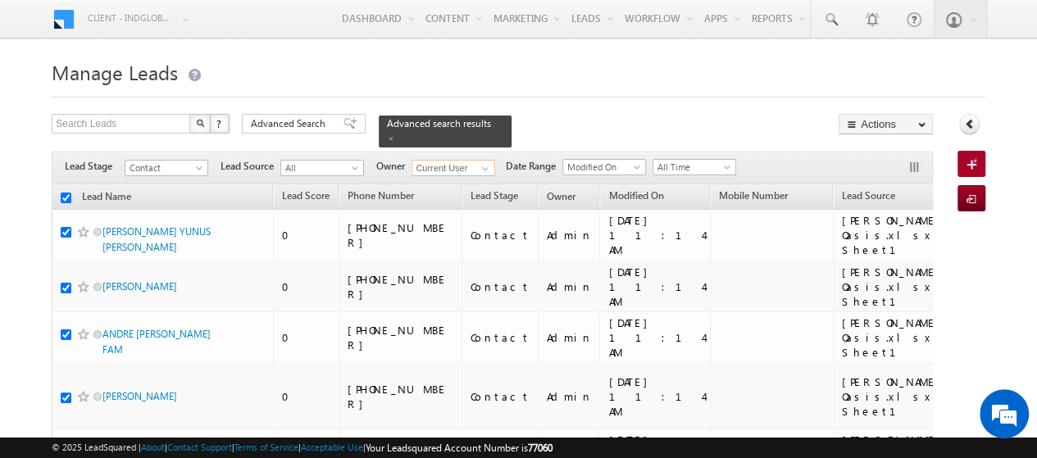
checkbox input "true"
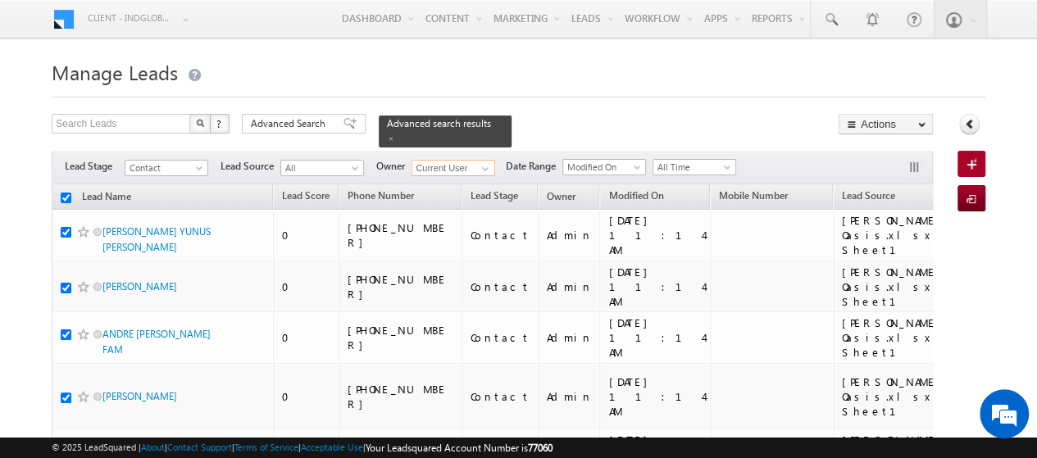
checkbox input "true"
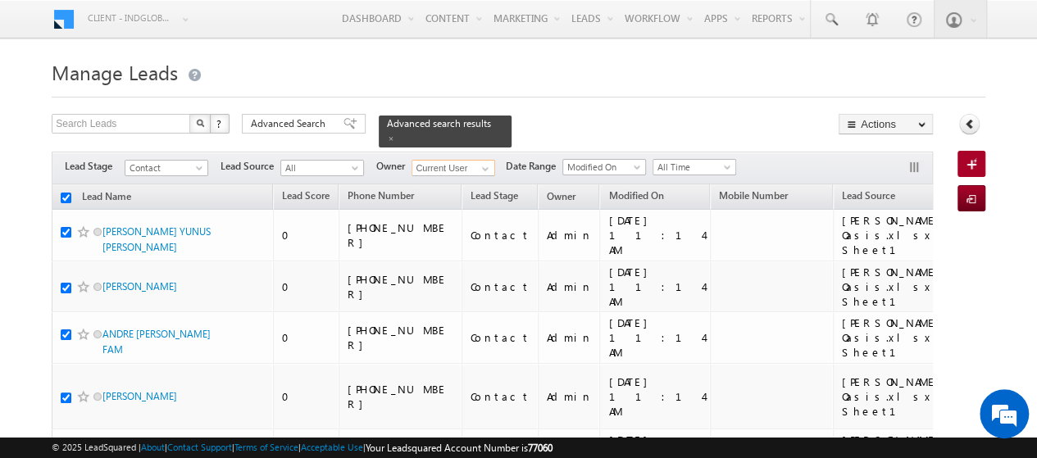
checkbox input "true"
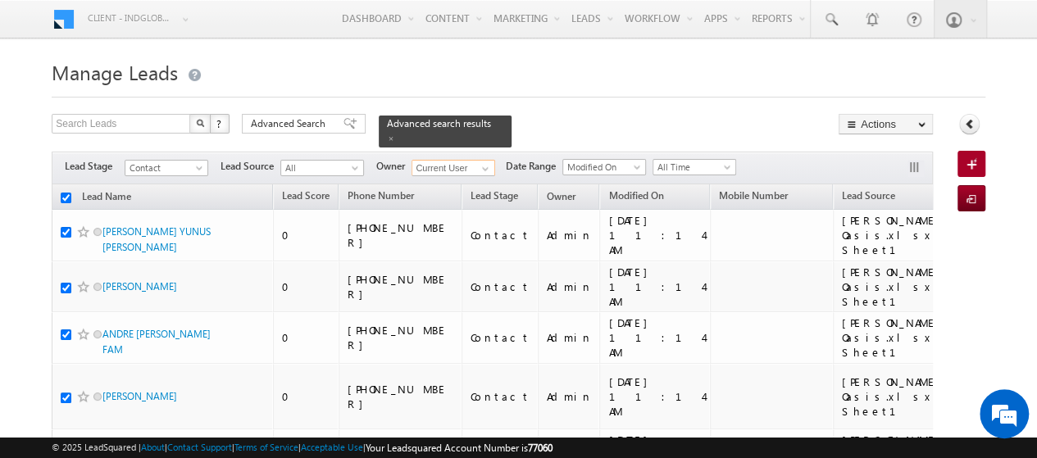
checkbox input "true"
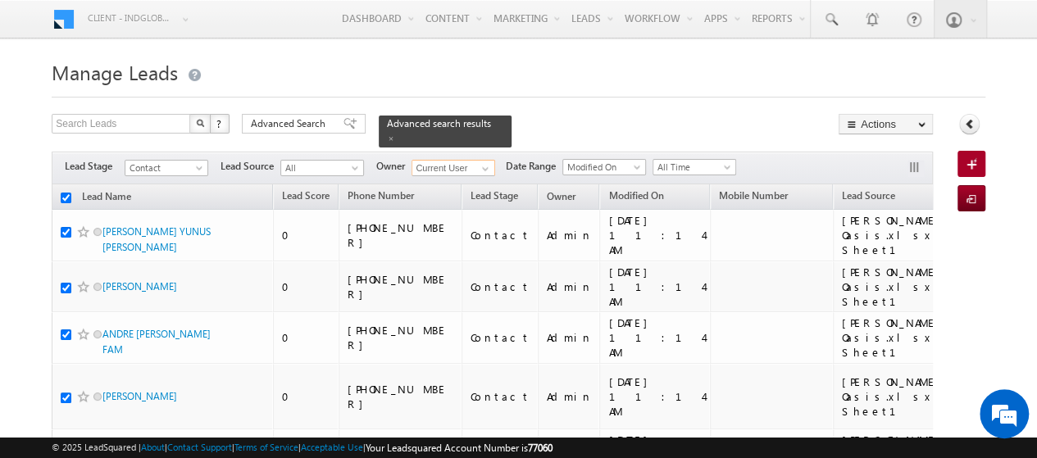
checkbox input "true"
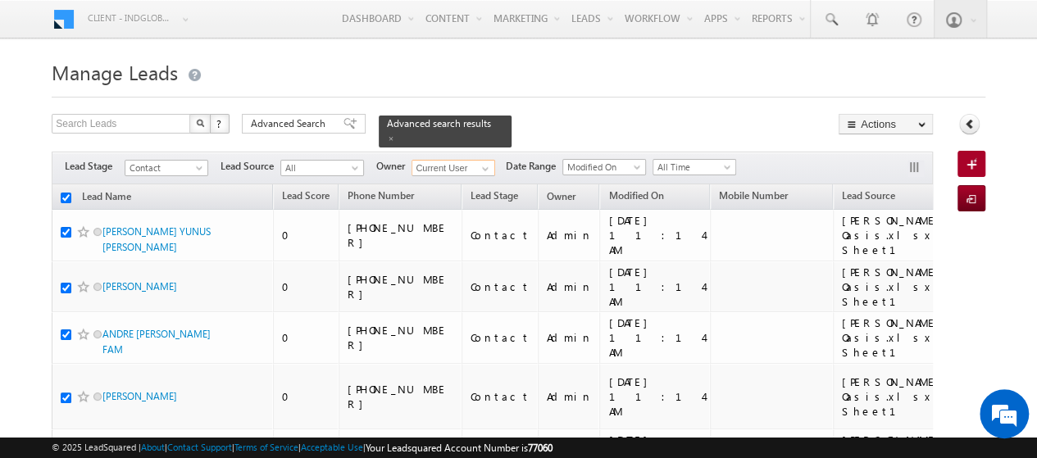
checkbox input "true"
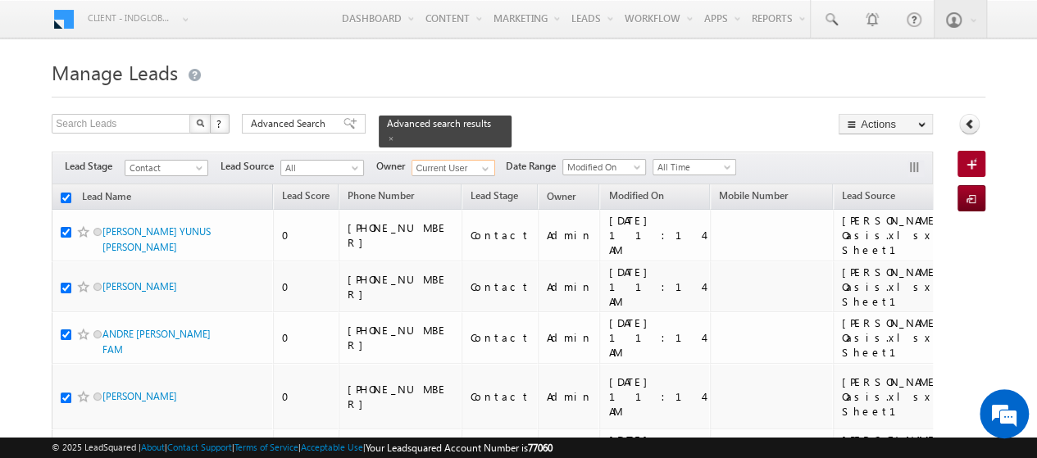
checkbox input "true"
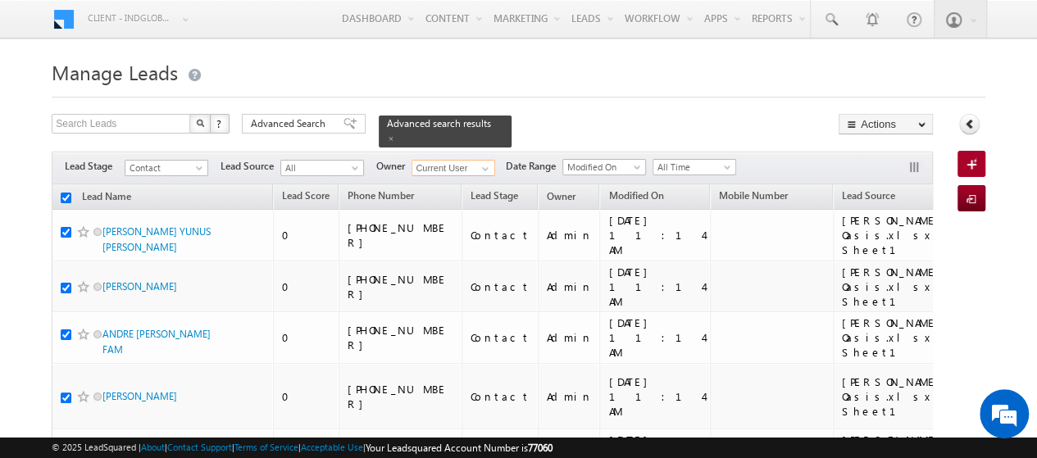
checkbox input "true"
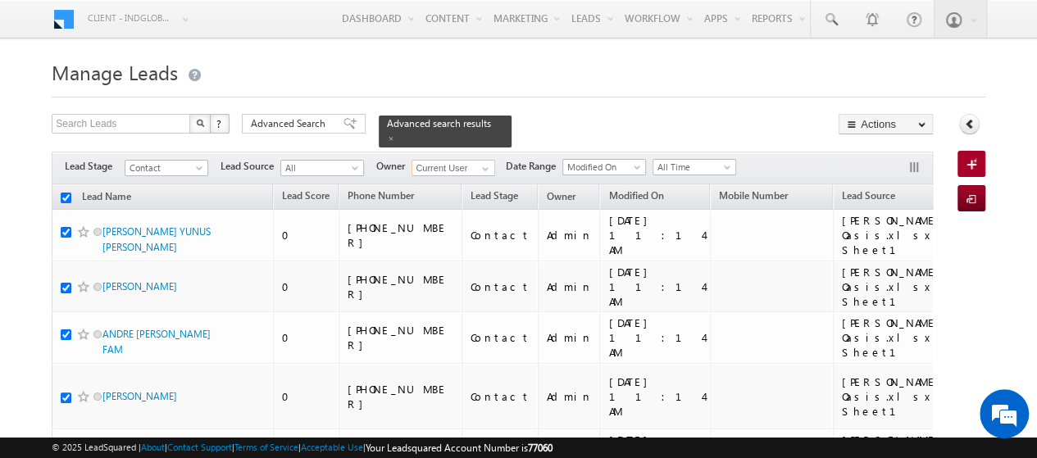
checkbox input "true"
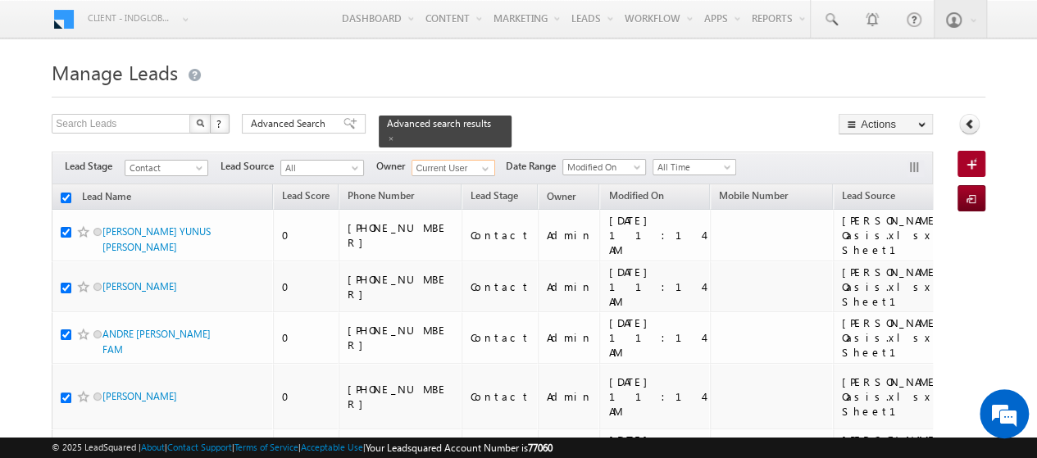
checkbox input "true"
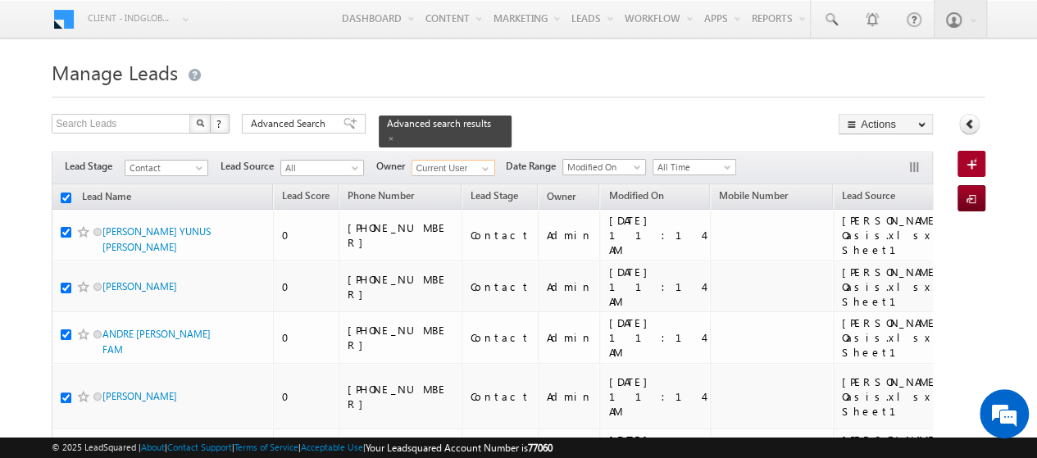
checkbox input "true"
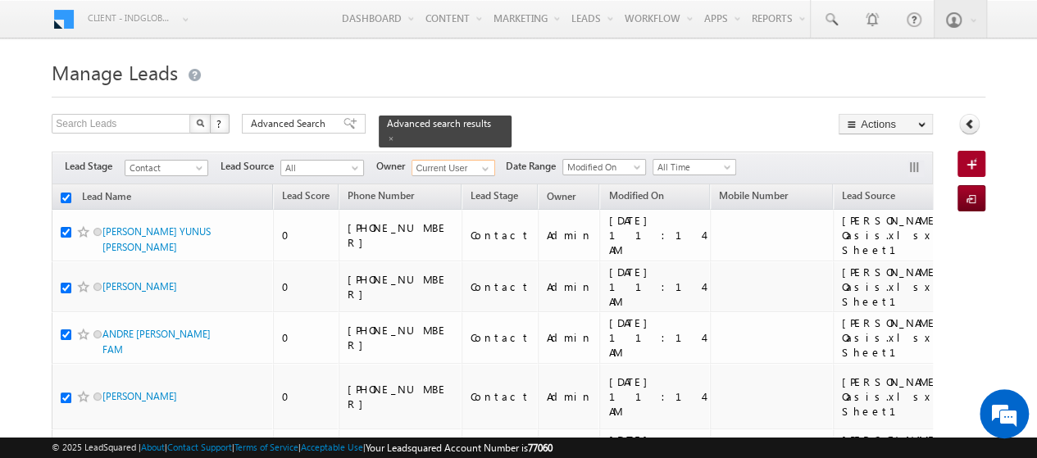
checkbox input "true"
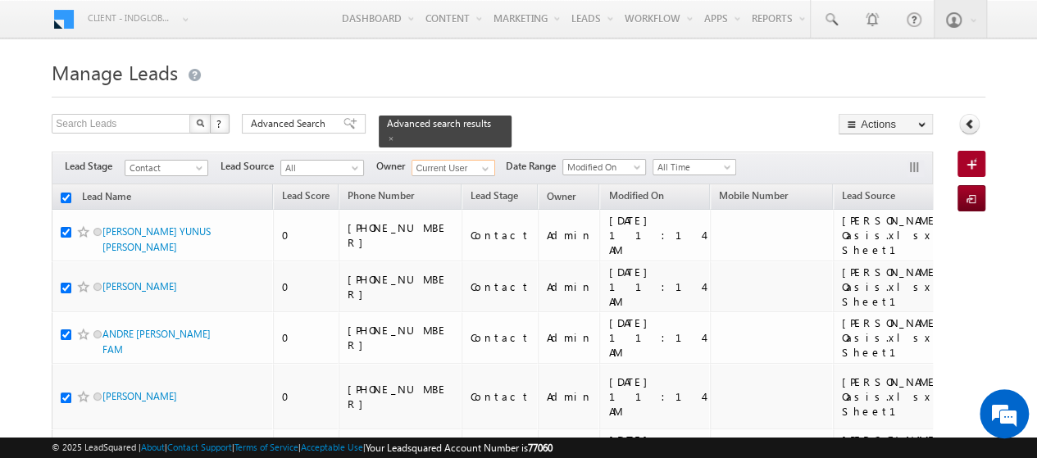
checkbox input "true"
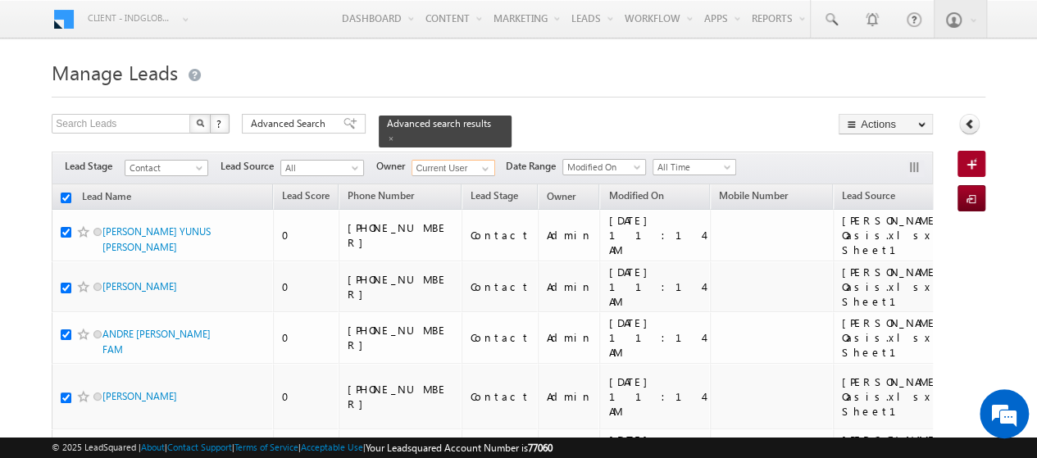
checkbox input "true"
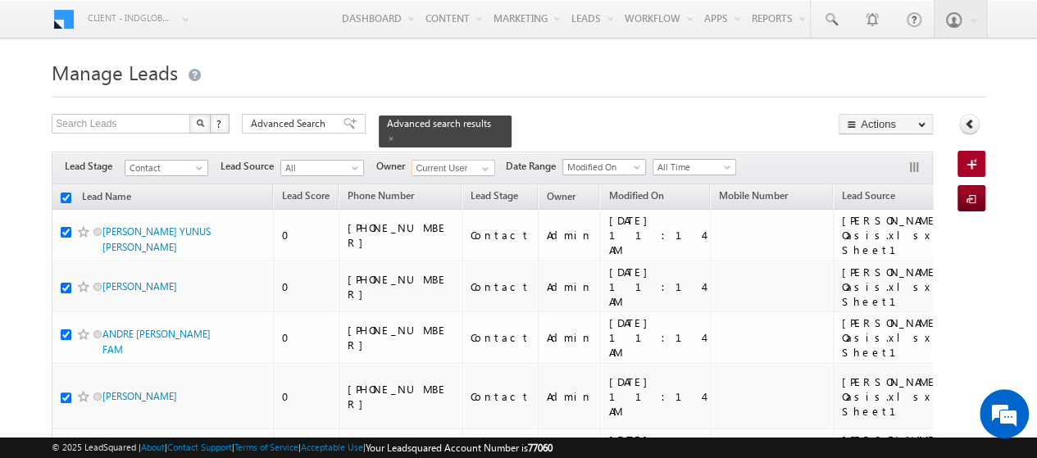
checkbox input "true"
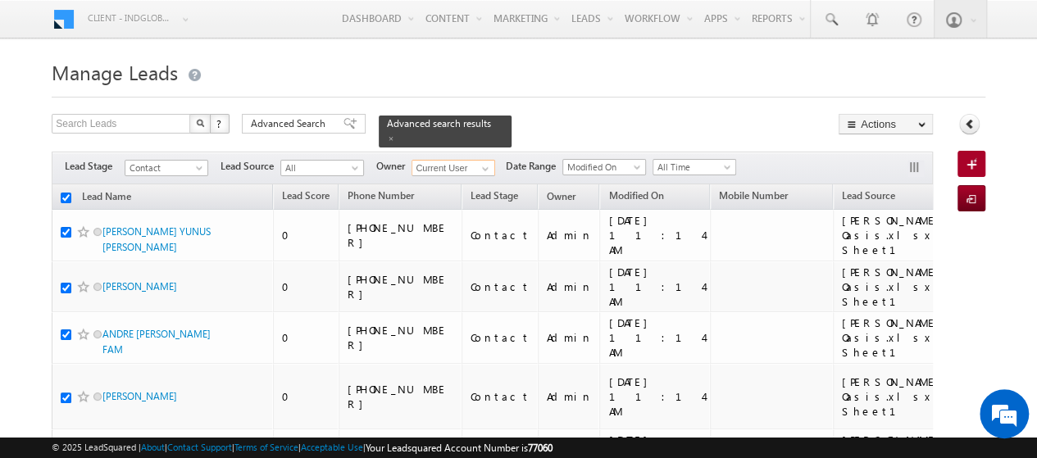
checkbox input "true"
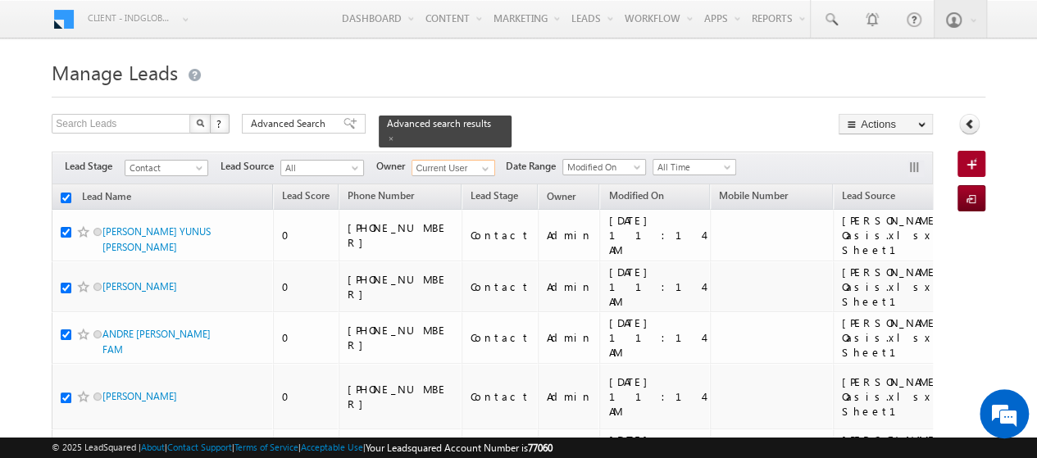
checkbox input "true"
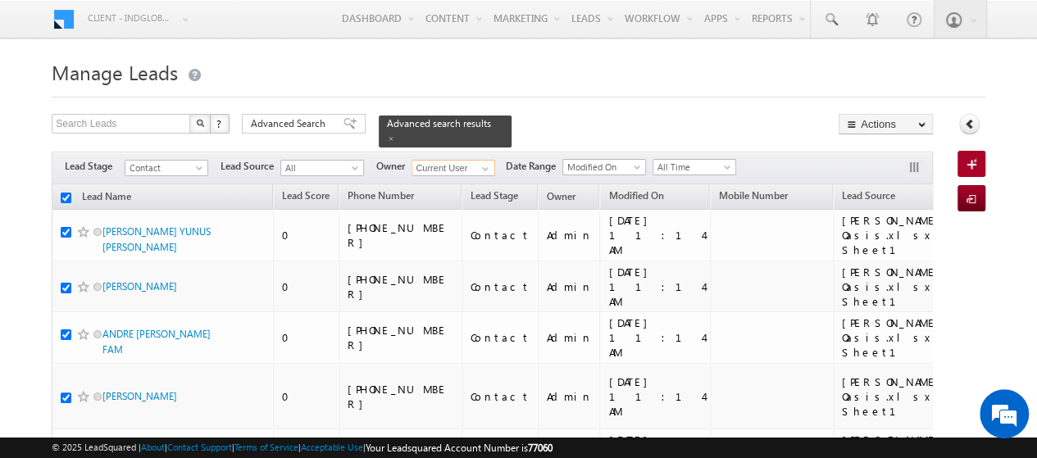
checkbox input "true"
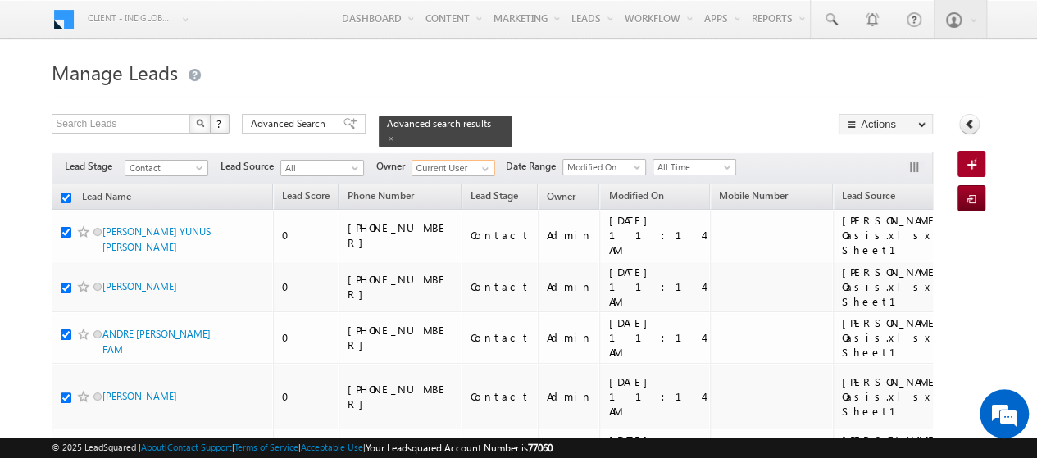
checkbox input "true"
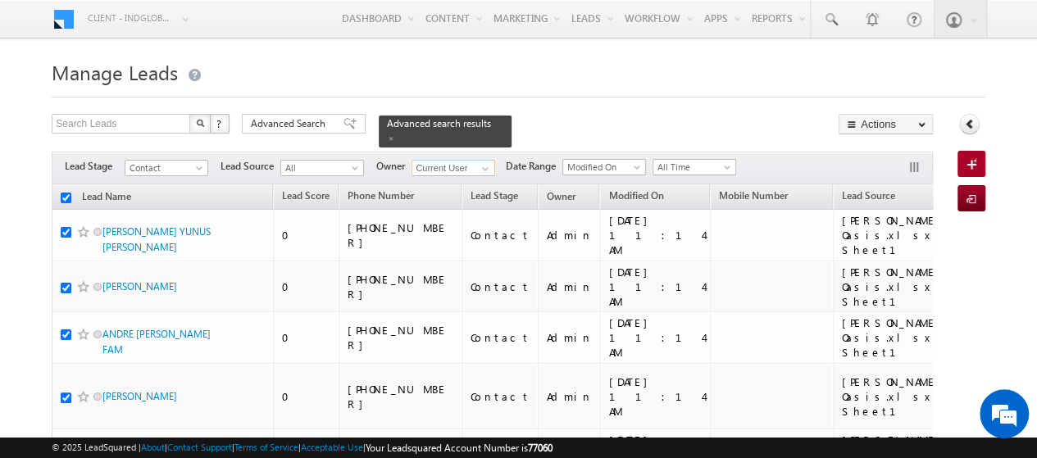
checkbox input "true"
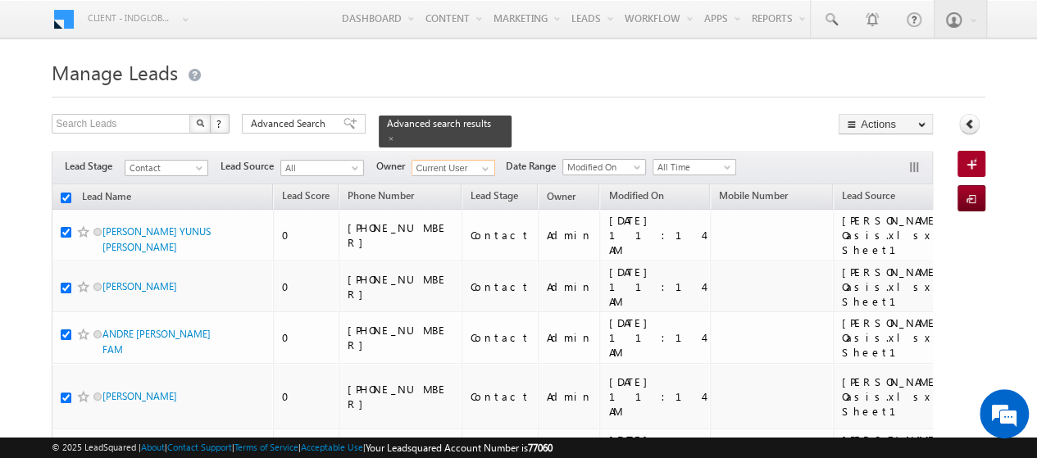
checkbox input "true"
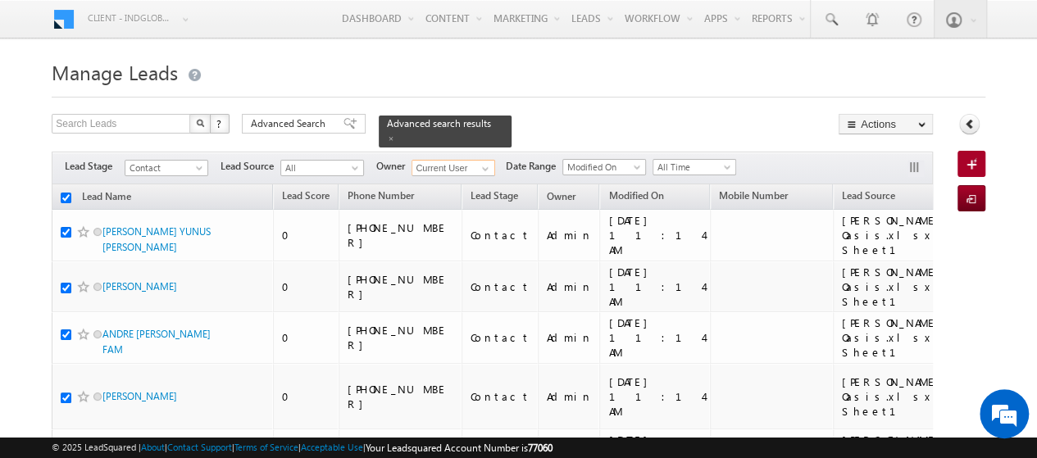
checkbox input "true"
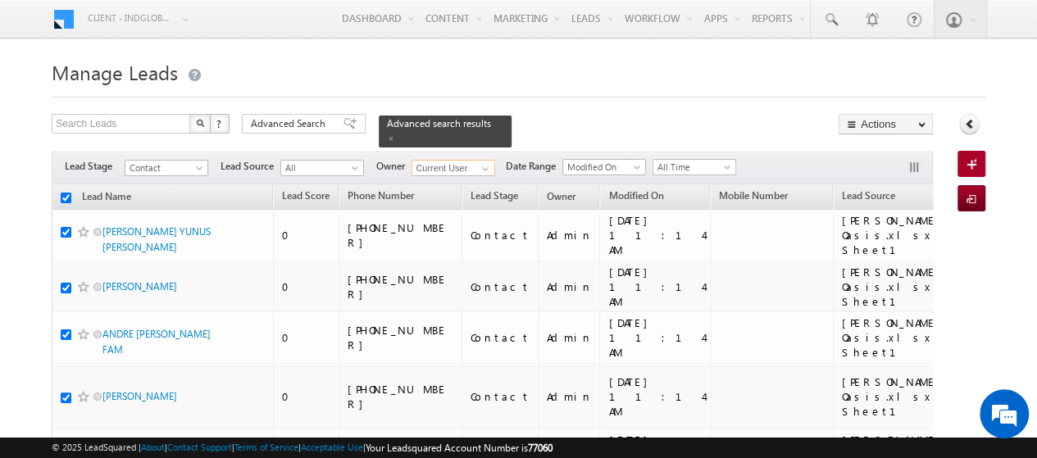
checkbox input "true"
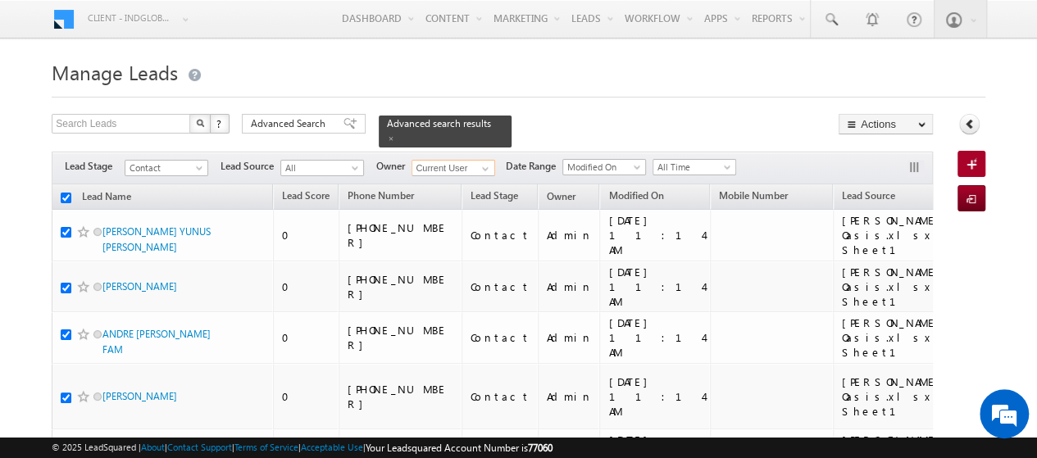
checkbox input "true"
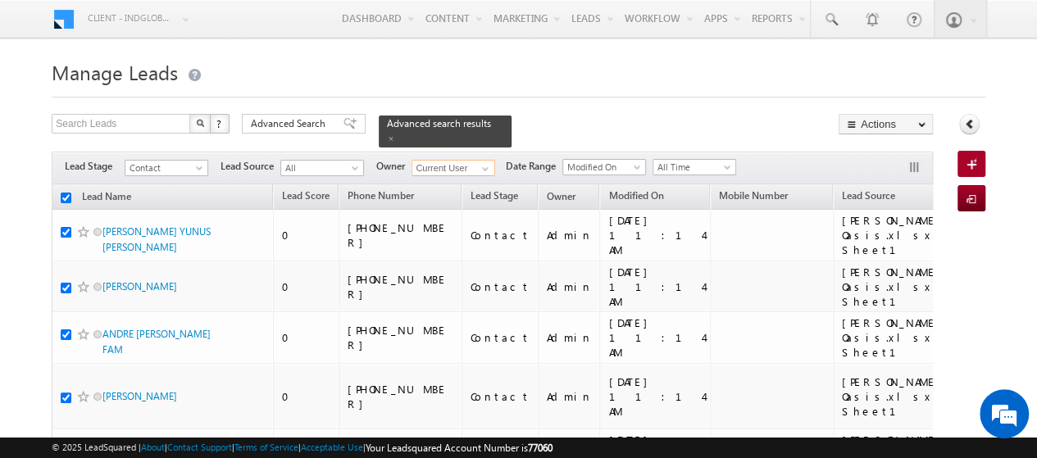
checkbox input "true"
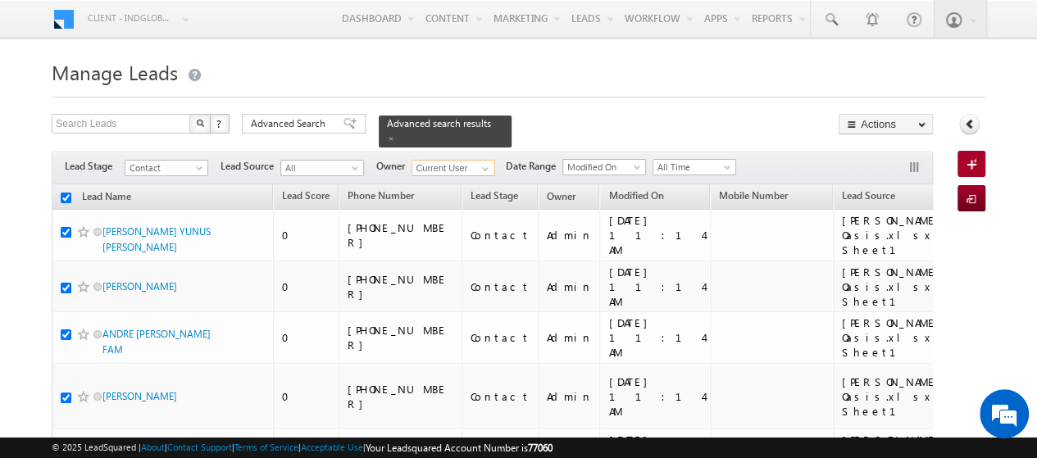
checkbox input "true"
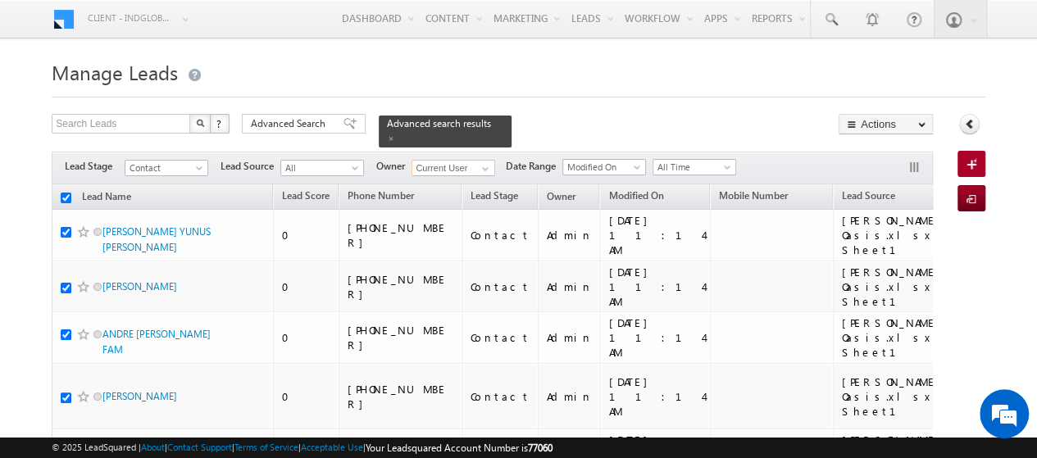
checkbox input "true"
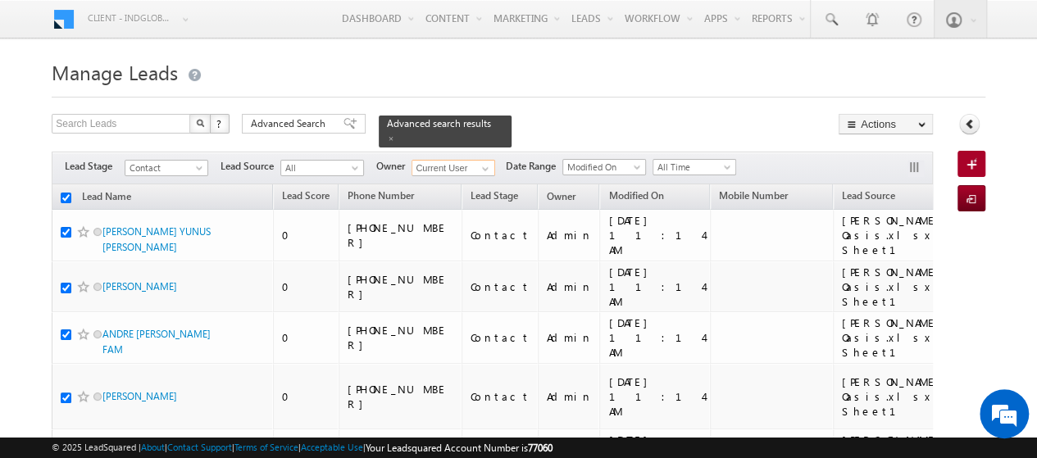
checkbox input "true"
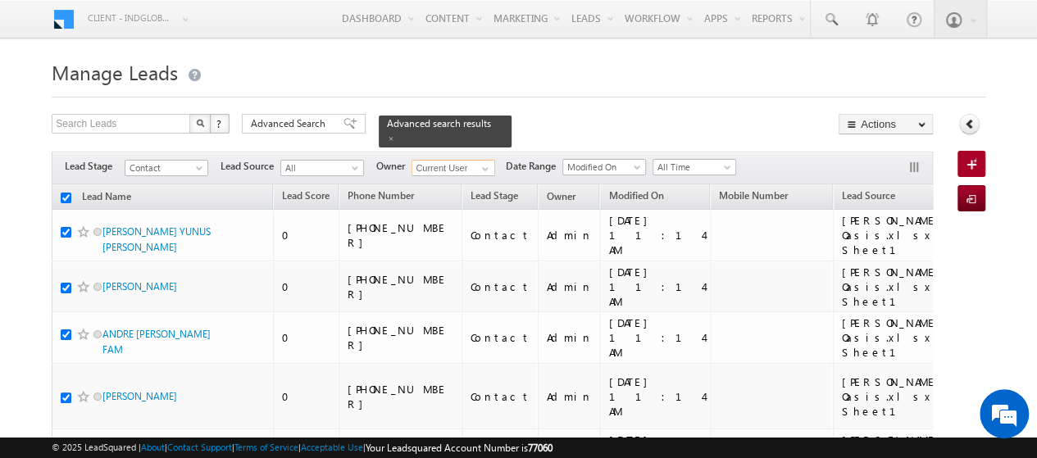
checkbox input "true"
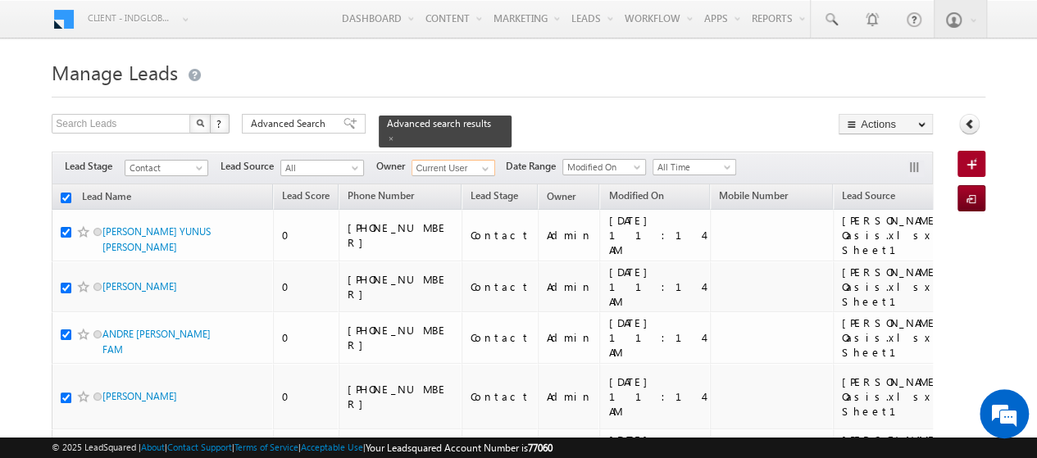
checkbox input "true"
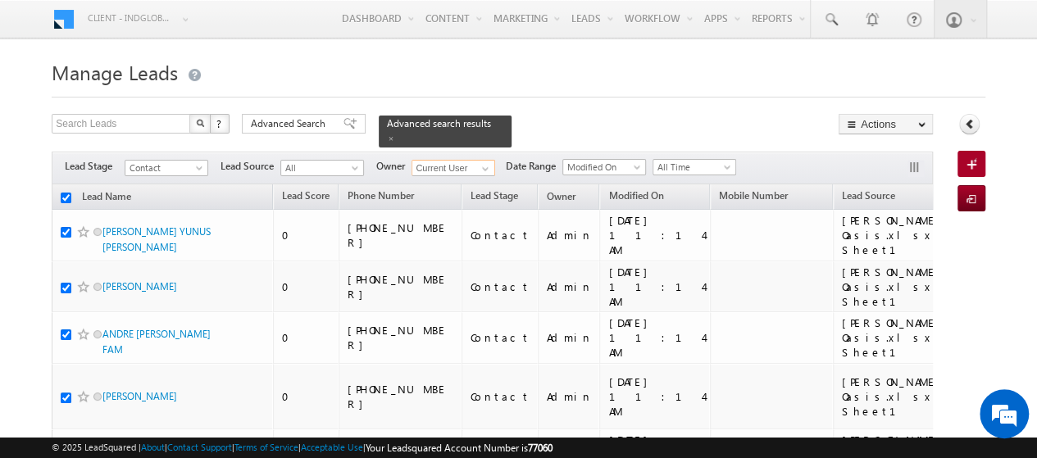
checkbox input "true"
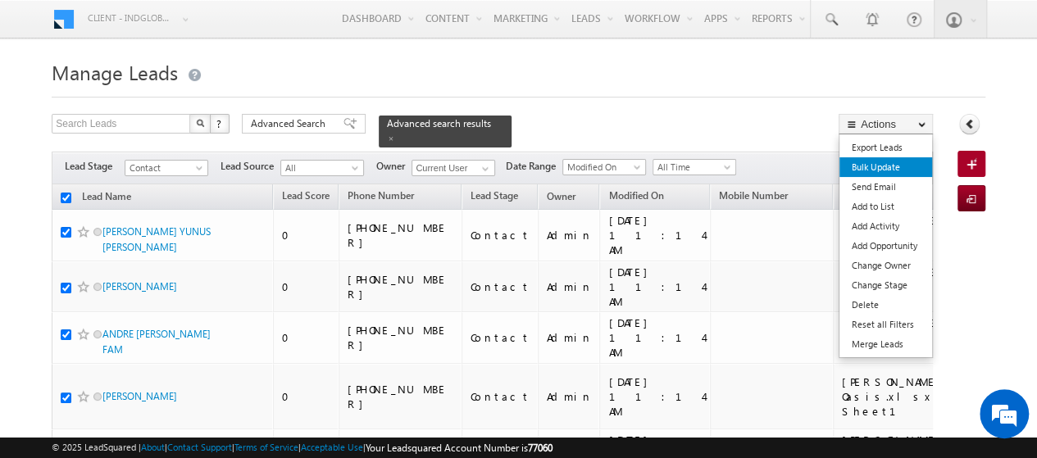
click at [885, 168] on link "Bulk Update" at bounding box center [886, 167] width 93 height 20
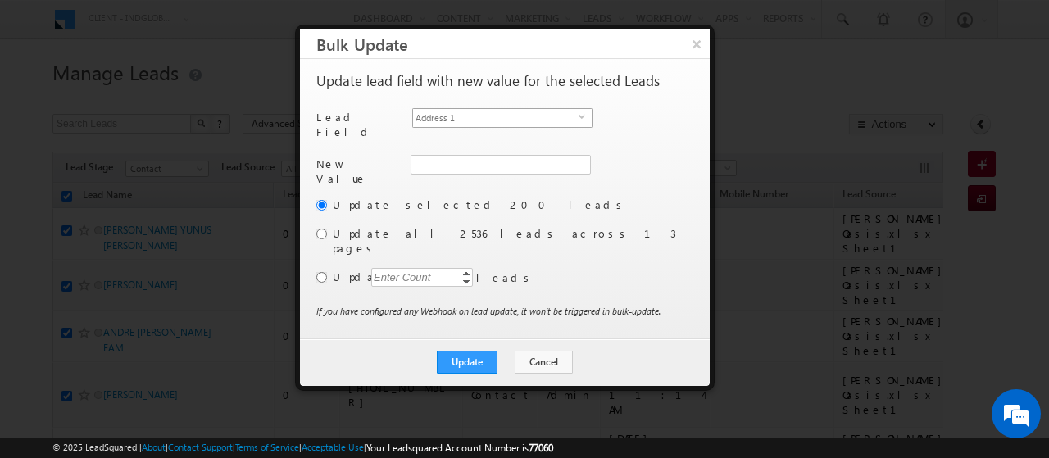
click at [433, 115] on span "Address 1" at bounding box center [496, 118] width 166 height 18
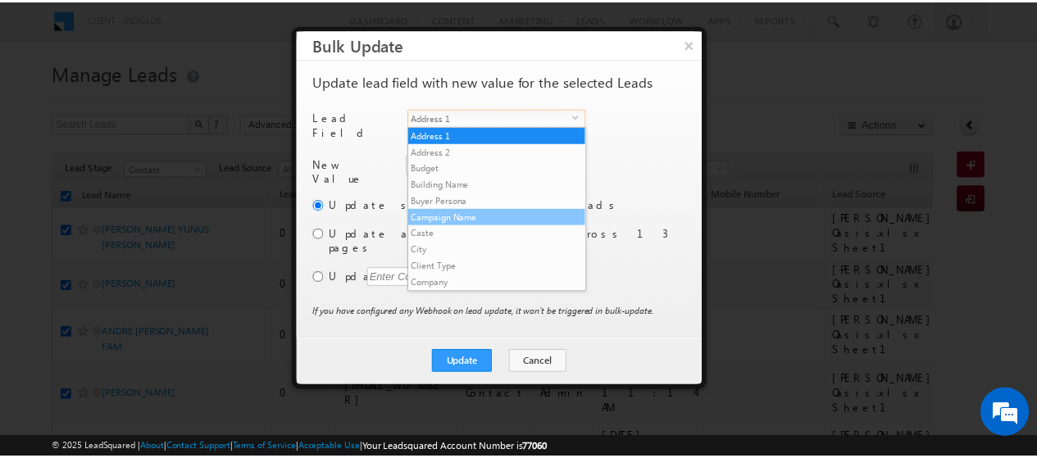
scroll to position [624, 0]
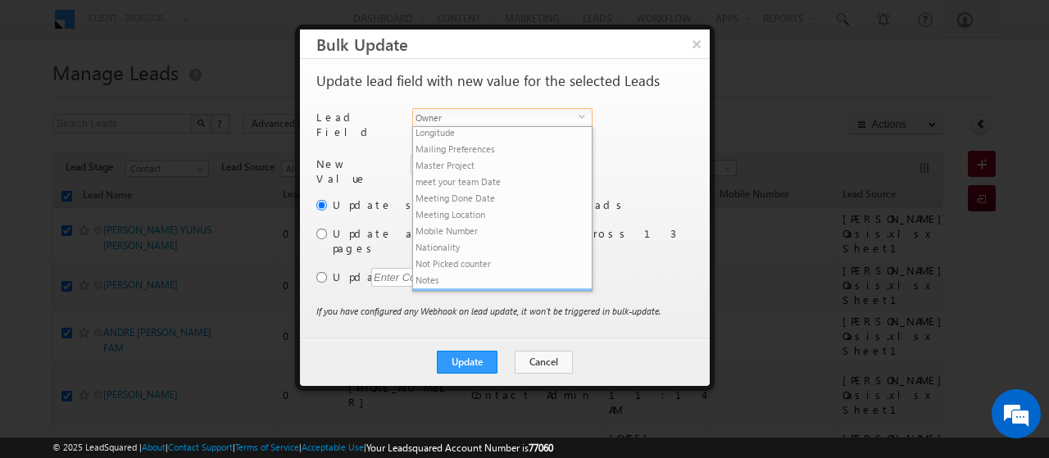
click at [464, 289] on li "Owner" at bounding box center [502, 297] width 179 height 16
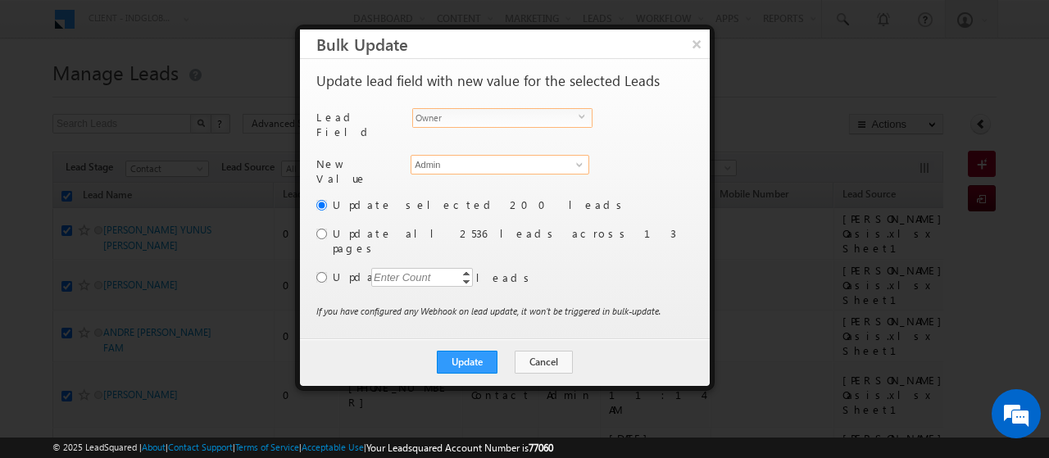
click at [453, 157] on input "Admin" at bounding box center [500, 165] width 179 height 20
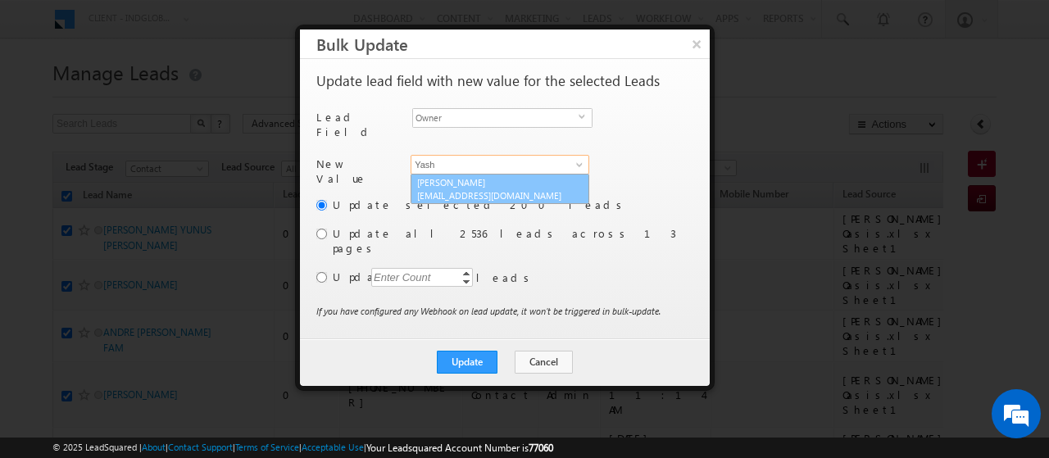
click at [472, 189] on span "yash.rajput@indglobal.ae" at bounding box center [491, 195] width 148 height 12
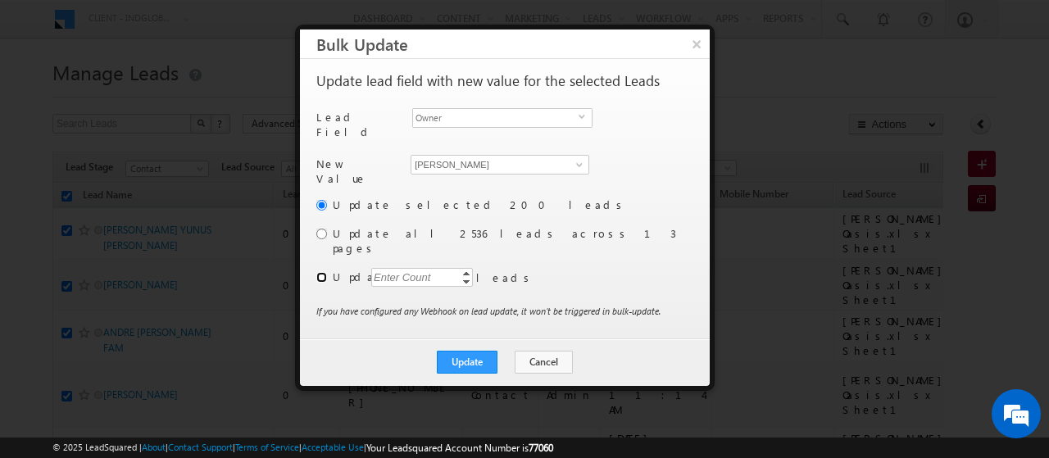
click at [321, 272] on input "radio" at bounding box center [321, 277] width 11 height 11
click at [416, 268] on div "Enter Count" at bounding box center [402, 277] width 62 height 19
click at [487, 351] on button "Update" at bounding box center [467, 362] width 61 height 23
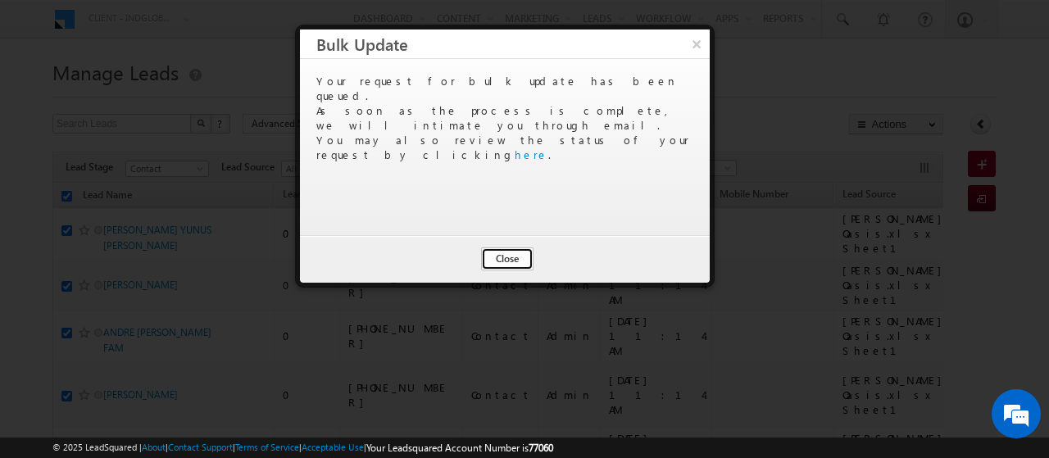
click at [516, 252] on button "Close" at bounding box center [507, 259] width 52 height 23
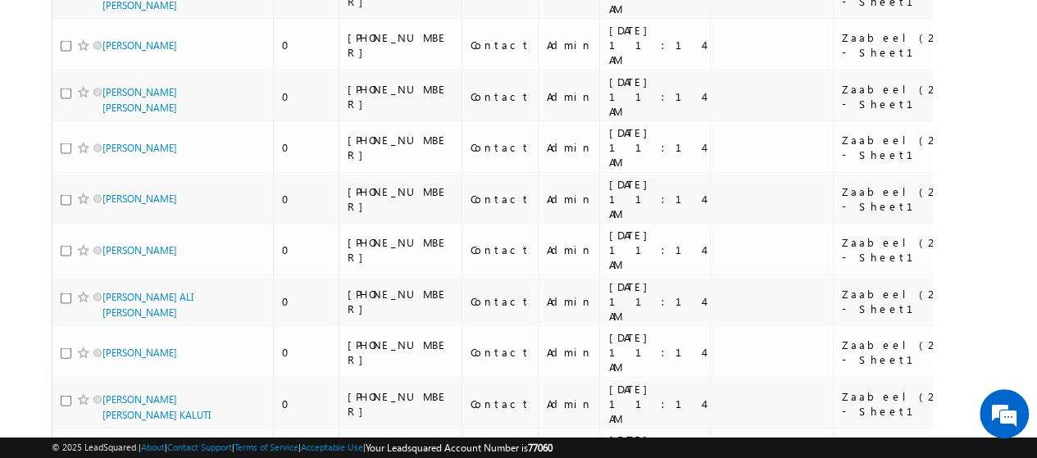
scroll to position [0, 0]
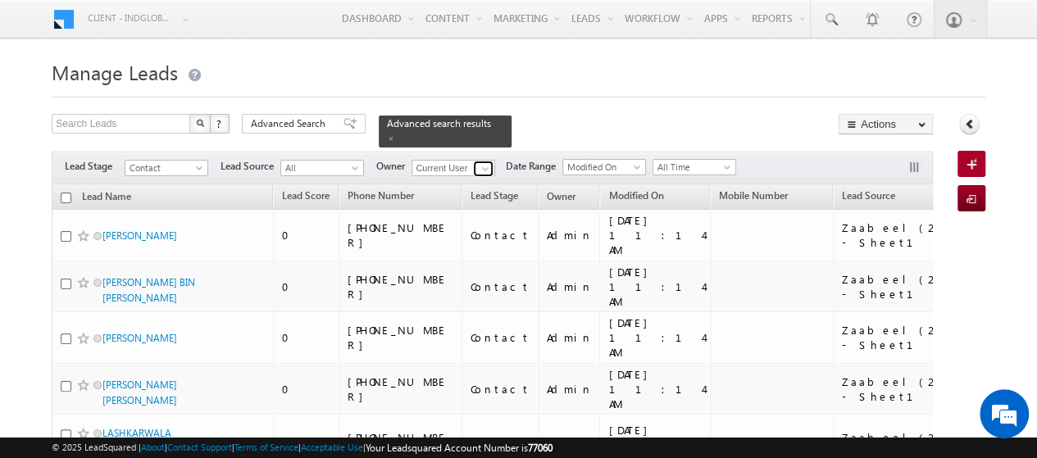
click at [484, 162] on span at bounding box center [485, 168] width 13 height 13
click at [467, 175] on link "Yash Rajput yash.rajput@indglobal.ae" at bounding box center [494, 190] width 164 height 31
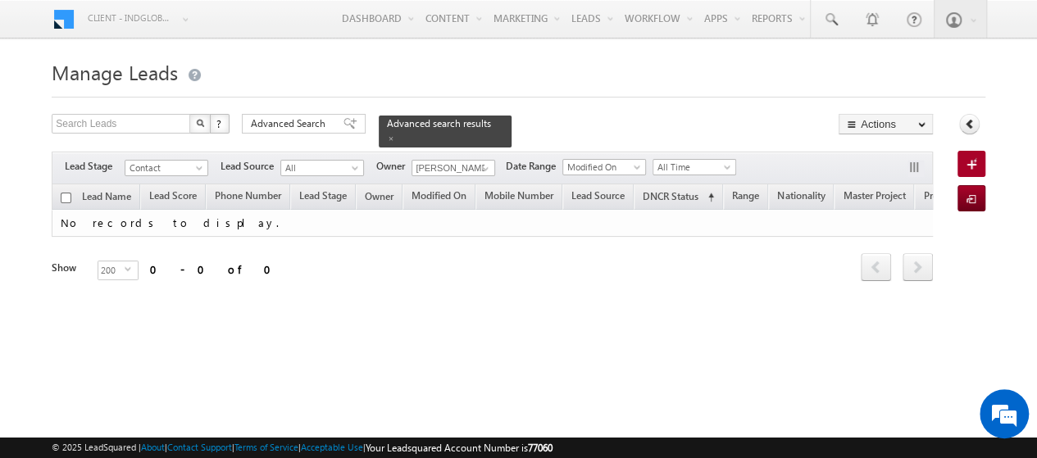
click at [305, 75] on h1 "Manage Leads" at bounding box center [519, 71] width 934 height 32
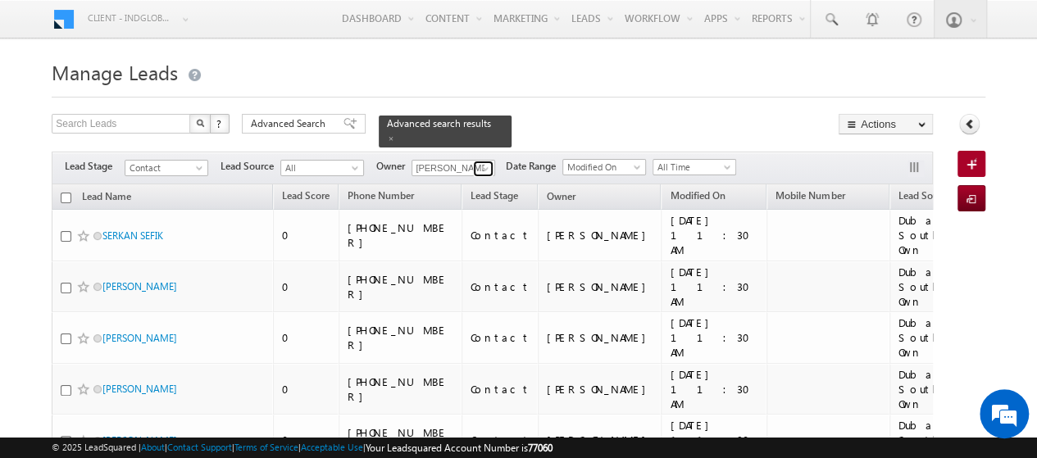
click at [485, 162] on span at bounding box center [485, 168] width 13 height 13
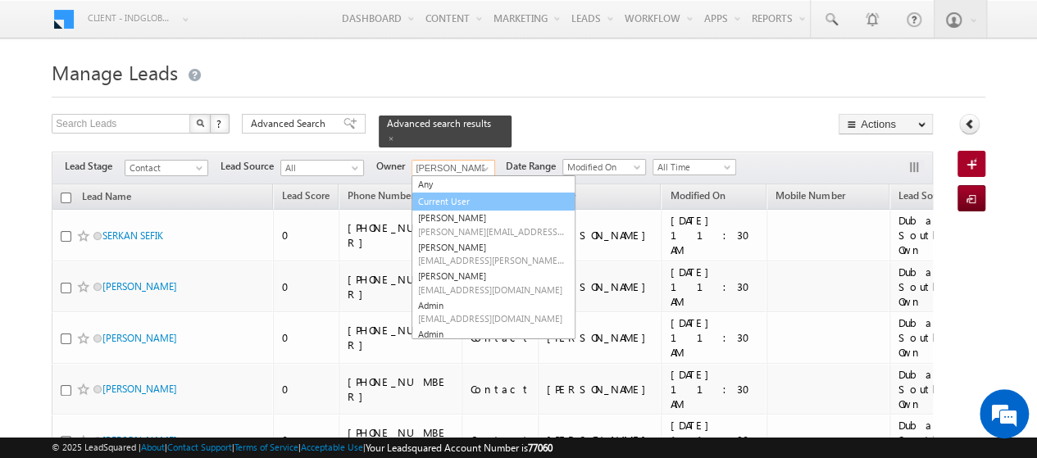
click at [454, 195] on link "Current User" at bounding box center [494, 202] width 164 height 19
type input "Current User"
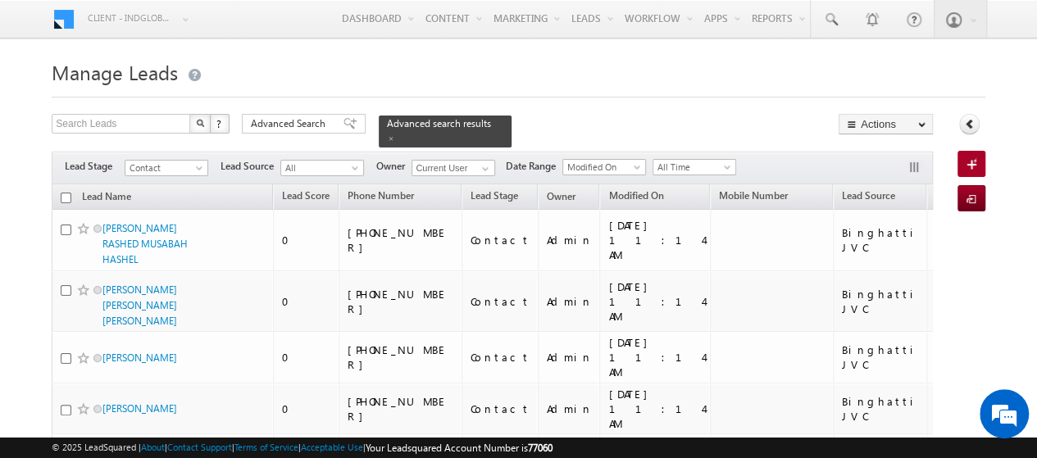
click at [575, 89] on div at bounding box center [519, 92] width 934 height 11
click at [65, 193] on input "checkbox" at bounding box center [66, 198] width 11 height 11
checkbox input "true"
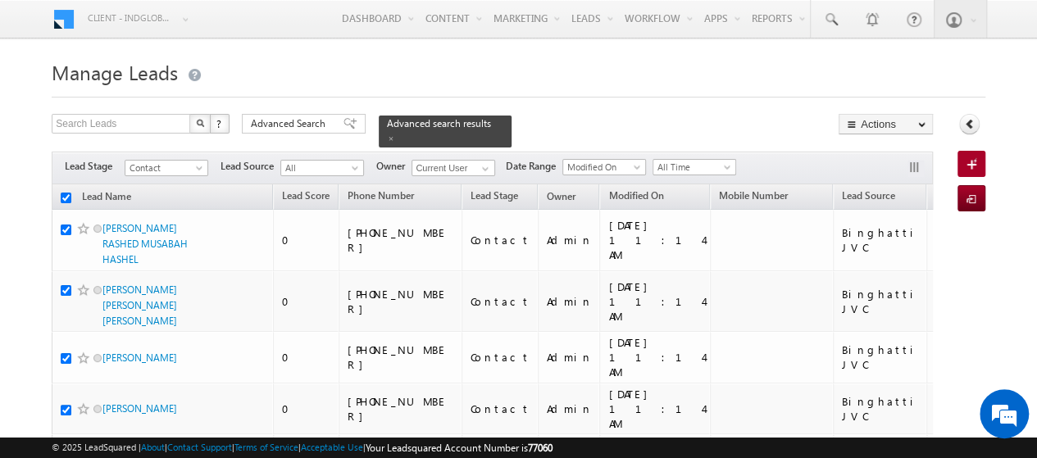
checkbox input "true"
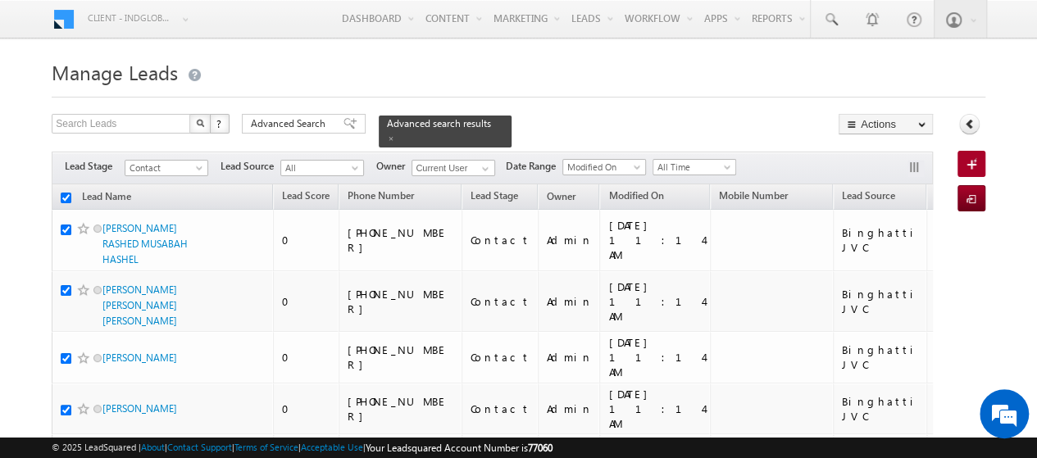
checkbox input "true"
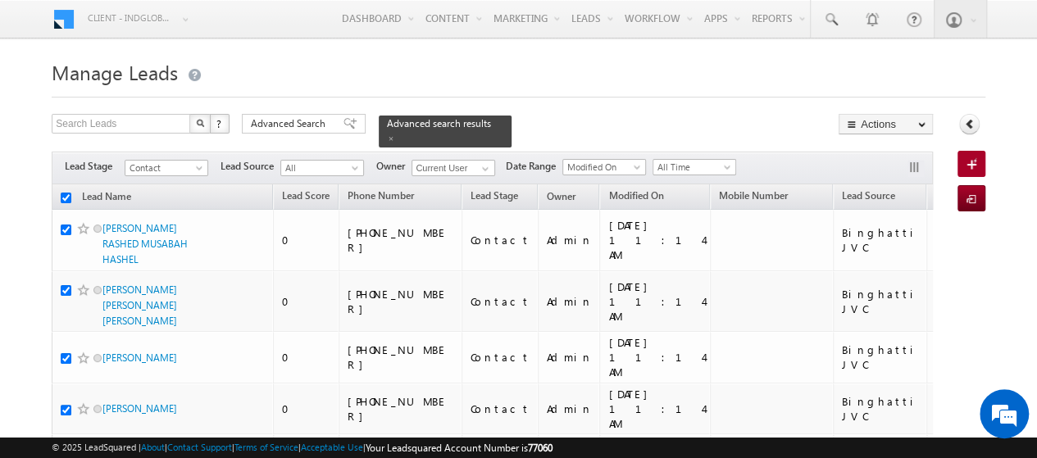
checkbox input "true"
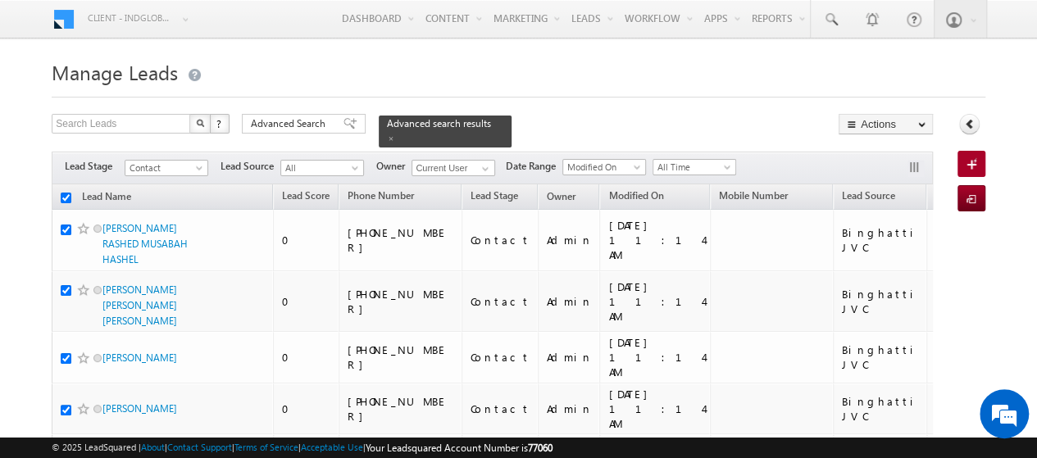
checkbox input "true"
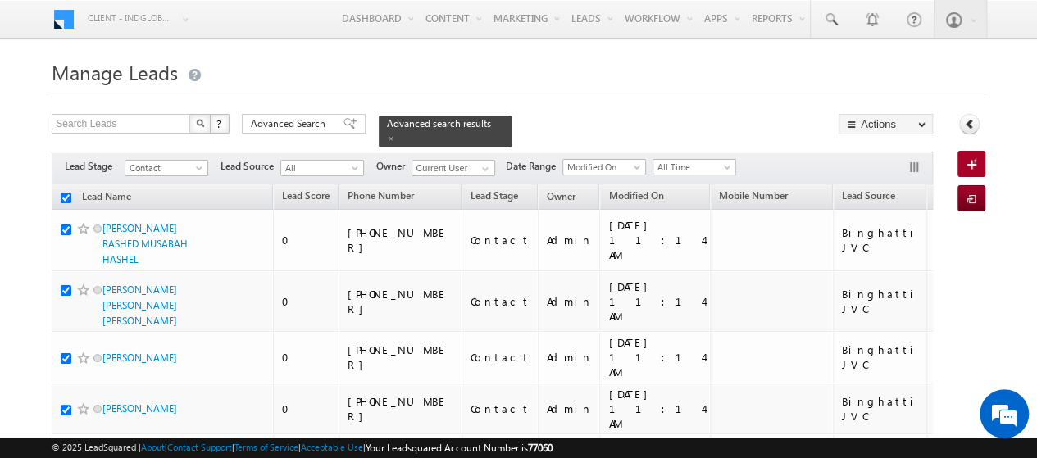
checkbox input "true"
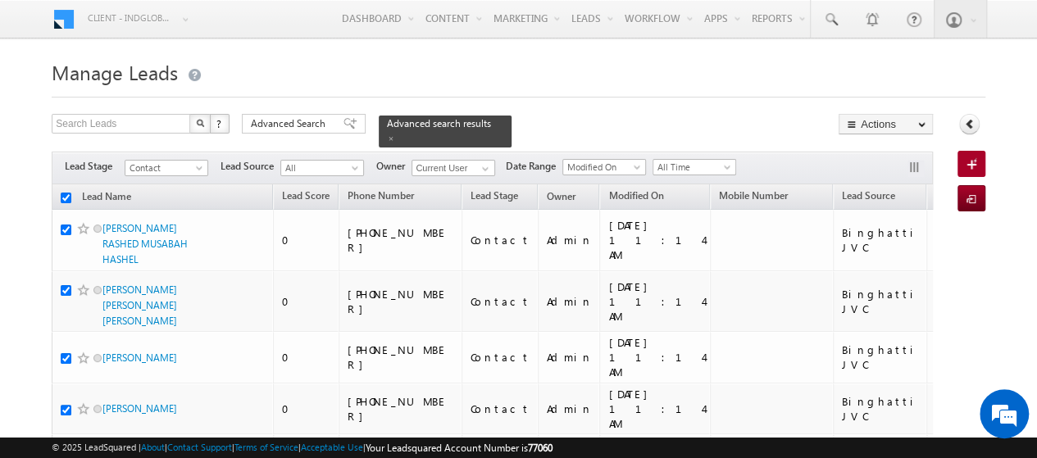
checkbox input "true"
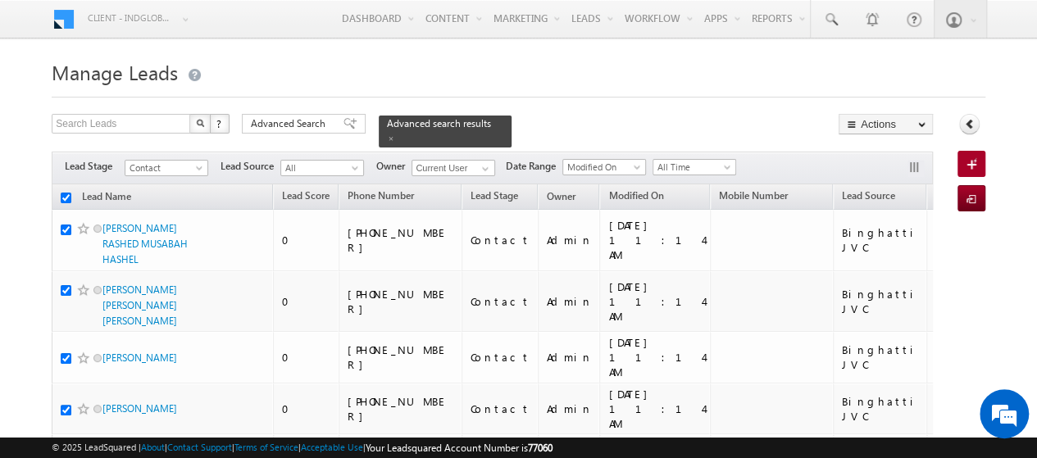
checkbox input "true"
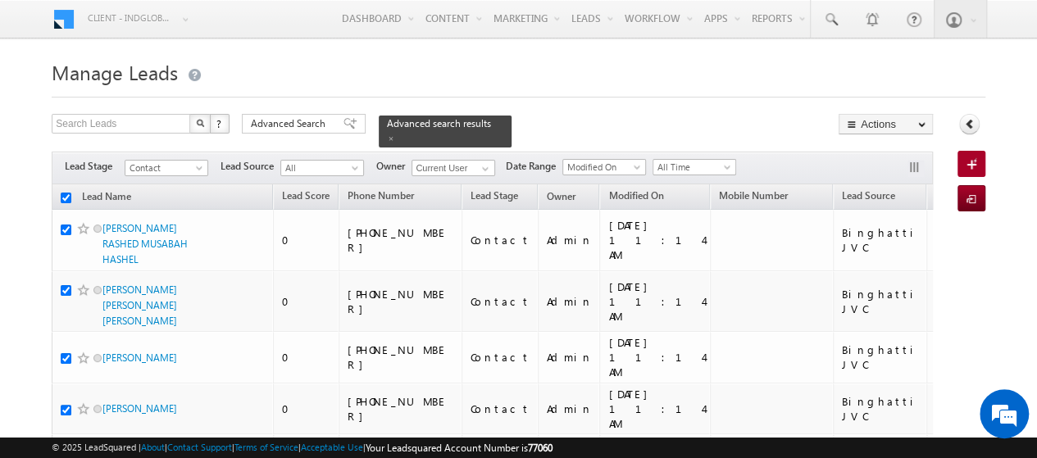
checkbox input "true"
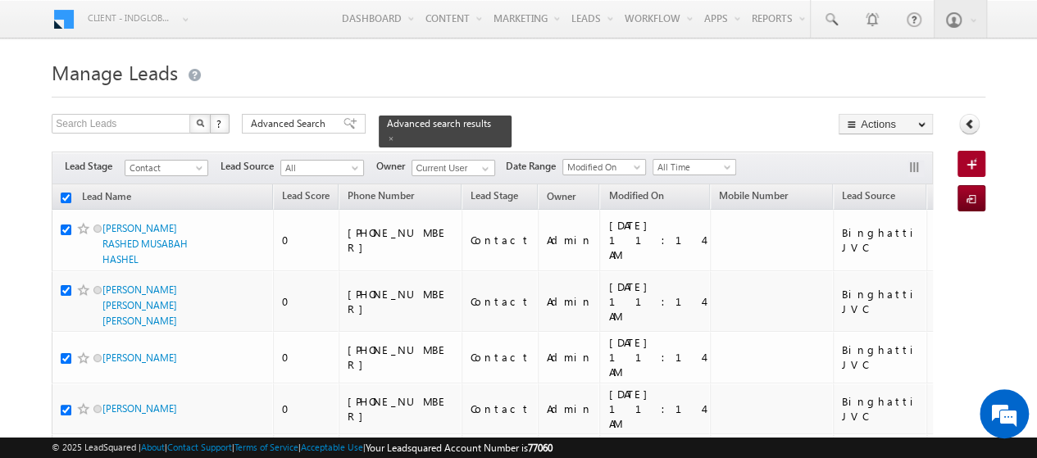
checkbox input "true"
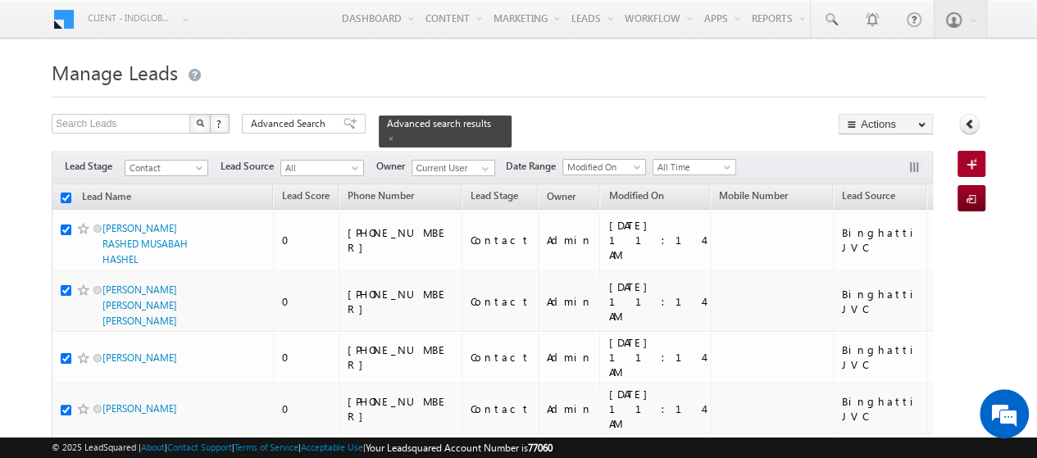
checkbox input "true"
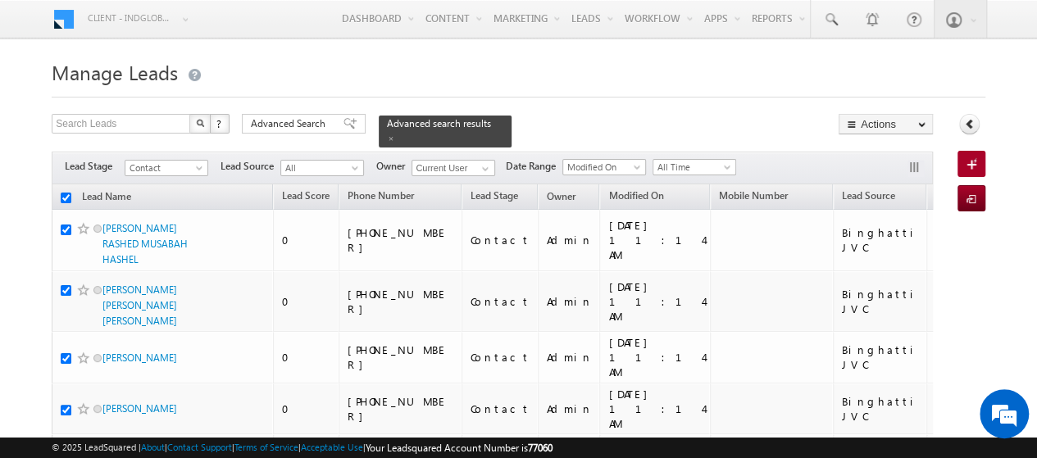
checkbox input "true"
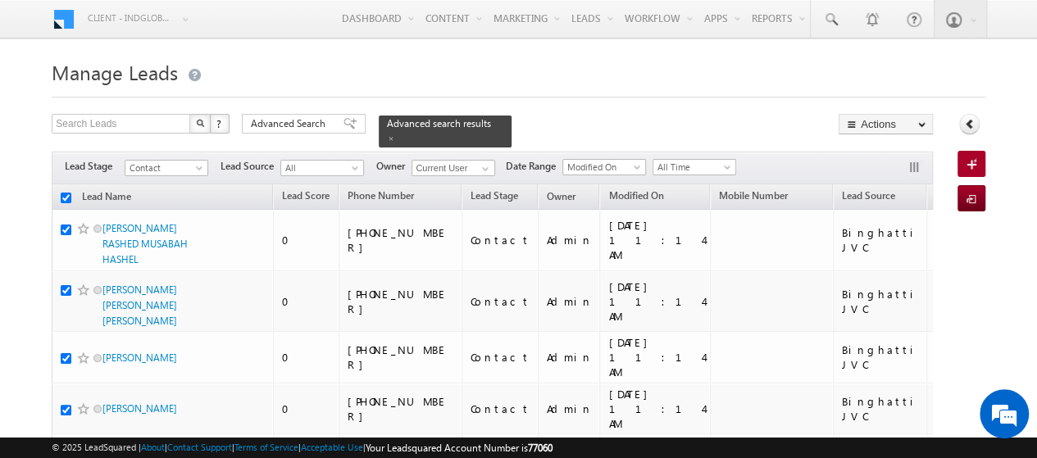
checkbox input "true"
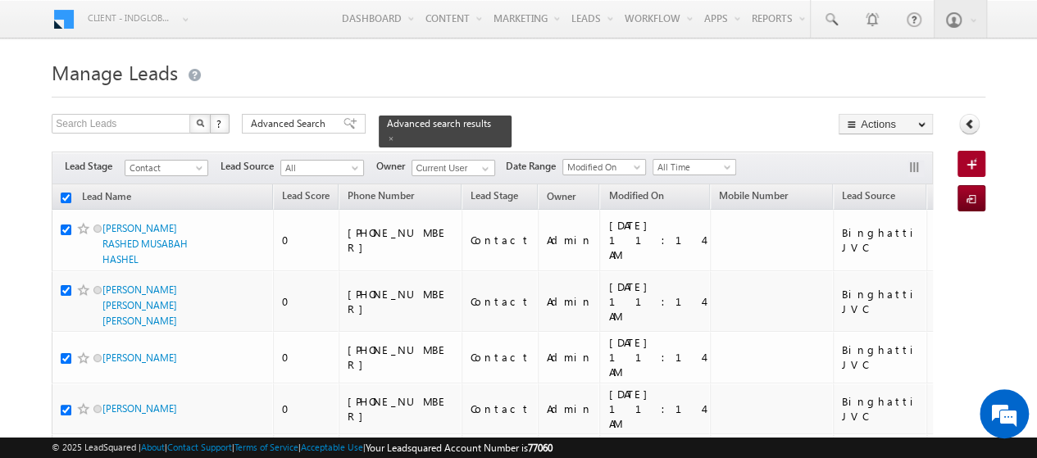
checkbox input "true"
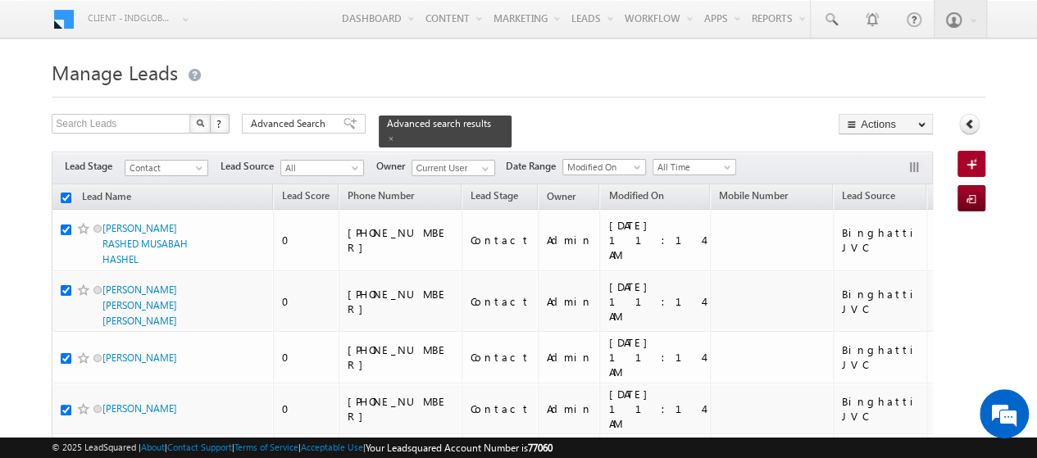
checkbox input "true"
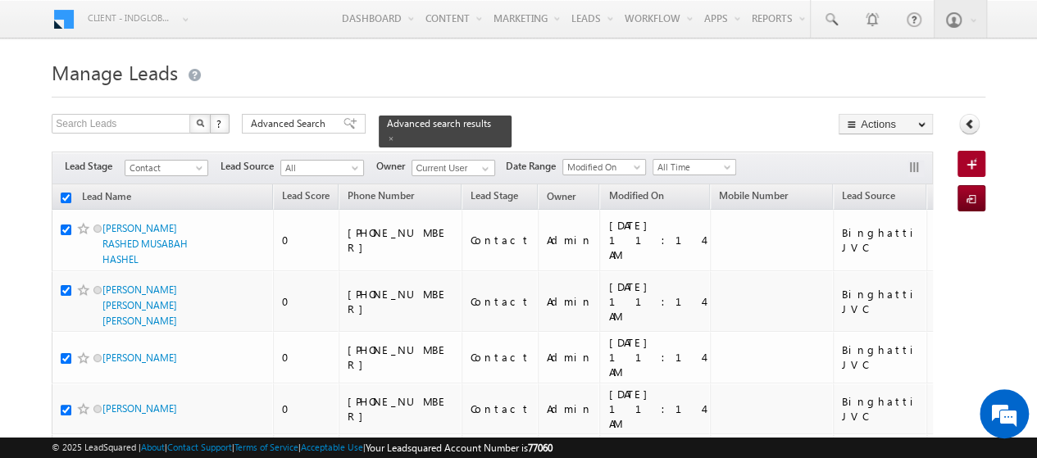
checkbox input "true"
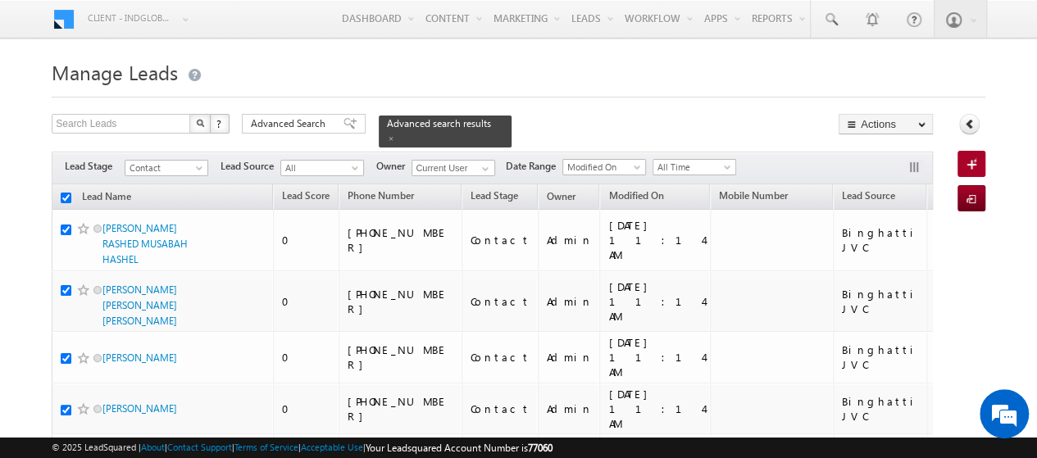
checkbox input "true"
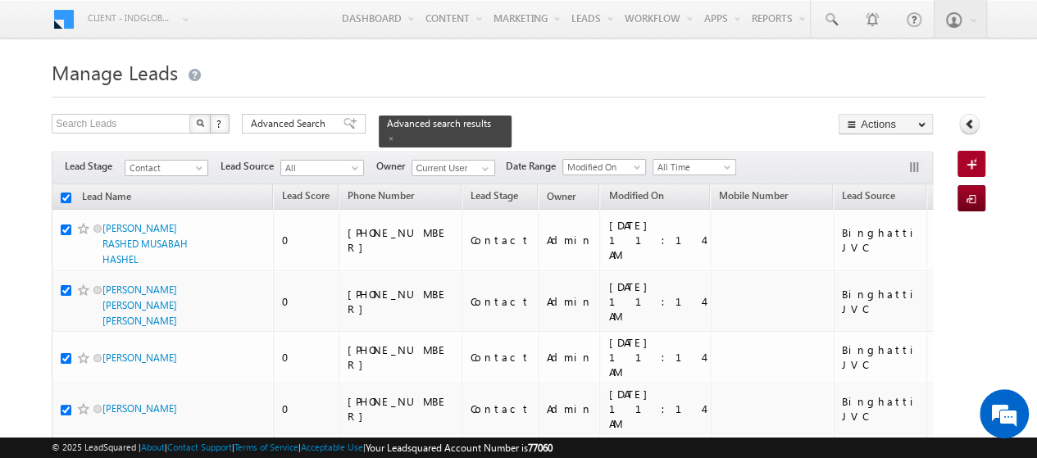
checkbox input "true"
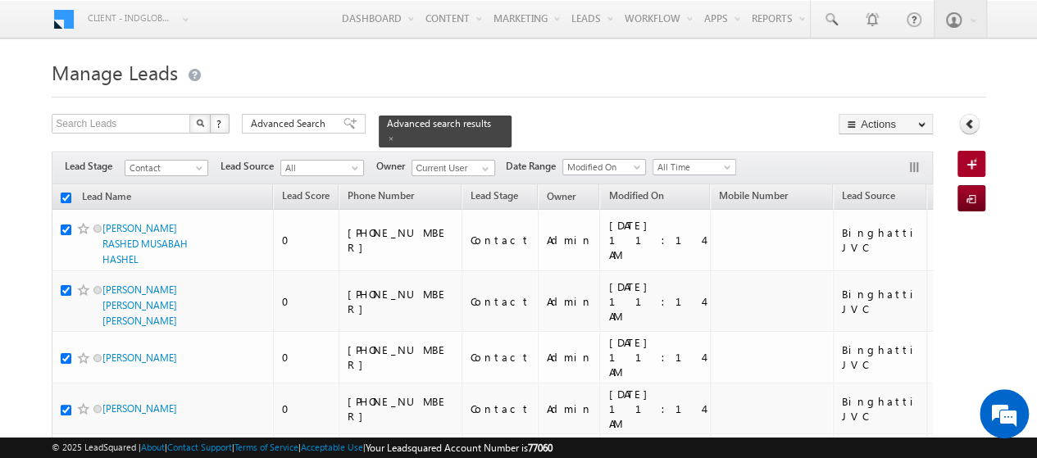
checkbox input "true"
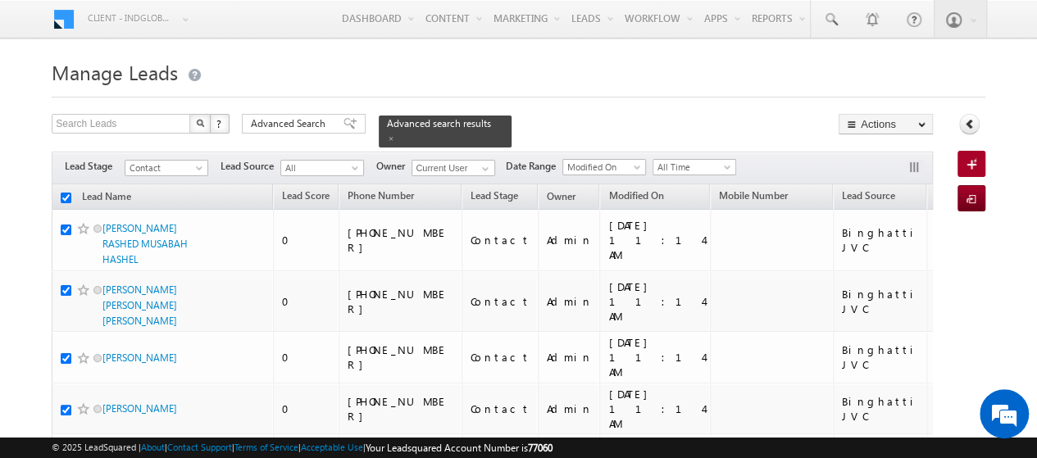
checkbox input "true"
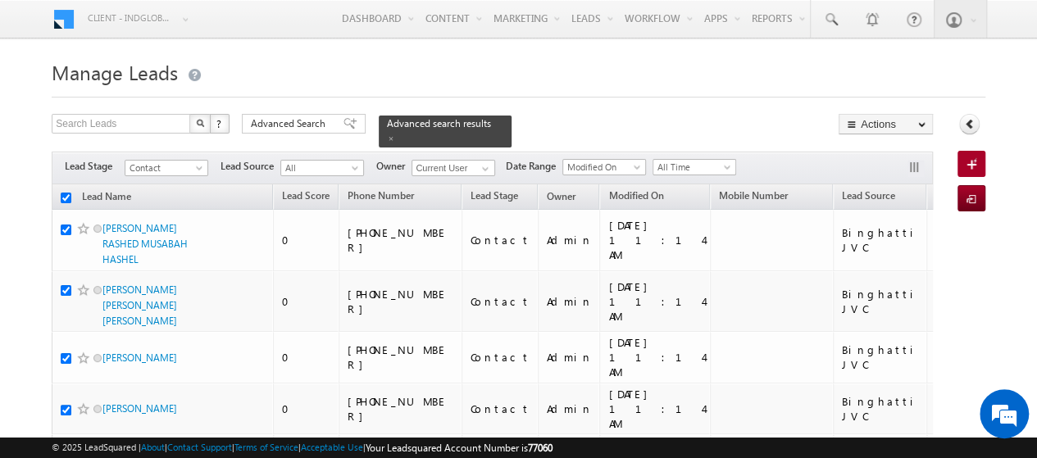
checkbox input "true"
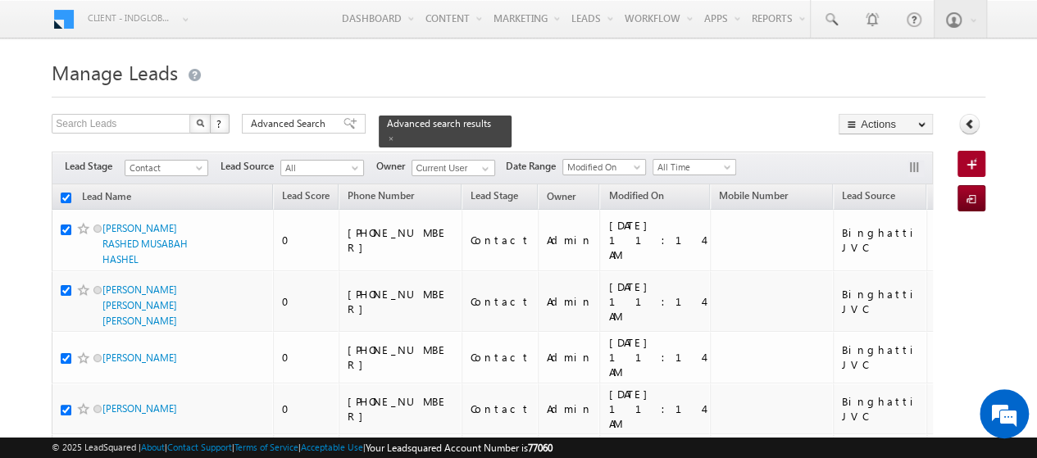
checkbox input "true"
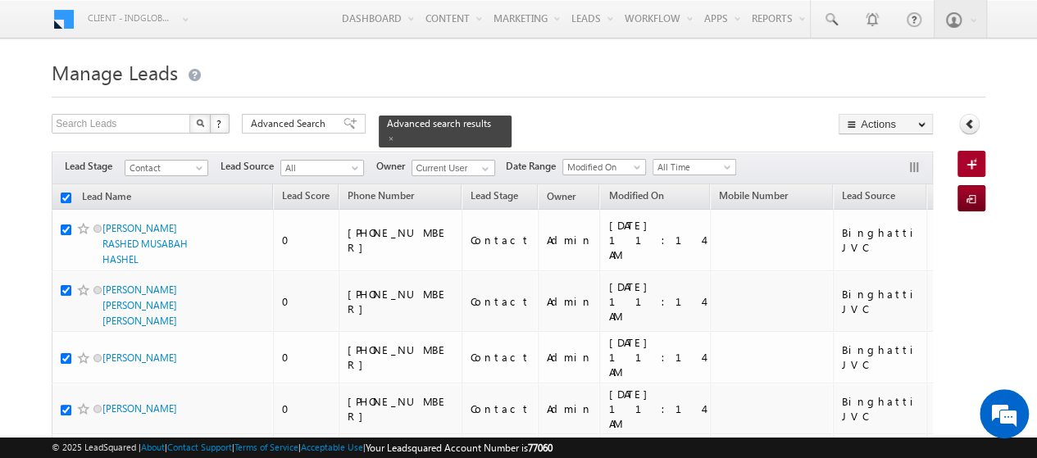
checkbox input "true"
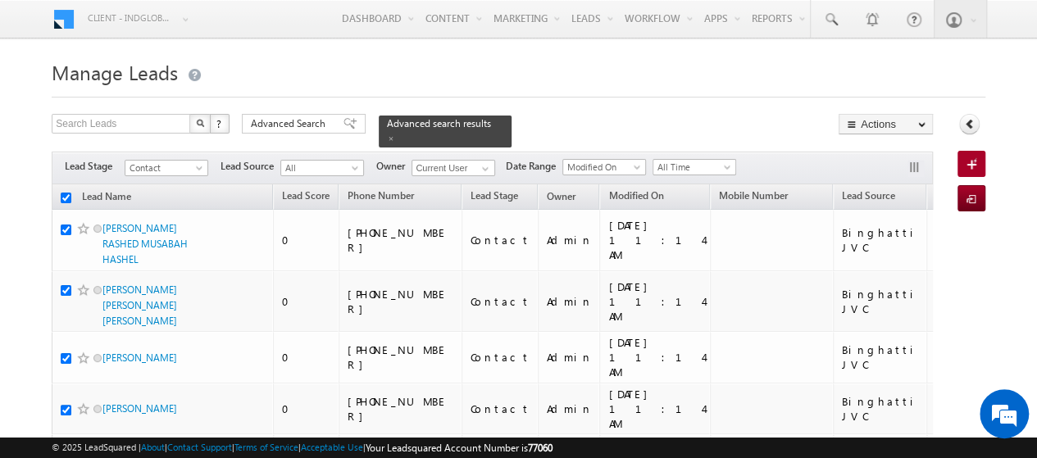
checkbox input "true"
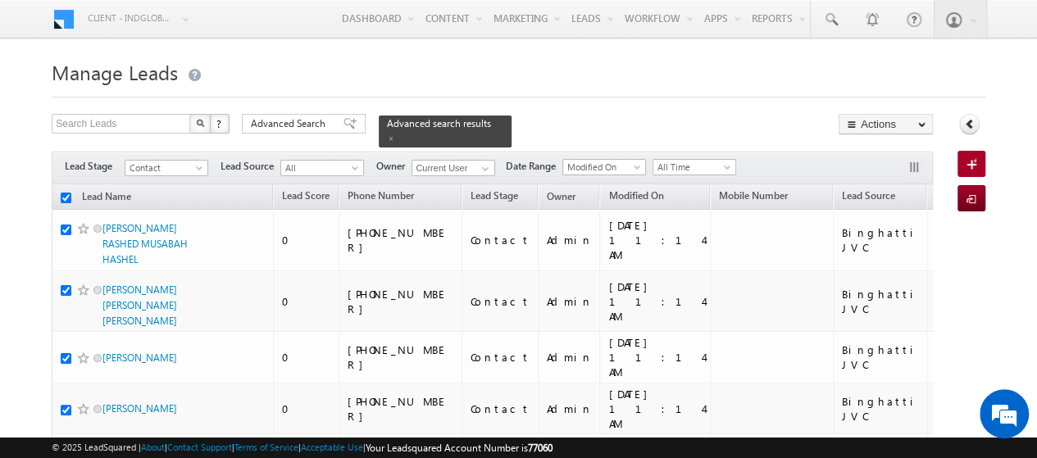
checkbox input "true"
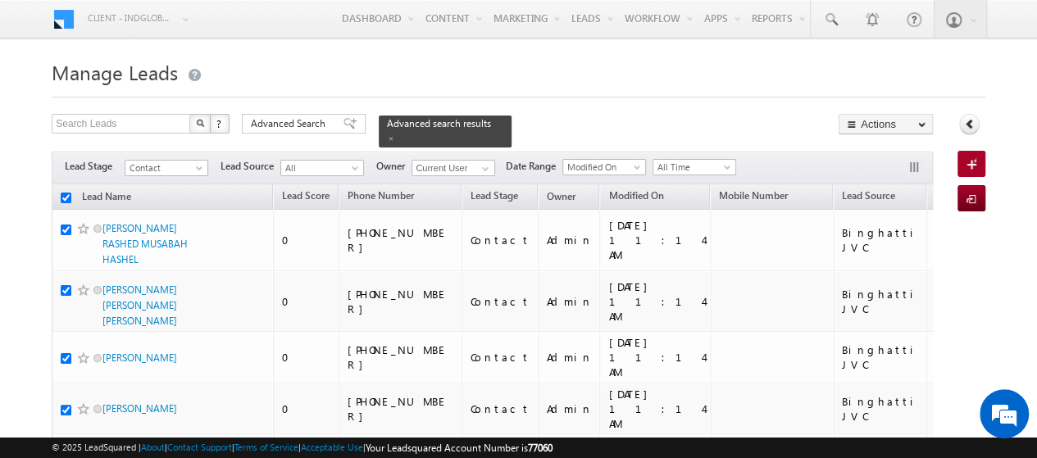
checkbox input "true"
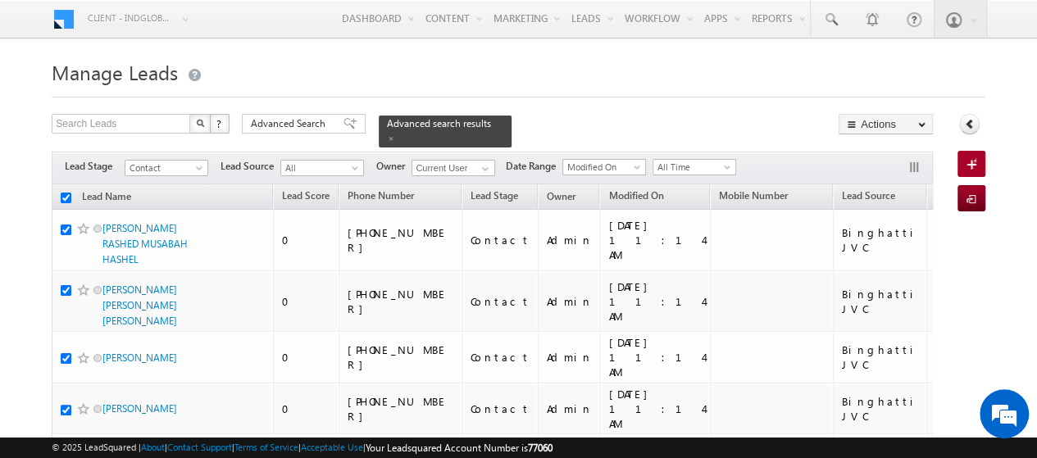
checkbox input "true"
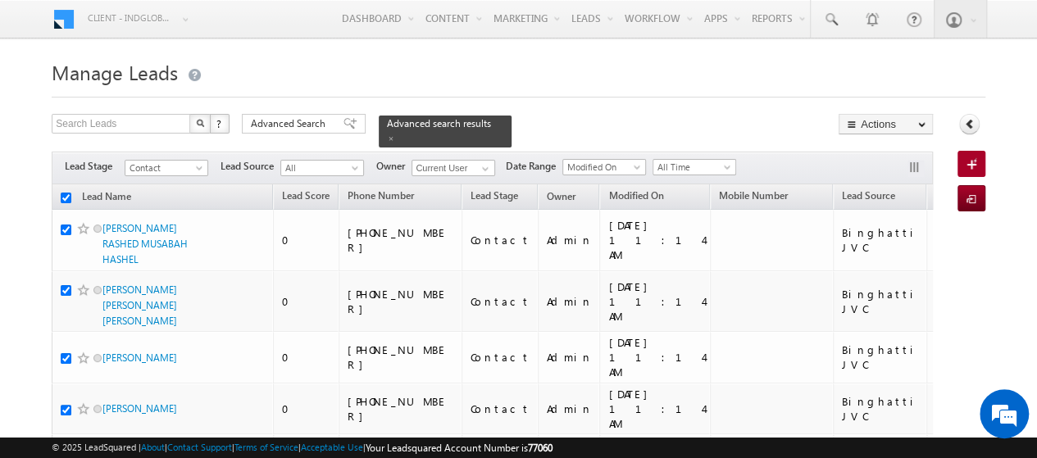
checkbox input "true"
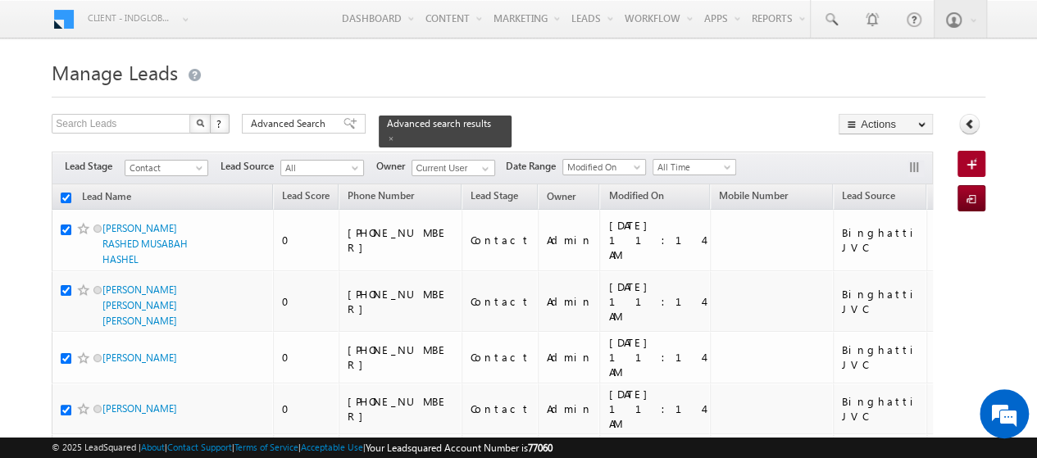
checkbox input "true"
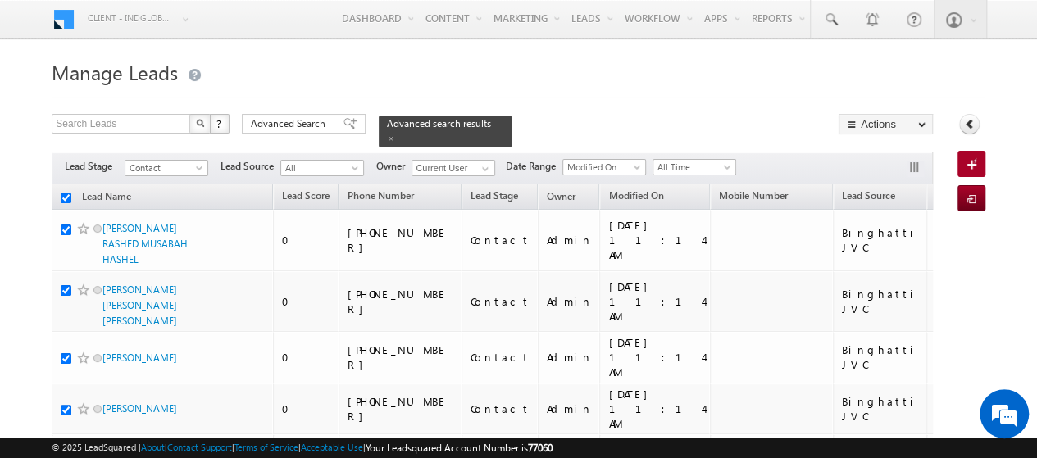
checkbox input "true"
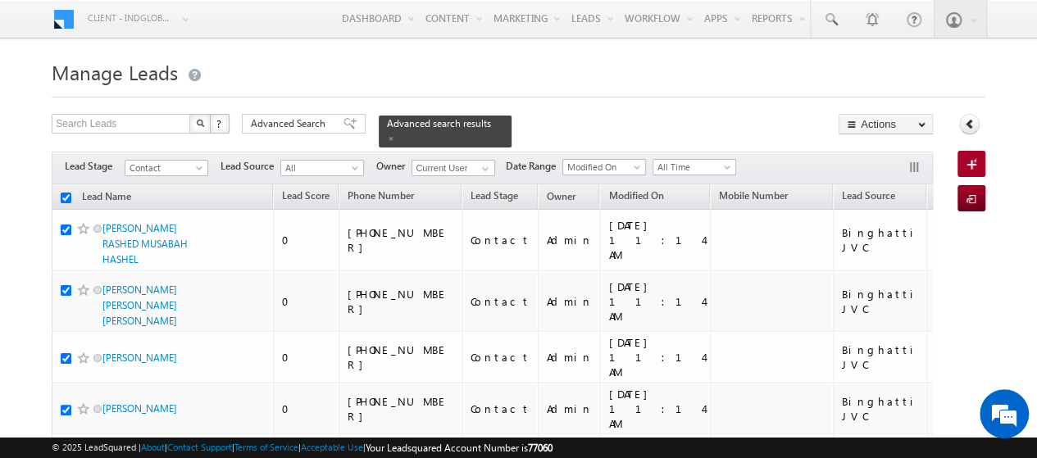
checkbox input "true"
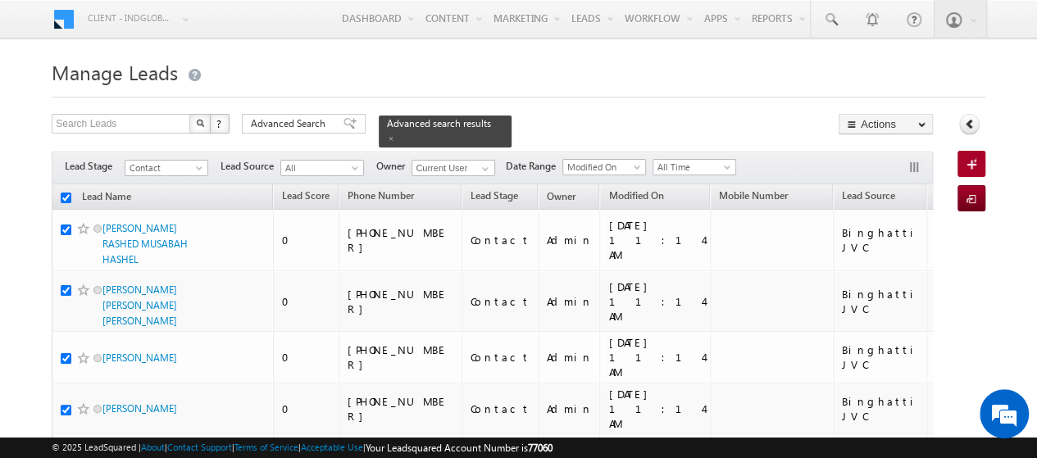
checkbox input "true"
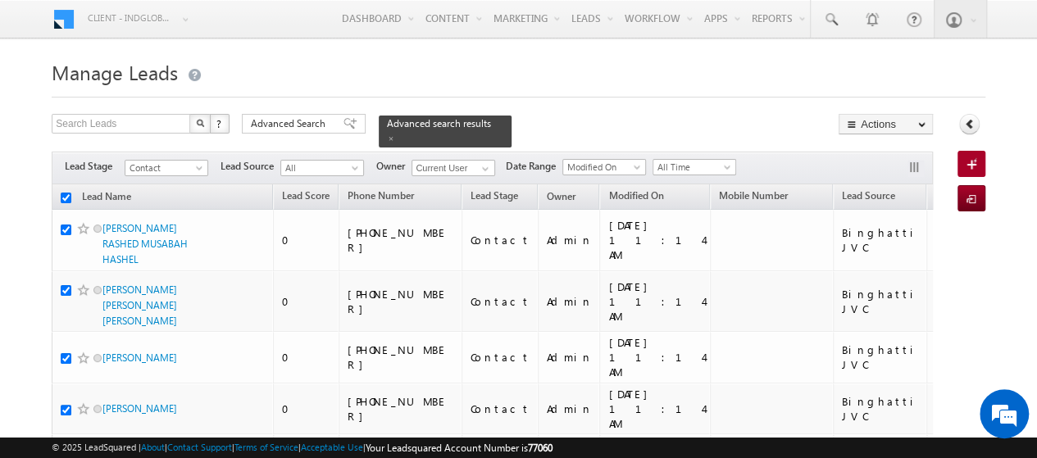
checkbox input "true"
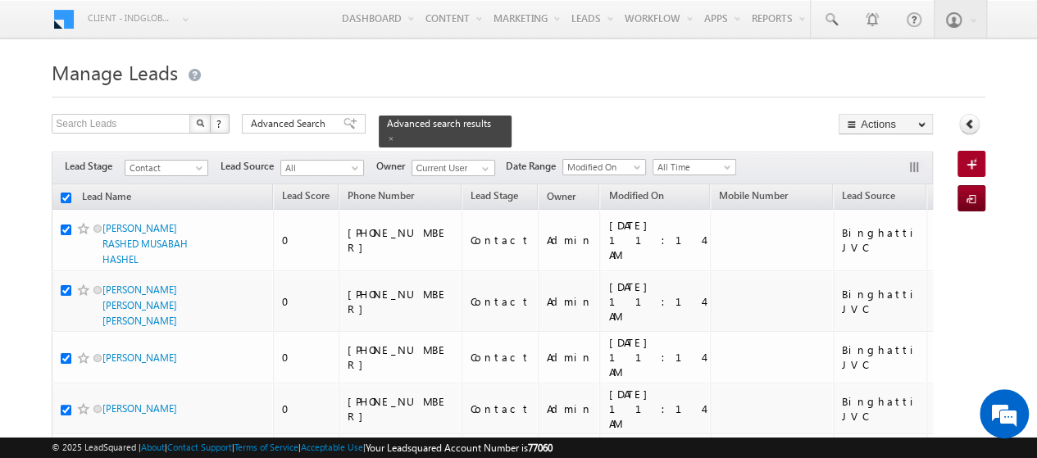
checkbox input "true"
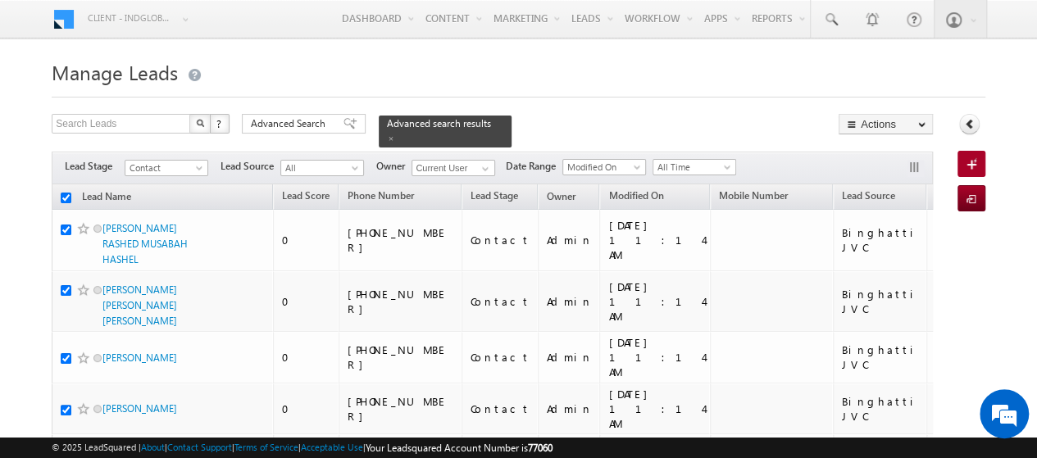
checkbox input "true"
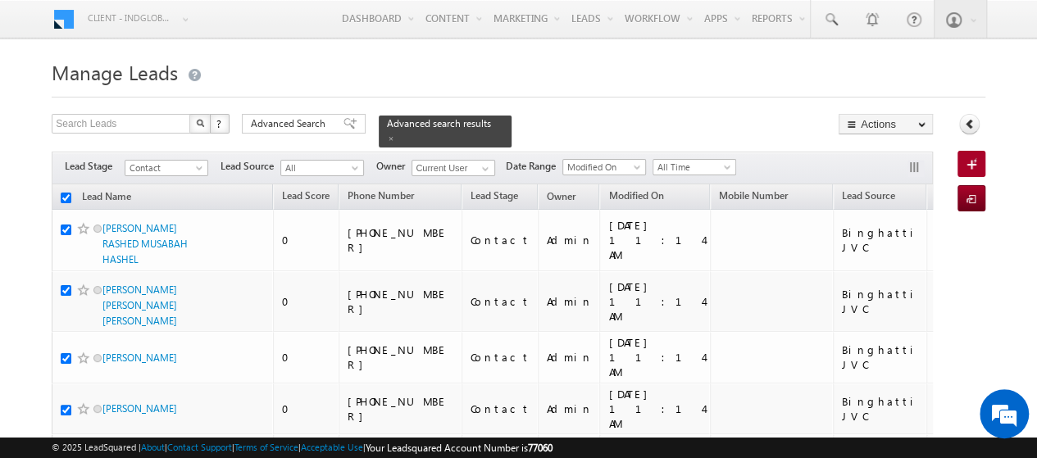
checkbox input "true"
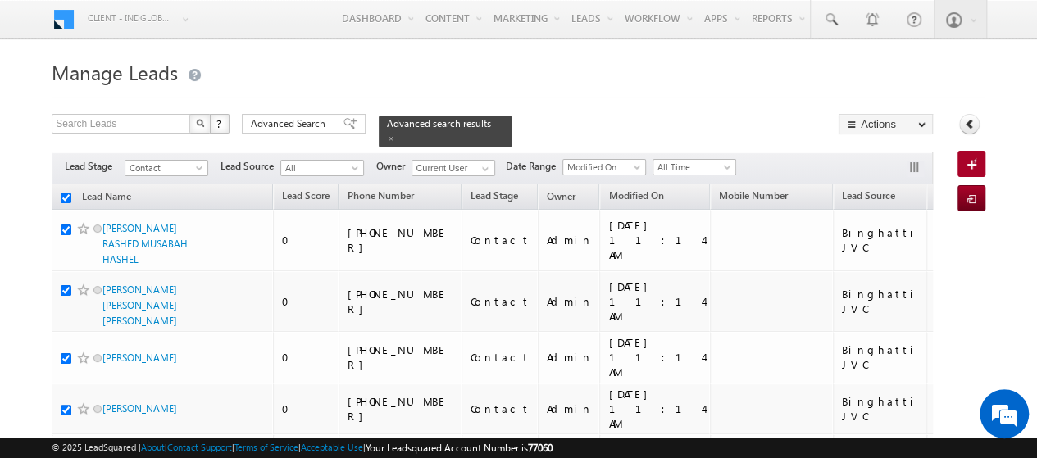
checkbox input "true"
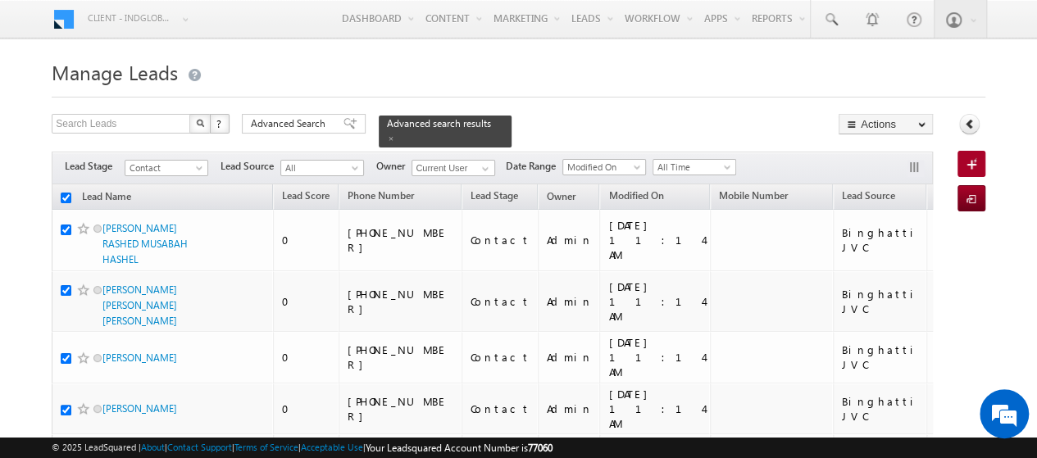
checkbox input "true"
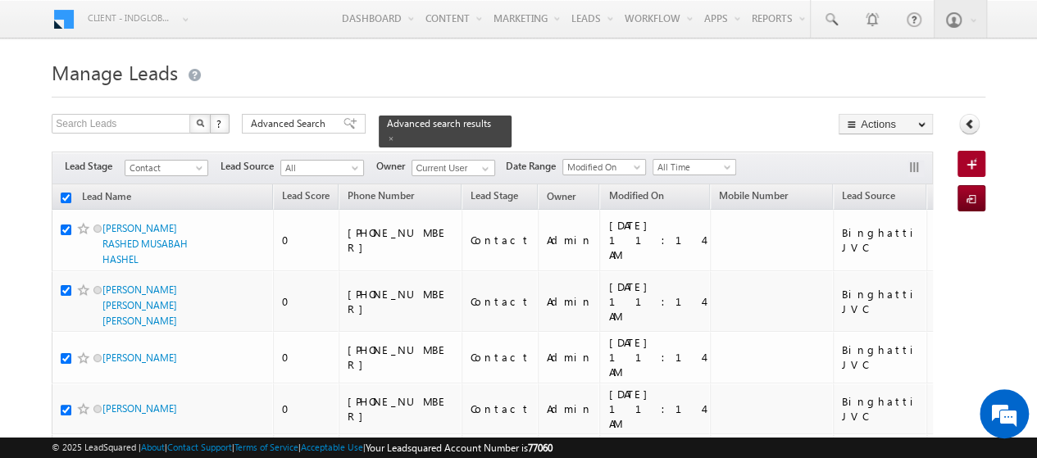
checkbox input "true"
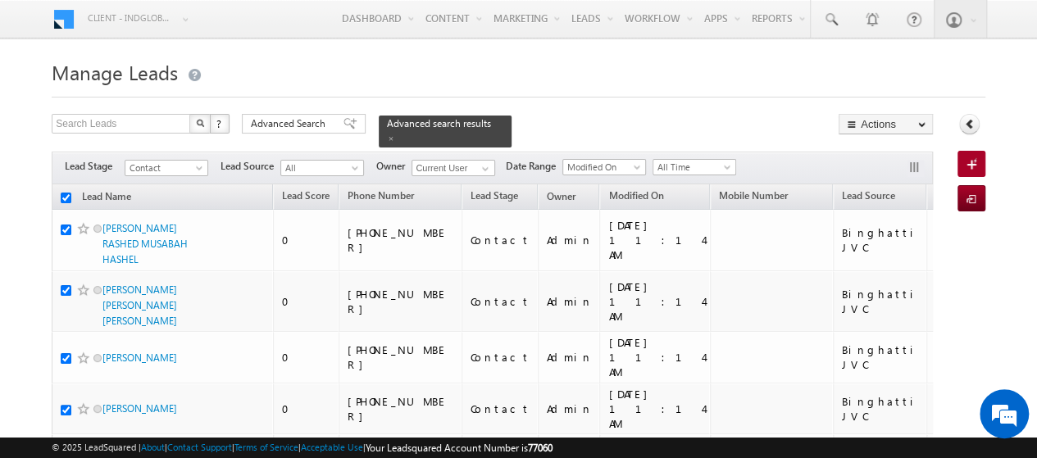
checkbox input "true"
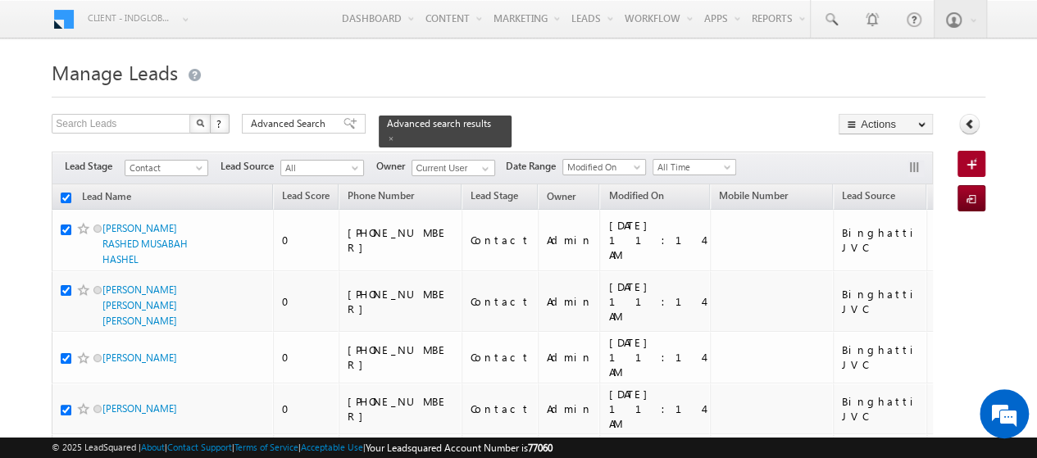
checkbox input "true"
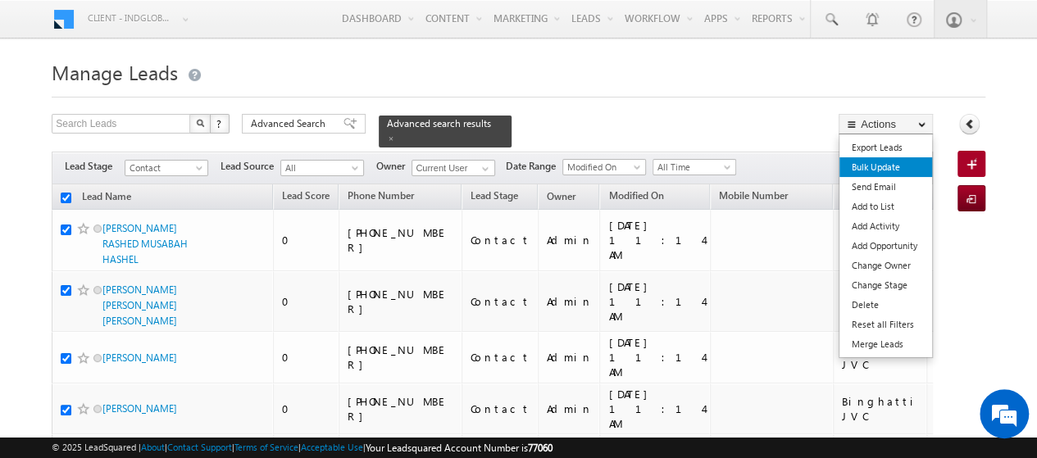
click at [890, 164] on link "Bulk Update" at bounding box center [886, 167] width 93 height 20
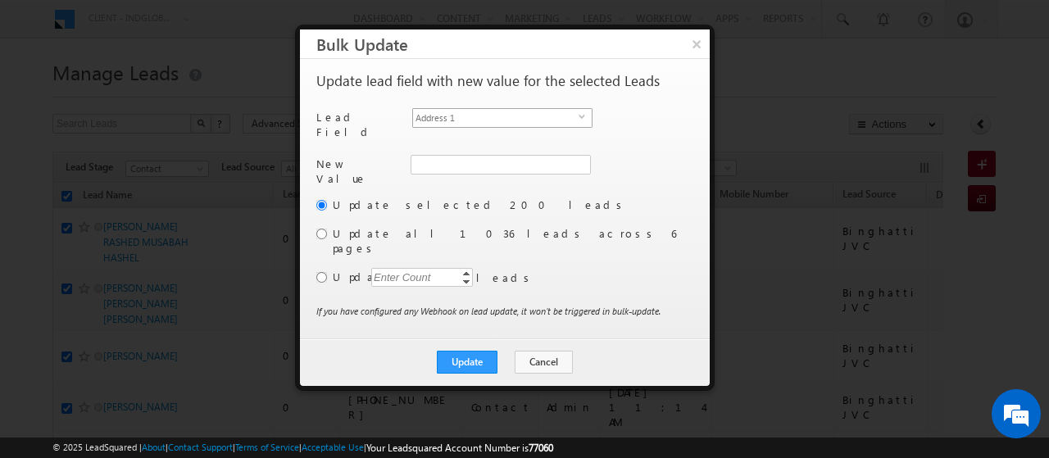
click at [448, 116] on span "Address 1" at bounding box center [496, 118] width 166 height 18
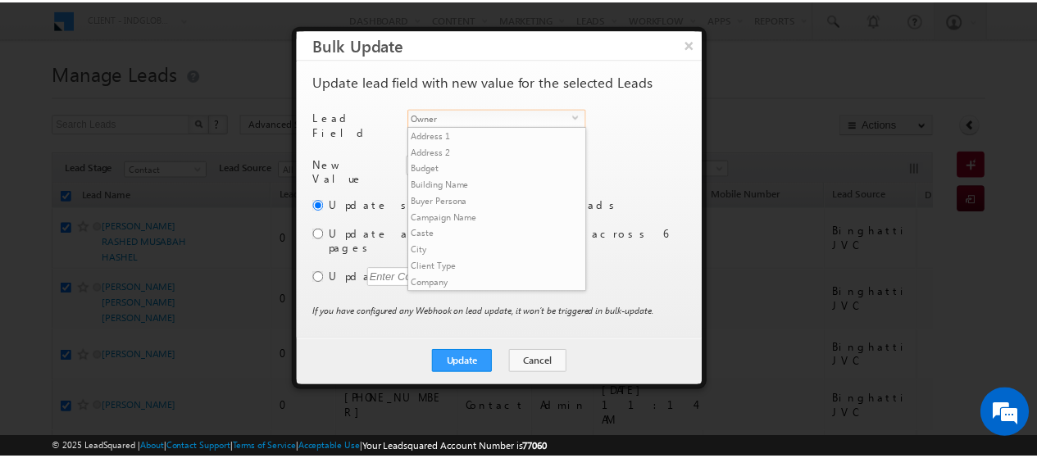
scroll to position [624, 0]
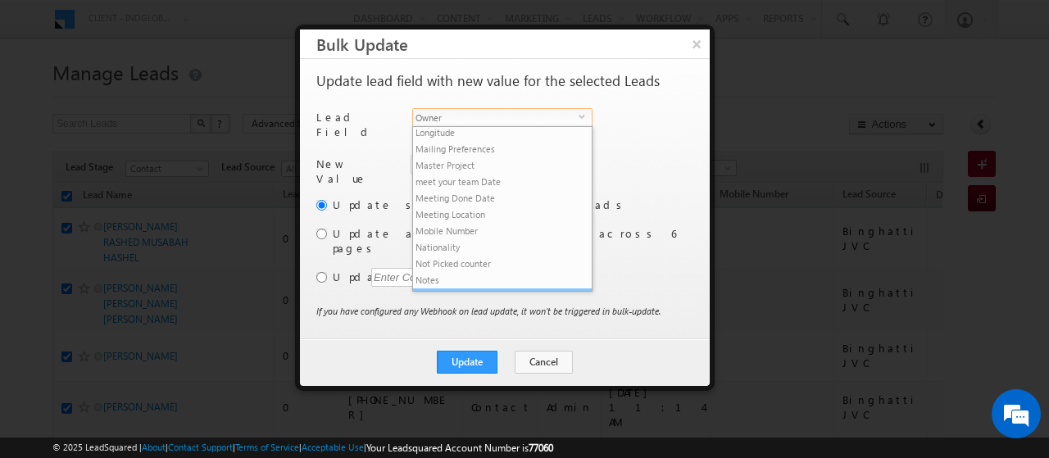
click at [444, 289] on li "Owner" at bounding box center [502, 297] width 179 height 16
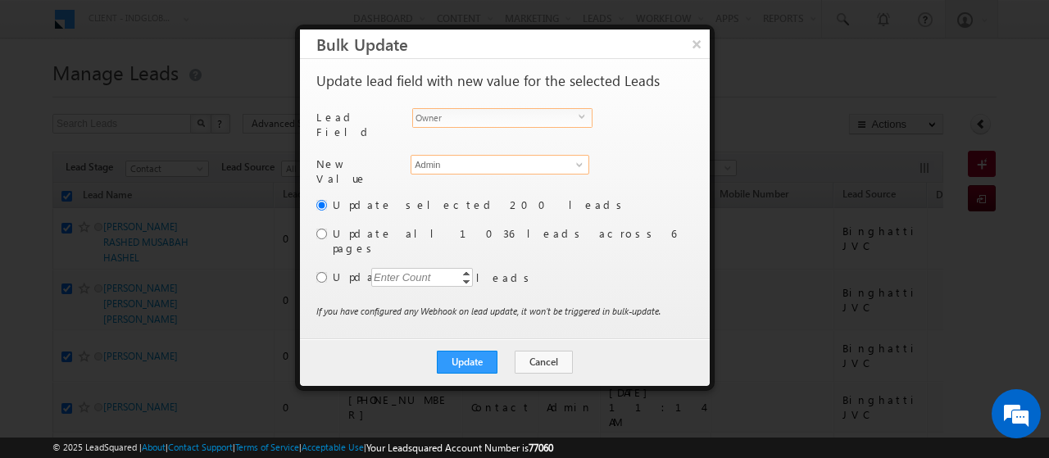
click at [444, 161] on input "Admin" at bounding box center [500, 165] width 179 height 20
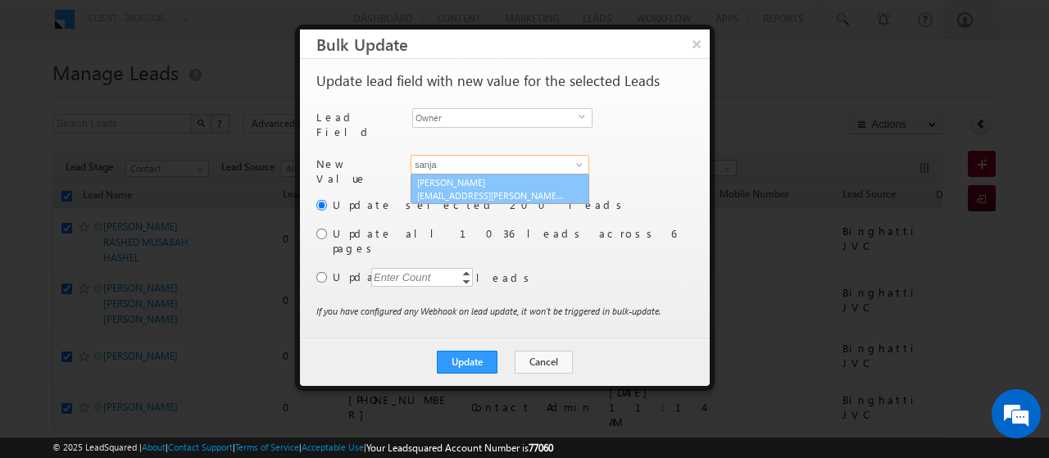
click at [451, 189] on span "[EMAIL_ADDRESS][PERSON_NAME][DOMAIN_NAME]" at bounding box center [491, 195] width 148 height 12
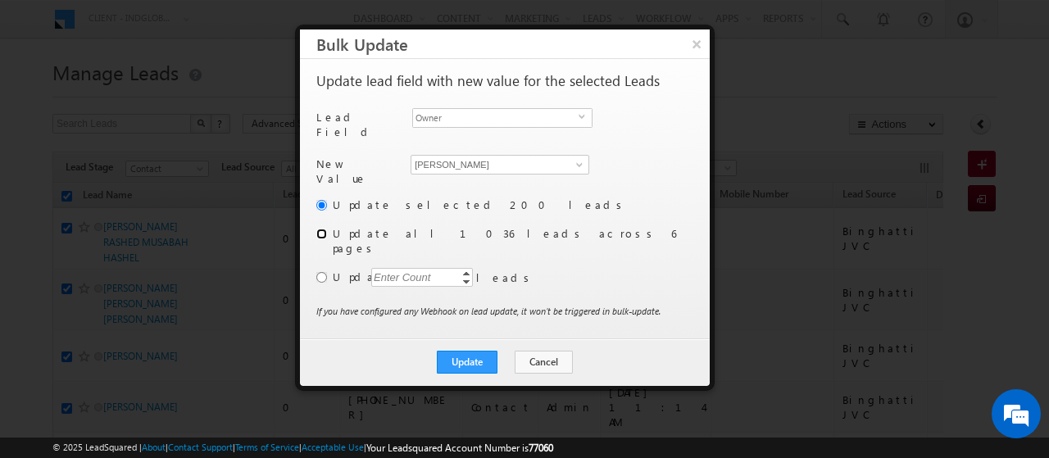
click at [320, 229] on input "radio" at bounding box center [321, 234] width 11 height 11
click at [474, 351] on button "Update" at bounding box center [467, 362] width 61 height 23
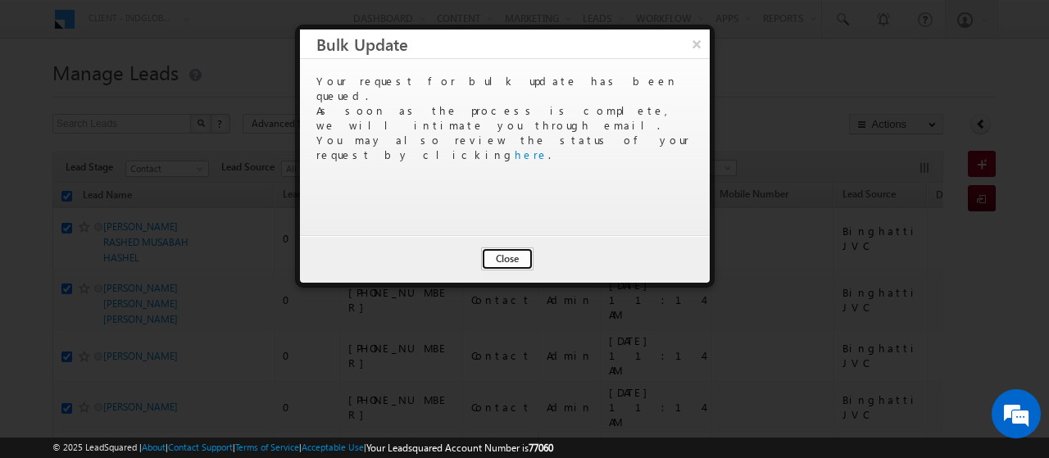
click at [507, 255] on button "Close" at bounding box center [507, 259] width 52 height 23
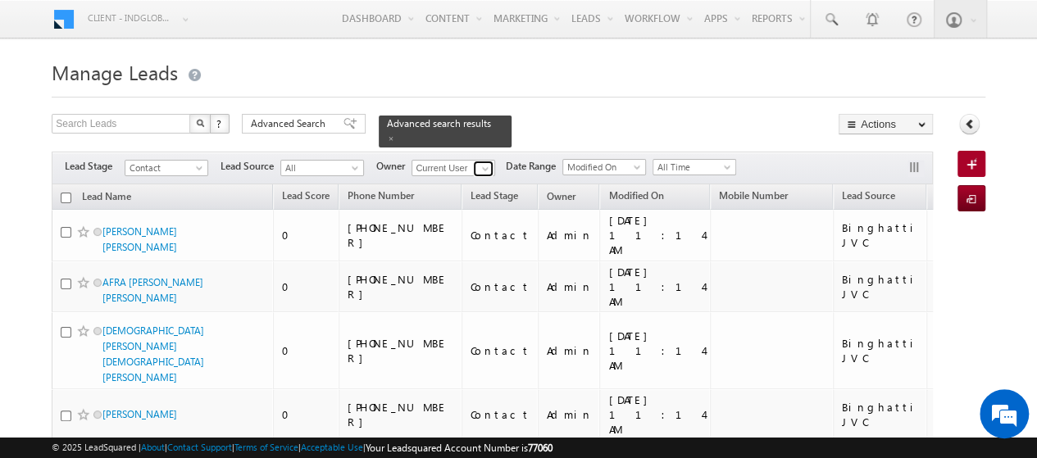
click at [484, 162] on span at bounding box center [485, 168] width 13 height 13
click at [470, 175] on link "[PERSON_NAME] [PERSON_NAME][EMAIL_ADDRESS][PERSON_NAME][DOMAIN_NAME]" at bounding box center [494, 190] width 164 height 31
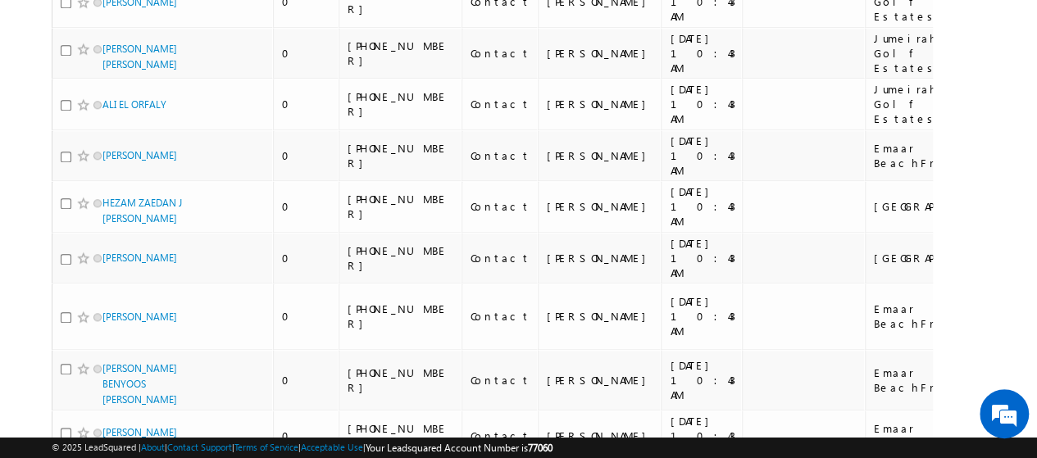
scroll to position [0, 0]
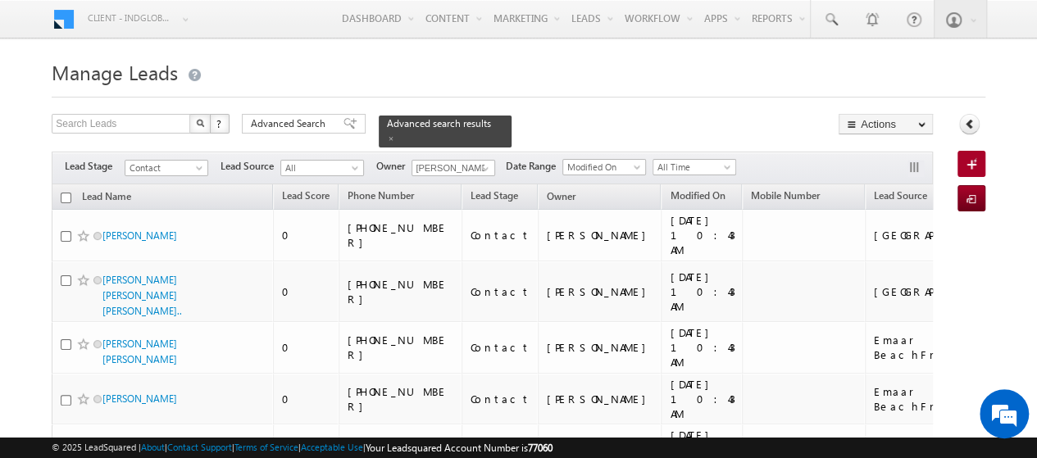
click at [815, 74] on h1 "Manage Leads" at bounding box center [519, 71] width 934 height 32
